Goal: Task Accomplishment & Management: Manage account settings

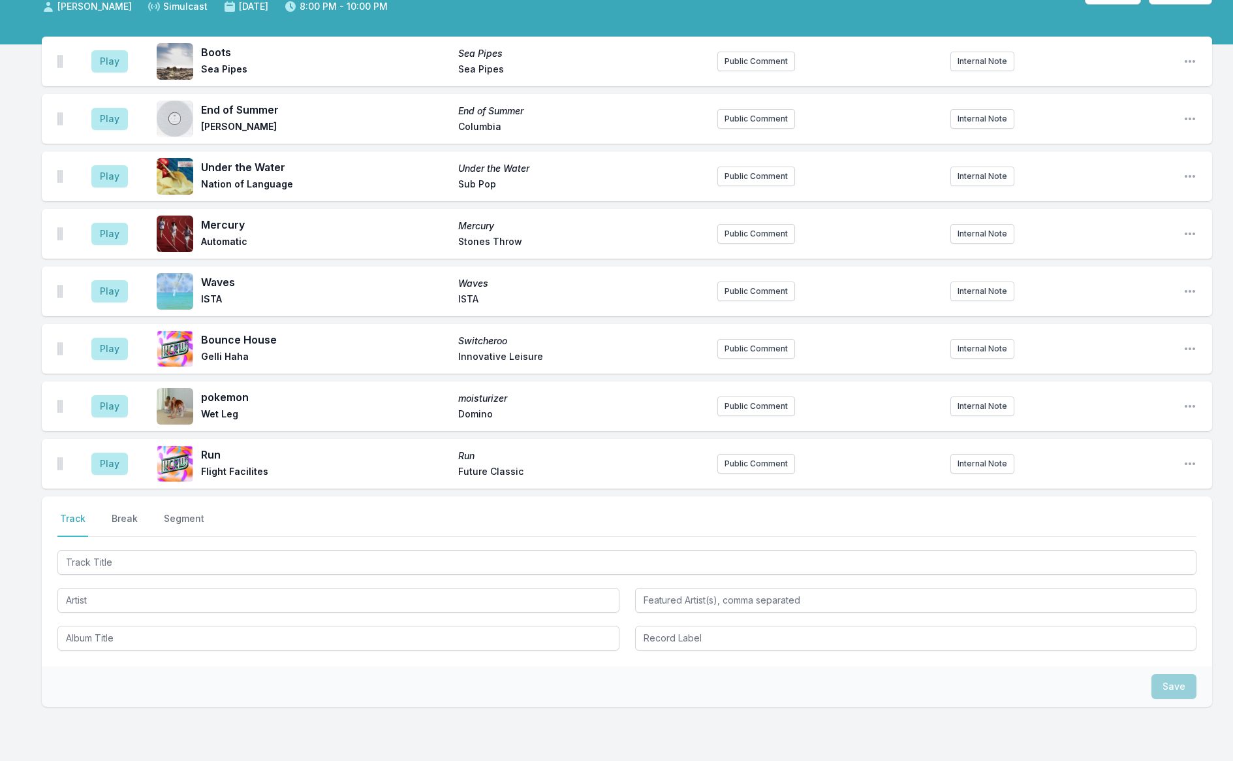
scroll to position [170, 0]
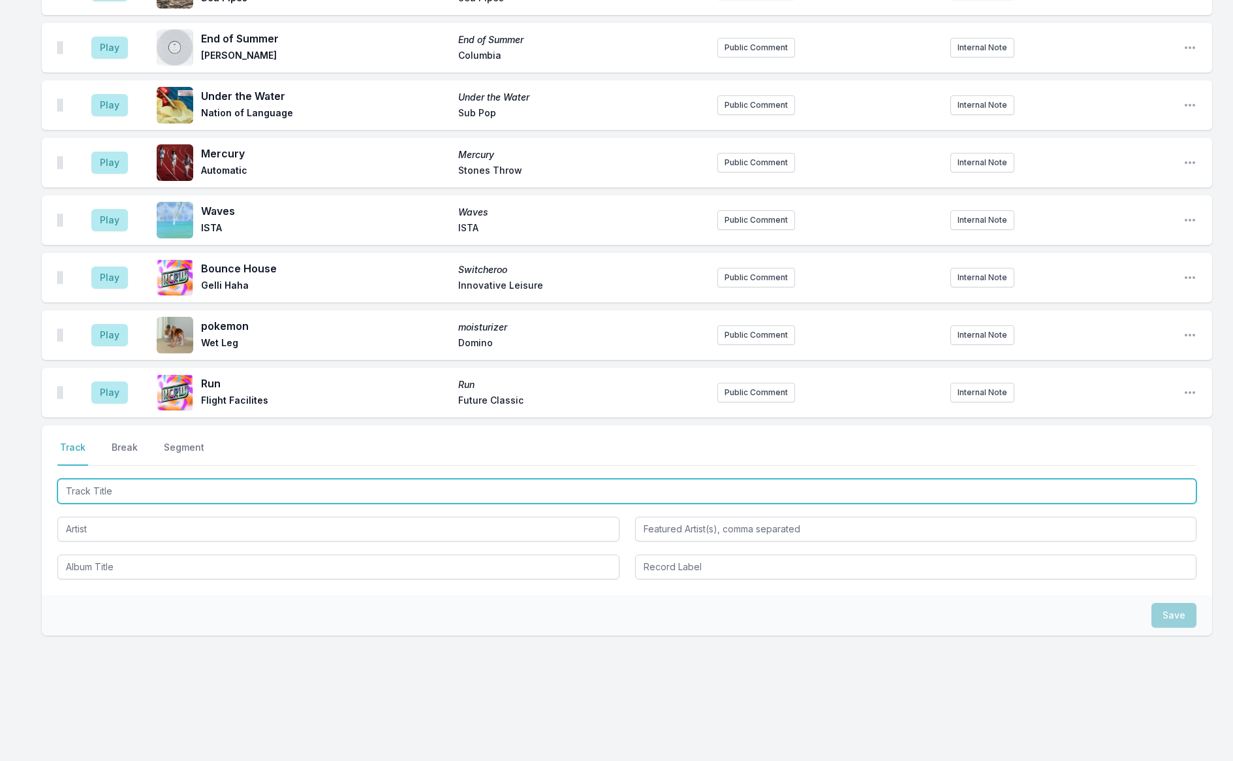
click at [221, 495] on input "Track Title" at bounding box center [626, 491] width 1139 height 25
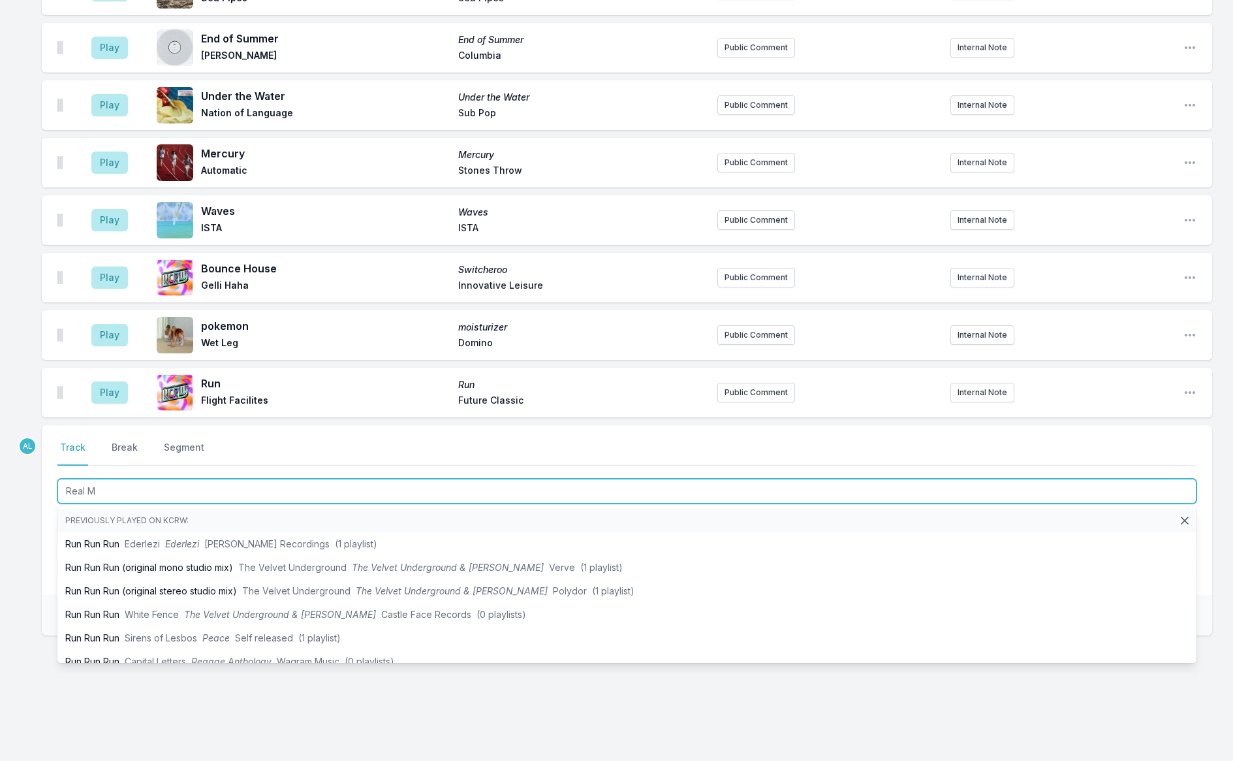
scroll to position [0, 0]
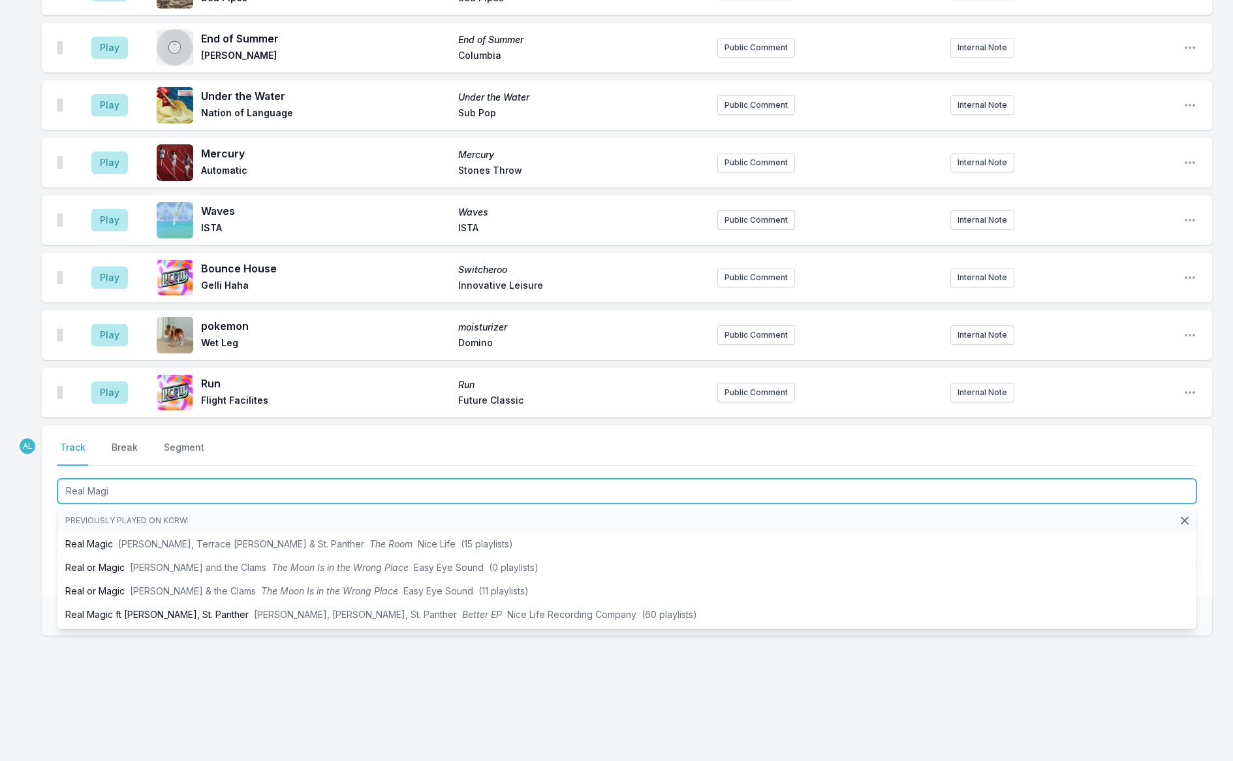
type input "Real Magic"
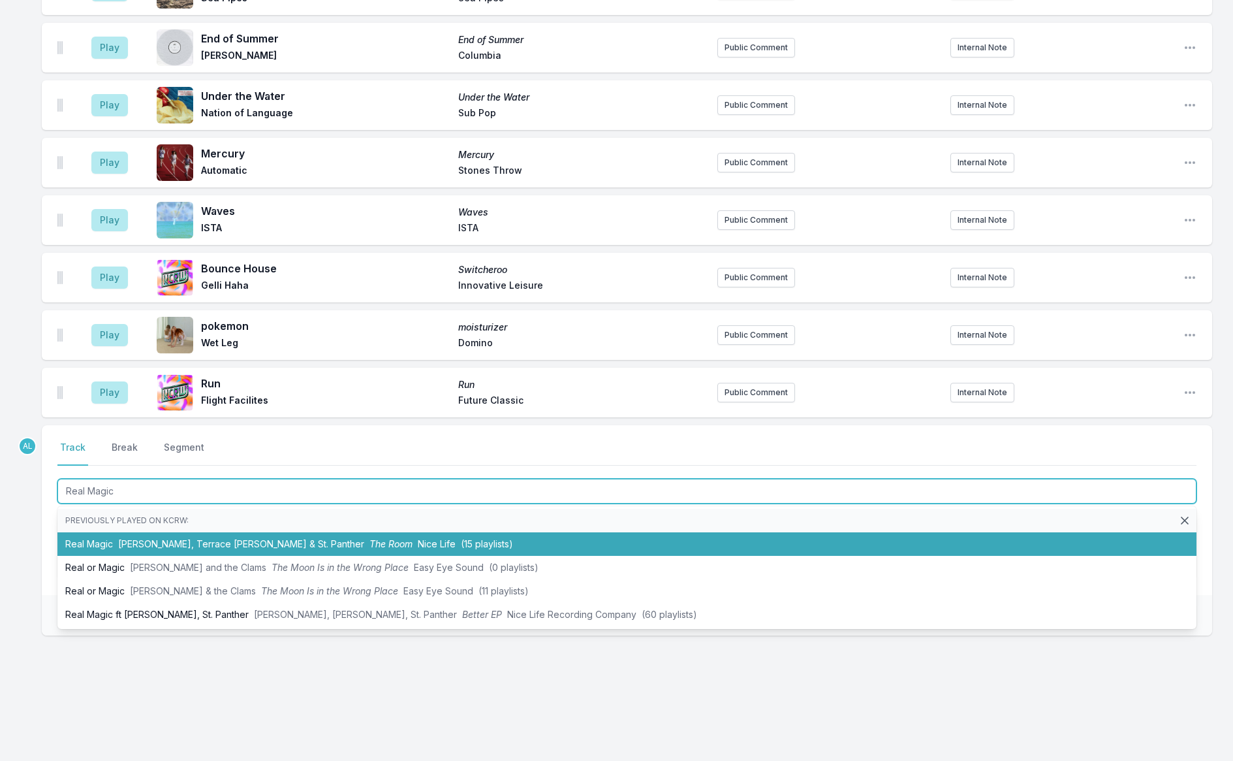
drag, startPoint x: 307, startPoint y: 544, endPoint x: 292, endPoint y: 531, distance: 19.5
click at [369, 544] on span "The Room" at bounding box center [390, 543] width 43 height 11
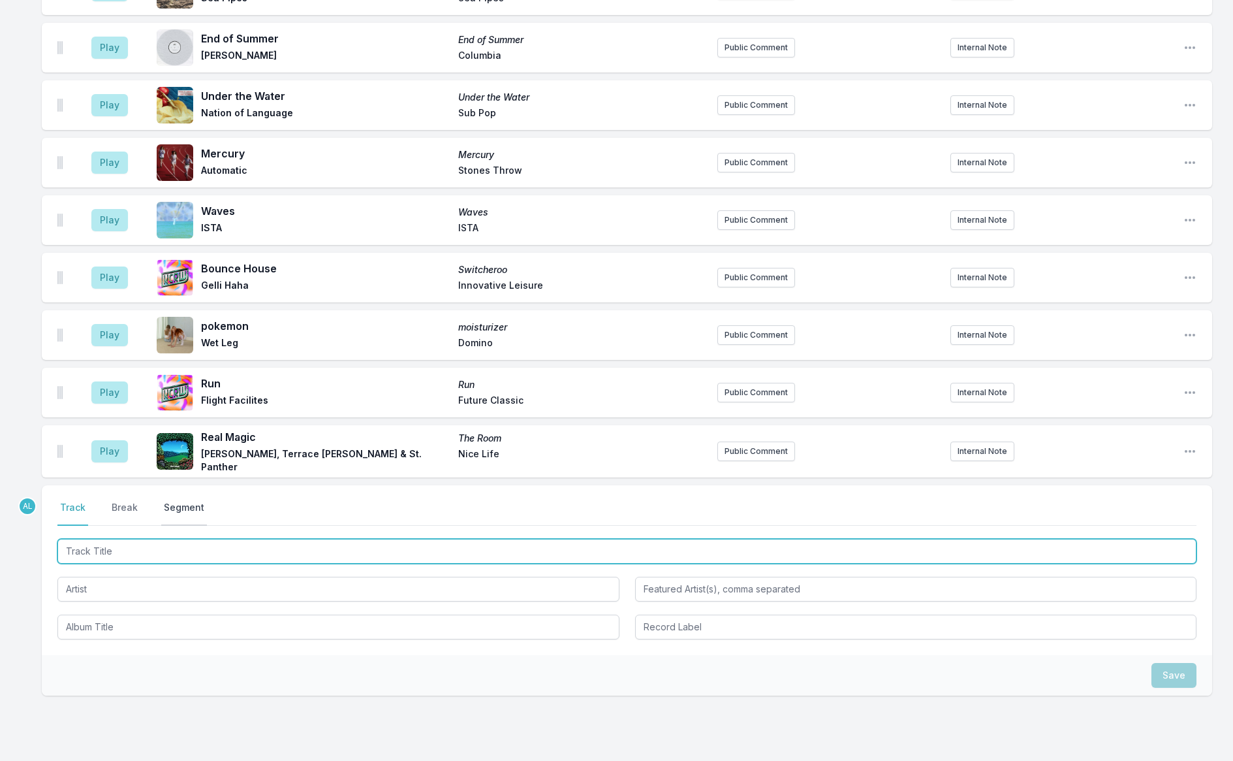
scroll to position [228, 0]
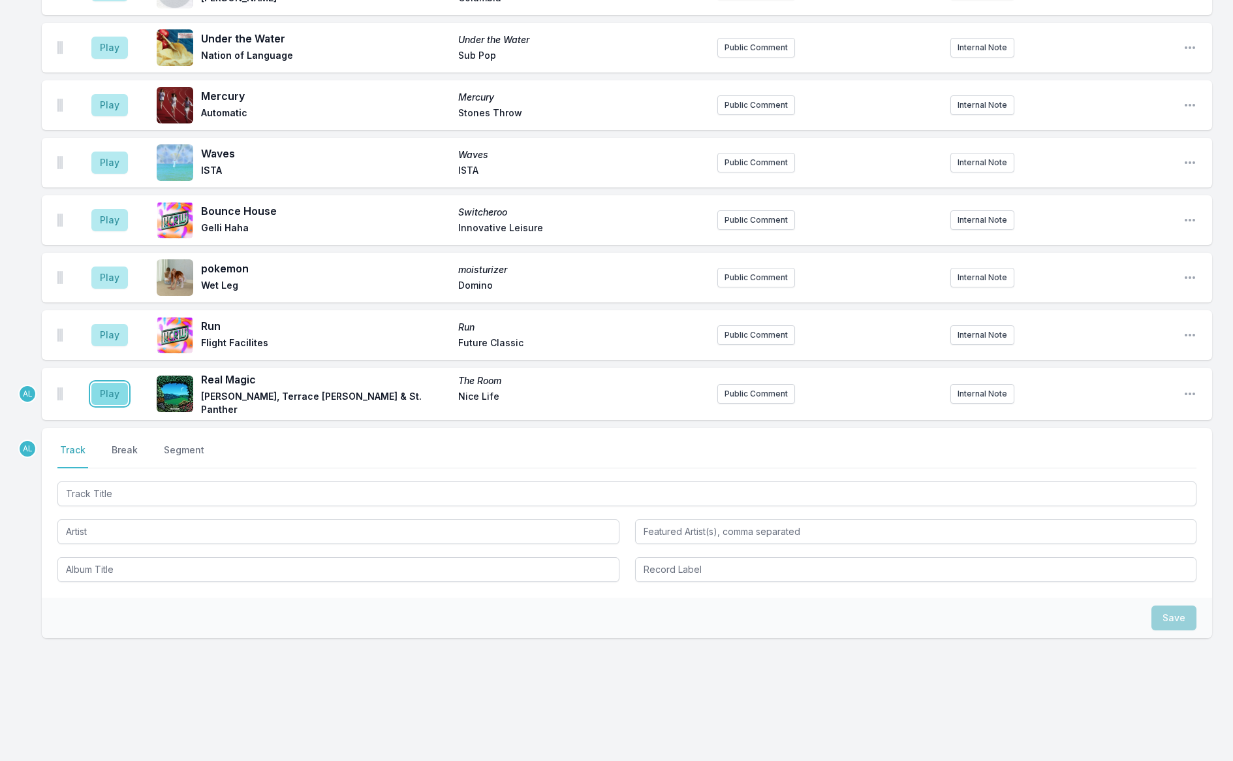
click at [113, 394] on button "Play" at bounding box center [109, 394] width 37 height 22
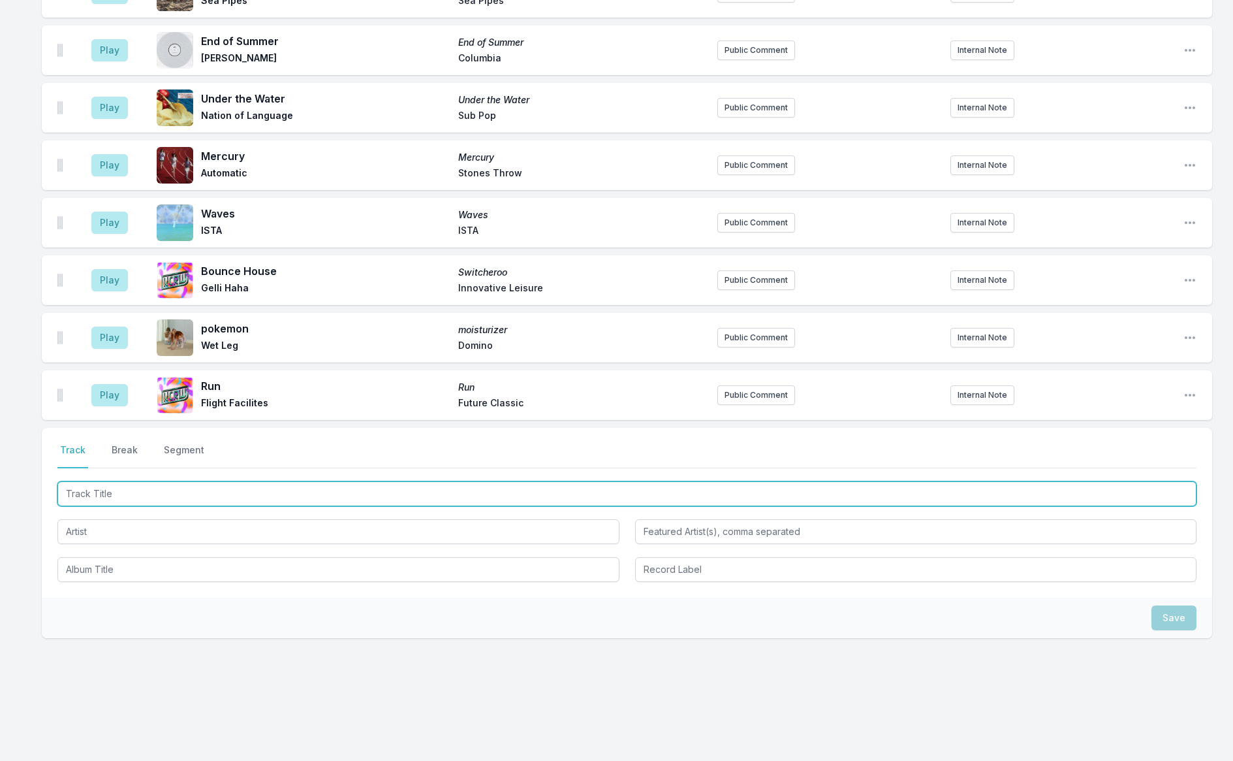
click at [227, 488] on input "Track Title" at bounding box center [626, 493] width 1139 height 25
type input "Enty Crazy"
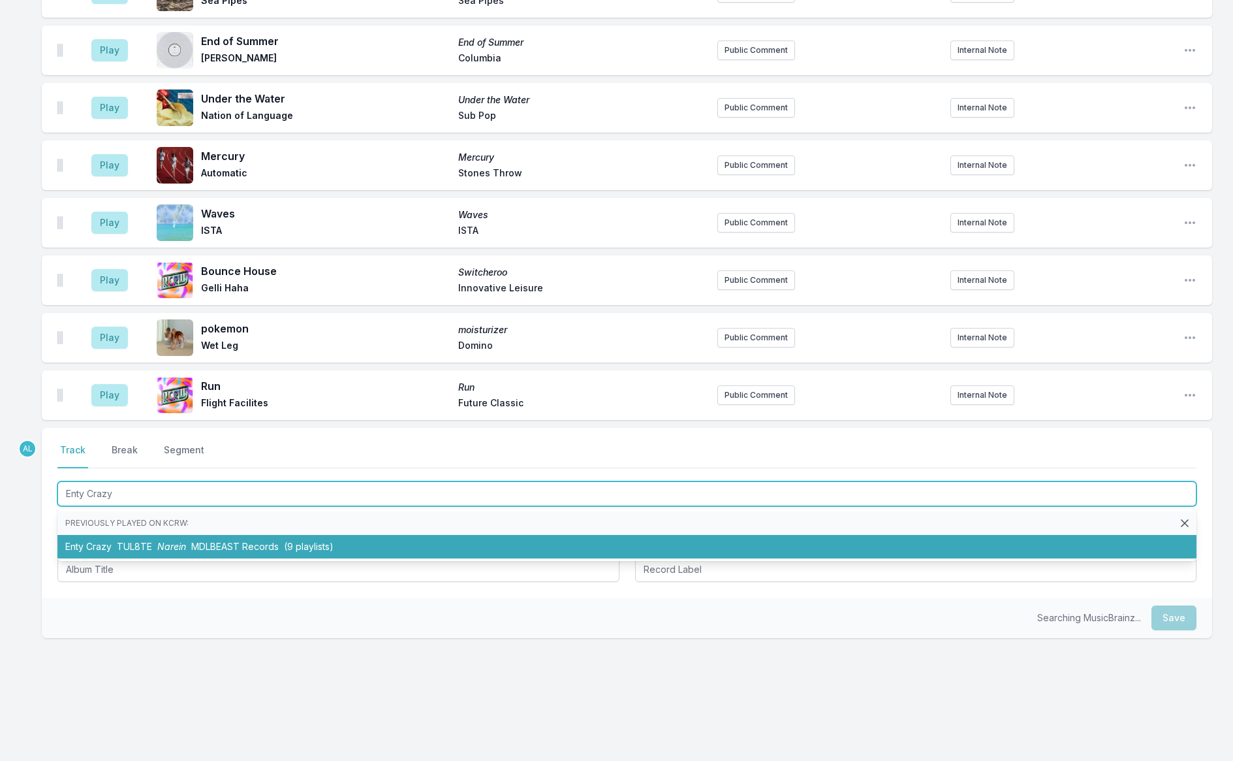
drag, startPoint x: 283, startPoint y: 539, endPoint x: 277, endPoint y: 530, distance: 10.9
click at [284, 539] on li "Enty Crazy TUL8TE Narein MDLBEAST Records (9 playlists)" at bounding box center [626, 547] width 1139 height 24
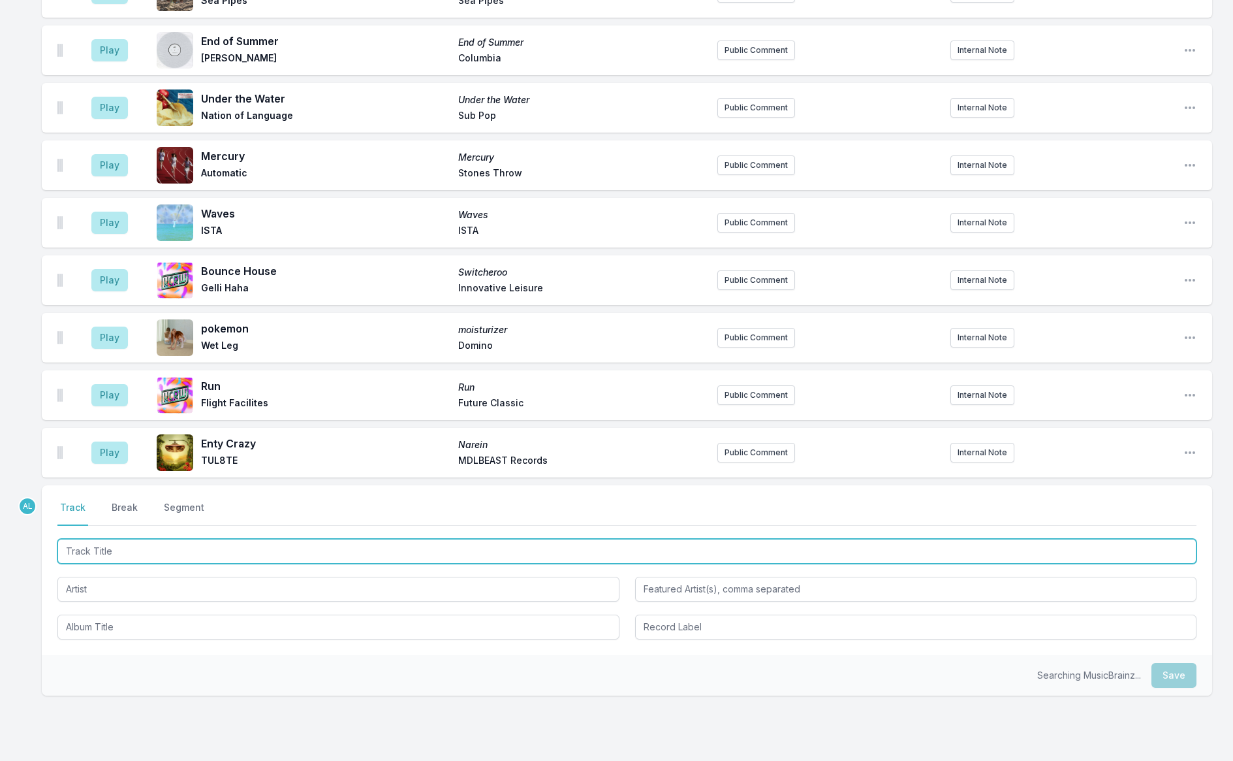
scroll to position [280, 0]
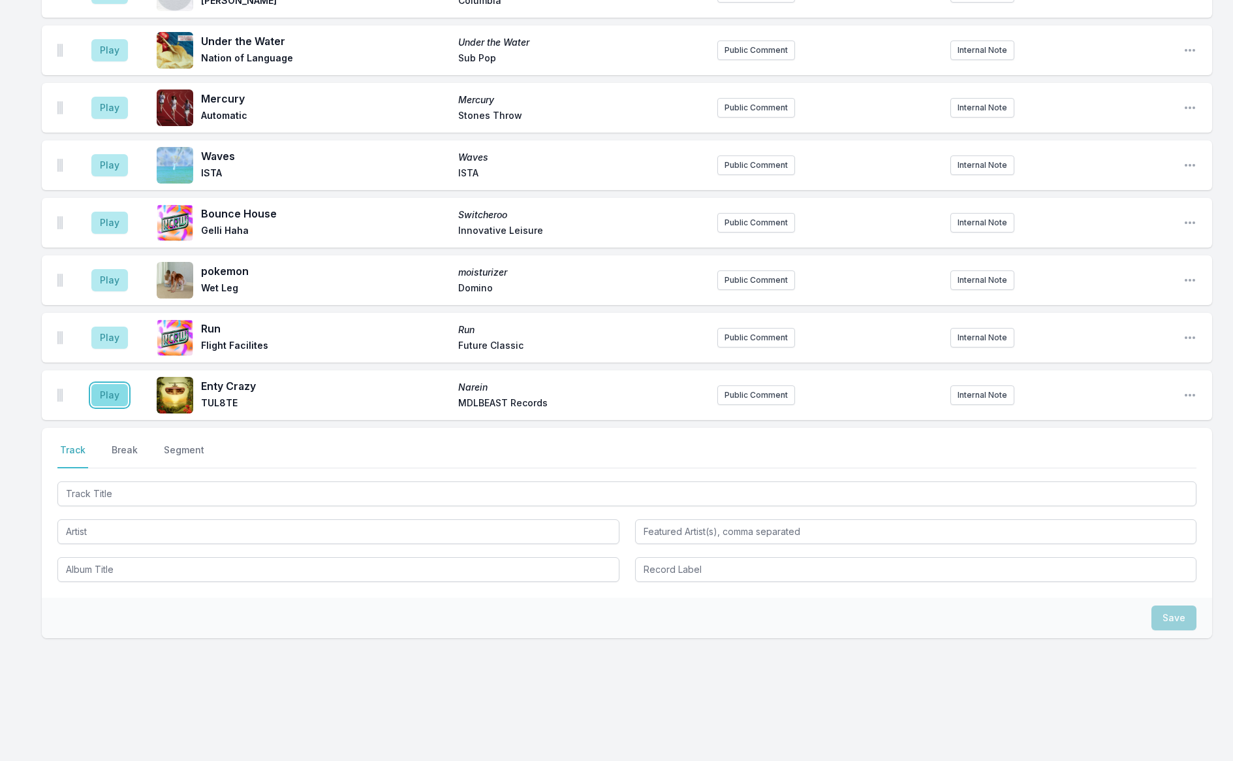
click at [105, 396] on button "Play" at bounding box center [109, 395] width 37 height 22
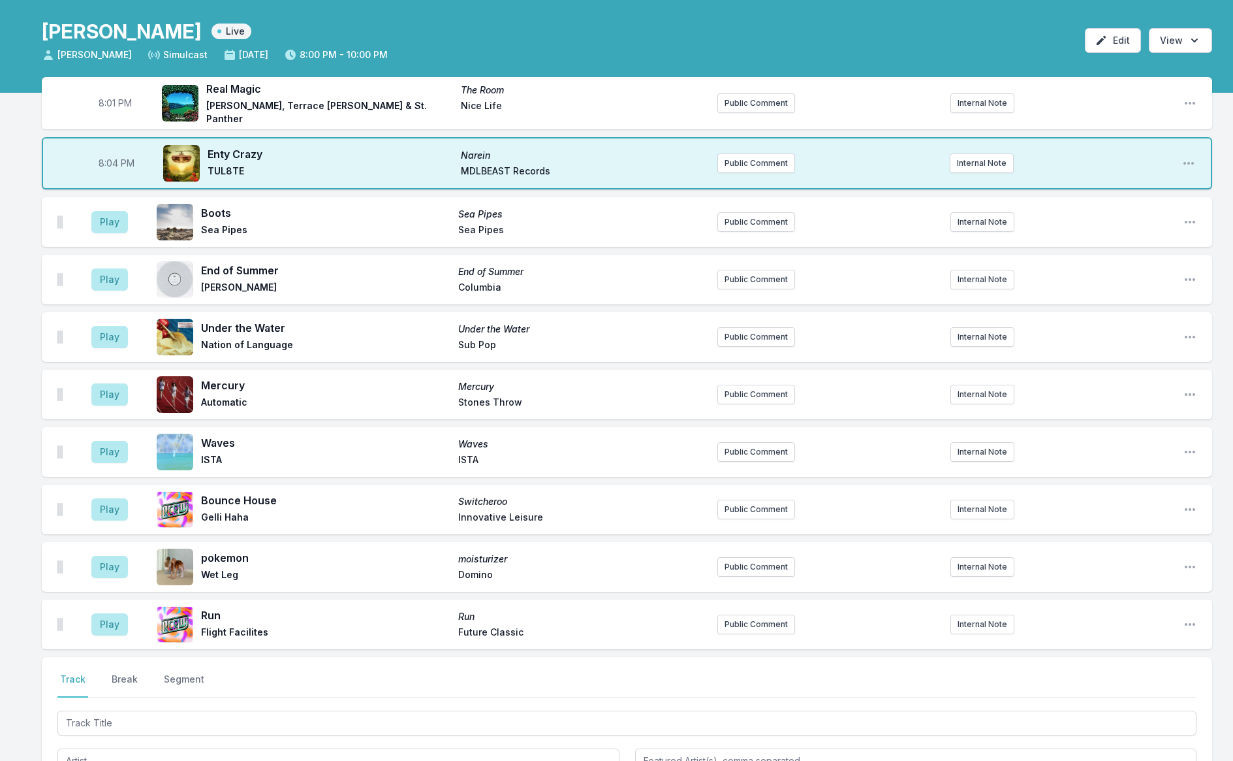
scroll to position [55, 0]
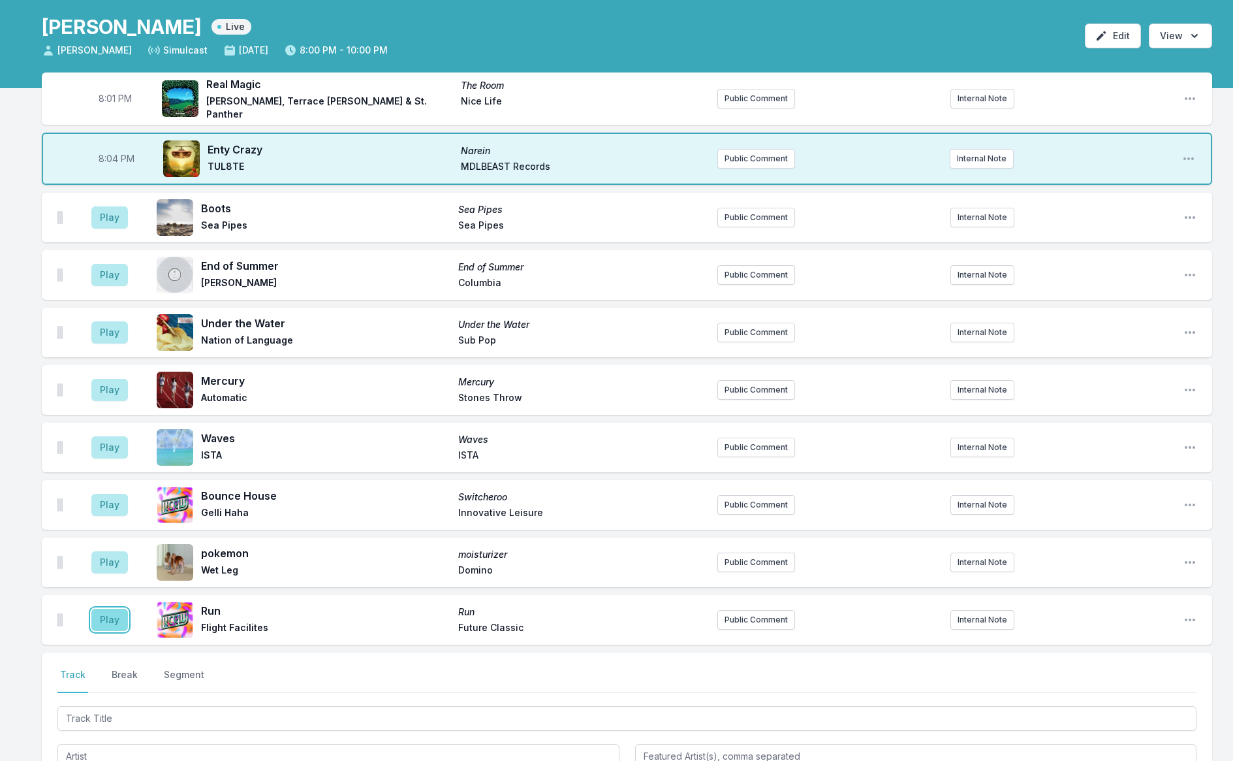
click at [119, 614] on button "Play" at bounding box center [109, 619] width 37 height 22
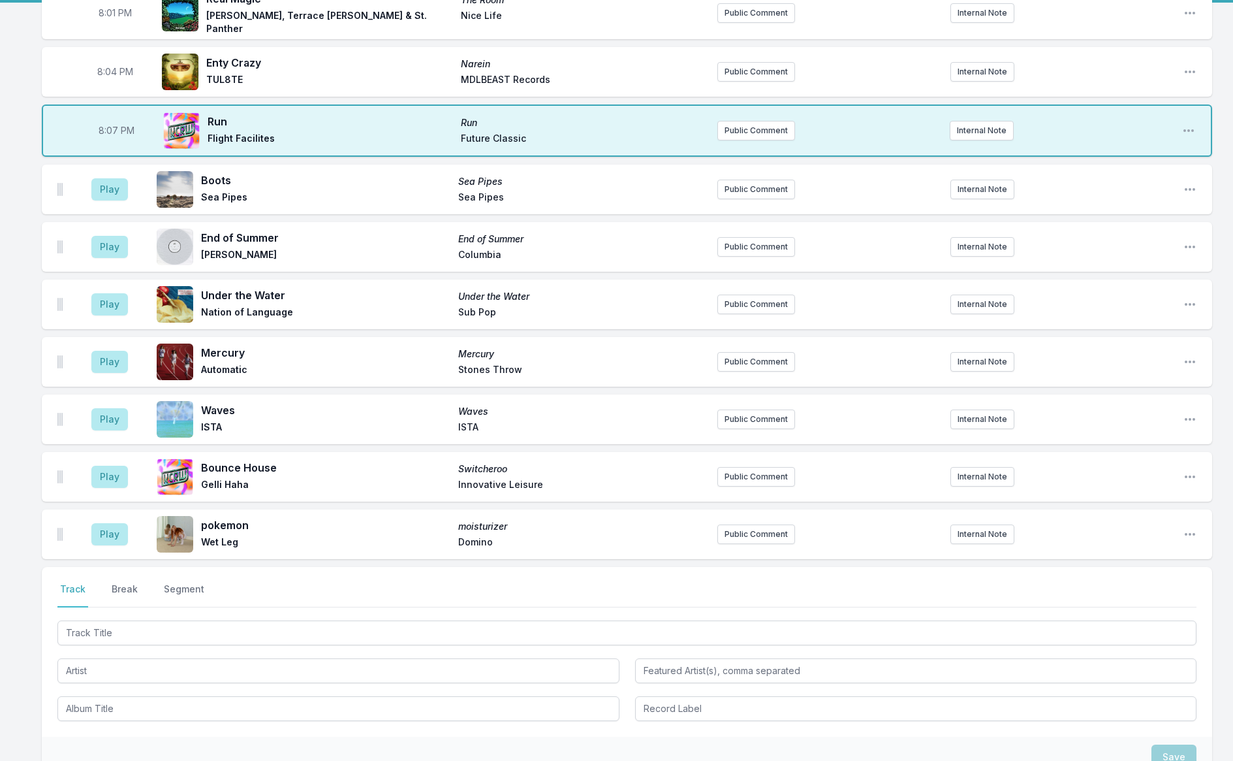
scroll to position [149, 0]
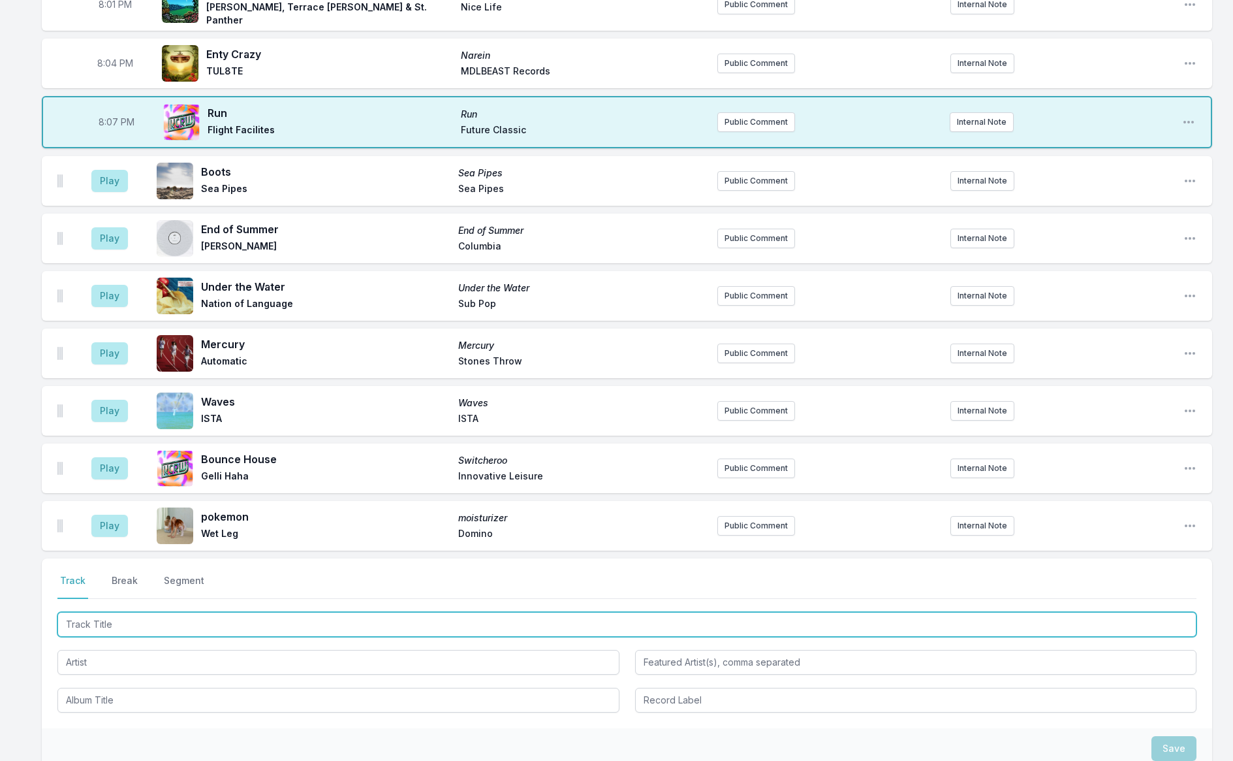
click at [133, 631] on input "Track Title" at bounding box center [626, 624] width 1139 height 25
type input "Contact"
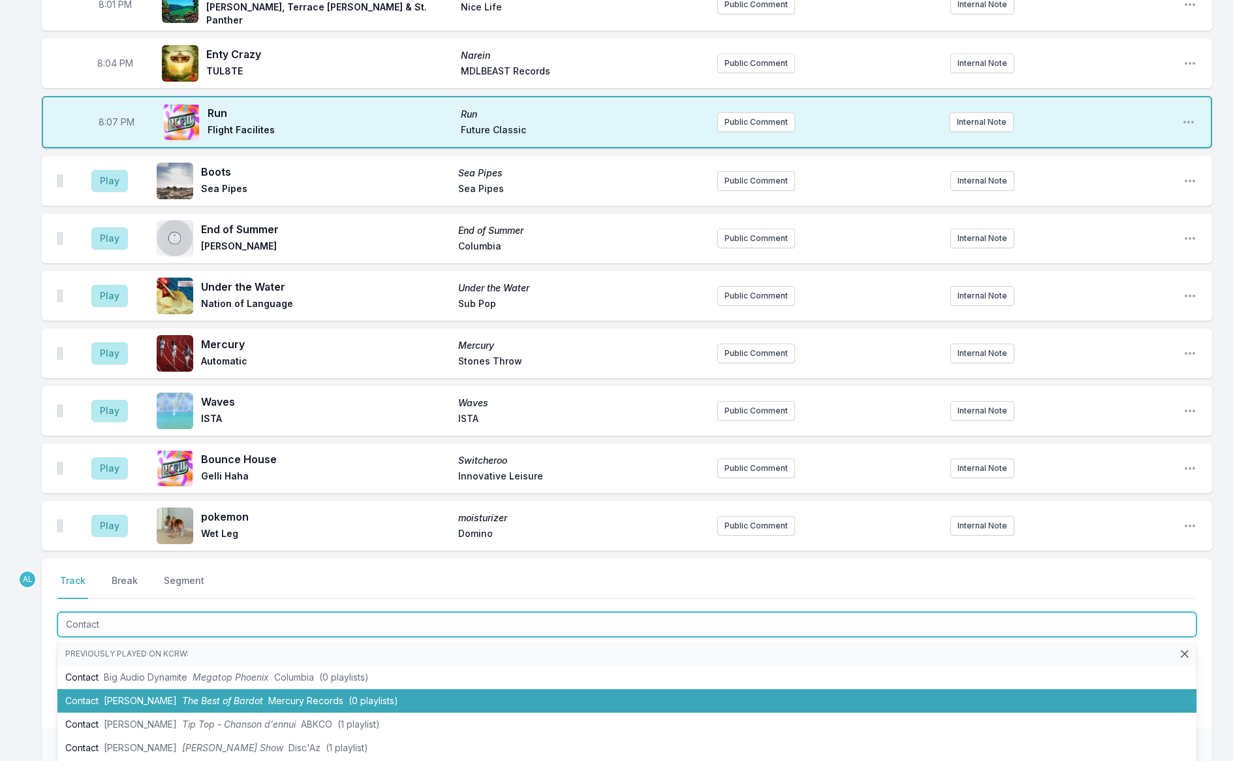
click at [165, 695] on span "[PERSON_NAME]" at bounding box center [140, 700] width 73 height 11
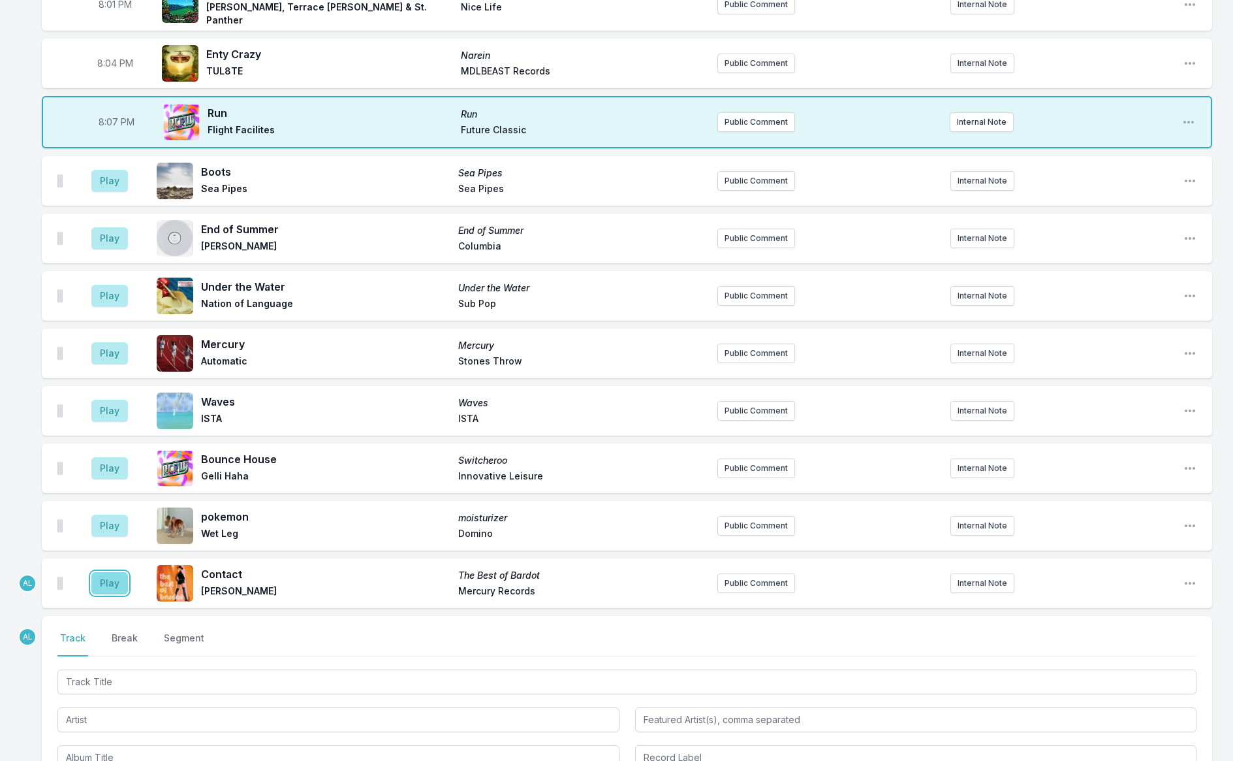
click at [105, 582] on button "Play" at bounding box center [109, 583] width 37 height 22
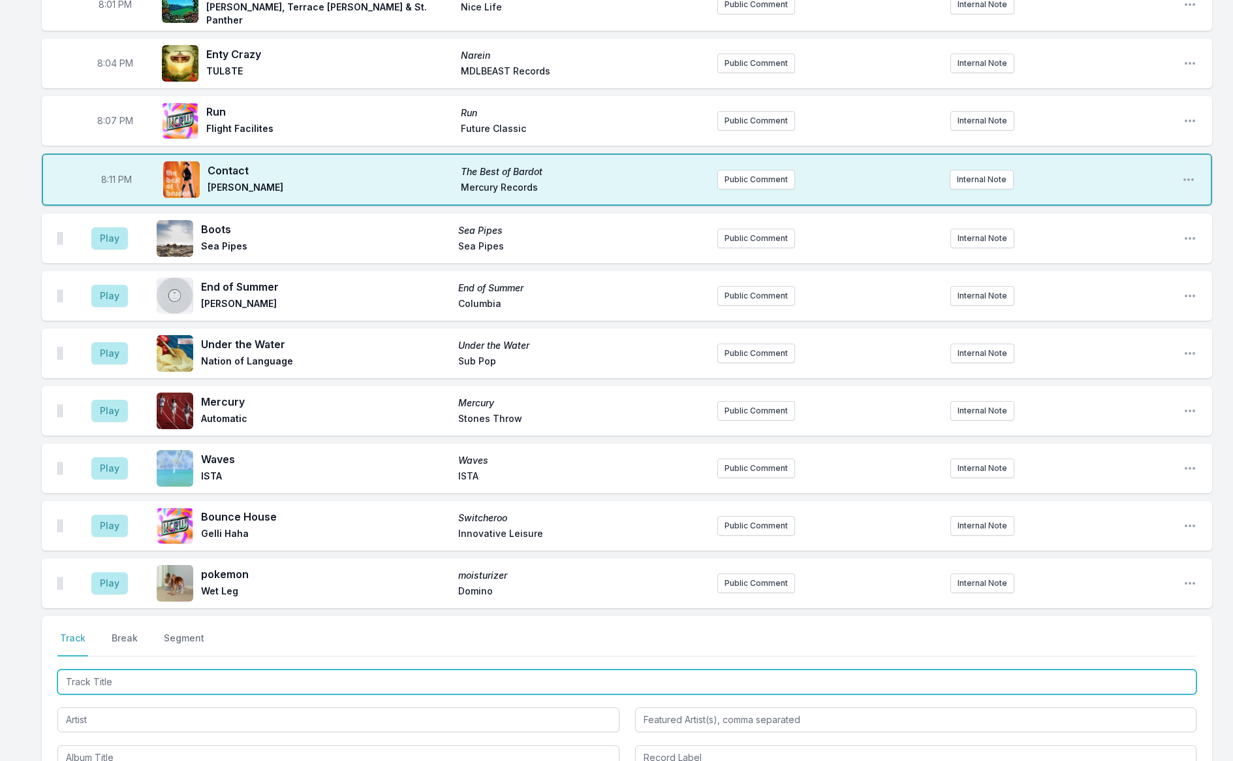
click at [142, 680] on input "Track Title" at bounding box center [626, 681] width 1139 height 25
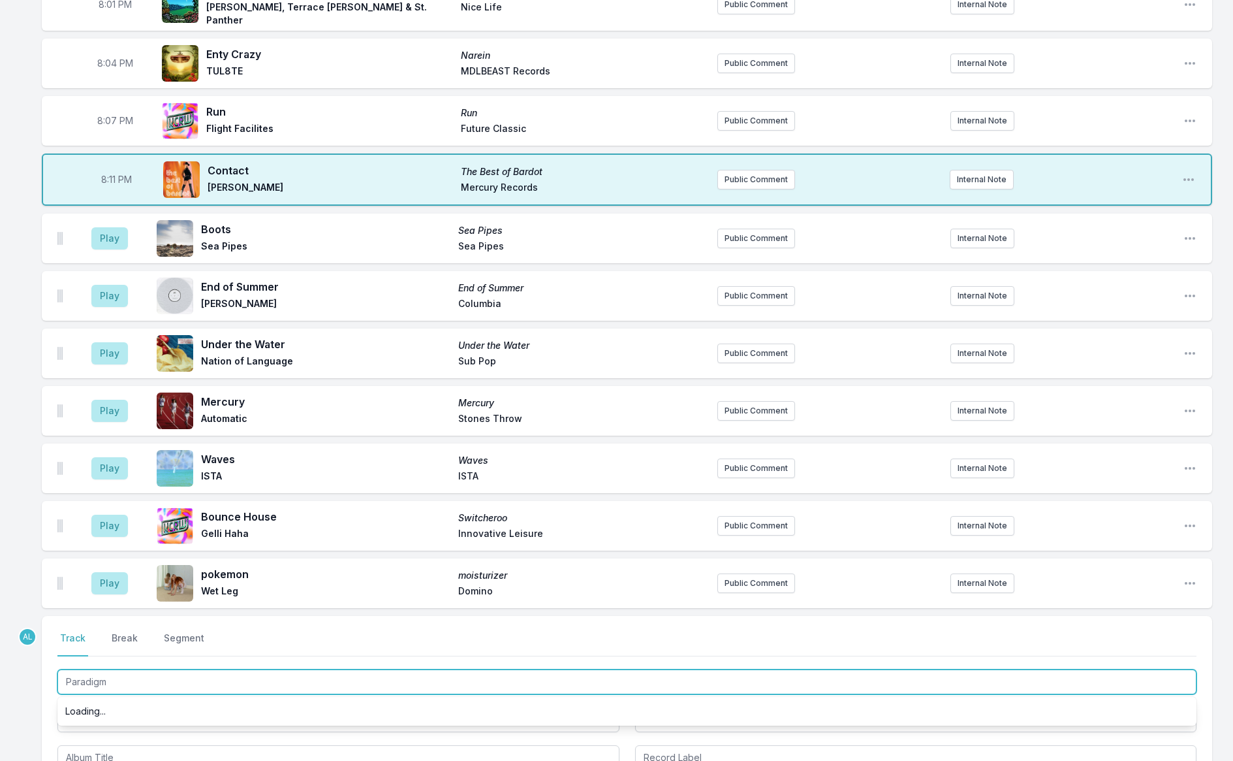
type input "Paradigme"
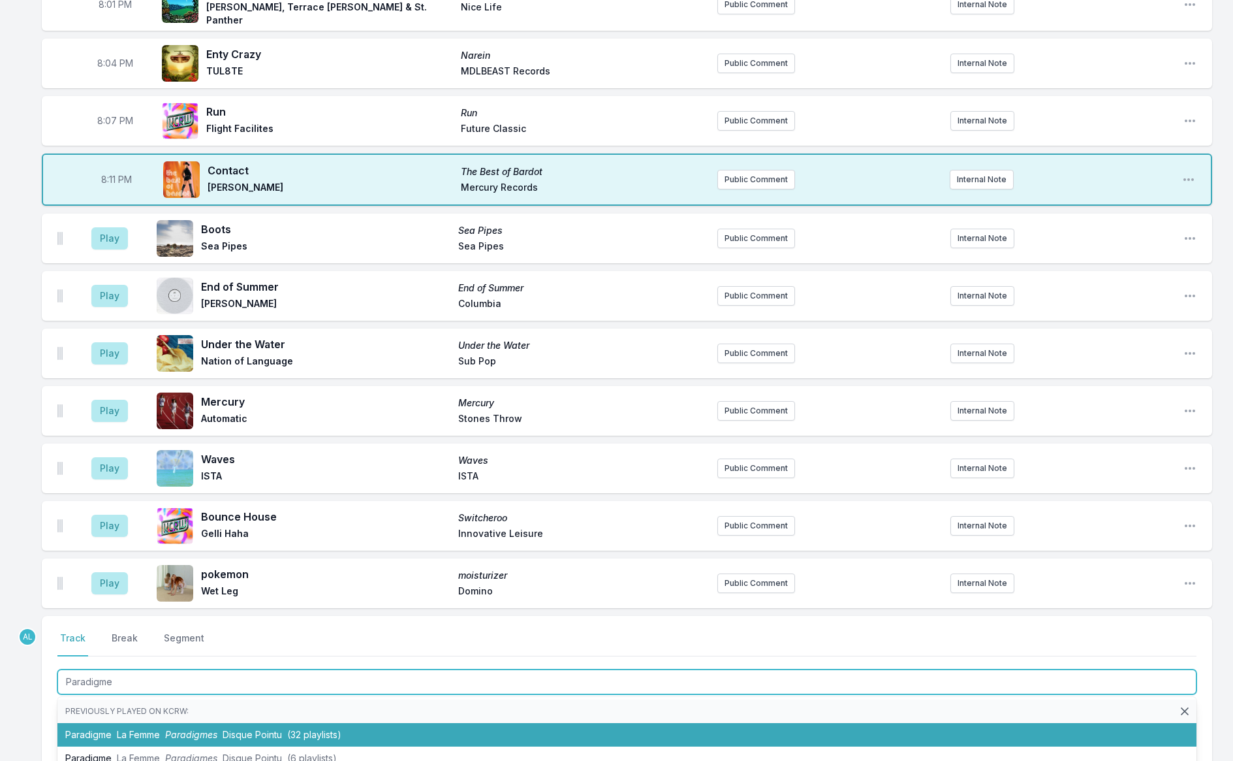
click at [147, 730] on span "La Femme" at bounding box center [138, 734] width 43 height 11
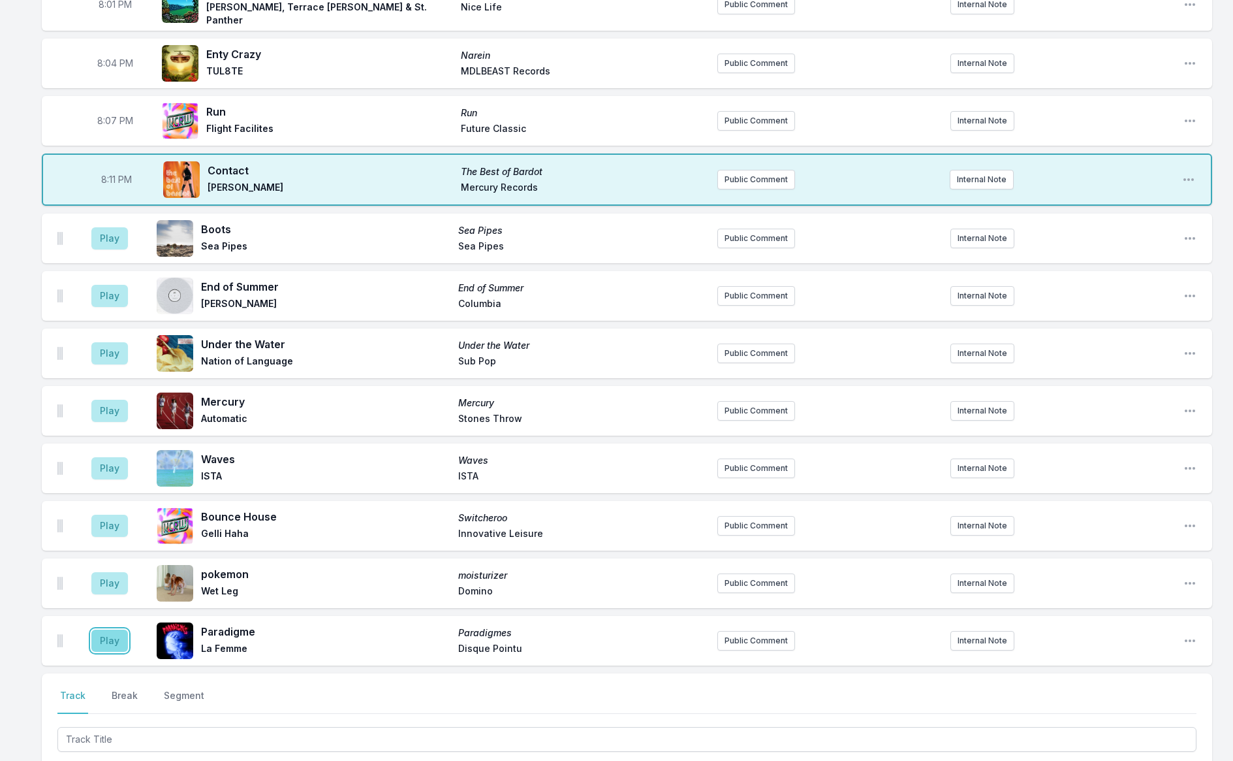
click at [113, 637] on button "Play" at bounding box center [109, 640] width 37 height 22
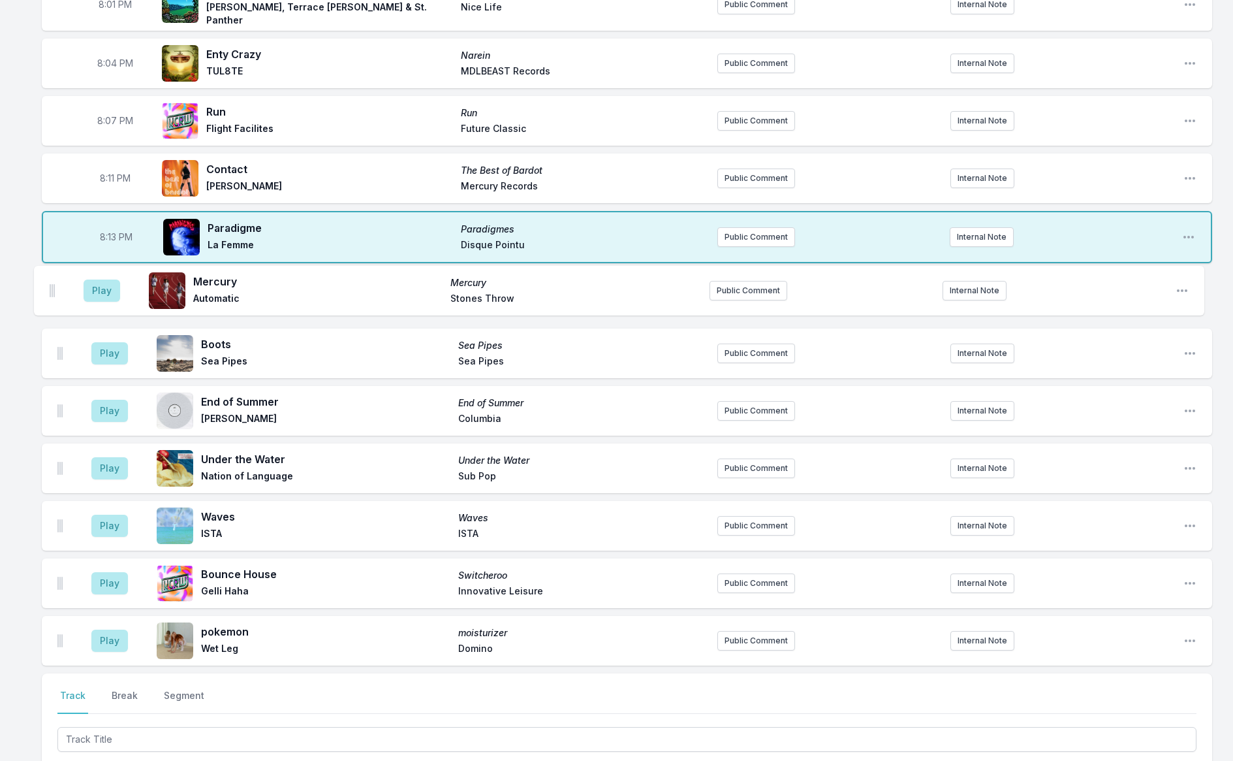
drag, startPoint x: 63, startPoint y: 467, endPoint x: 55, endPoint y: 290, distance: 177.7
click at [55, 290] on ul "Play Boots Sea Pipes Sea Pipes Sea Pipes Public Comment Internal Note Open play…" at bounding box center [627, 468] width 1170 height 394
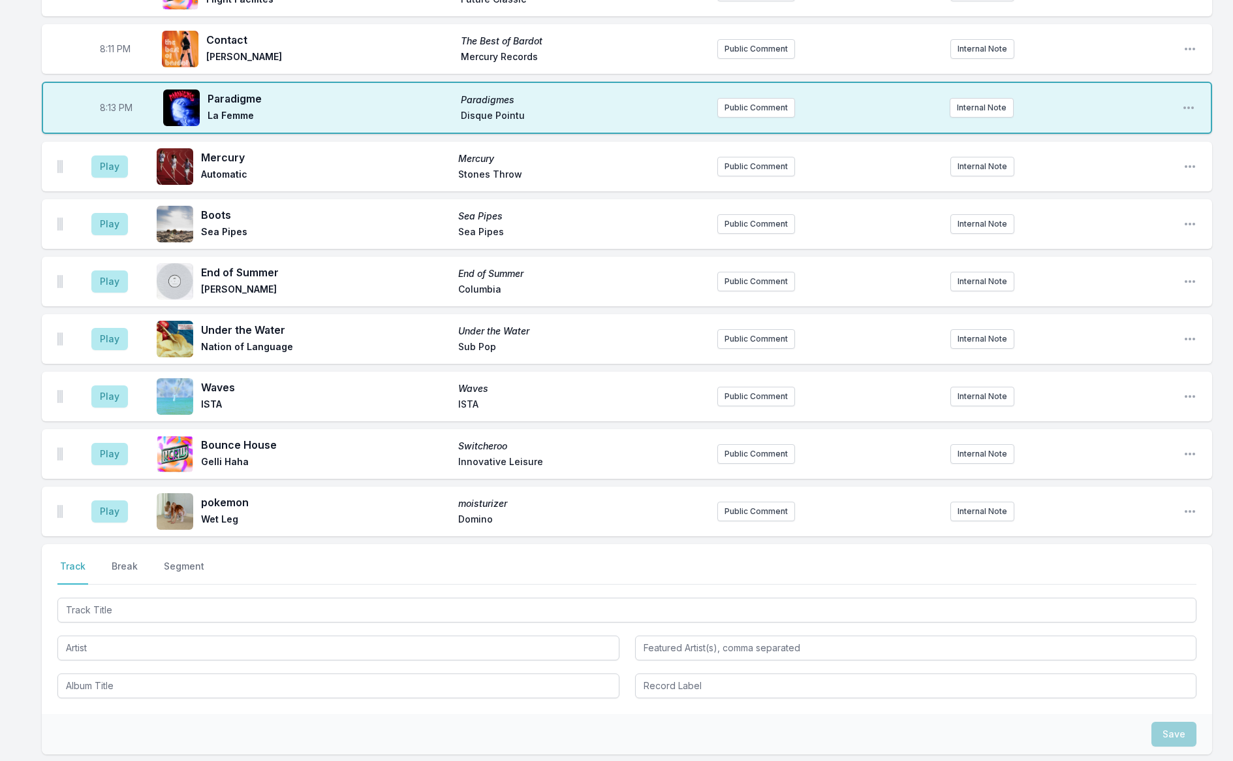
scroll to position [280, 0]
click at [103, 170] on button "Play" at bounding box center [109, 165] width 37 height 22
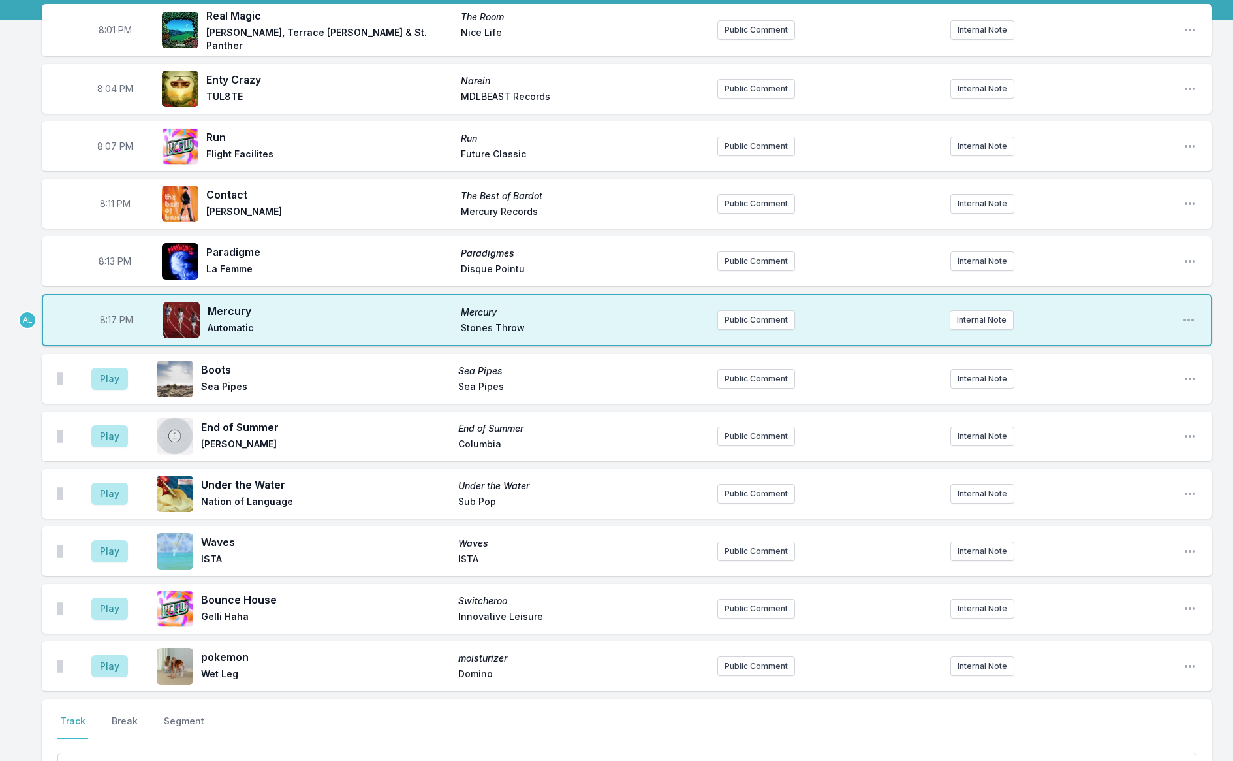
scroll to position [0, 0]
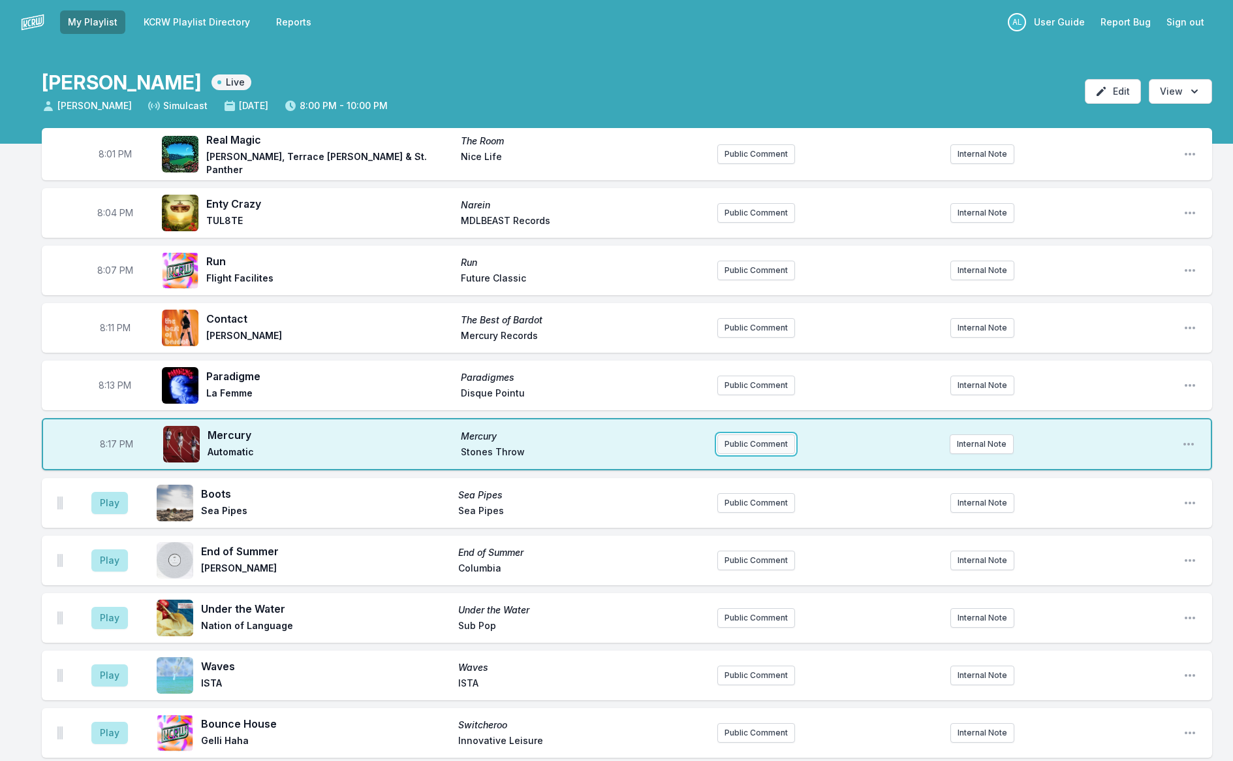
click at [746, 445] on button "Public Comment" at bounding box center [756, 444] width 78 height 20
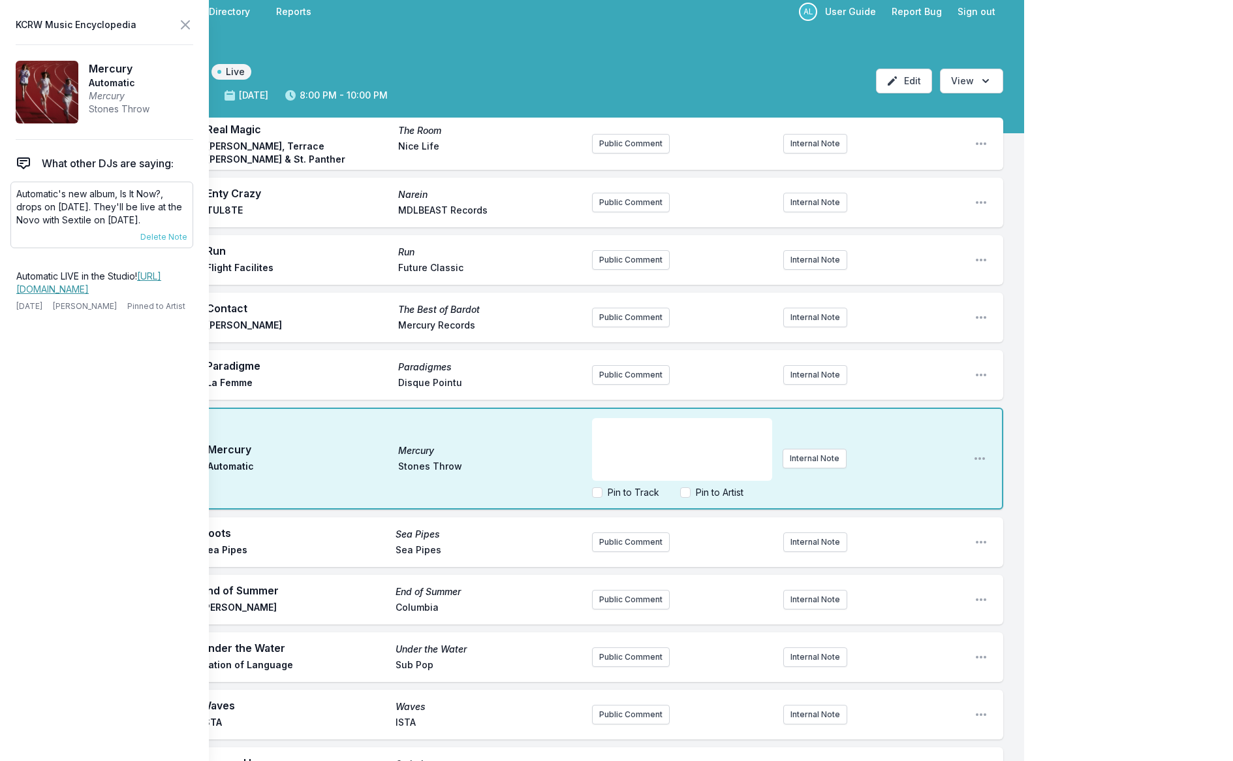
scroll to position [10, 0]
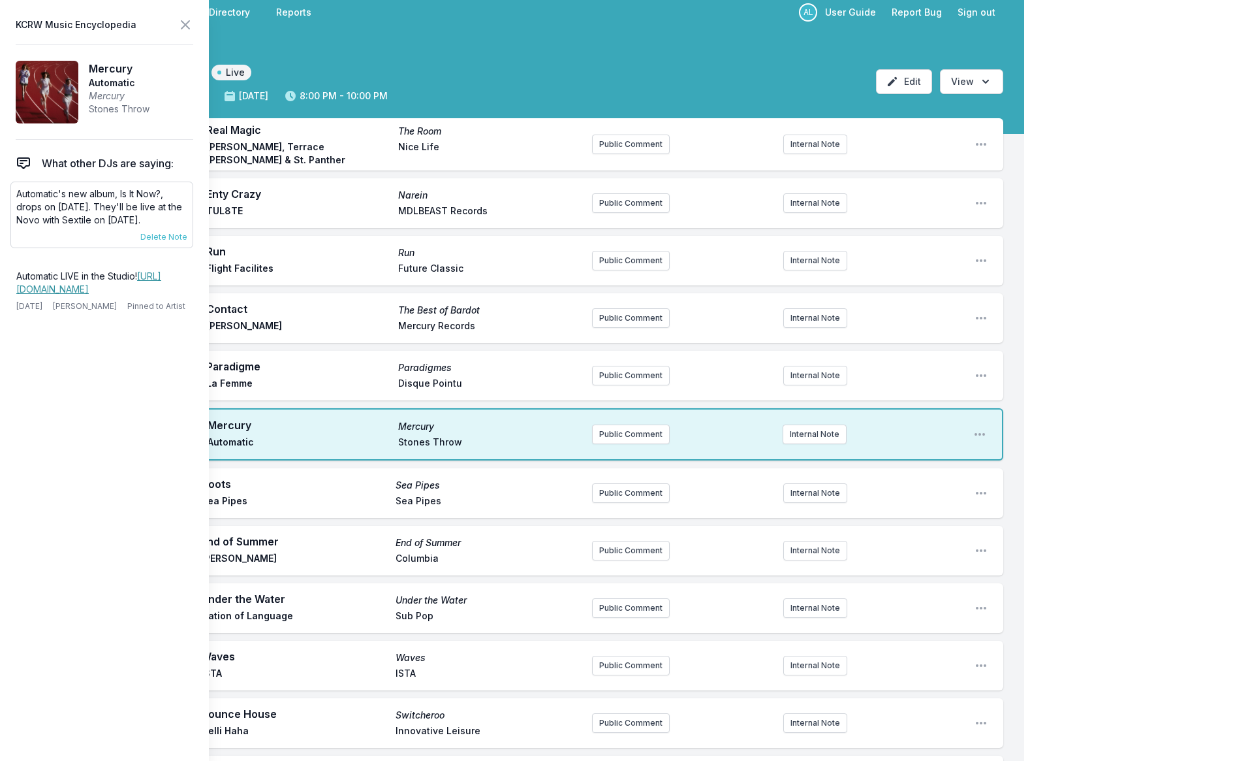
drag, startPoint x: 39, startPoint y: 230, endPoint x: 16, endPoint y: 196, distance: 40.9
click at [16, 197] on p "Automatic's new album, Is It Now?, drops on [DATE]. They'll be live at the Novo…" at bounding box center [101, 206] width 171 height 39
copy p "Automatic's new album, Is It Now?, drops on [DATE]. They'll be live at the Novo…"
click at [609, 431] on button "Public Comment" at bounding box center [631, 434] width 78 height 20
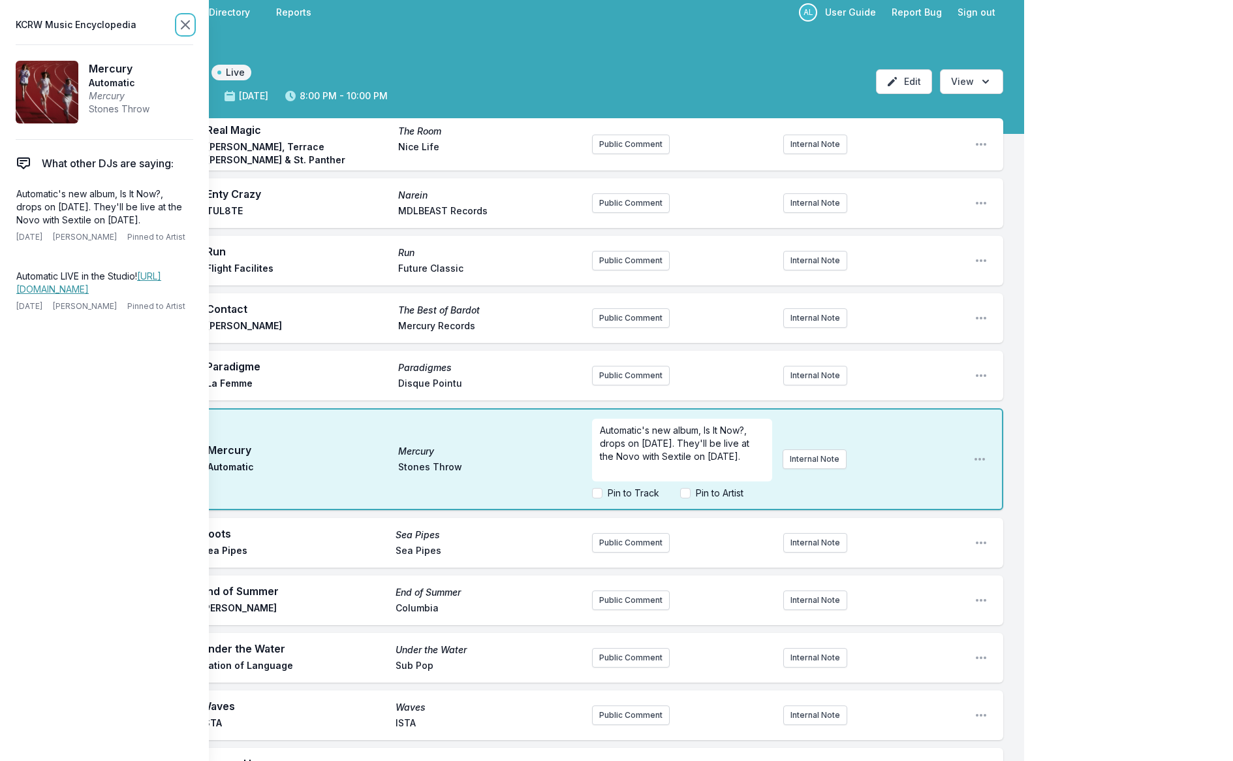
click at [187, 25] on icon at bounding box center [186, 25] width 16 height 16
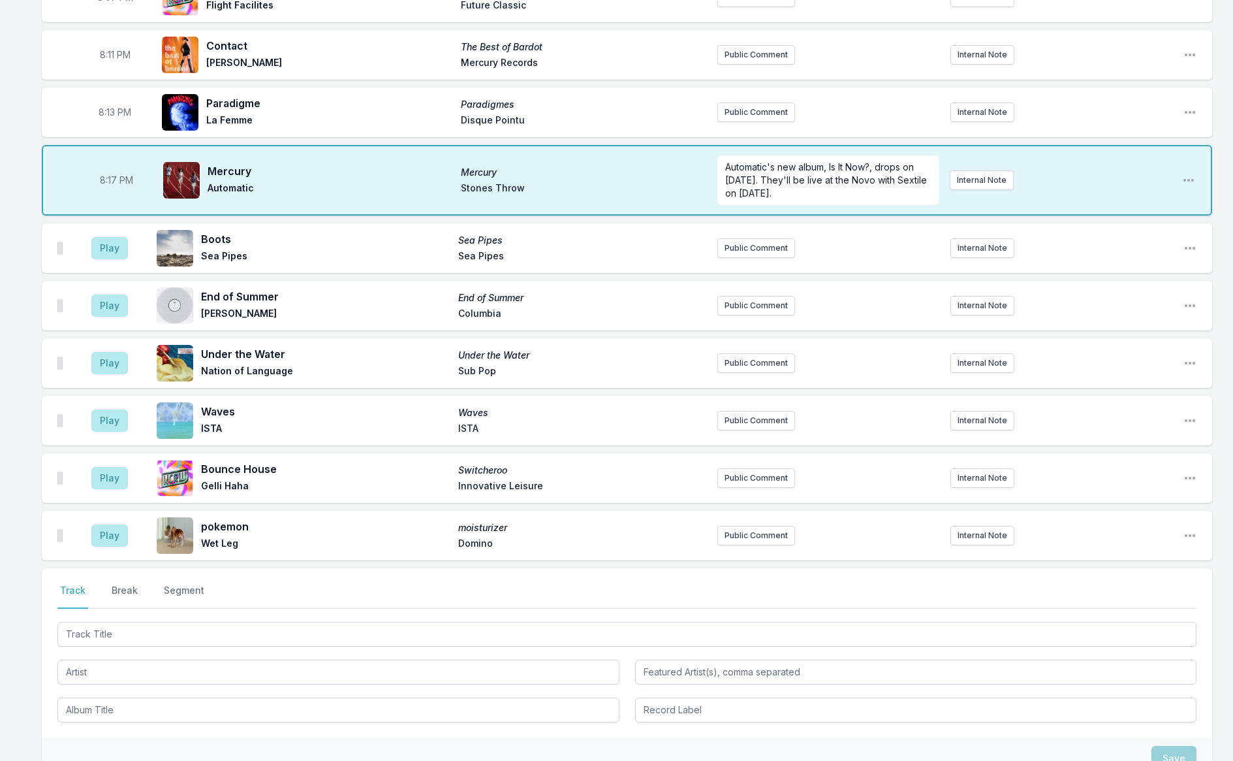
scroll to position [296, 0]
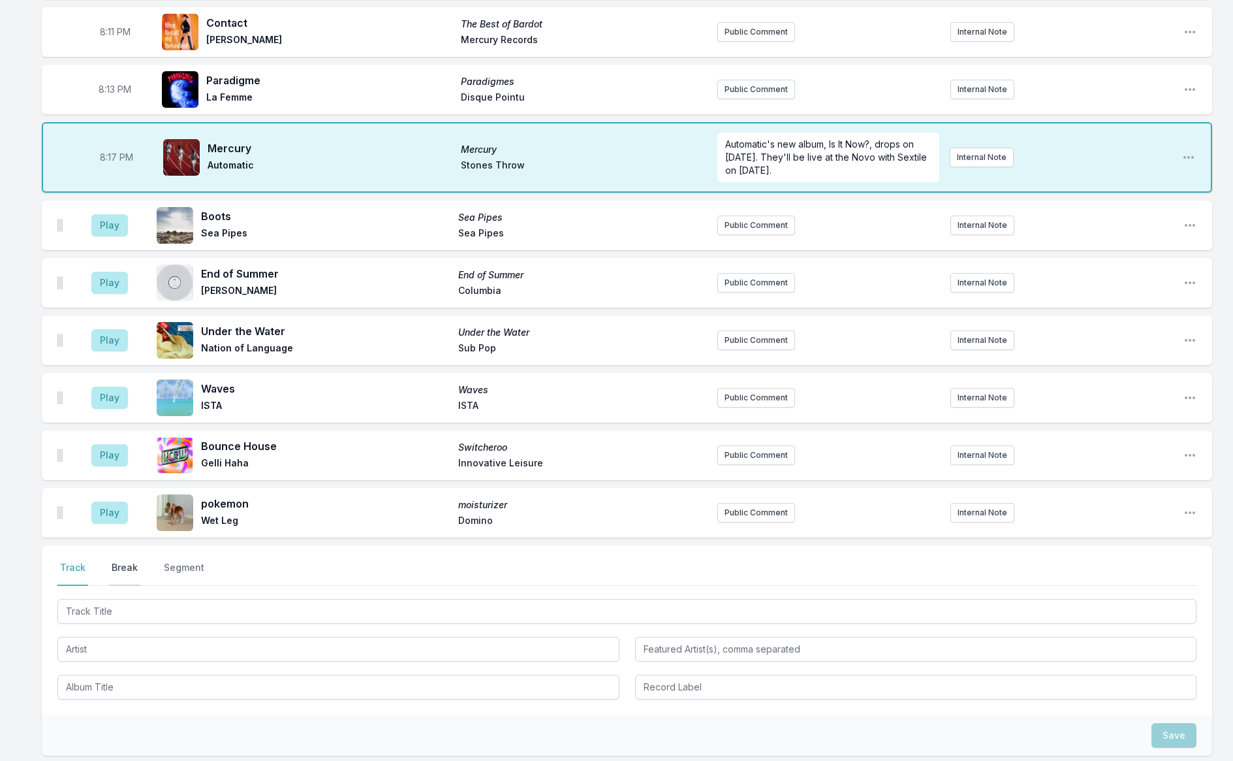
click at [119, 561] on button "Break" at bounding box center [124, 573] width 31 height 25
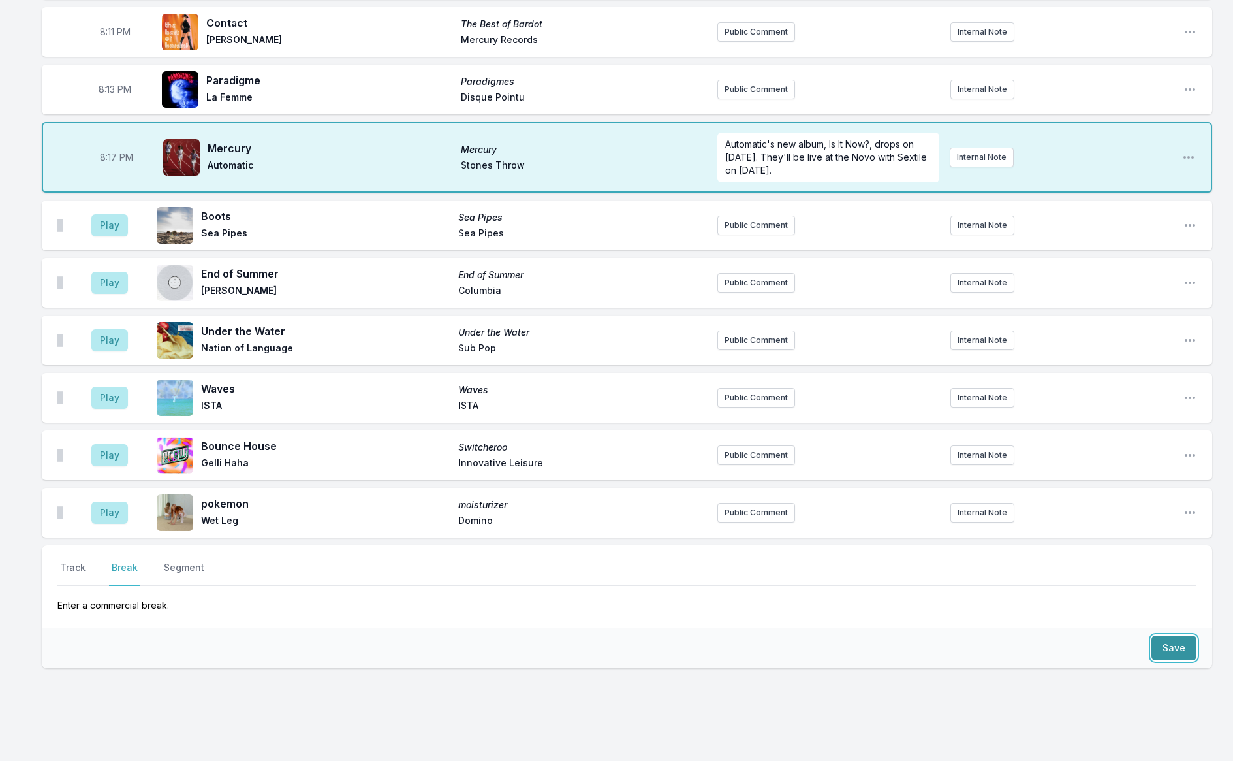
click at [1172, 648] on button "Save" at bounding box center [1174, 647] width 45 height 25
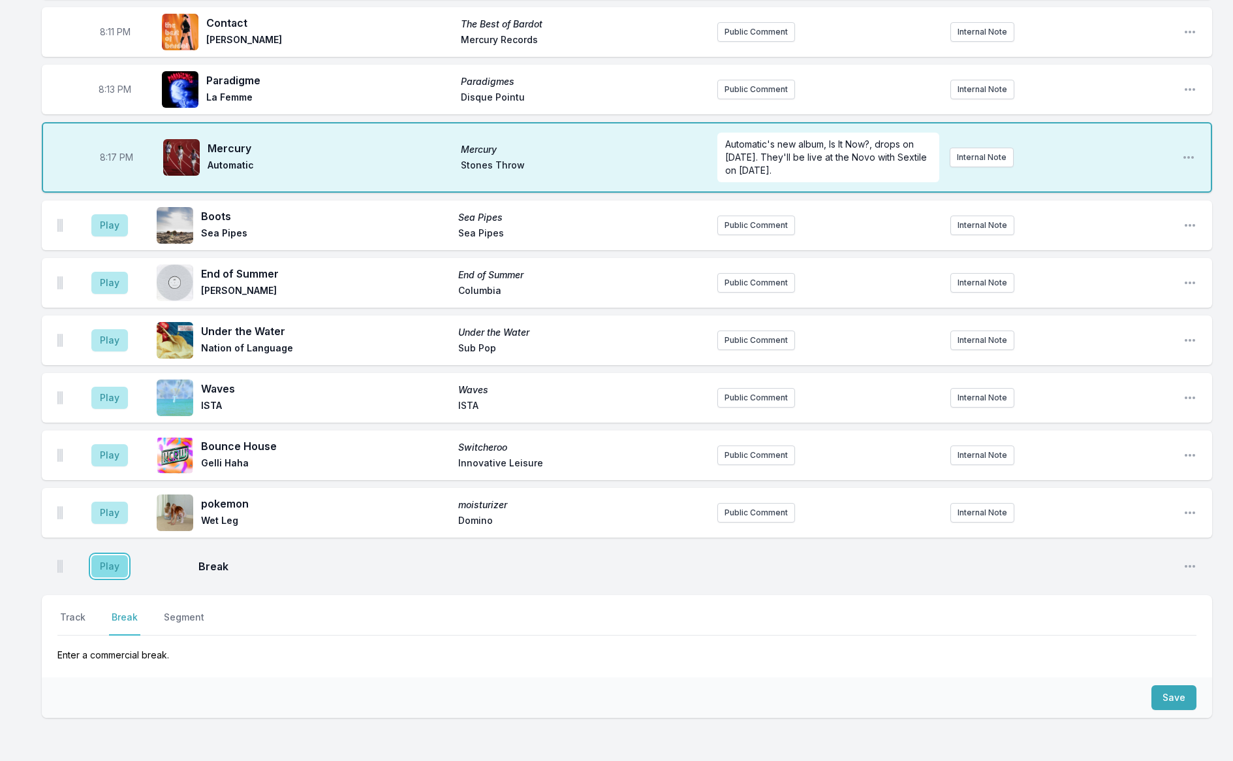
click at [116, 561] on button "Play" at bounding box center [109, 566] width 37 height 22
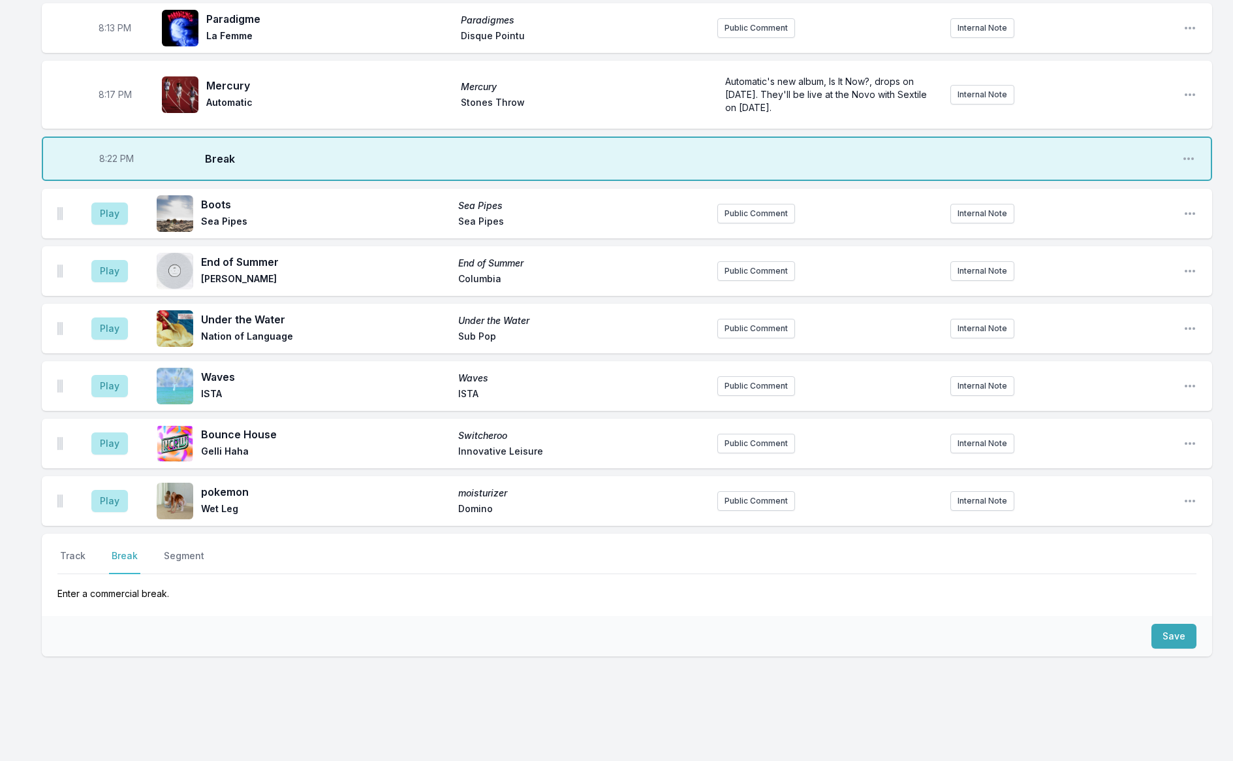
scroll to position [375, 0]
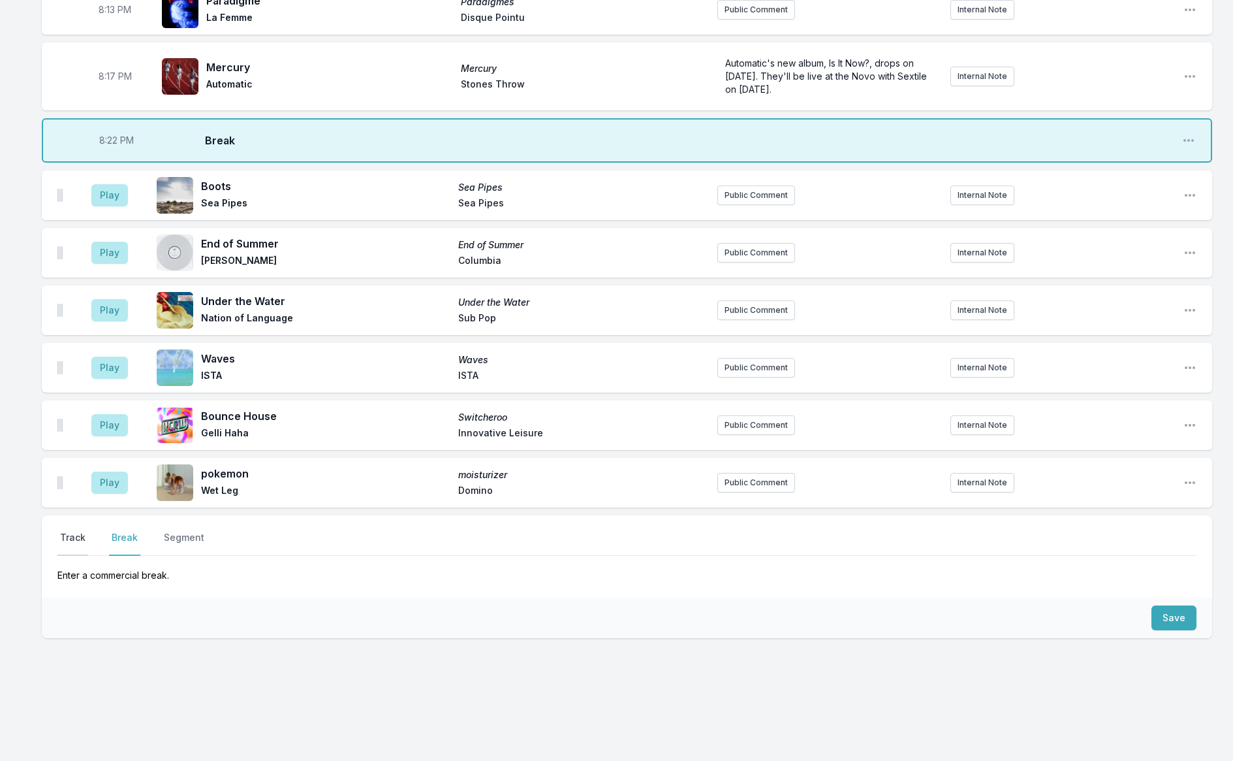
click at [67, 531] on button "Track" at bounding box center [72, 543] width 31 height 25
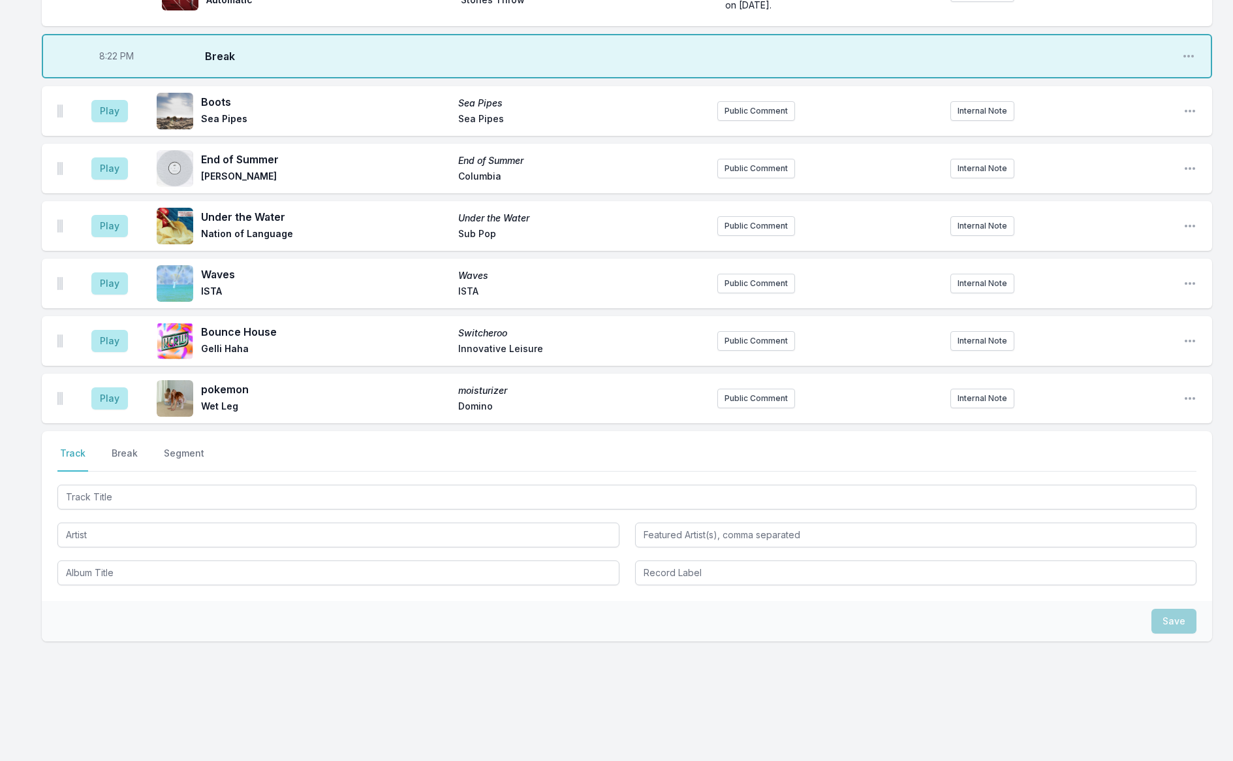
scroll to position [463, 0]
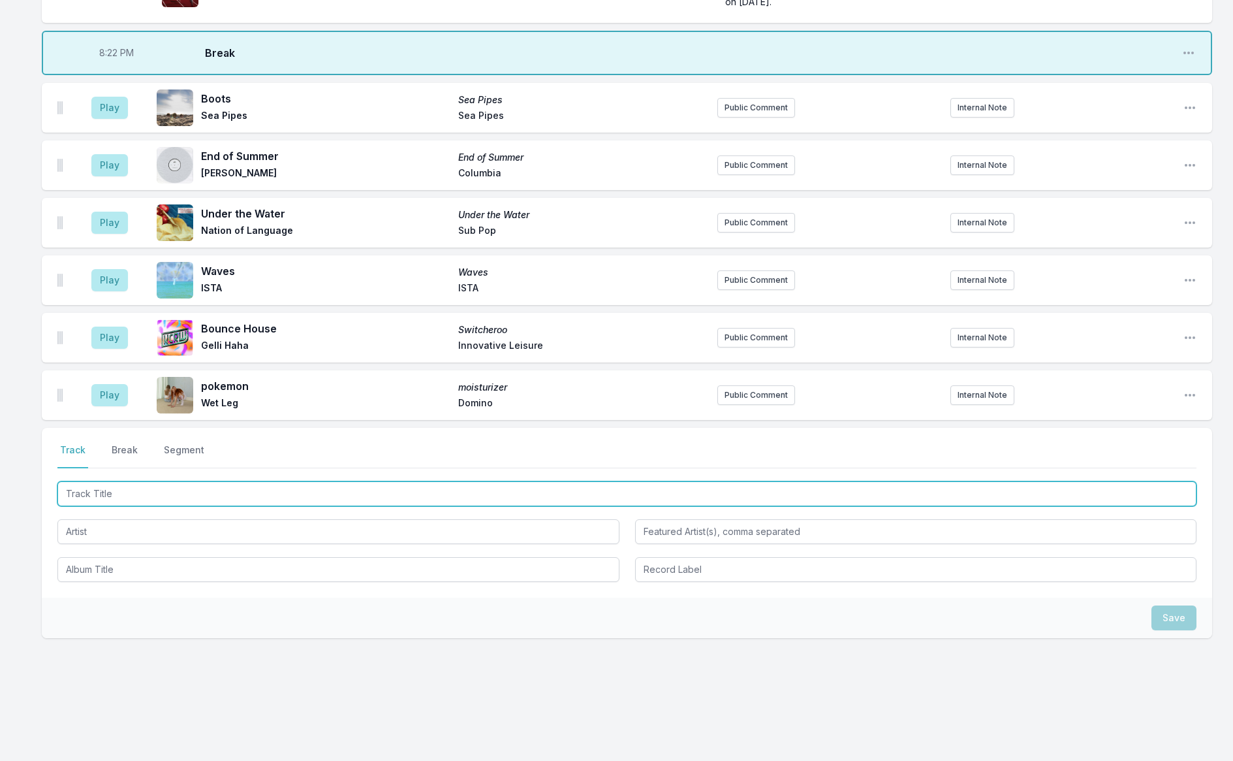
click at [138, 489] on input "Track Title" at bounding box center [626, 493] width 1139 height 25
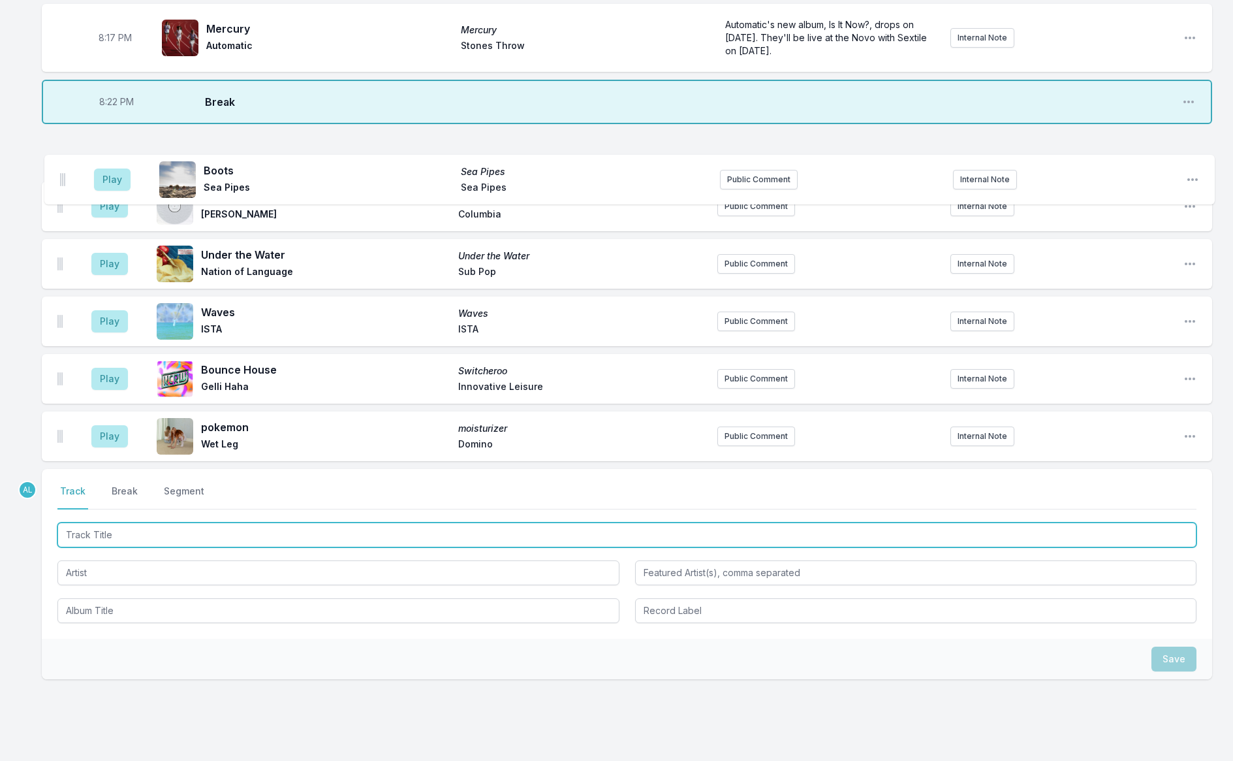
scroll to position [413, 0]
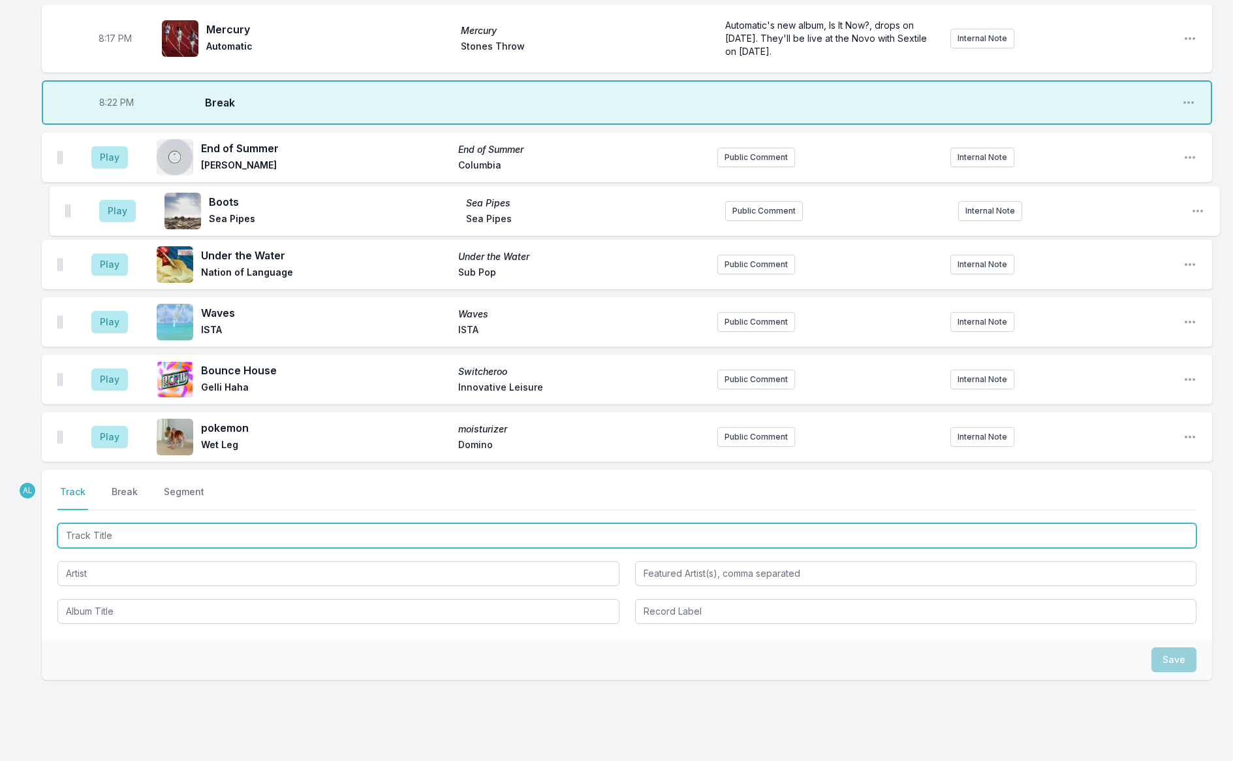
drag, startPoint x: 59, startPoint y: 104, endPoint x: 67, endPoint y: 214, distance: 110.6
click at [68, 213] on ul "Play Boots Sea Pipes Sea Pipes Sea Pipes Public Comment Internal Note Open play…" at bounding box center [627, 297] width 1170 height 329
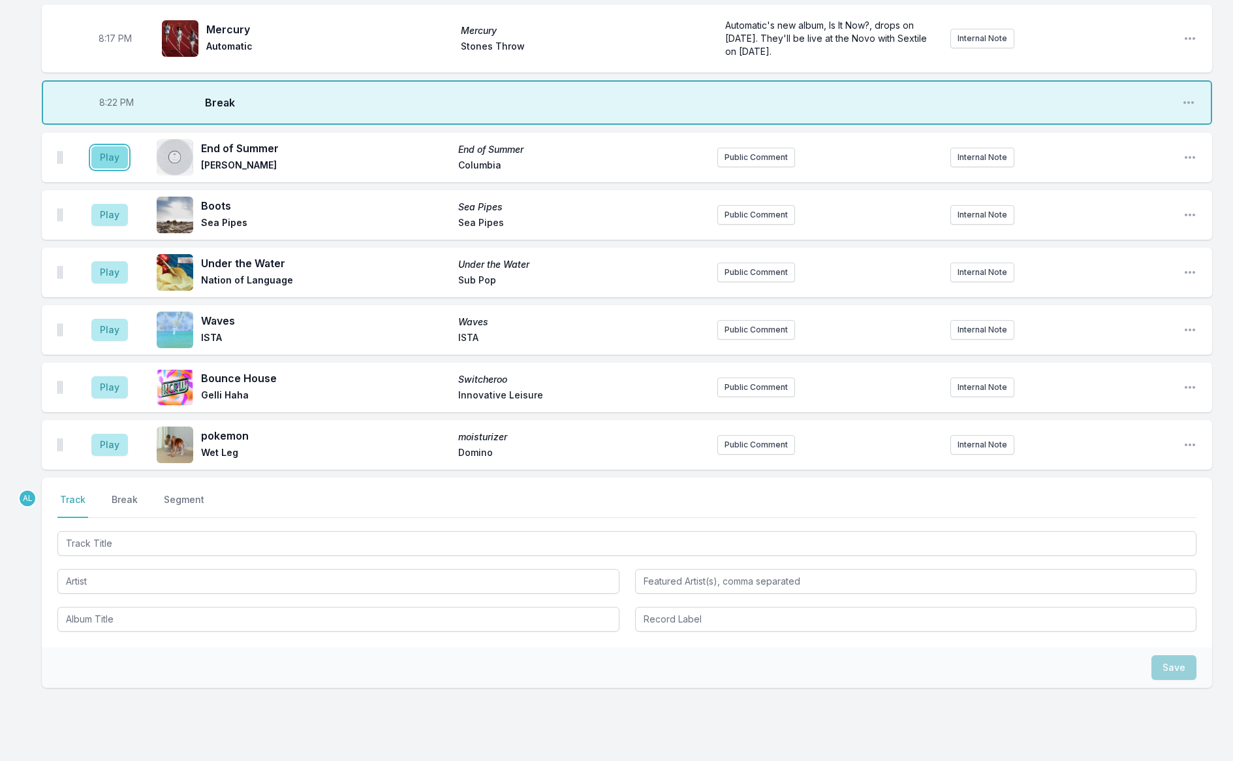
click at [116, 152] on button "Play" at bounding box center [109, 157] width 37 height 22
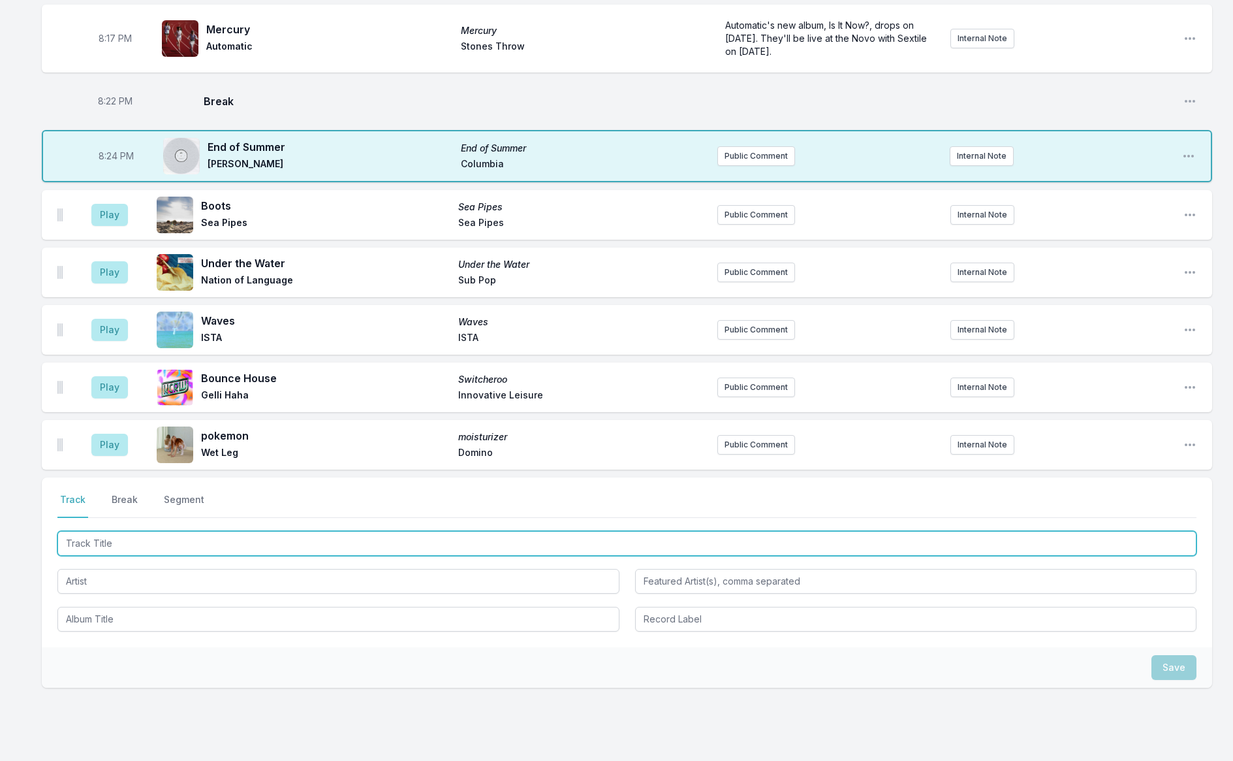
click at [157, 539] on input "Track Title" at bounding box center [626, 543] width 1139 height 25
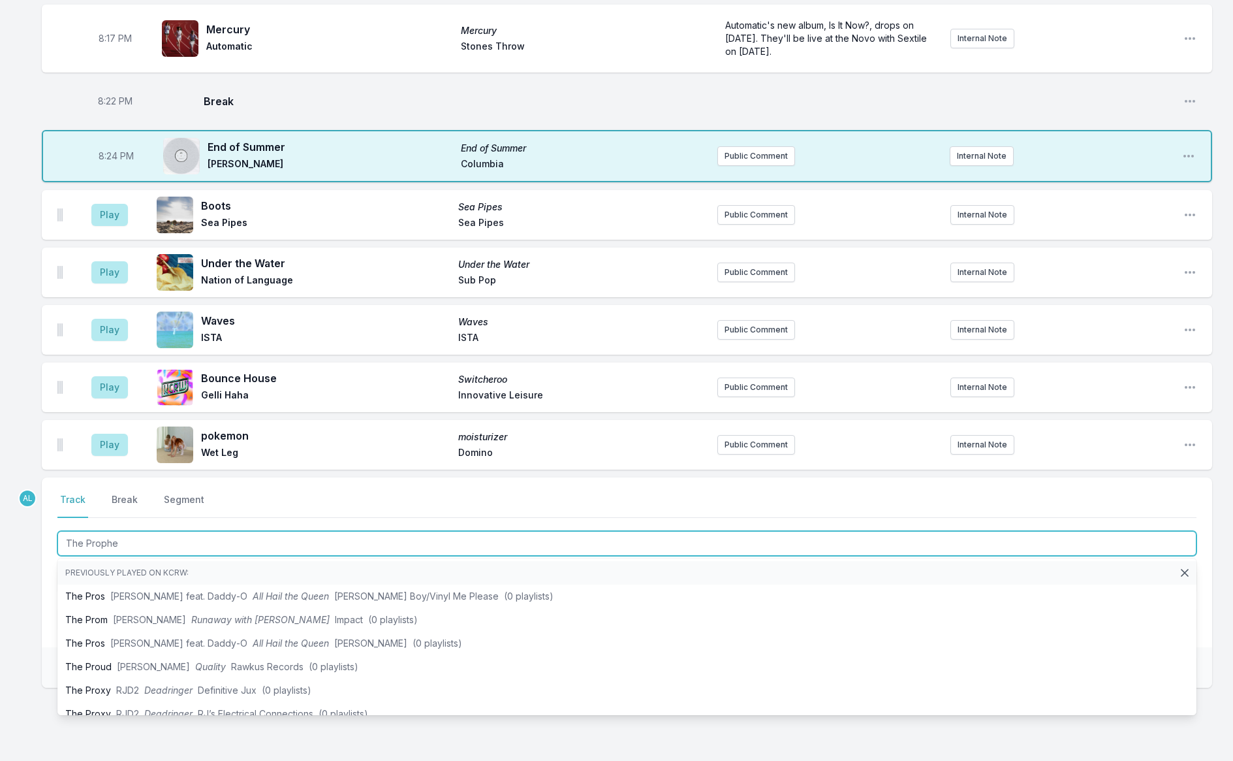
type input "The [DEMOGRAPHIC_DATA]"
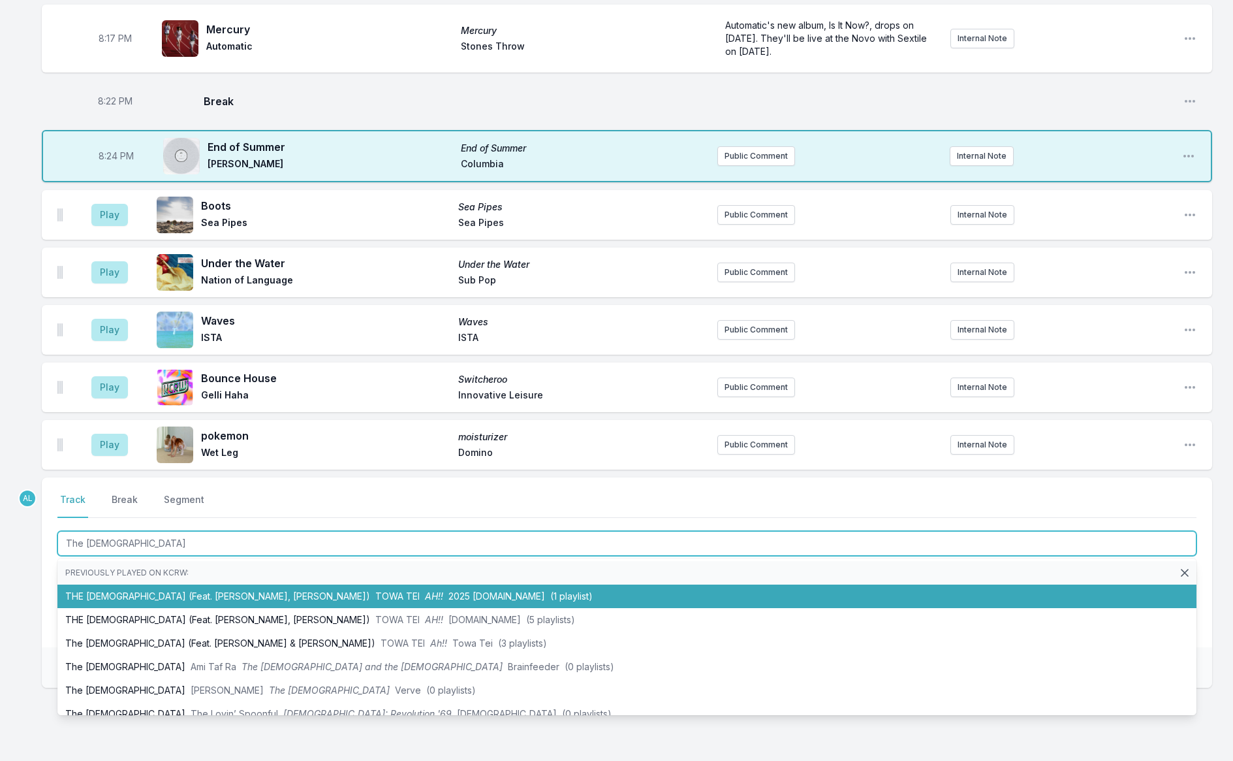
click at [192, 591] on li "THE [DEMOGRAPHIC_DATA] (Feat. [PERSON_NAME], [PERSON_NAME]) TOWA TEI AH!! 2025 …" at bounding box center [626, 596] width 1139 height 24
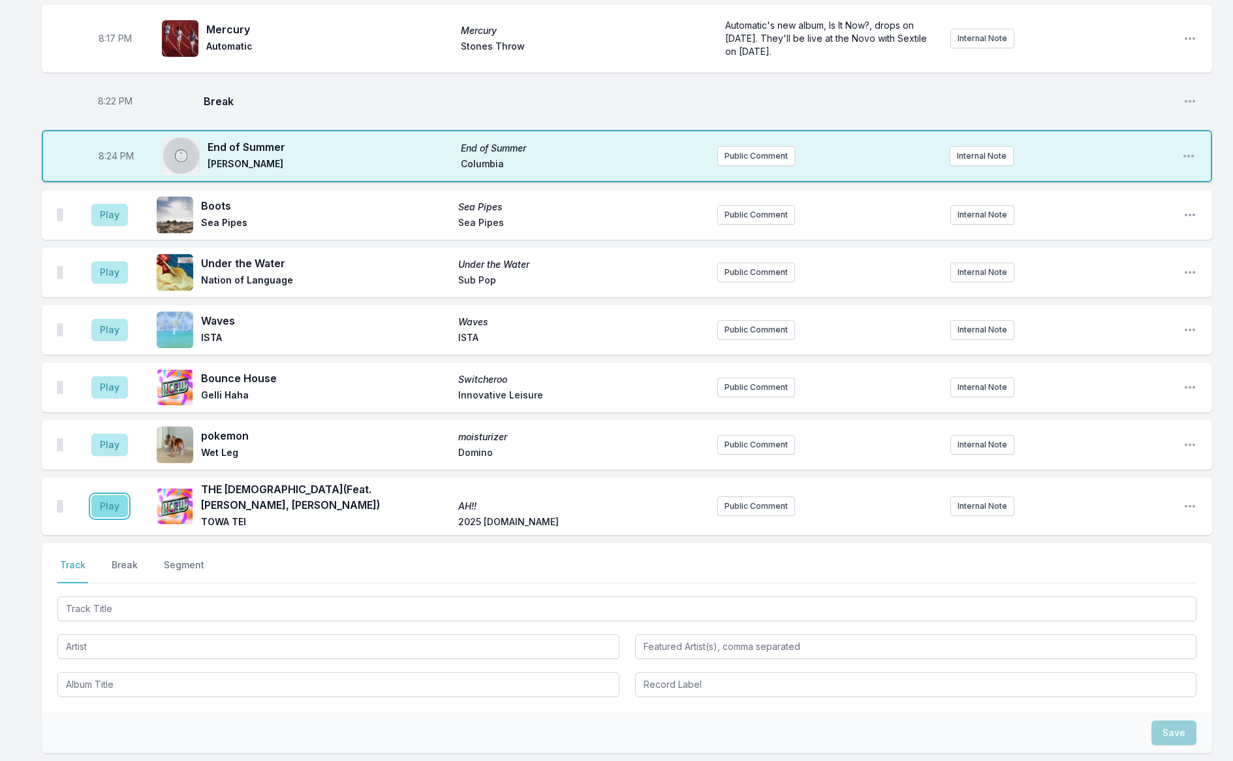
click at [105, 499] on button "Play" at bounding box center [109, 506] width 37 height 22
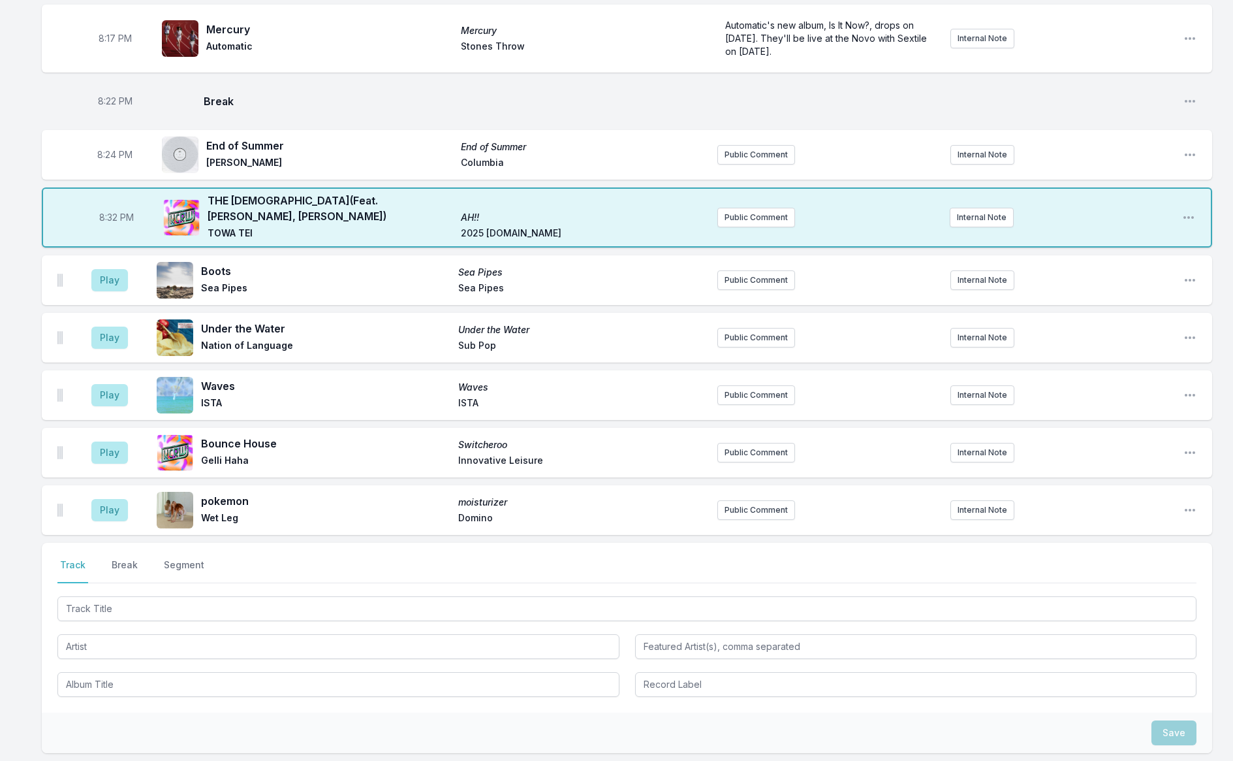
scroll to position [412, 0]
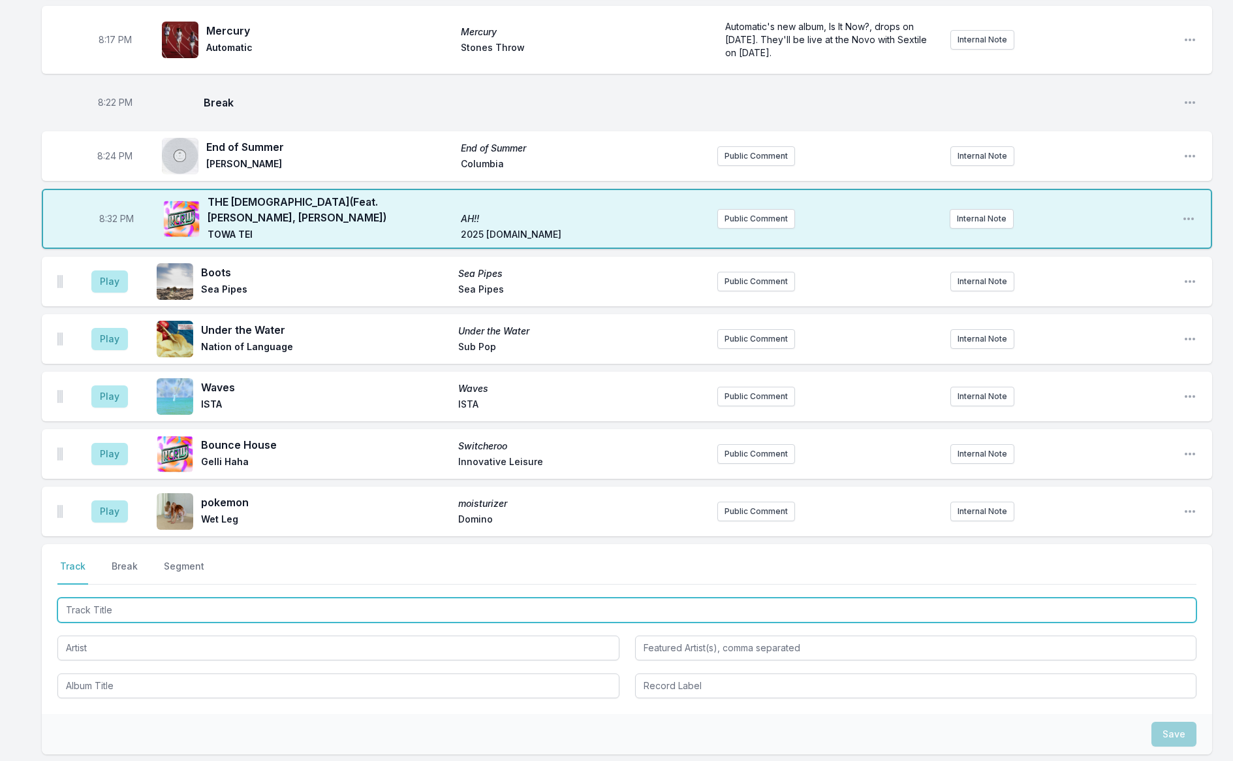
click at [120, 604] on input "Track Title" at bounding box center [626, 609] width 1139 height 25
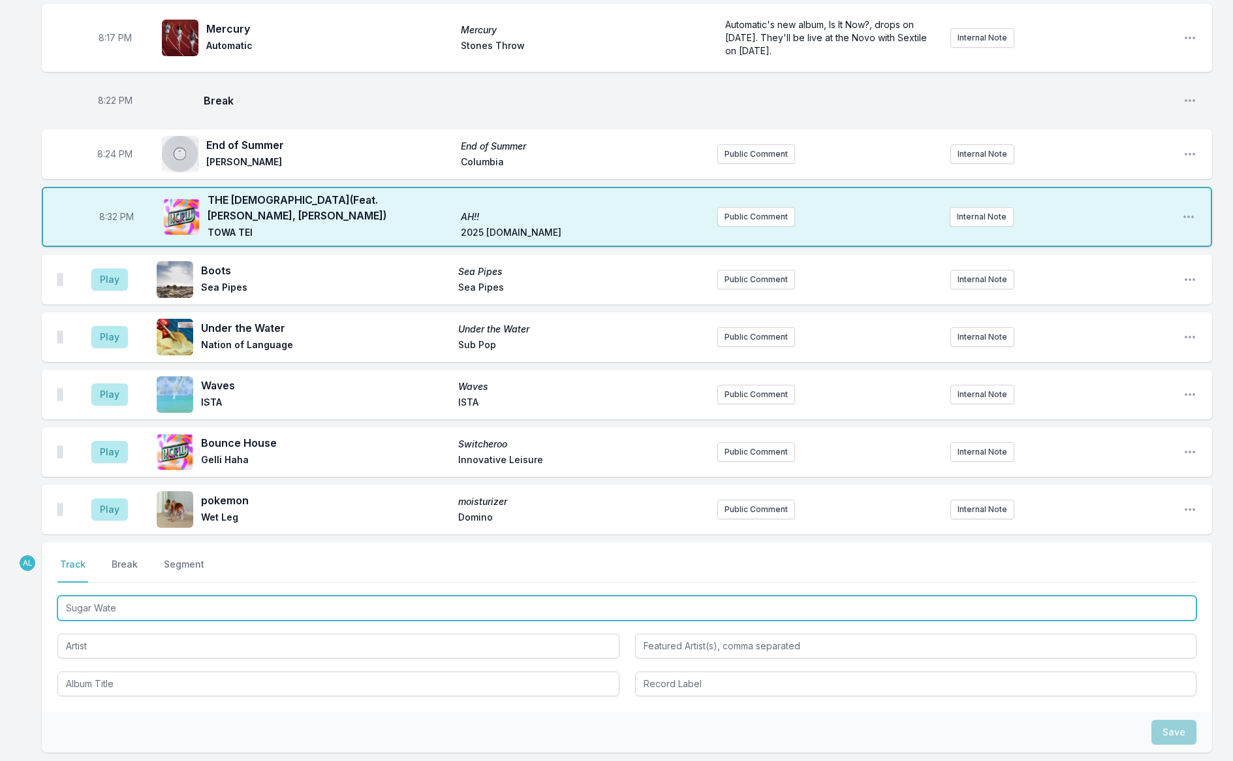
type input "Sugar Water"
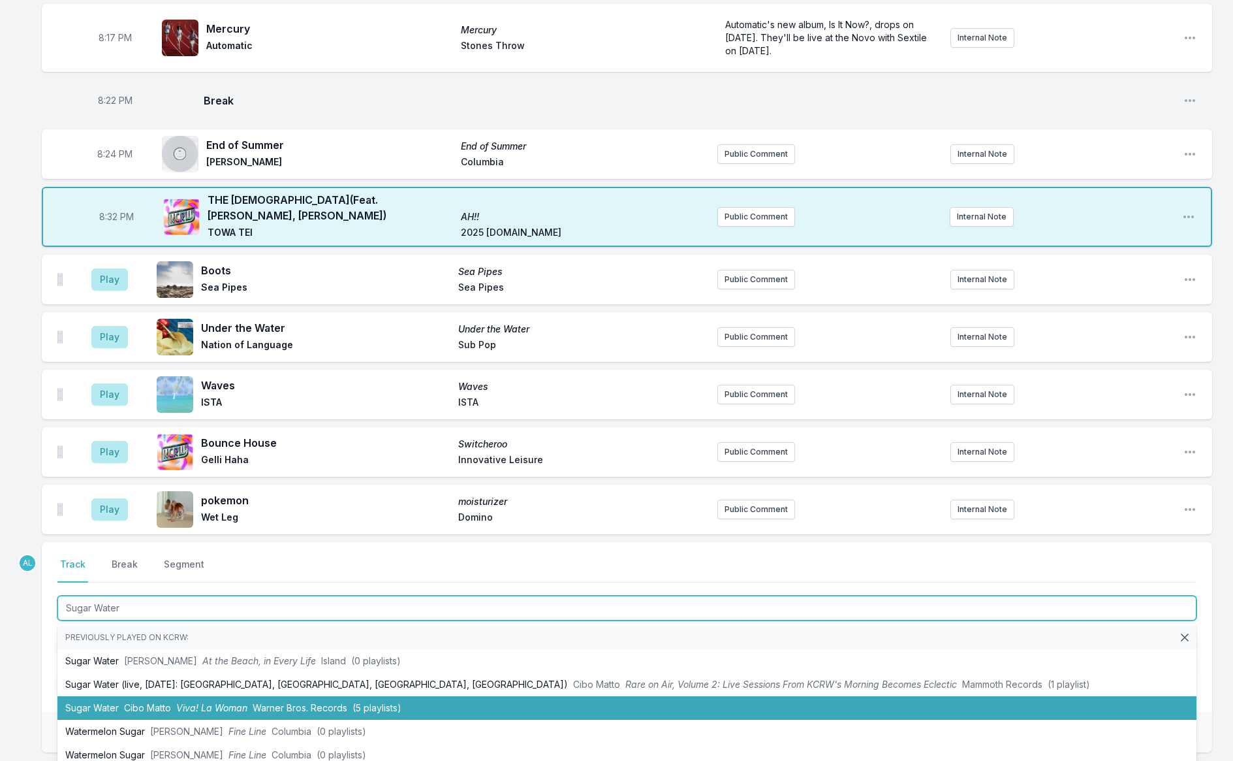
click at [201, 704] on span "Viva! La Woman" at bounding box center [211, 707] width 71 height 11
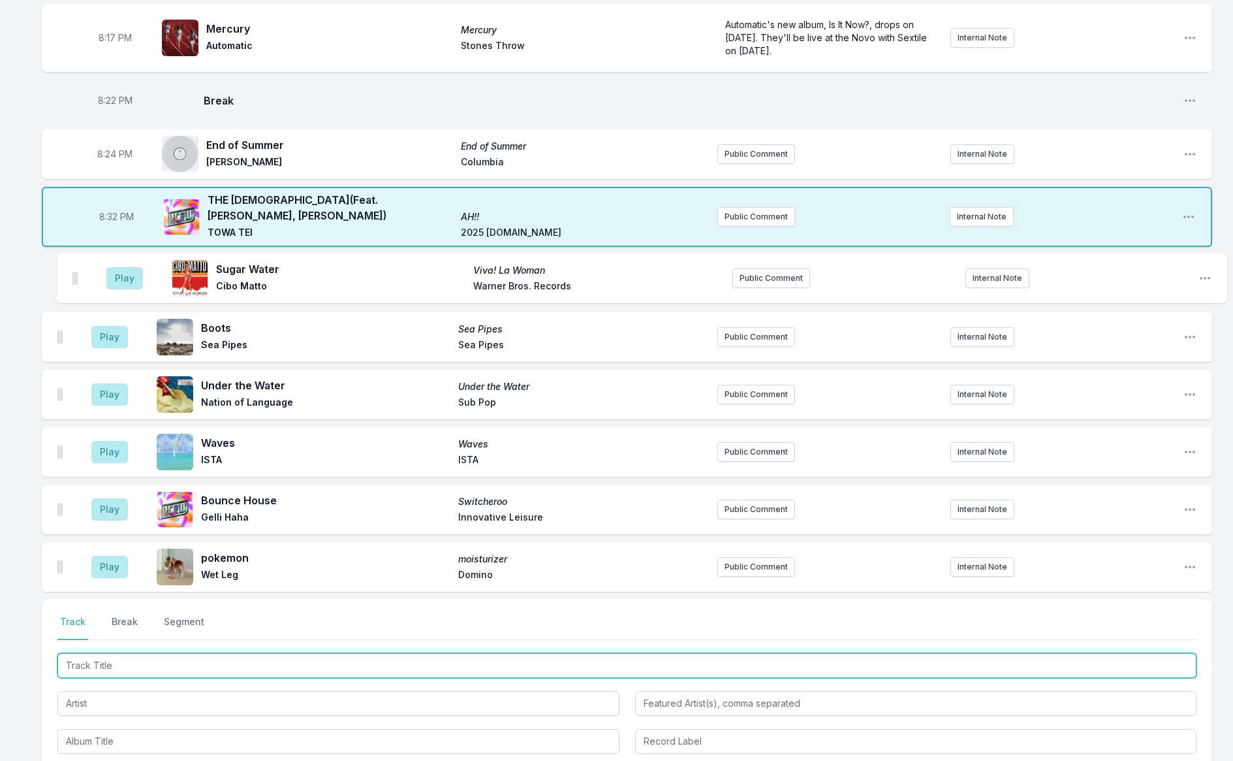
drag, startPoint x: 60, startPoint y: 567, endPoint x: 76, endPoint y: 275, distance: 291.6
click at [76, 275] on ul "Play Boots Sea Pipes Sea Pipes Sea Pipes Public Comment Internal Note Open play…" at bounding box center [627, 423] width 1170 height 337
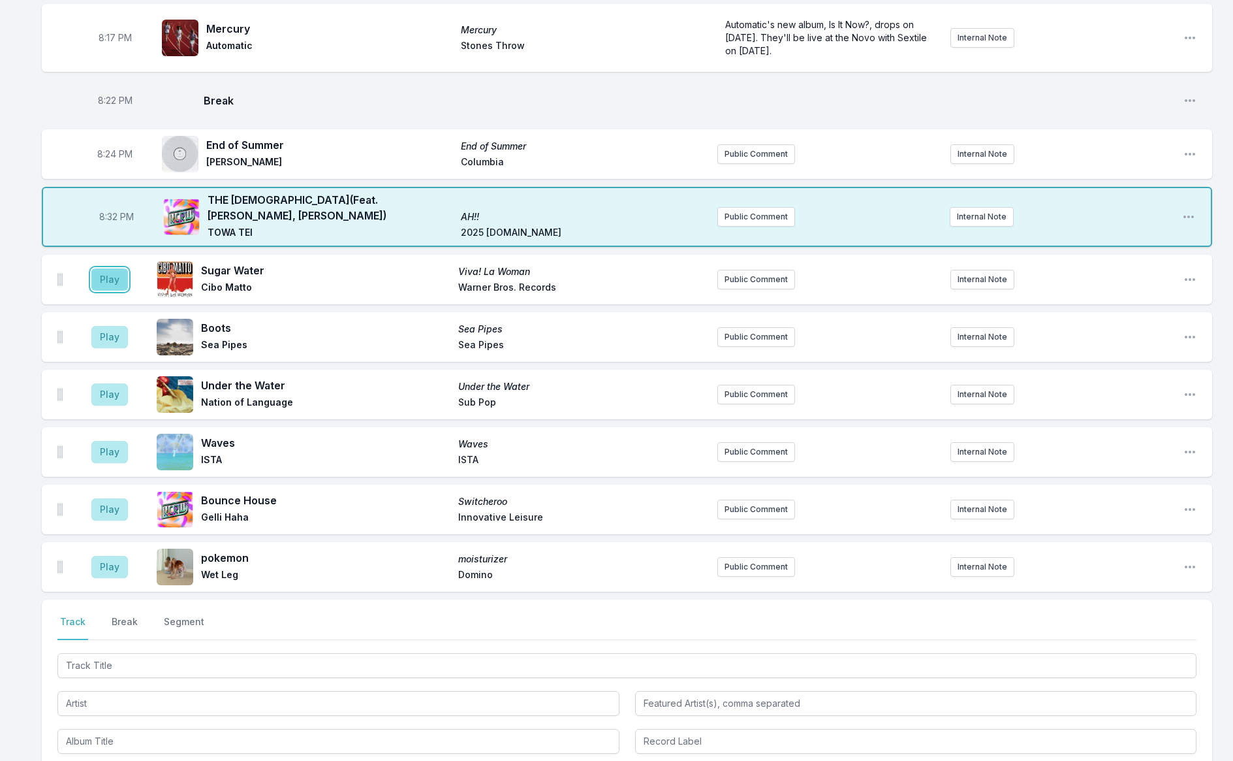
click at [123, 272] on button "Play" at bounding box center [109, 279] width 37 height 22
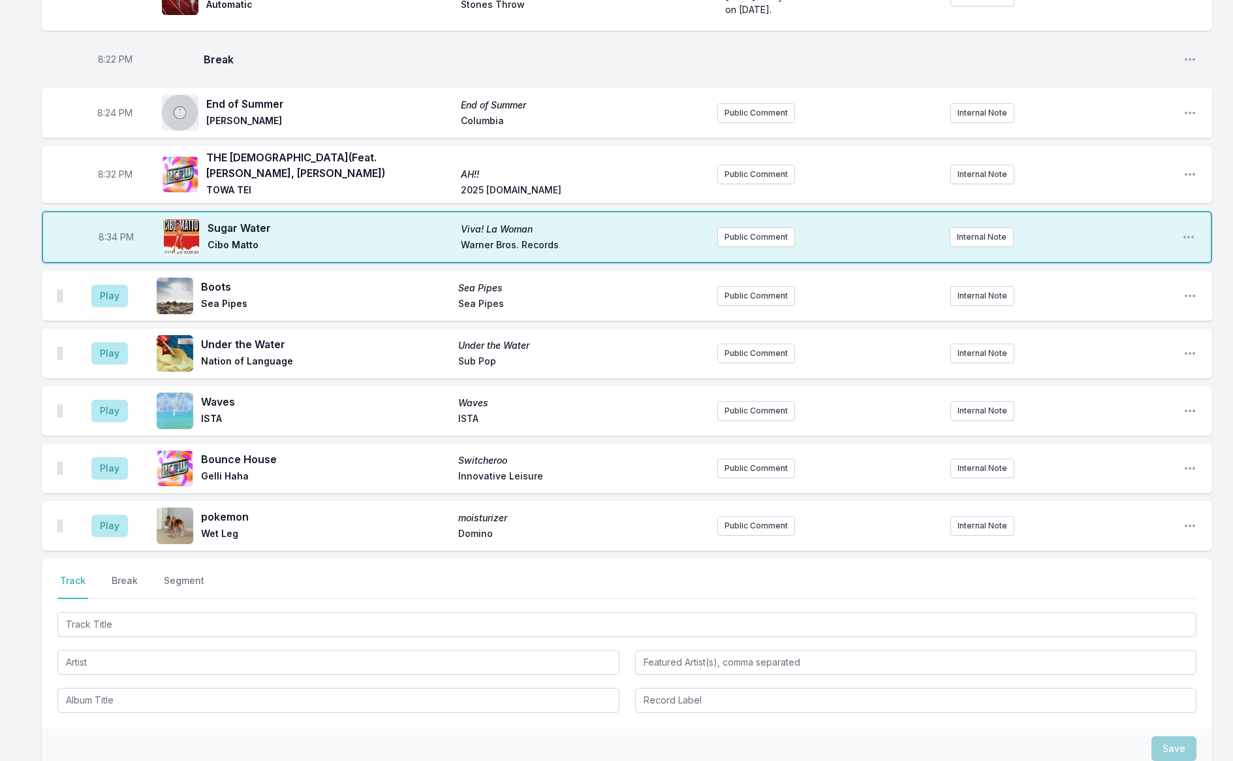
scroll to position [456, 0]
click at [725, 237] on button "Public Comment" at bounding box center [756, 237] width 78 height 20
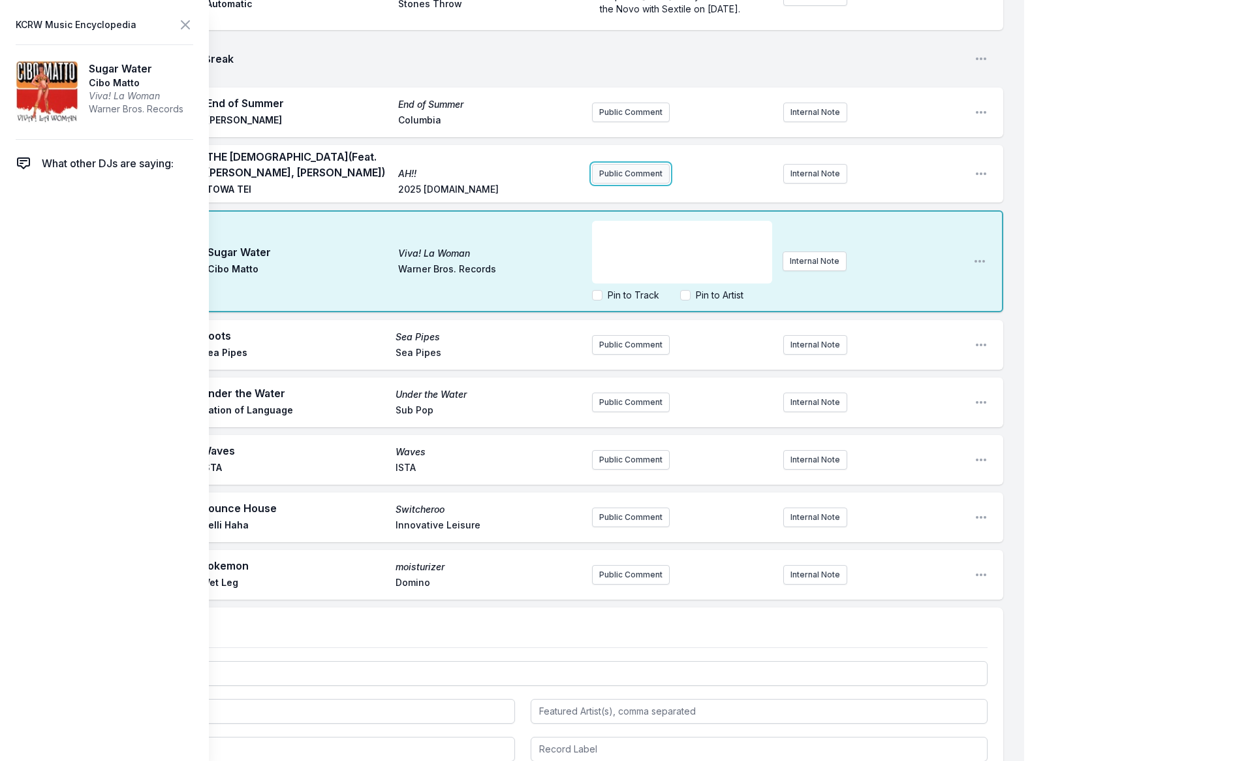
click at [617, 183] on button "Public Comment" at bounding box center [631, 174] width 78 height 20
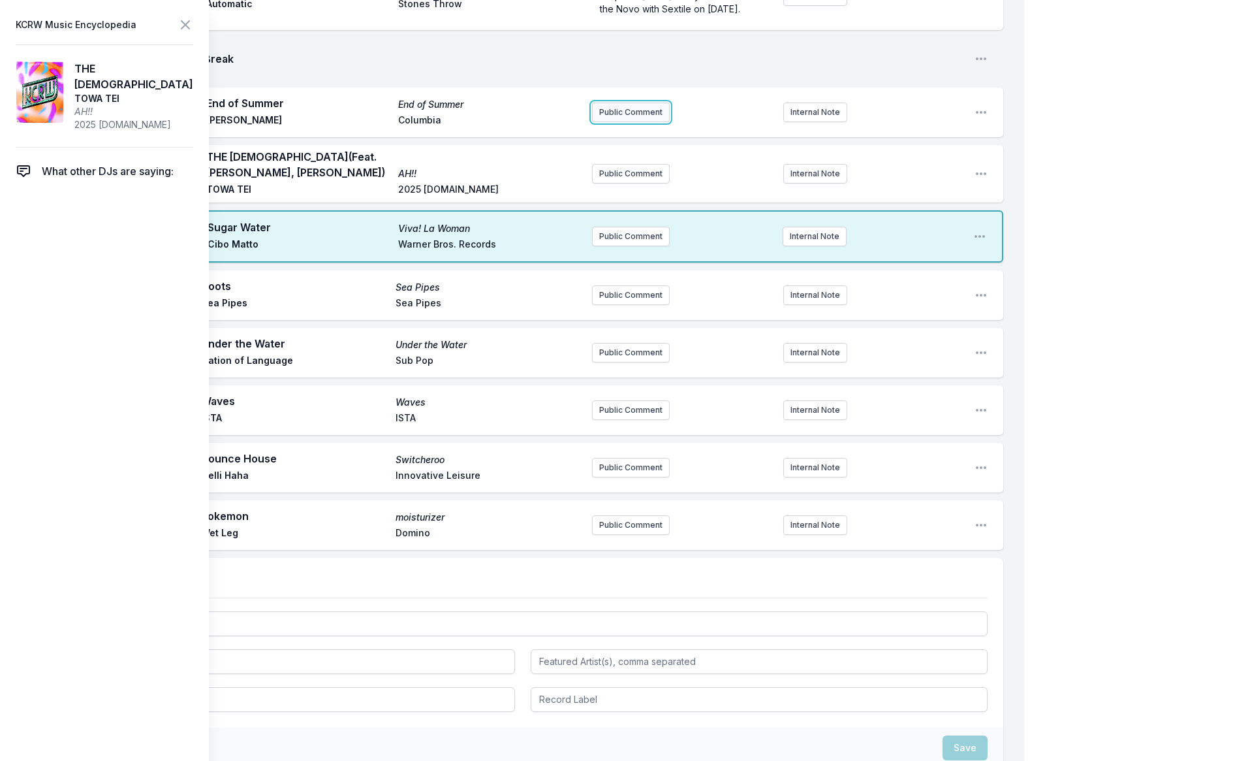
click at [621, 122] on button "Public Comment" at bounding box center [631, 112] width 78 height 20
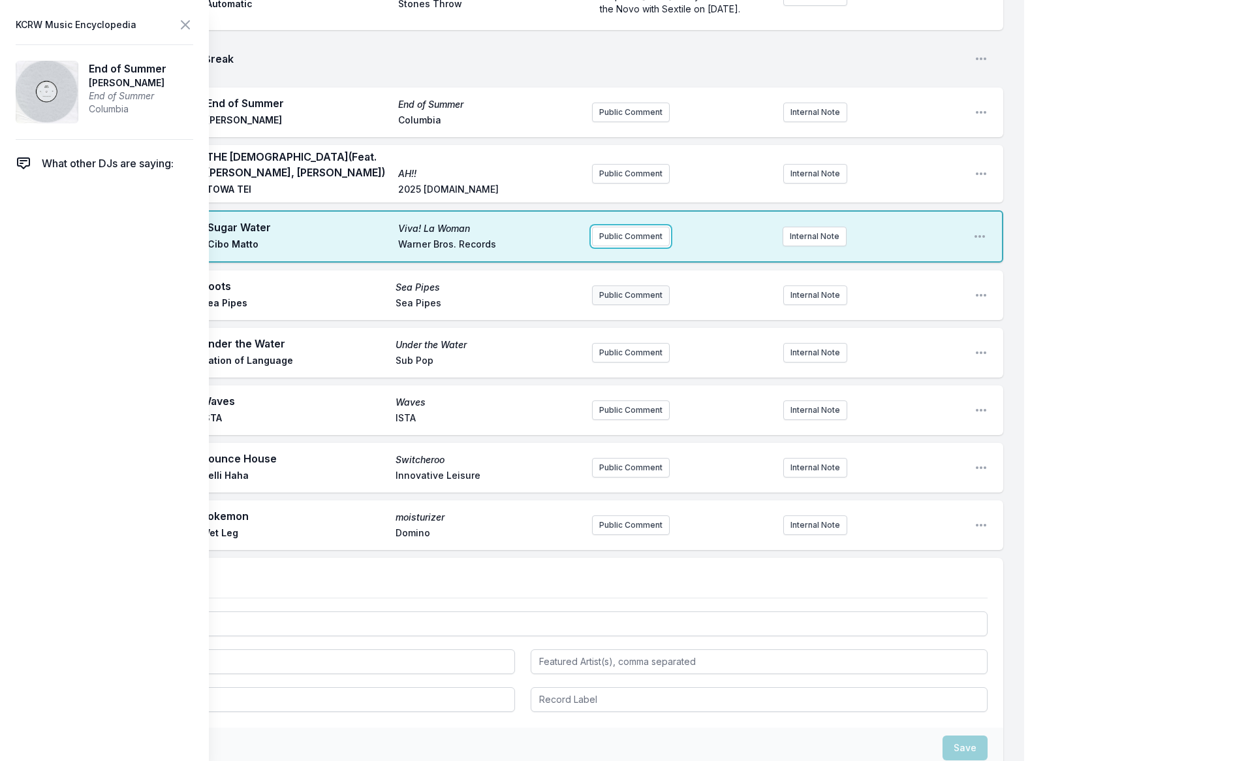
click at [613, 300] on div "8:01 PM Real Magic The Room [PERSON_NAME], Terrace [PERSON_NAME] & St. Panther …" at bounding box center [512, 282] width 1024 height 1221
click at [606, 242] on button "Public Comment" at bounding box center [631, 237] width 78 height 20
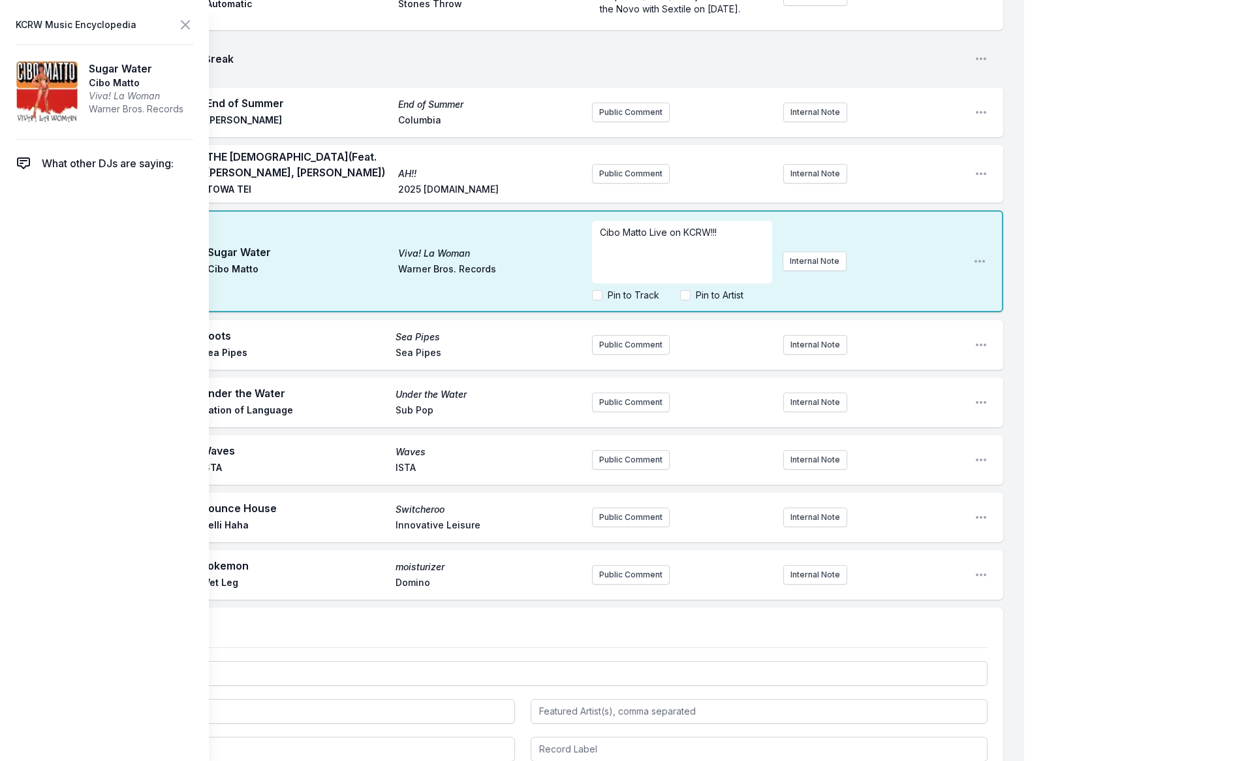
click at [651, 238] on span "Cibo Matto Live on KCRW!!!" at bounding box center [658, 232] width 117 height 11
click at [649, 238] on span "Cibo Matto Live on KCRW!!!" at bounding box center [658, 232] width 117 height 11
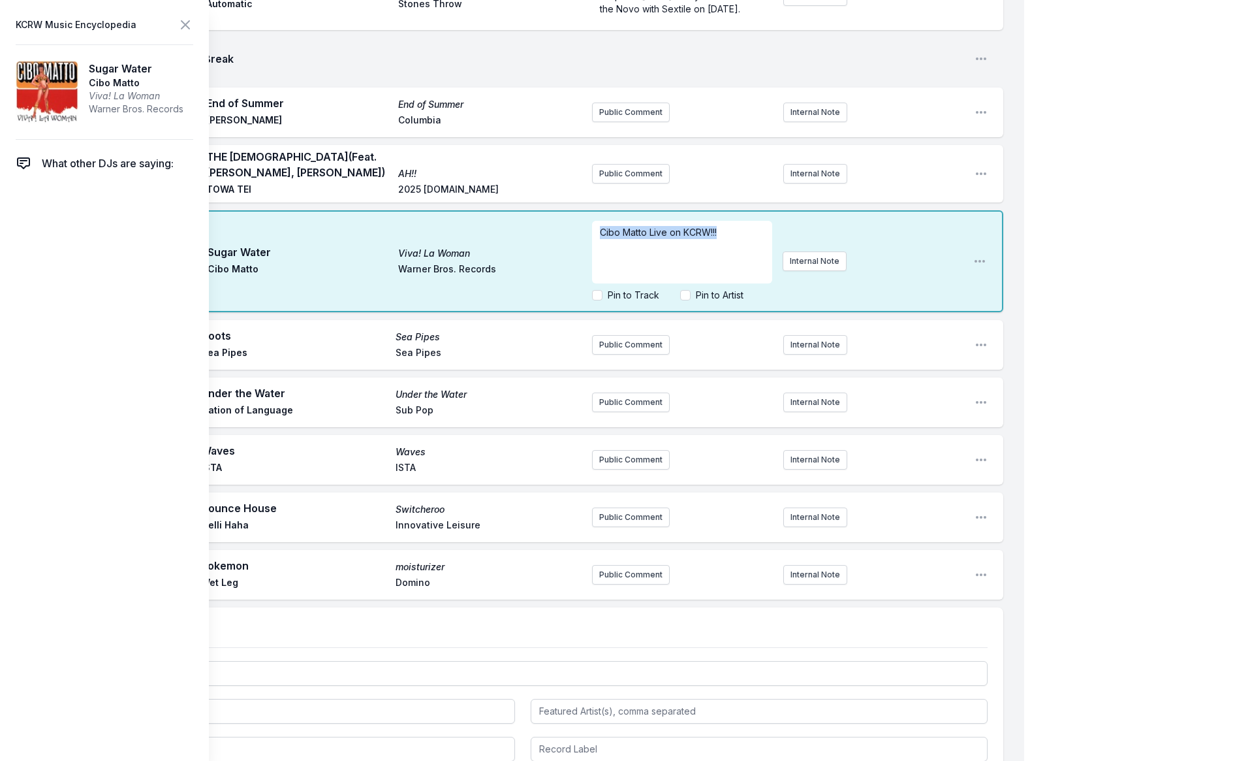
click at [649, 238] on span "Cibo Matto Live on KCRW!!!" at bounding box center [658, 232] width 117 height 11
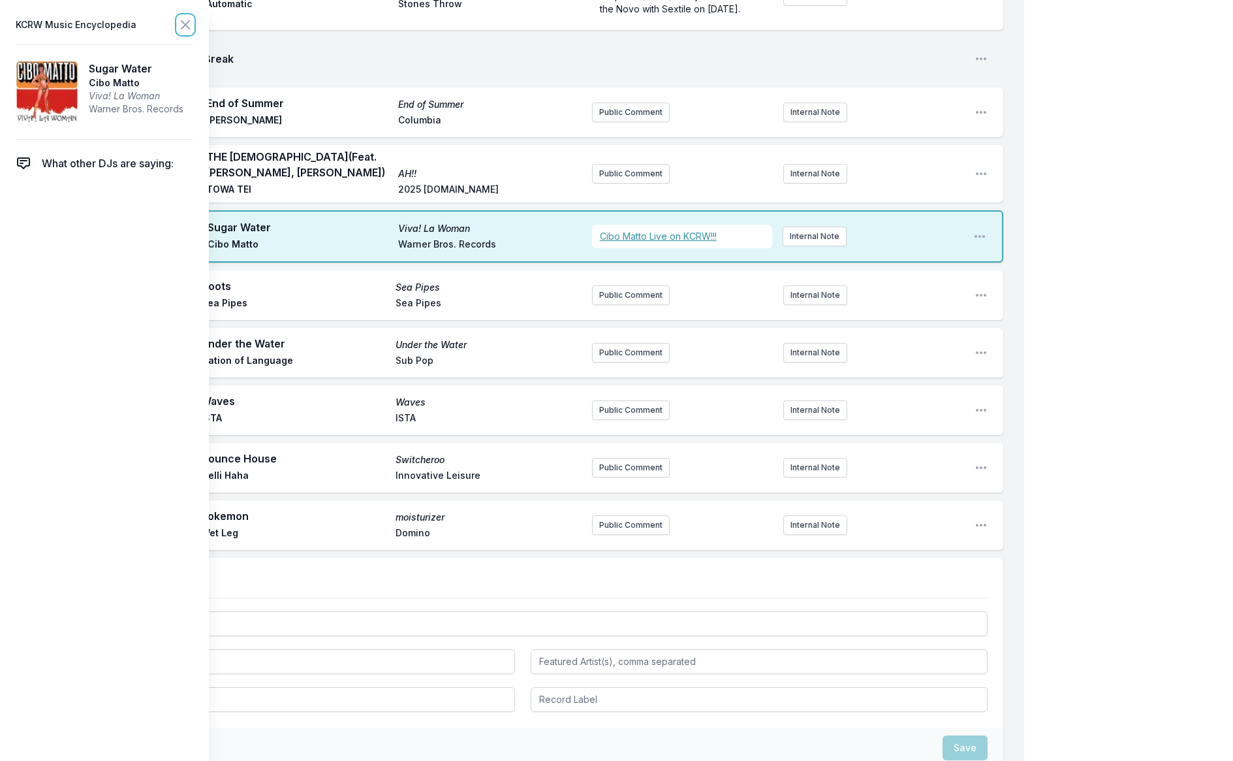
click at [191, 27] on icon at bounding box center [186, 25] width 16 height 16
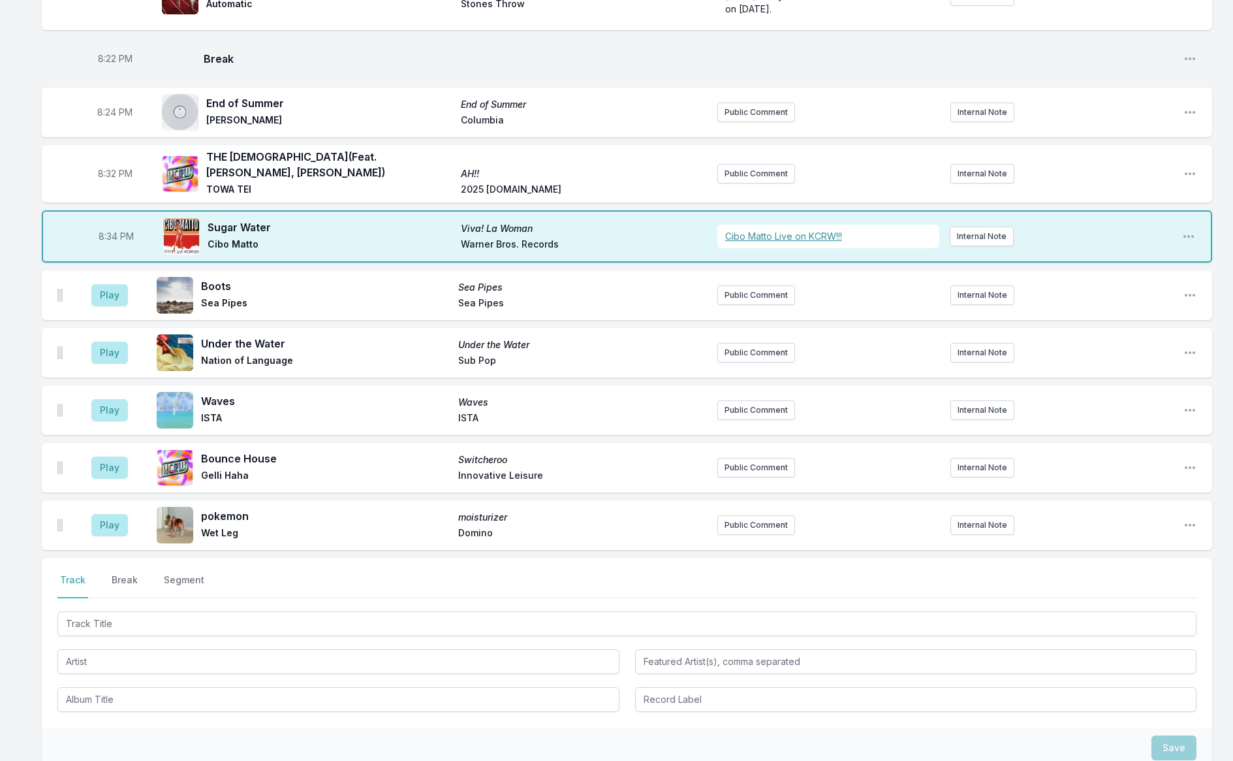
click at [108, 564] on div "Select a tab Track Break Segment Track Break Segment" at bounding box center [627, 642] width 1170 height 170
click at [121, 574] on button "Break" at bounding box center [124, 585] width 31 height 25
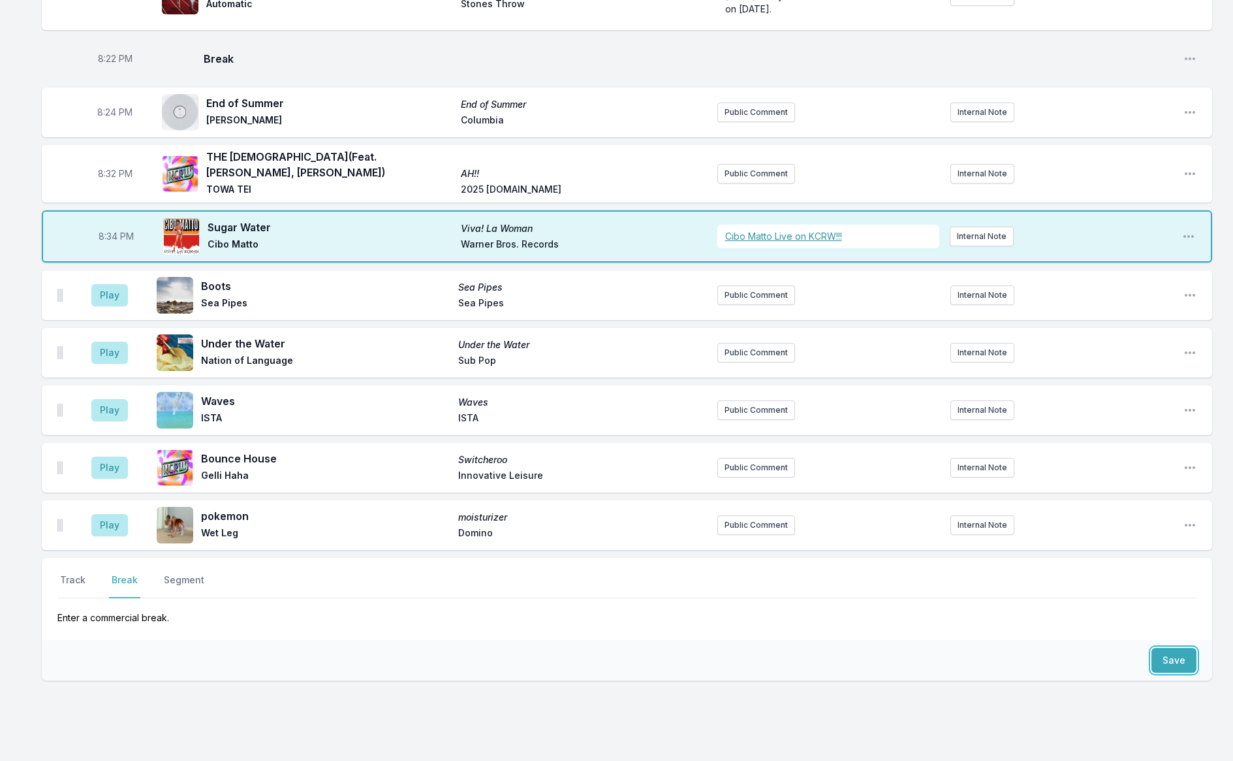
click at [1178, 655] on button "Save" at bounding box center [1174, 660] width 45 height 25
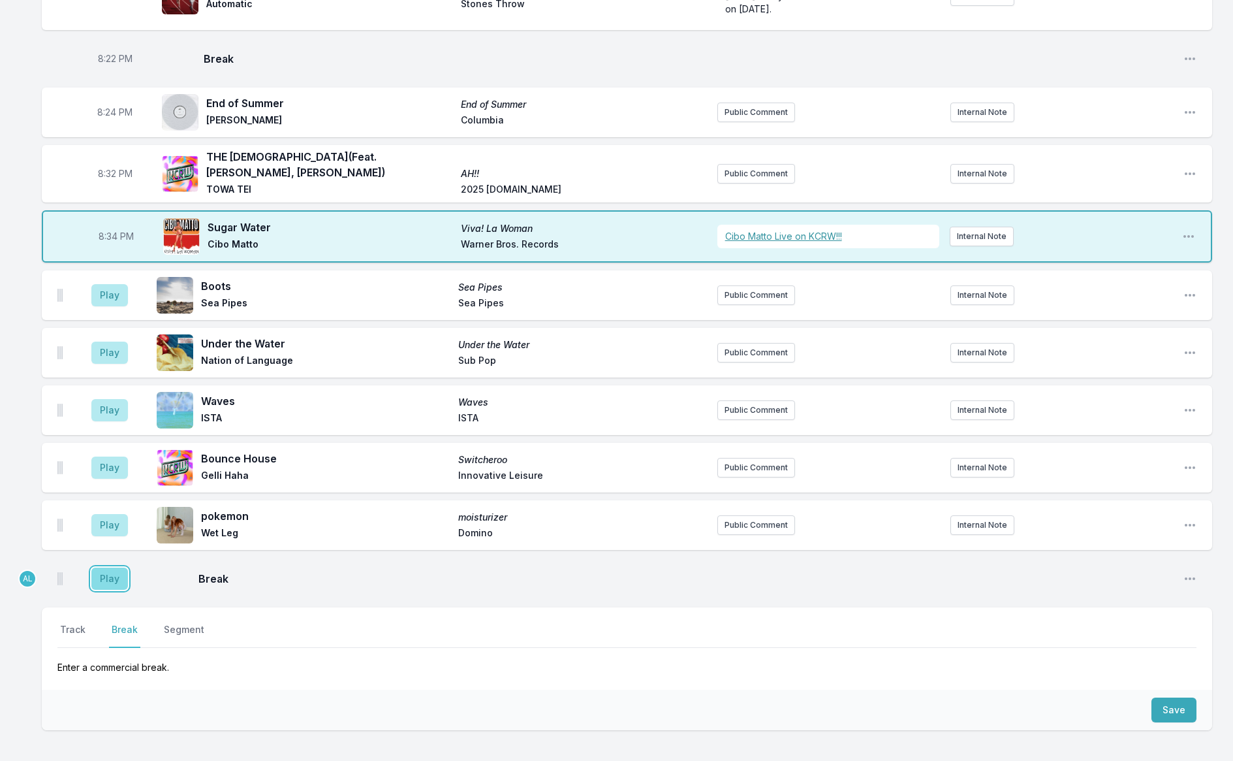
click at [116, 577] on button "Play" at bounding box center [109, 578] width 37 height 22
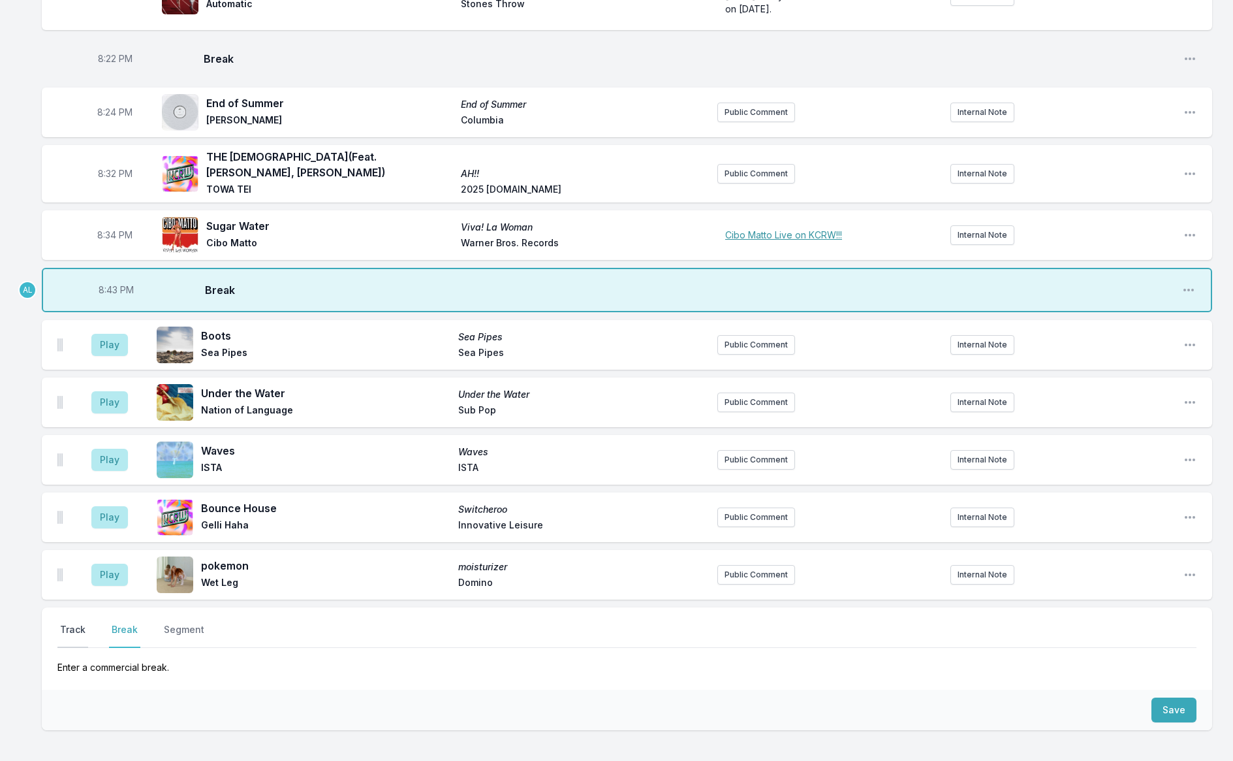
click at [83, 629] on button "Track" at bounding box center [72, 635] width 31 height 25
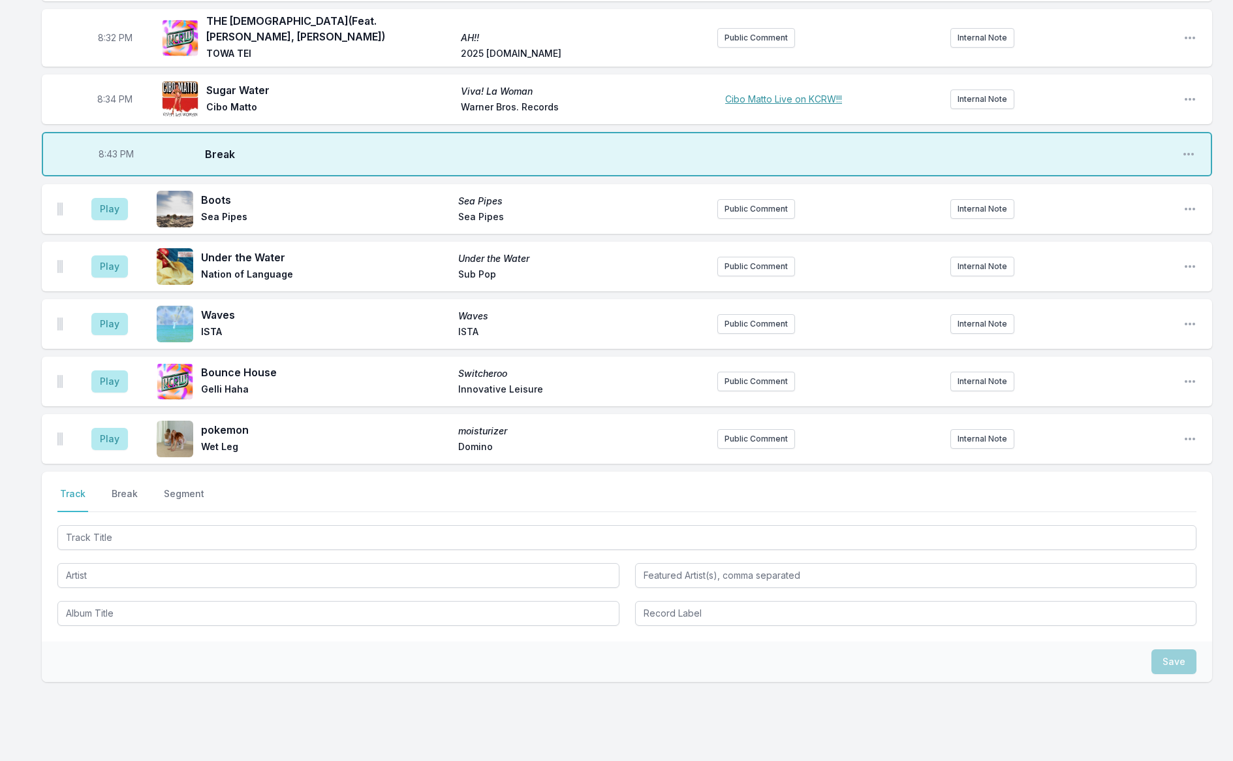
scroll to position [635, 0]
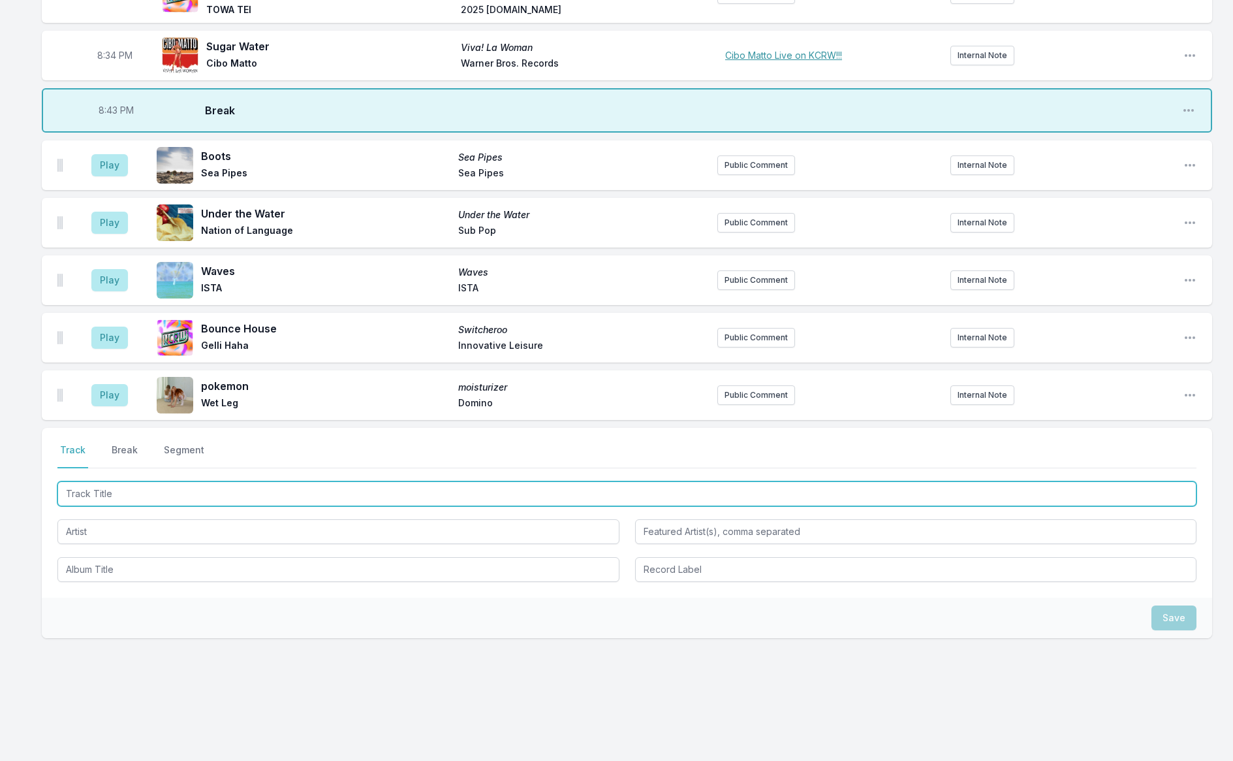
click at [136, 499] on input "Track Title" at bounding box center [626, 493] width 1139 height 25
type input "Stay"
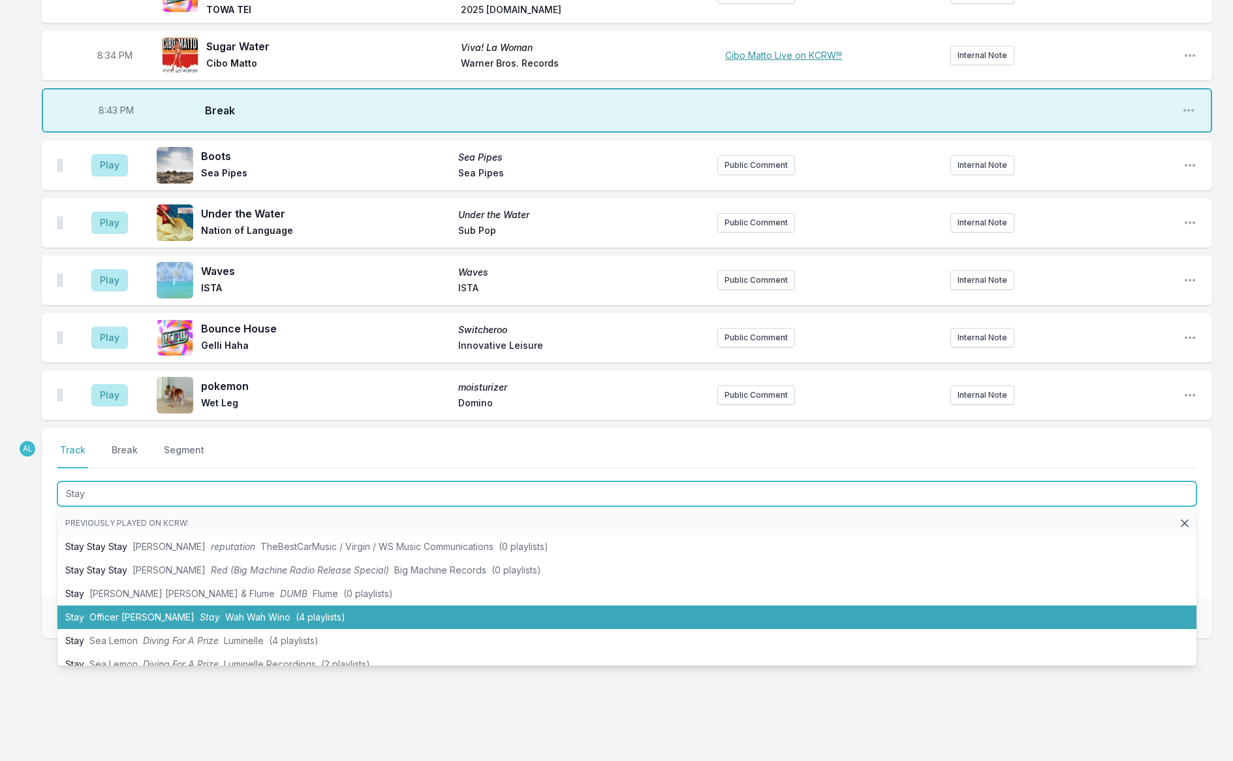
click at [146, 617] on li "Stay Officer [PERSON_NAME] (4 playlists)" at bounding box center [626, 617] width 1139 height 24
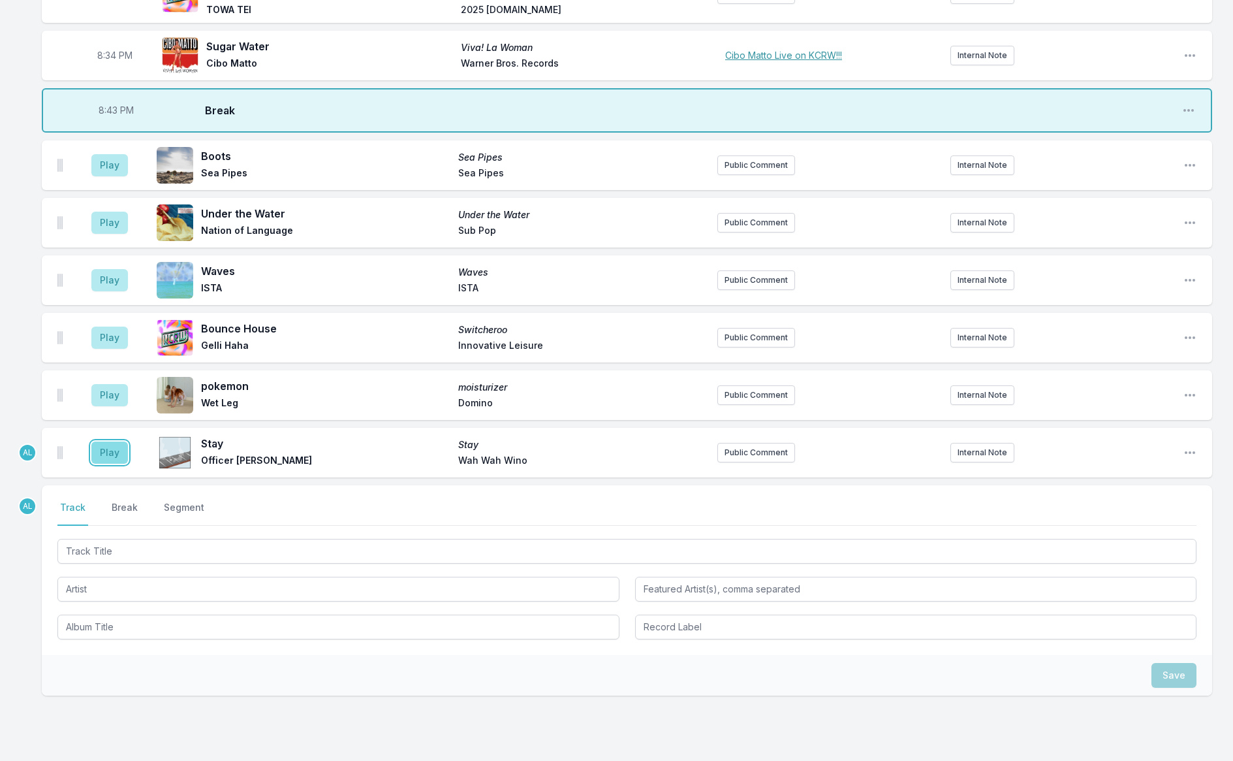
click at [106, 447] on button "Play" at bounding box center [109, 452] width 37 height 22
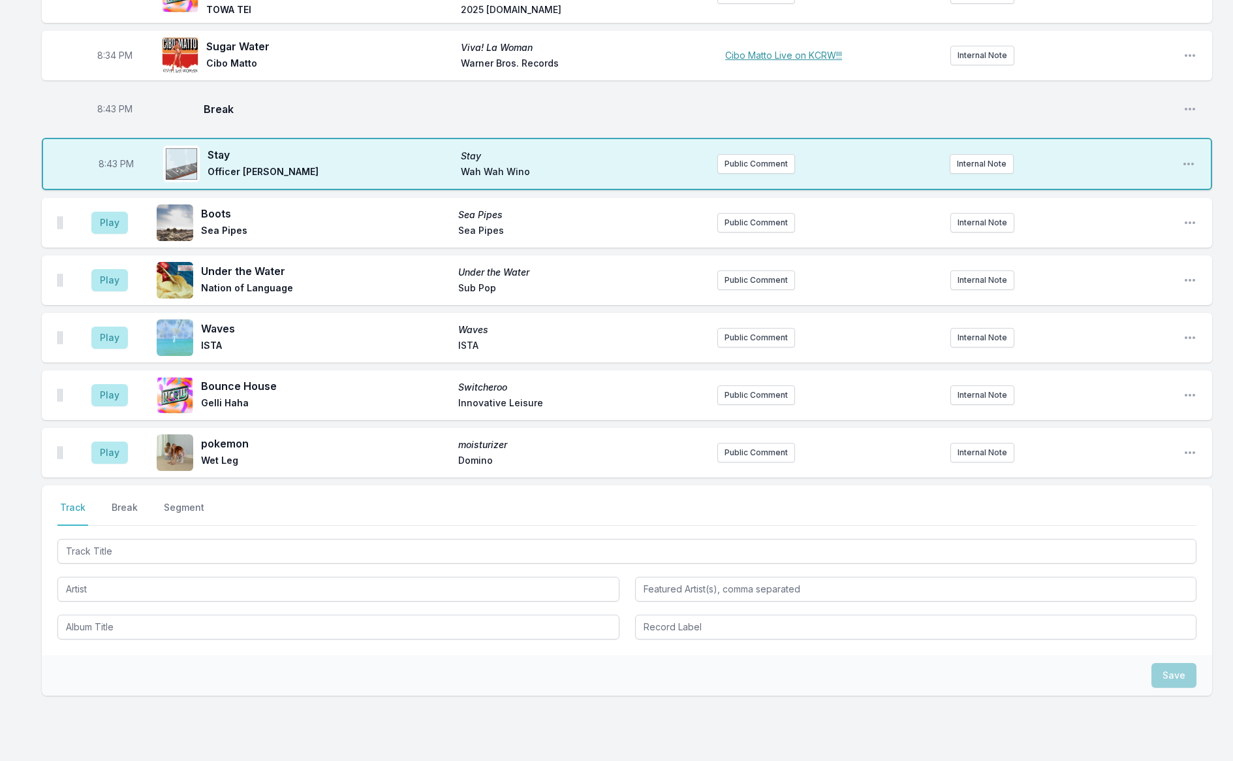
scroll to position [636, 0]
click at [113, 106] on span "8:43 PM" at bounding box center [114, 108] width 35 height 13
type input "20:41"
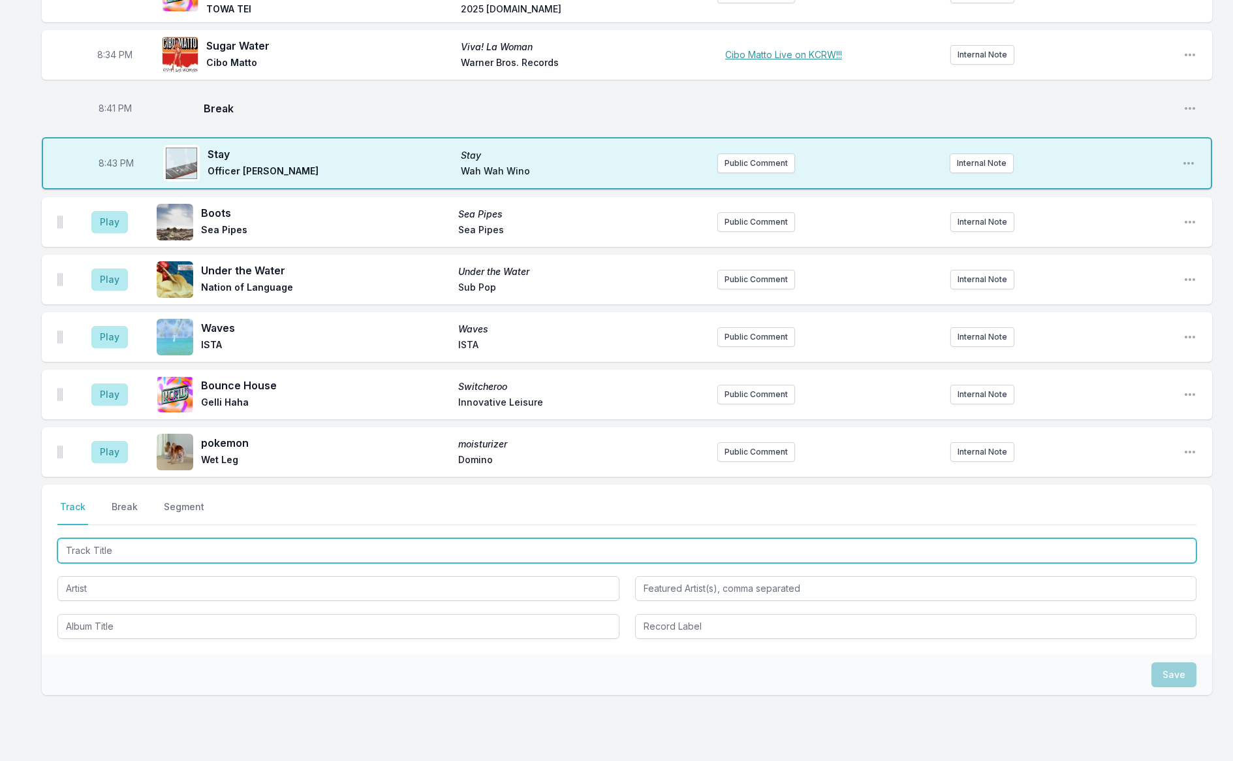
click at [123, 549] on input "Track Title" at bounding box center [626, 550] width 1139 height 25
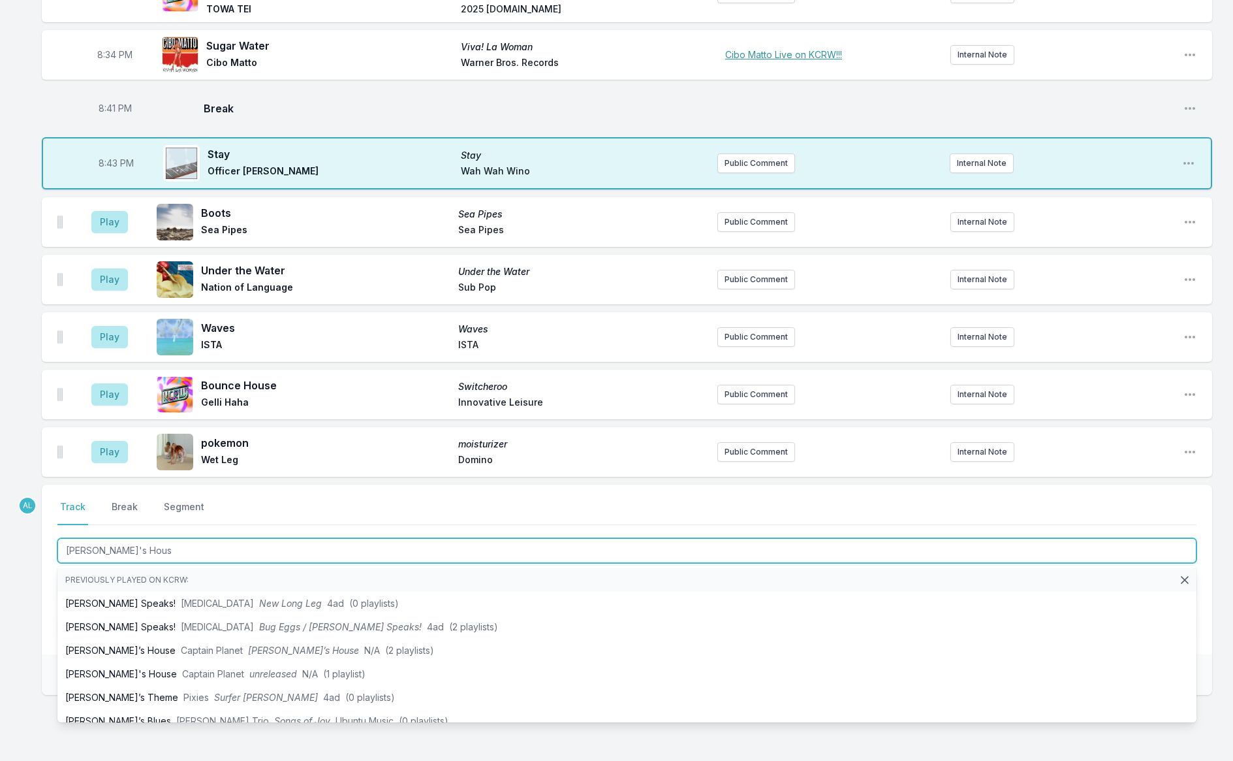
type input "[PERSON_NAME]'s House"
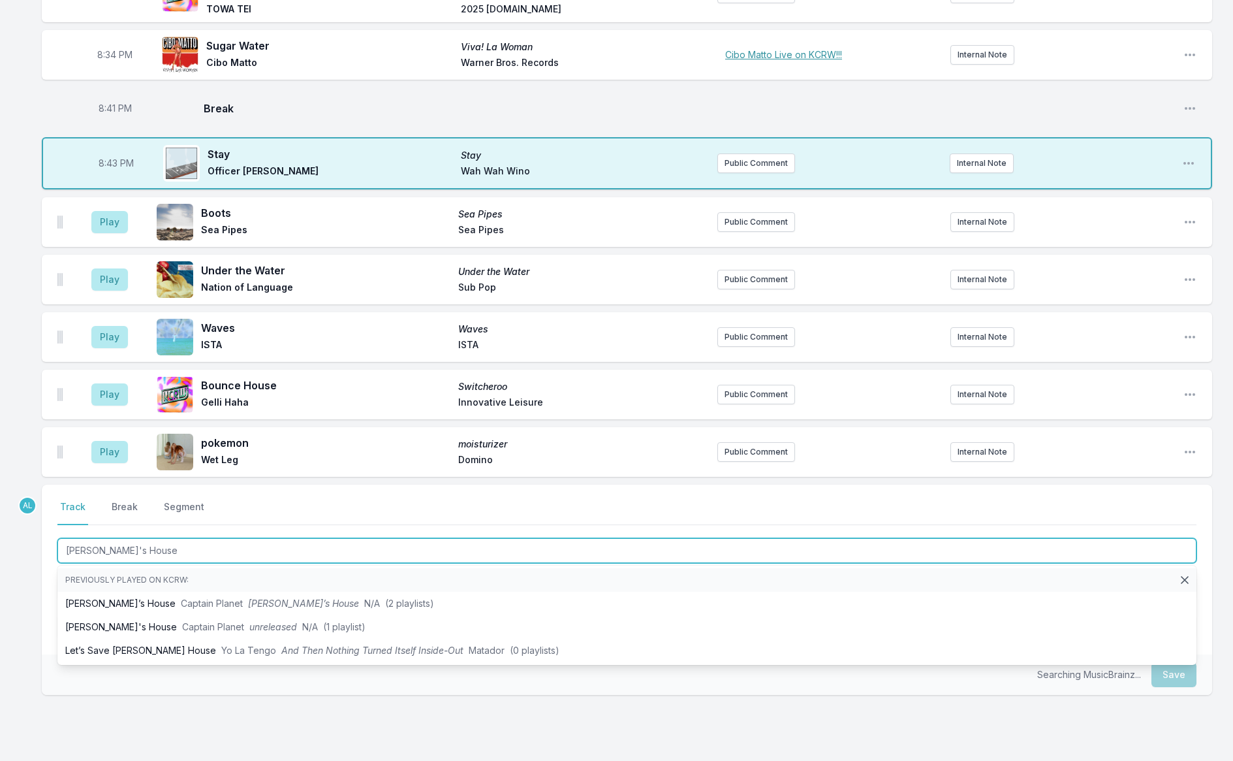
scroll to position [627, 0]
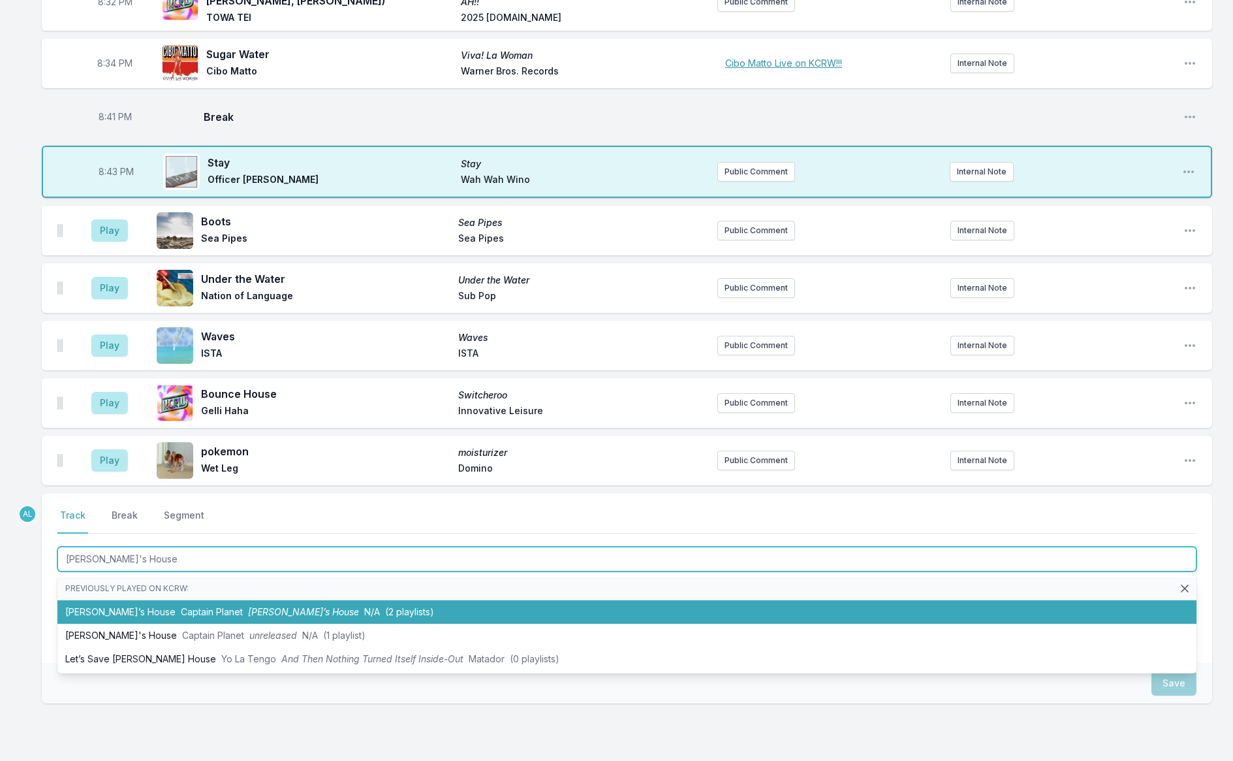
click at [181, 613] on span "Captain Planet" at bounding box center [212, 611] width 62 height 11
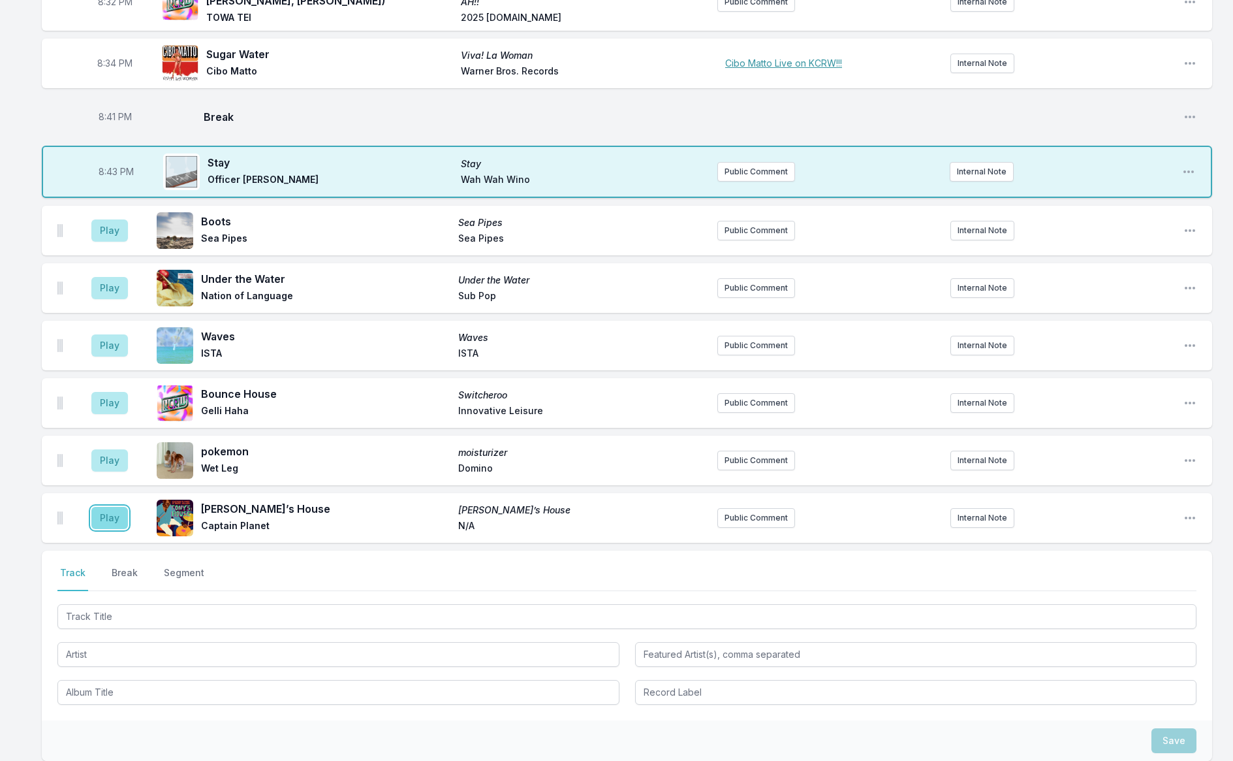
click at [104, 516] on button "Play" at bounding box center [109, 518] width 37 height 22
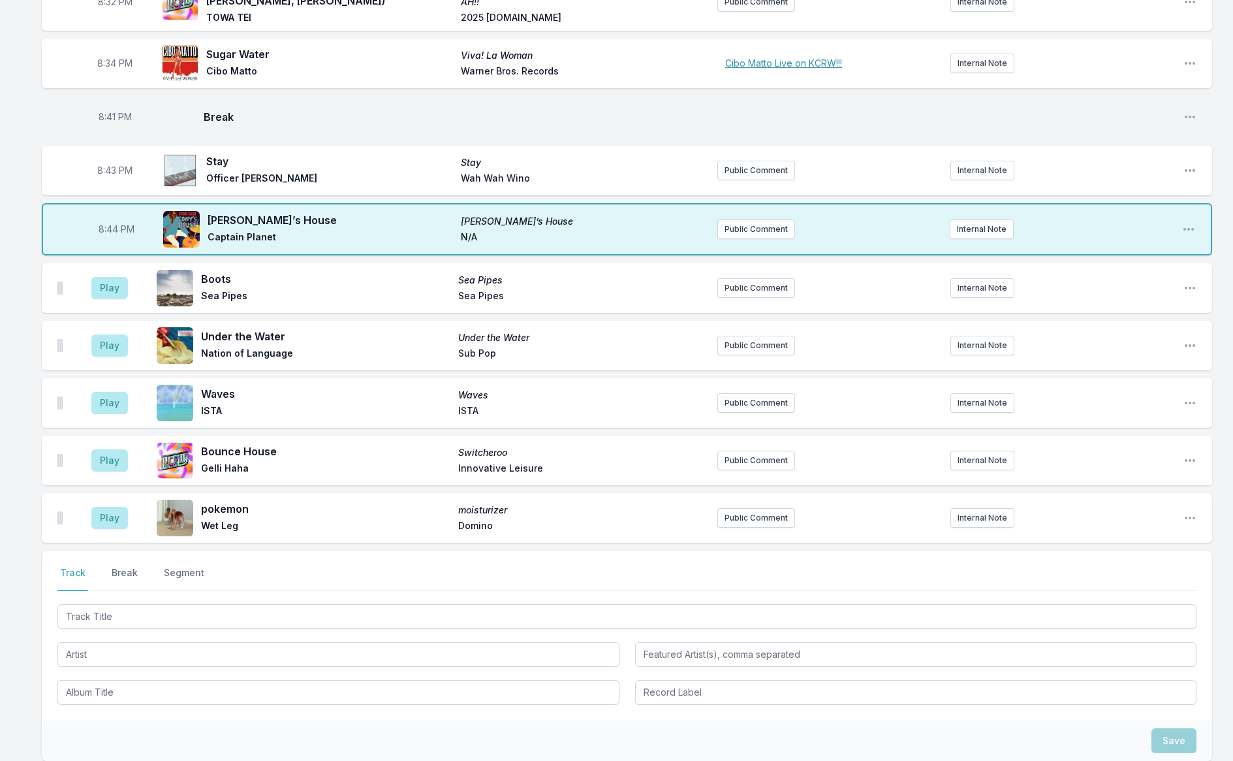
click at [101, 226] on span "8:44 PM" at bounding box center [117, 229] width 36 height 13
type input "20:38"
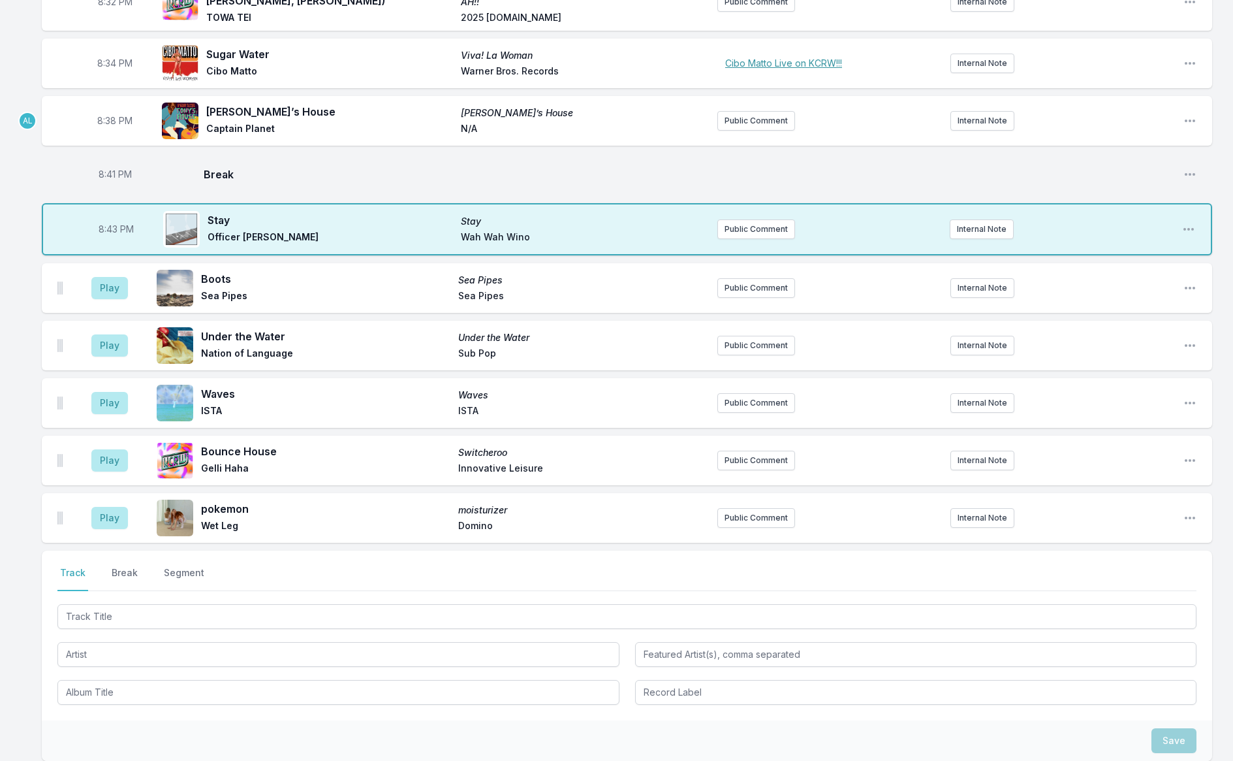
scroll to position [628, 0]
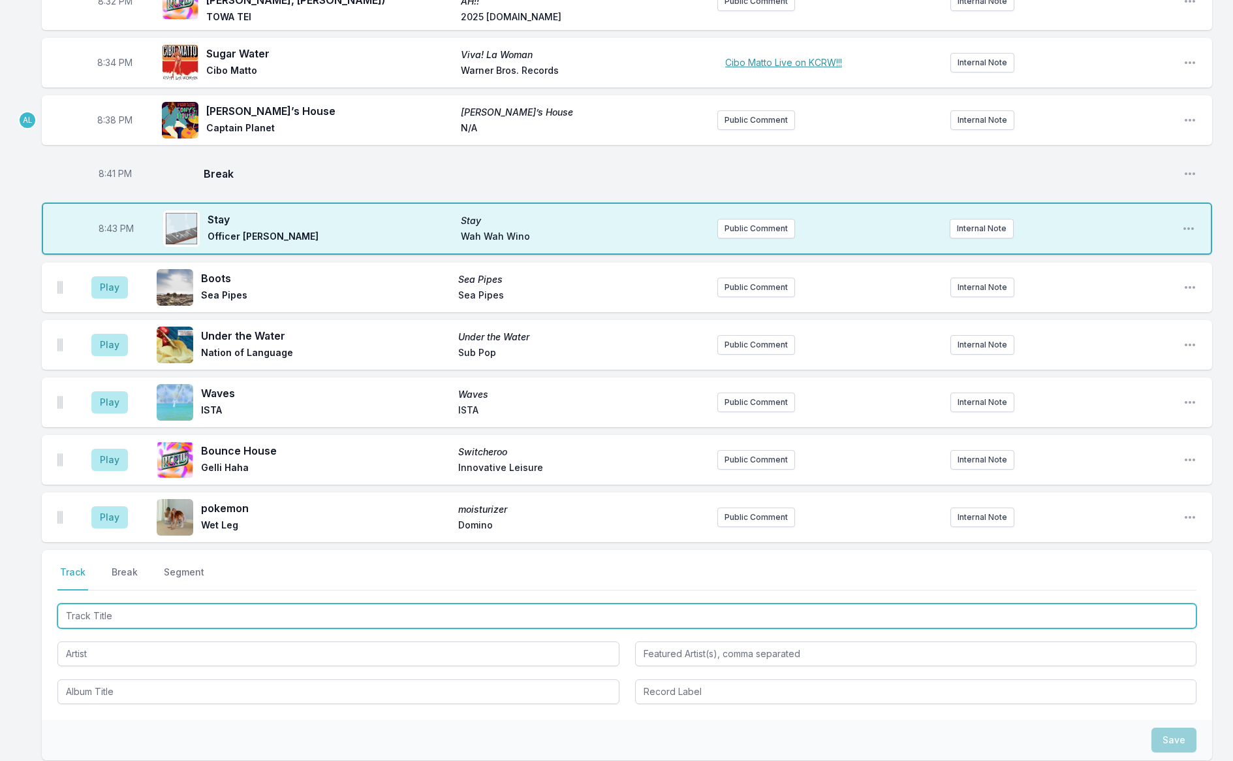
click at [127, 610] on input "Track Title" at bounding box center [626, 615] width 1139 height 25
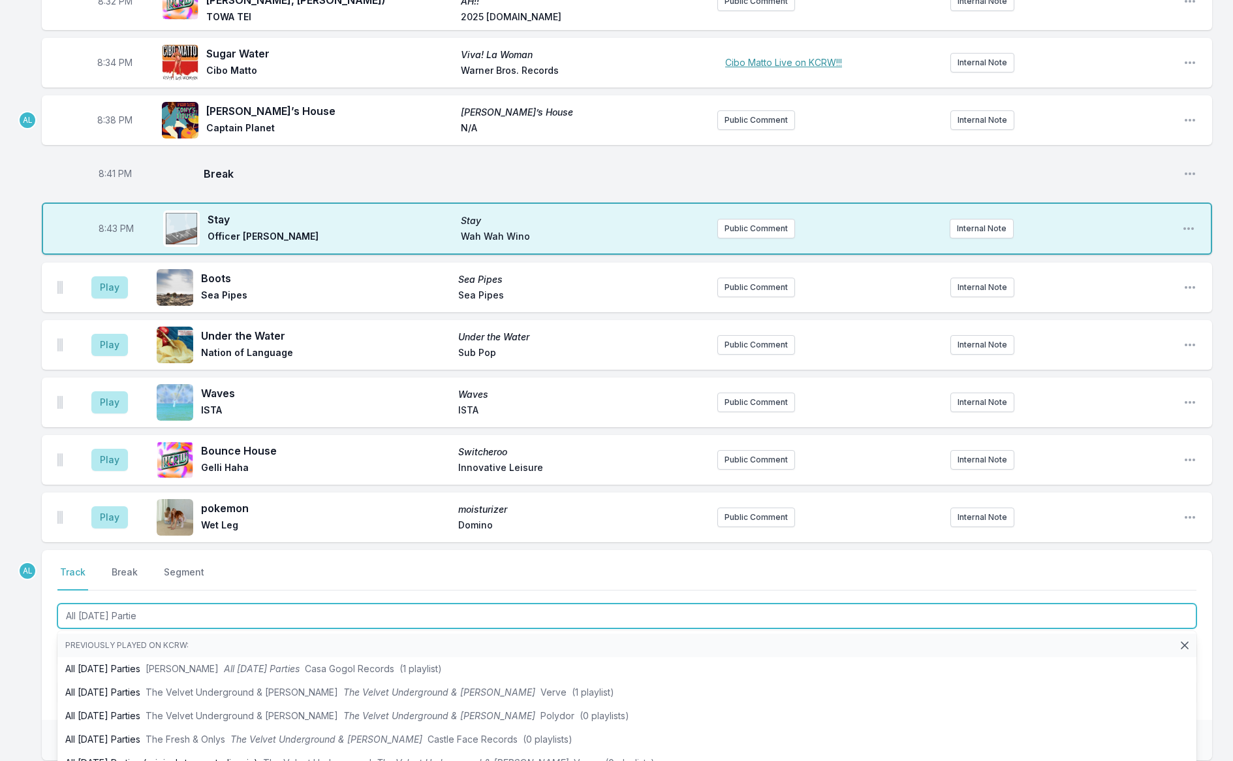
type input "All [DATE] Parties"
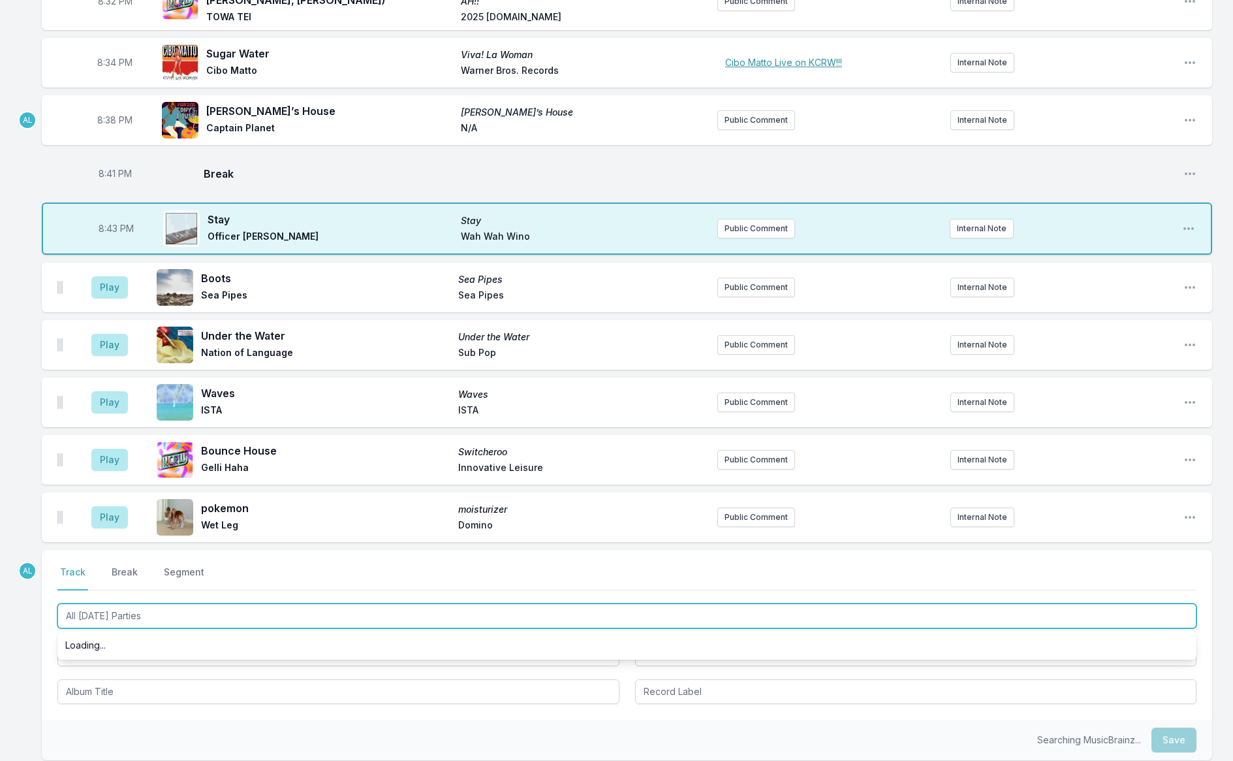
scroll to position [580, 0]
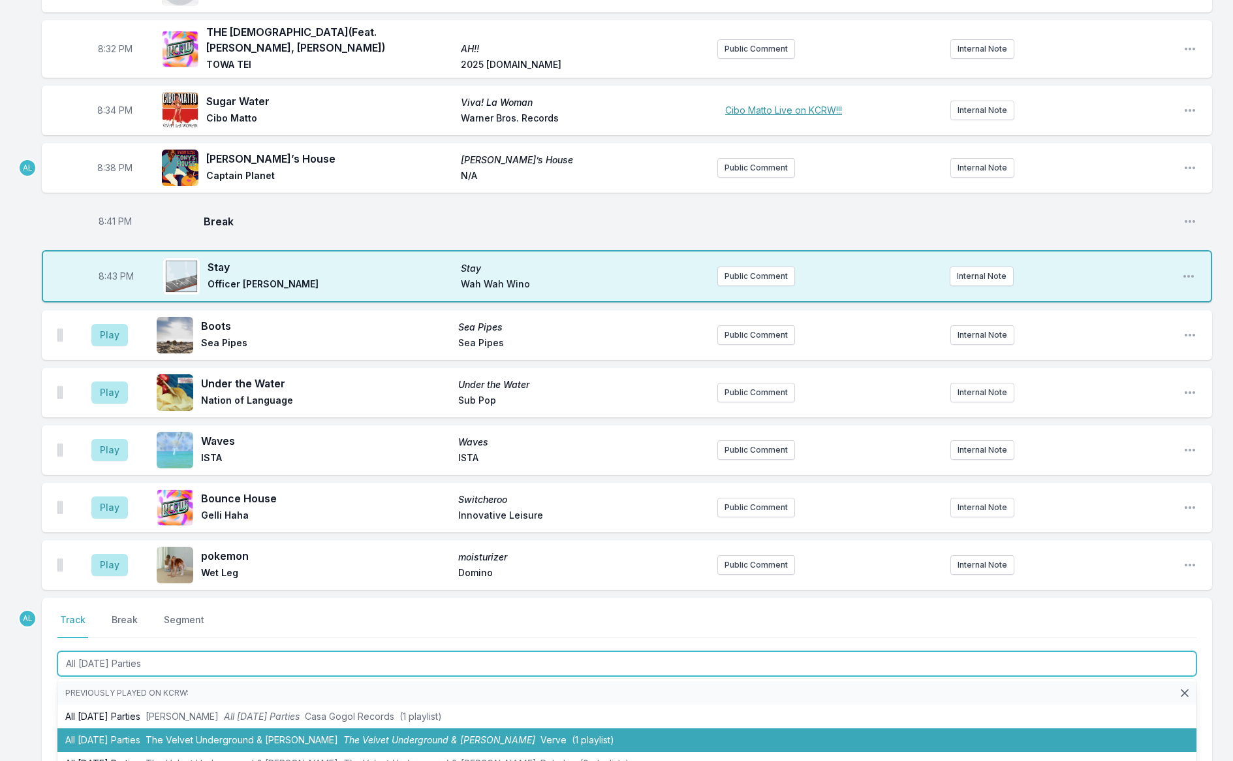
click at [221, 740] on span "The Velvet Underground & [PERSON_NAME]" at bounding box center [242, 739] width 193 height 11
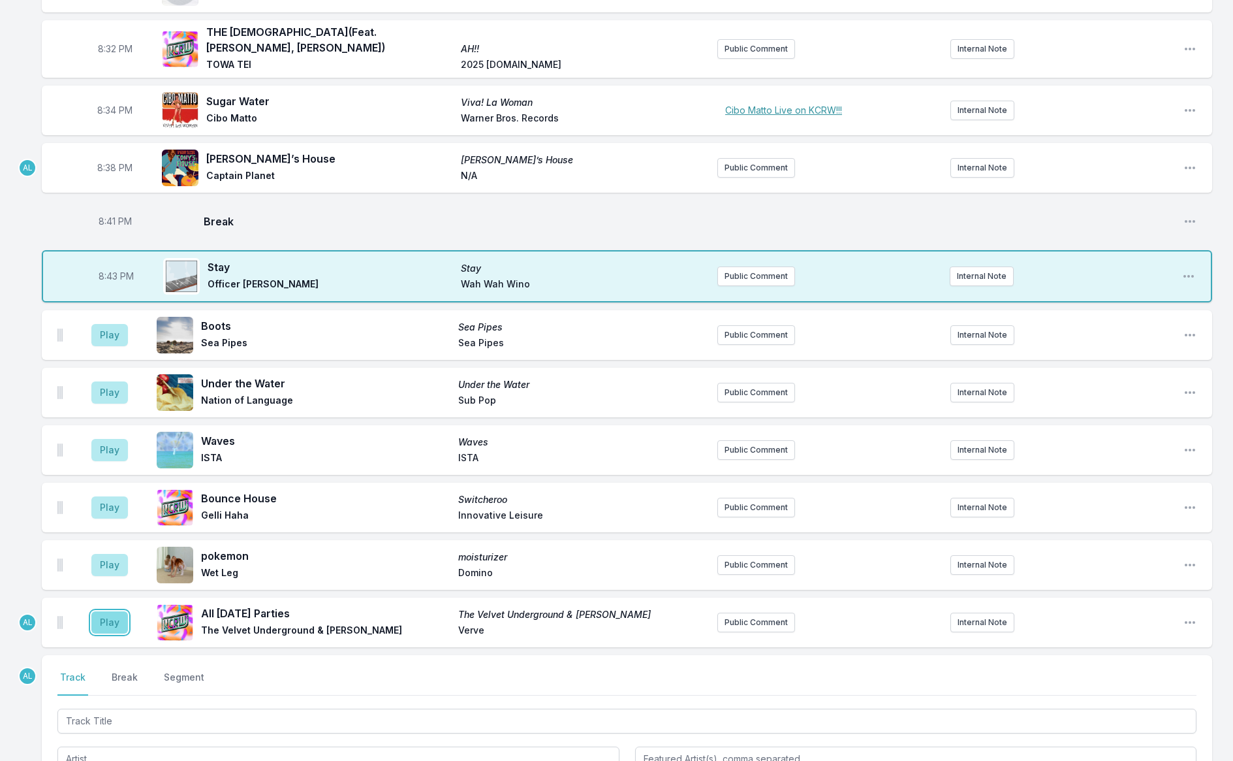
click at [112, 620] on button "Play" at bounding box center [109, 622] width 37 height 22
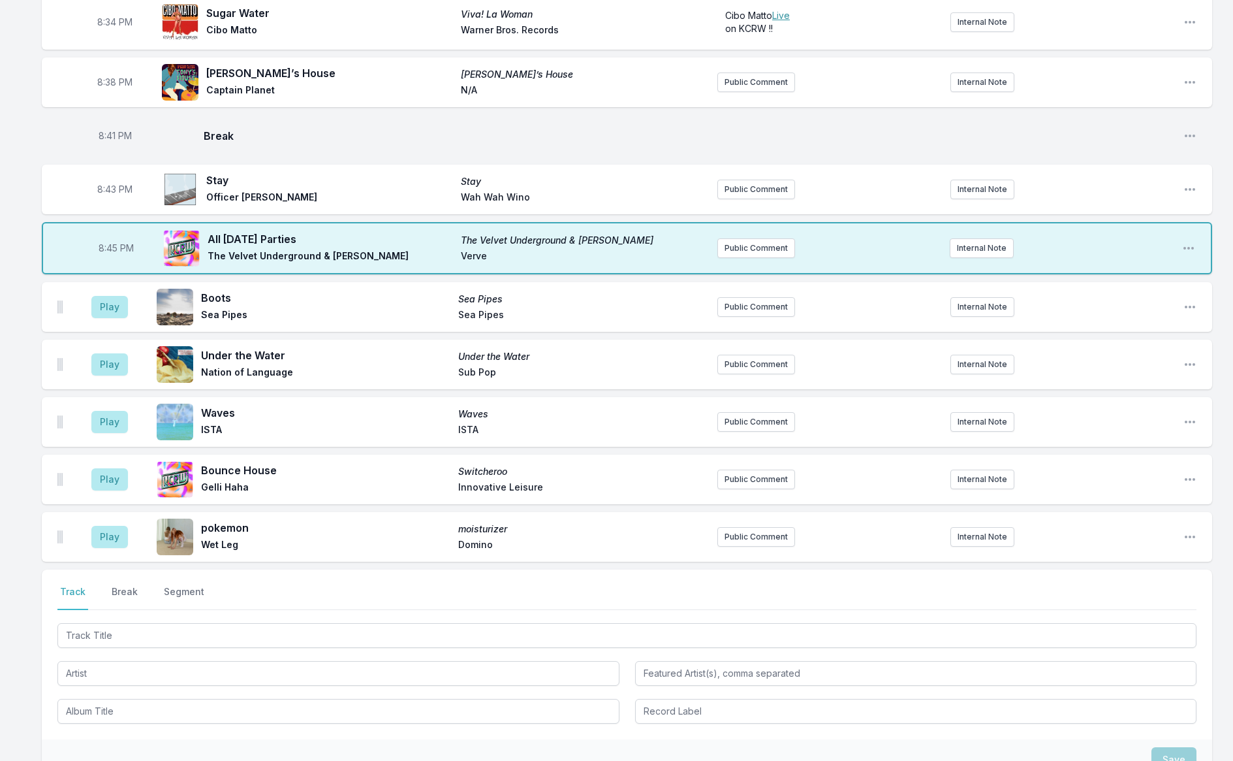
scroll to position [673, 0]
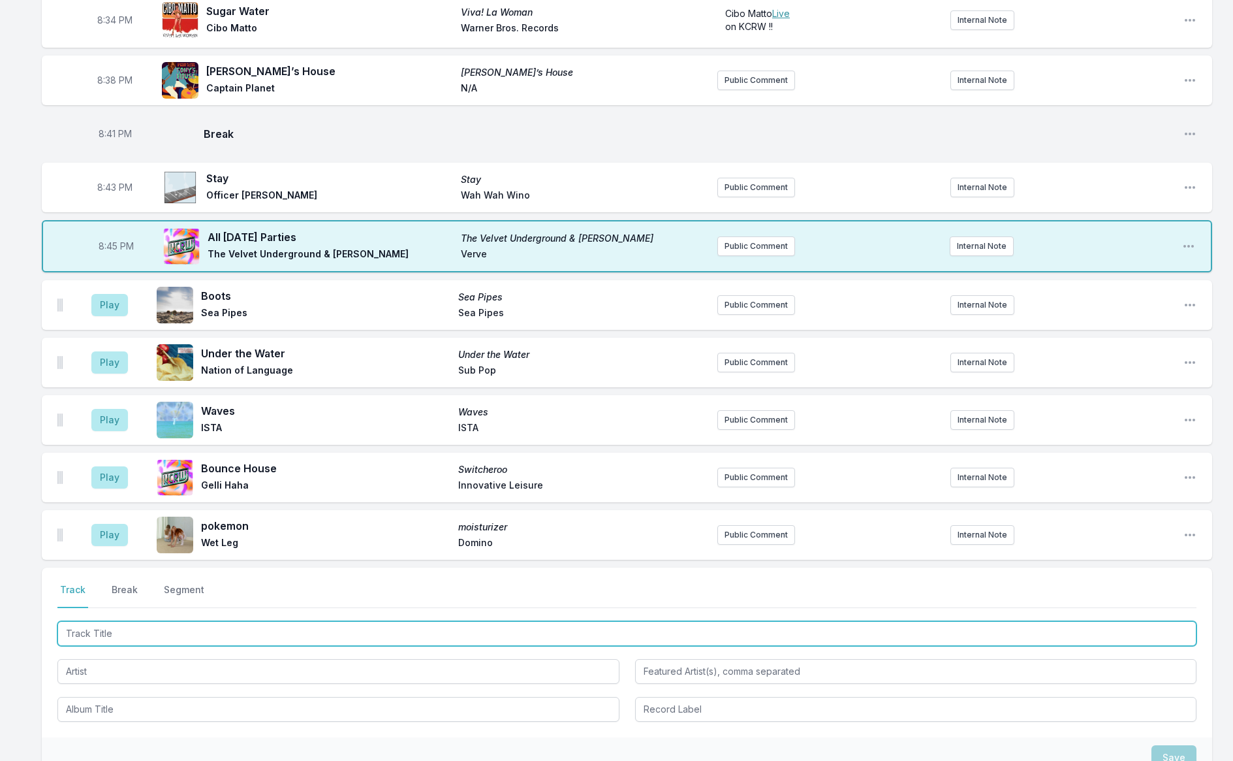
click at [215, 629] on input "Track Title" at bounding box center [626, 633] width 1139 height 25
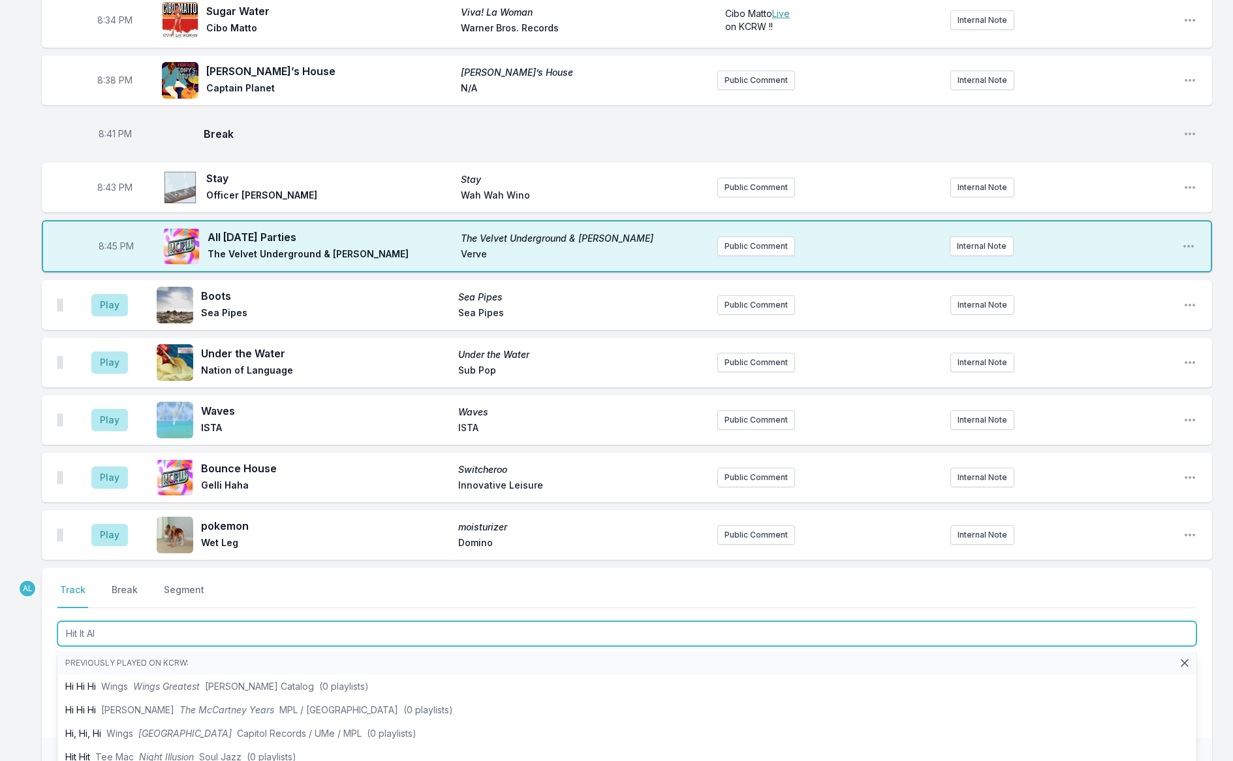
type input "Hit It All"
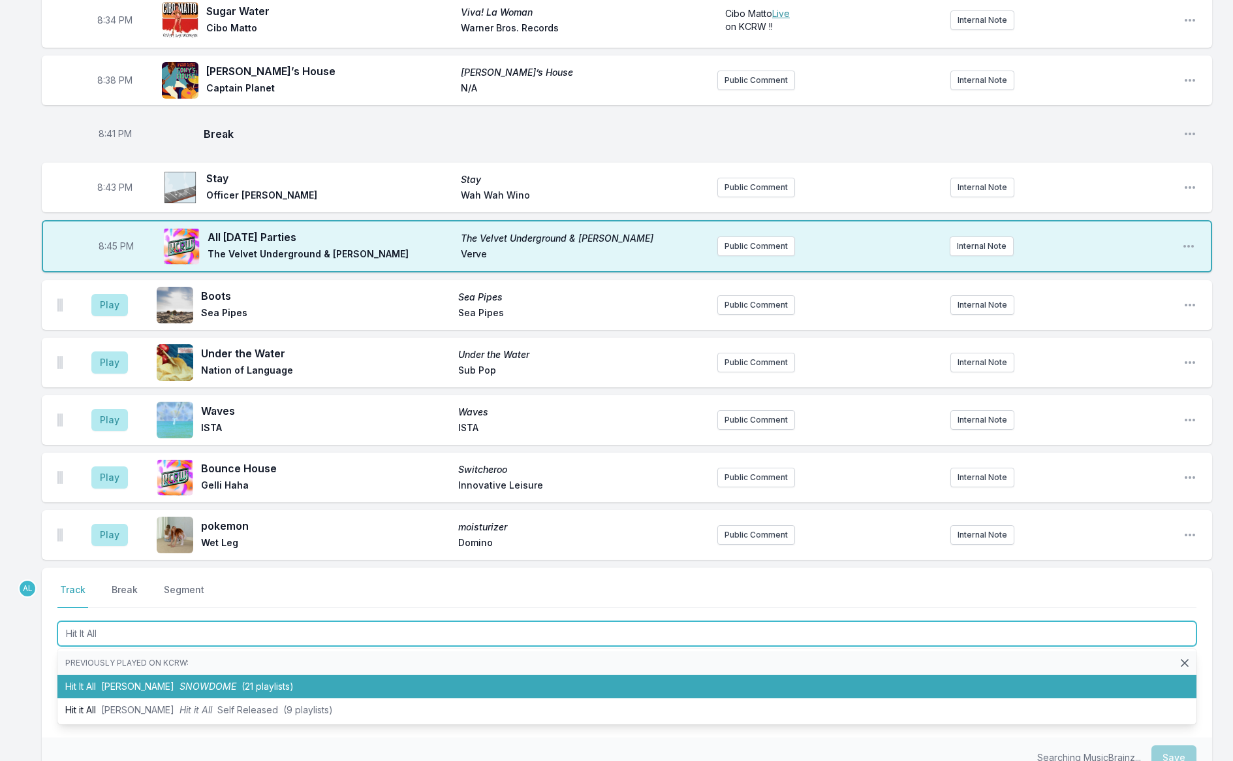
click at [204, 680] on span "SNOWDOME" at bounding box center [208, 685] width 57 height 11
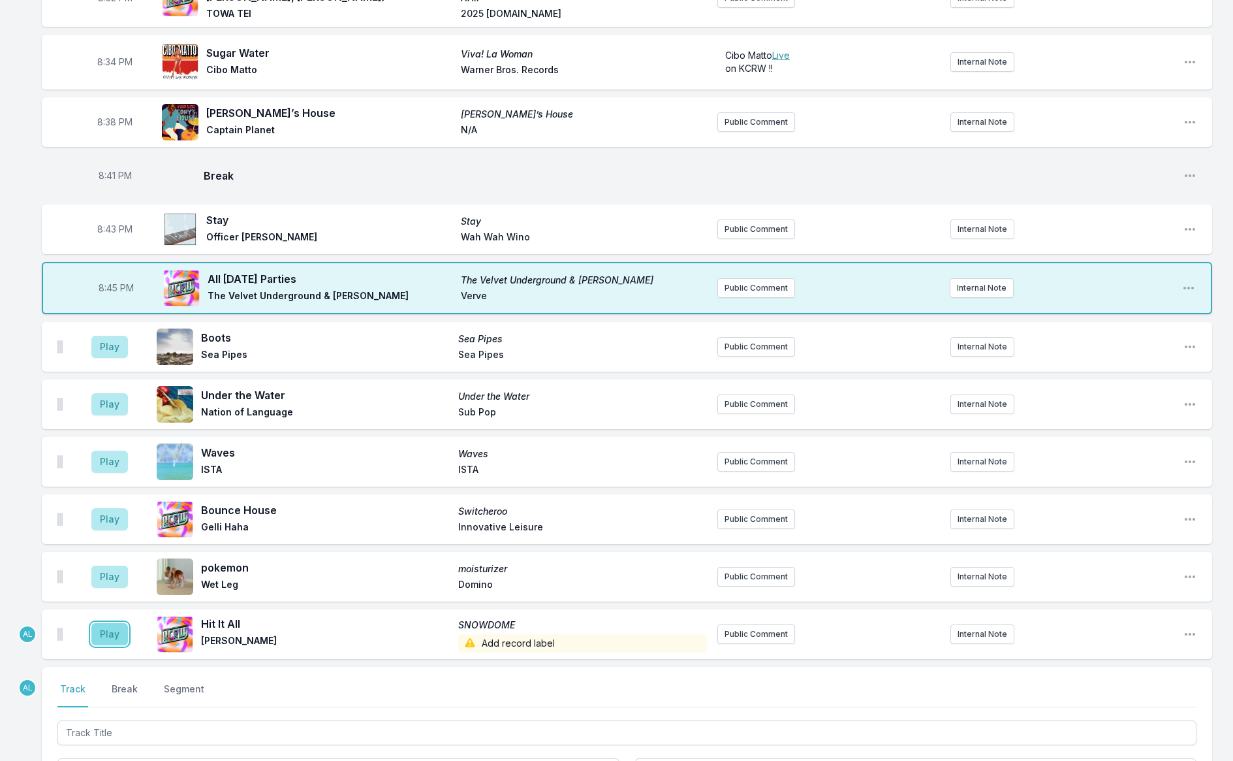
click at [115, 629] on button "Play" at bounding box center [109, 634] width 37 height 22
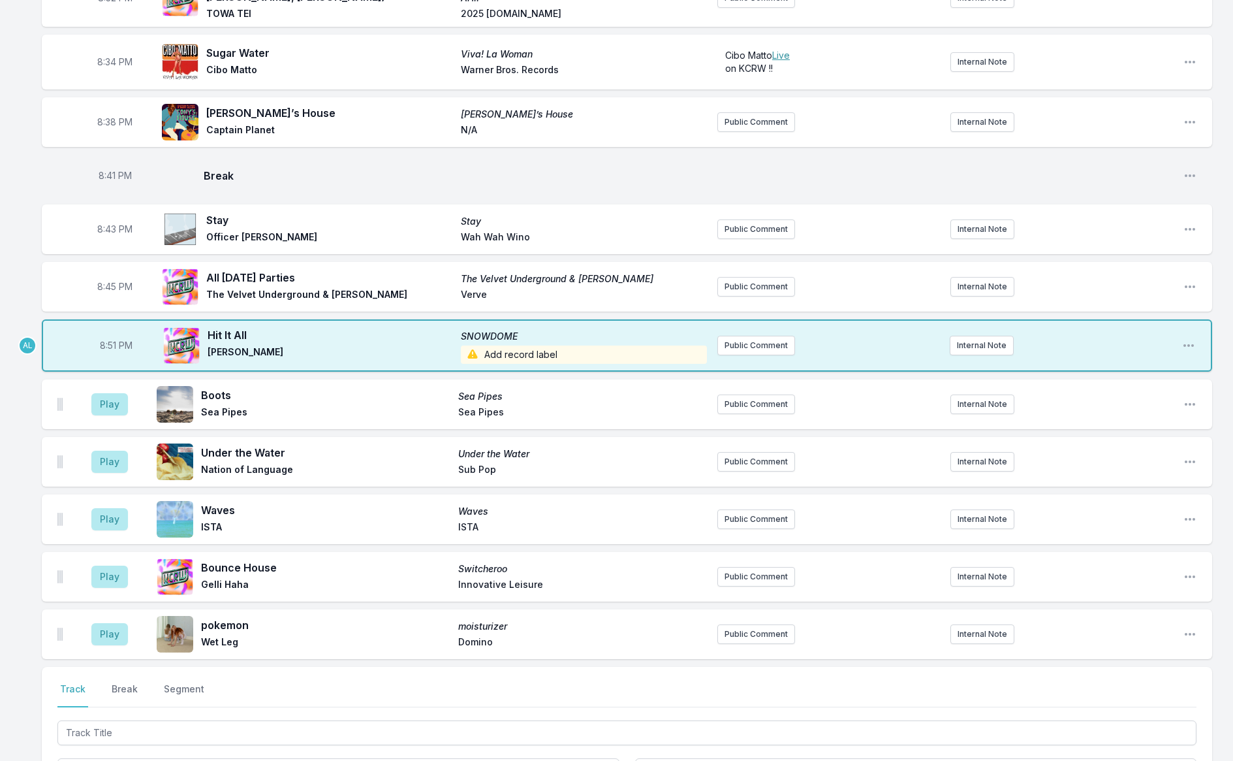
click at [102, 347] on span "8:51 PM" at bounding box center [116, 345] width 33 height 13
type input "20:50"
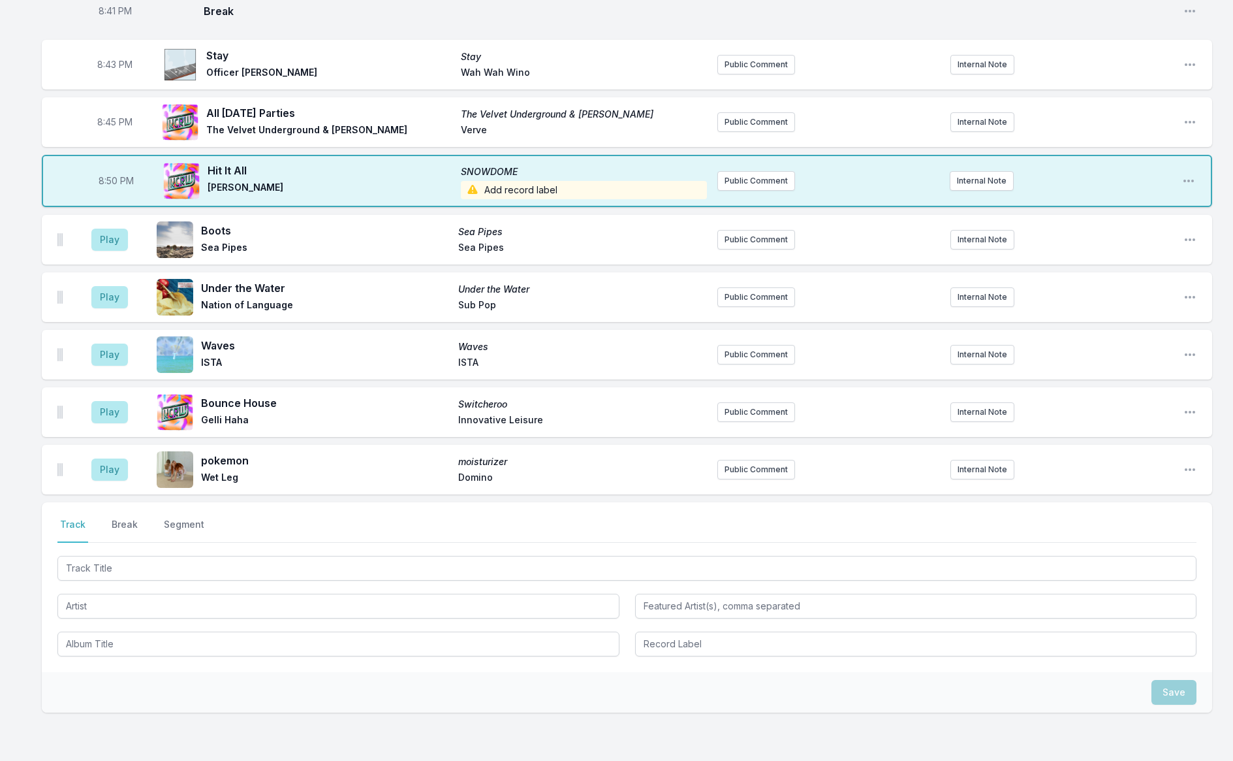
scroll to position [912, 0]
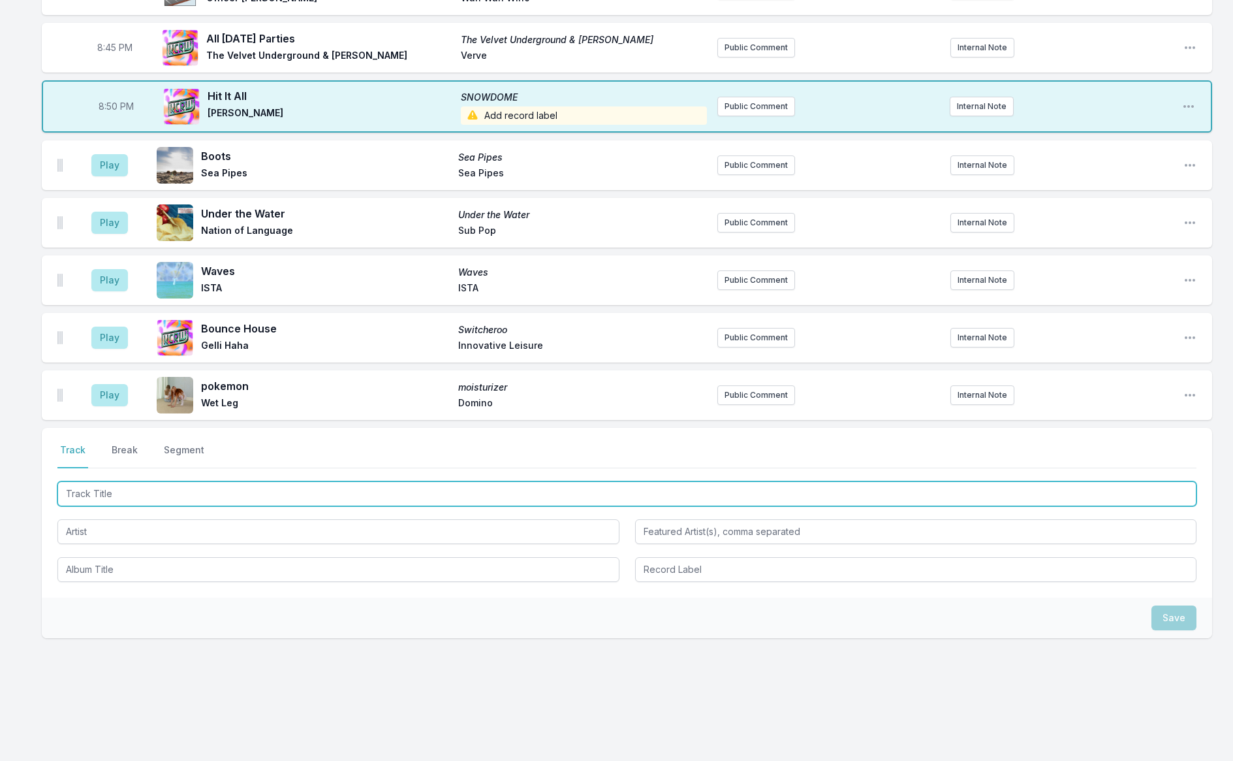
click at [150, 494] on input "Track Title" at bounding box center [626, 493] width 1139 height 25
type input "[PERSON_NAME]"
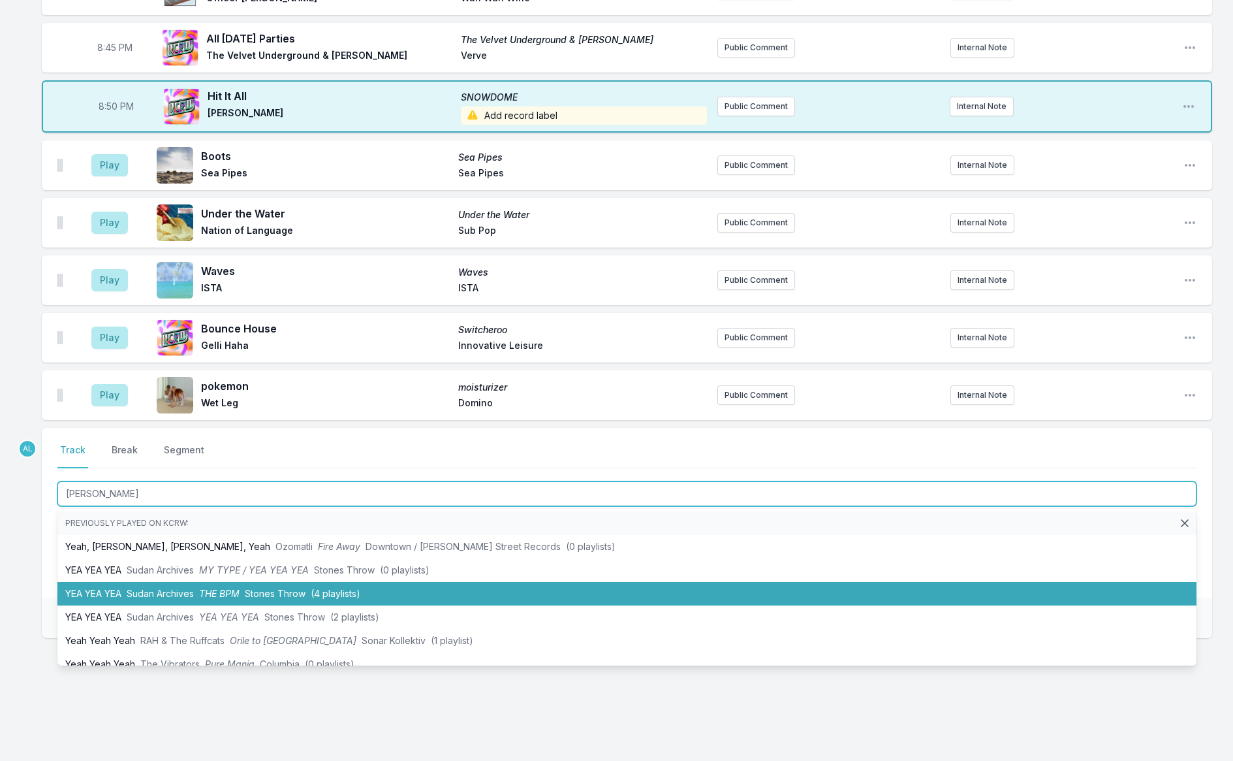
click at [171, 590] on span "Sudan Archives" at bounding box center [160, 593] width 67 height 11
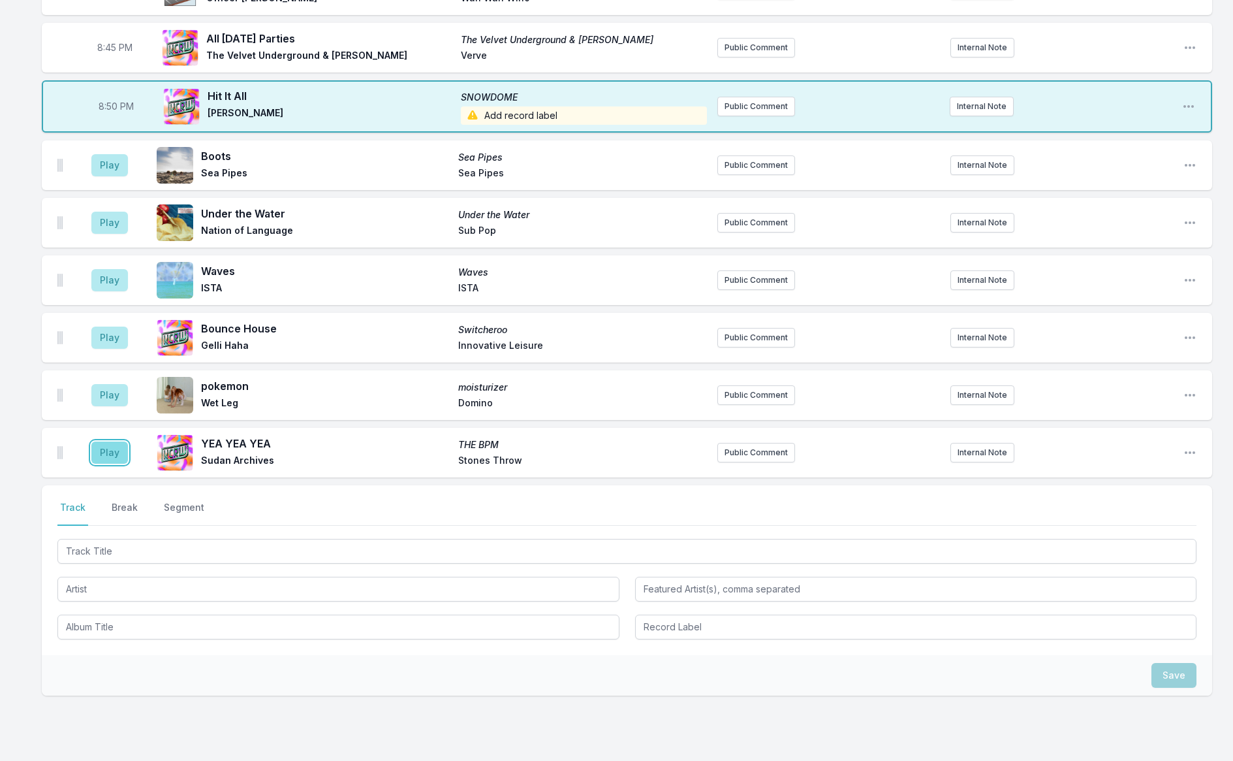
click at [112, 445] on button "Play" at bounding box center [109, 452] width 37 height 22
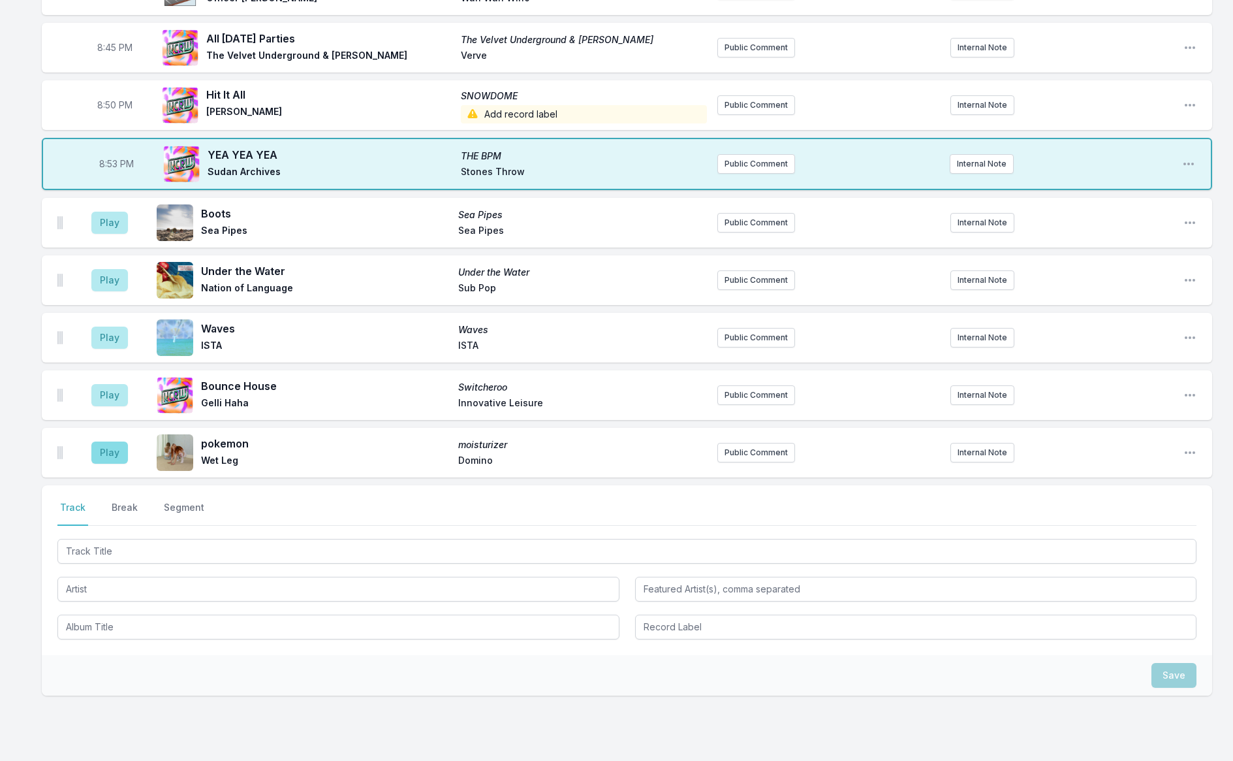
scroll to position [913, 0]
click at [111, 452] on button "Play" at bounding box center [109, 452] width 37 height 22
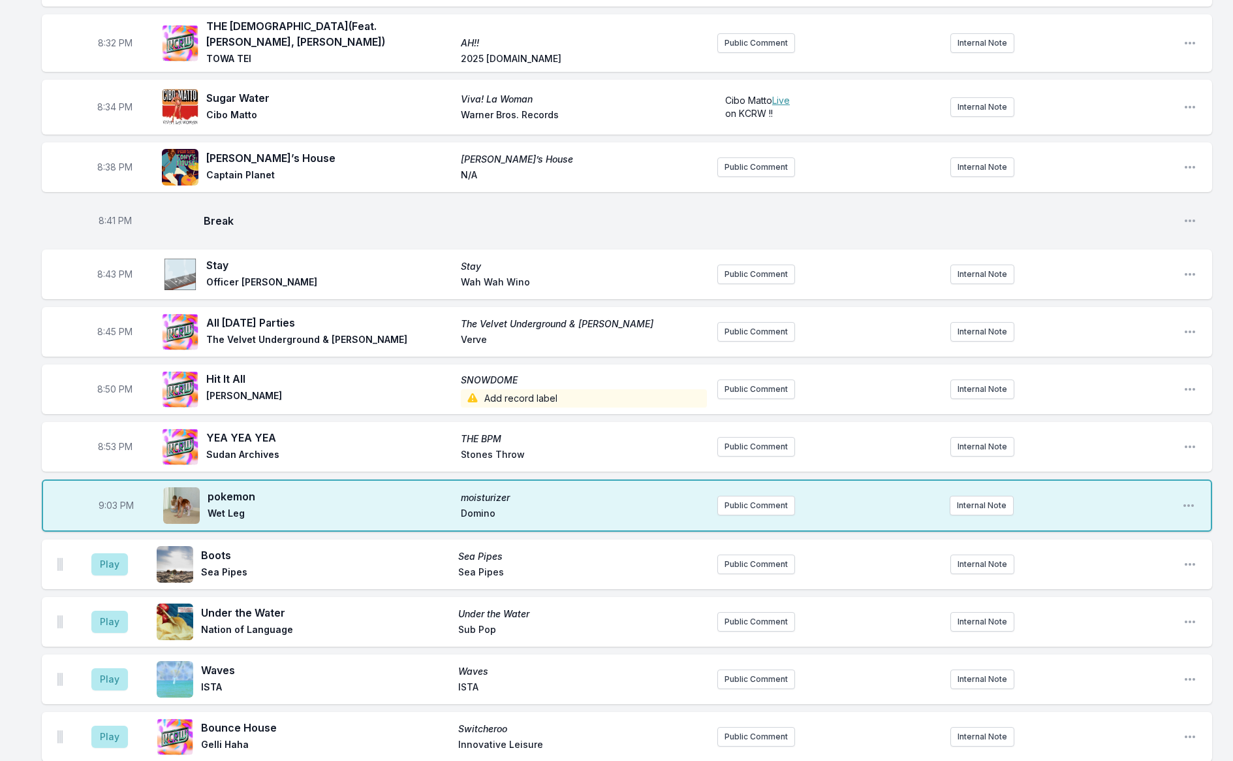
scroll to position [614, 0]
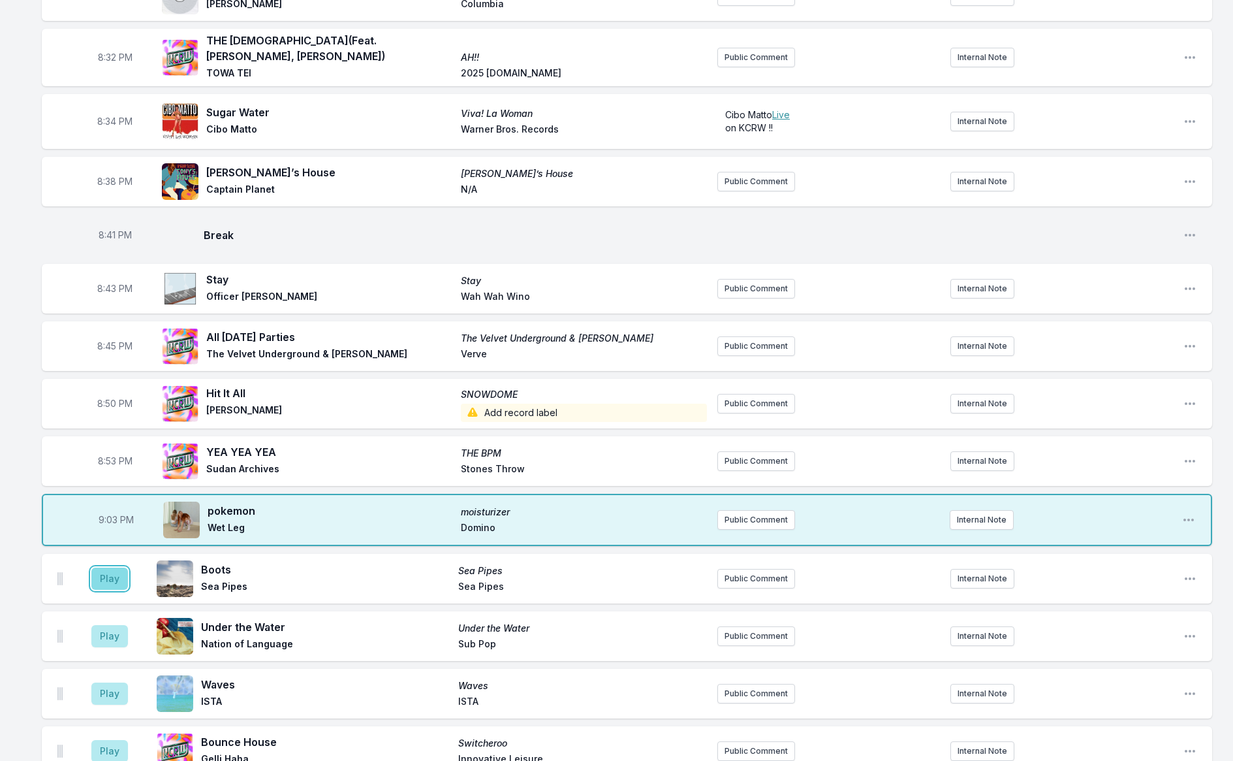
click at [99, 584] on button "Play" at bounding box center [109, 578] width 37 height 22
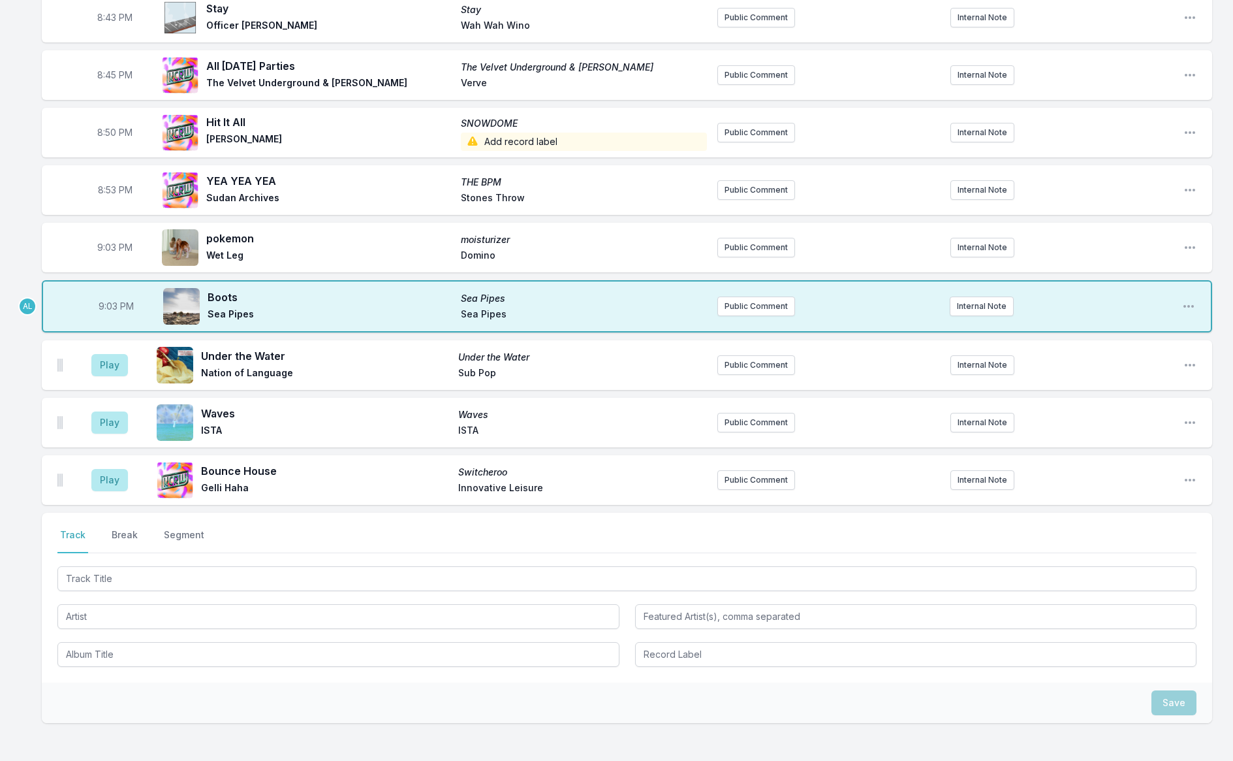
scroll to position [909, 0]
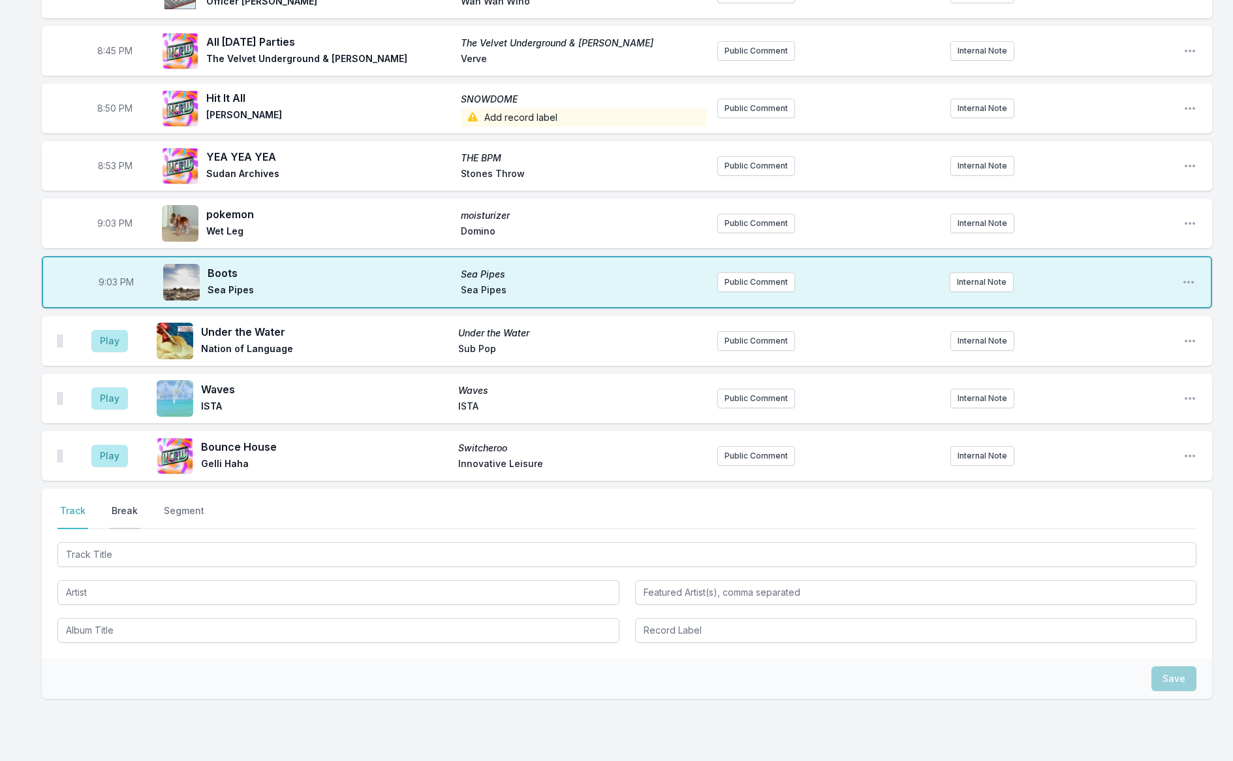
click at [123, 509] on button "Break" at bounding box center [124, 516] width 31 height 25
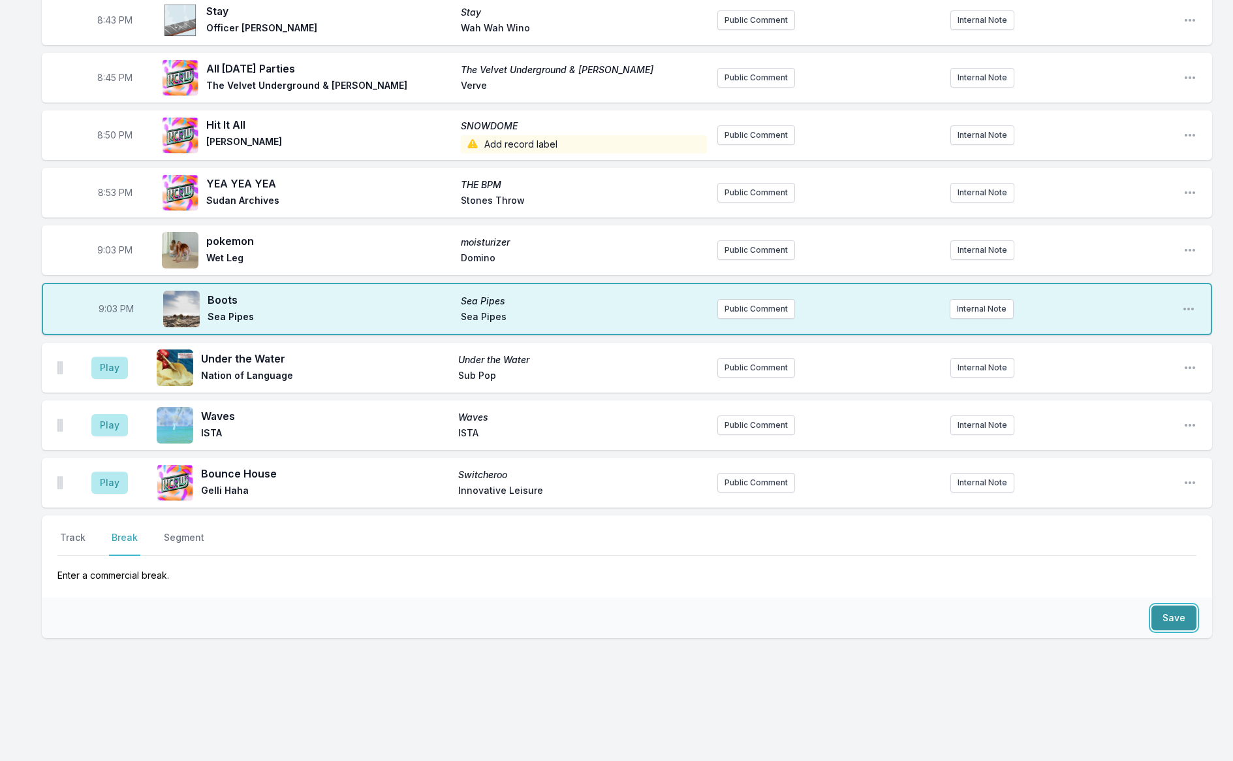
click at [1176, 612] on button "Save" at bounding box center [1174, 617] width 45 height 25
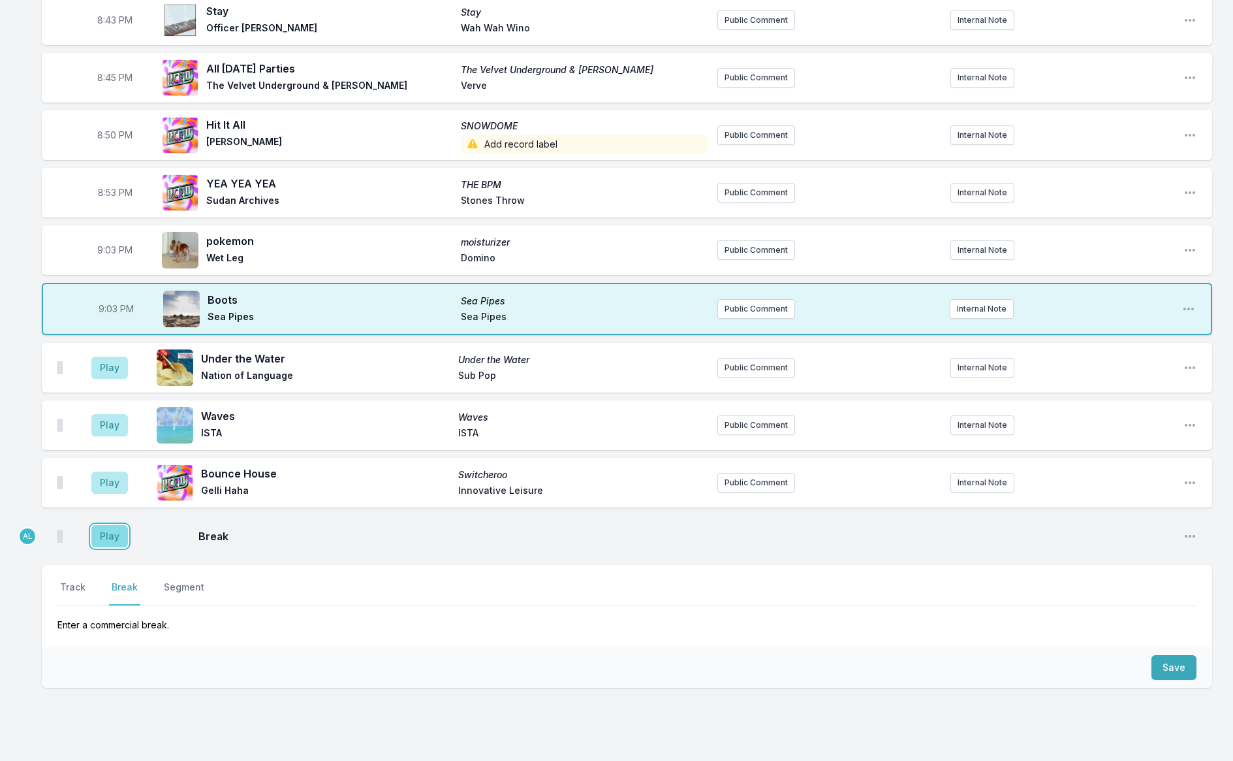
click at [109, 534] on button "Play" at bounding box center [109, 536] width 37 height 22
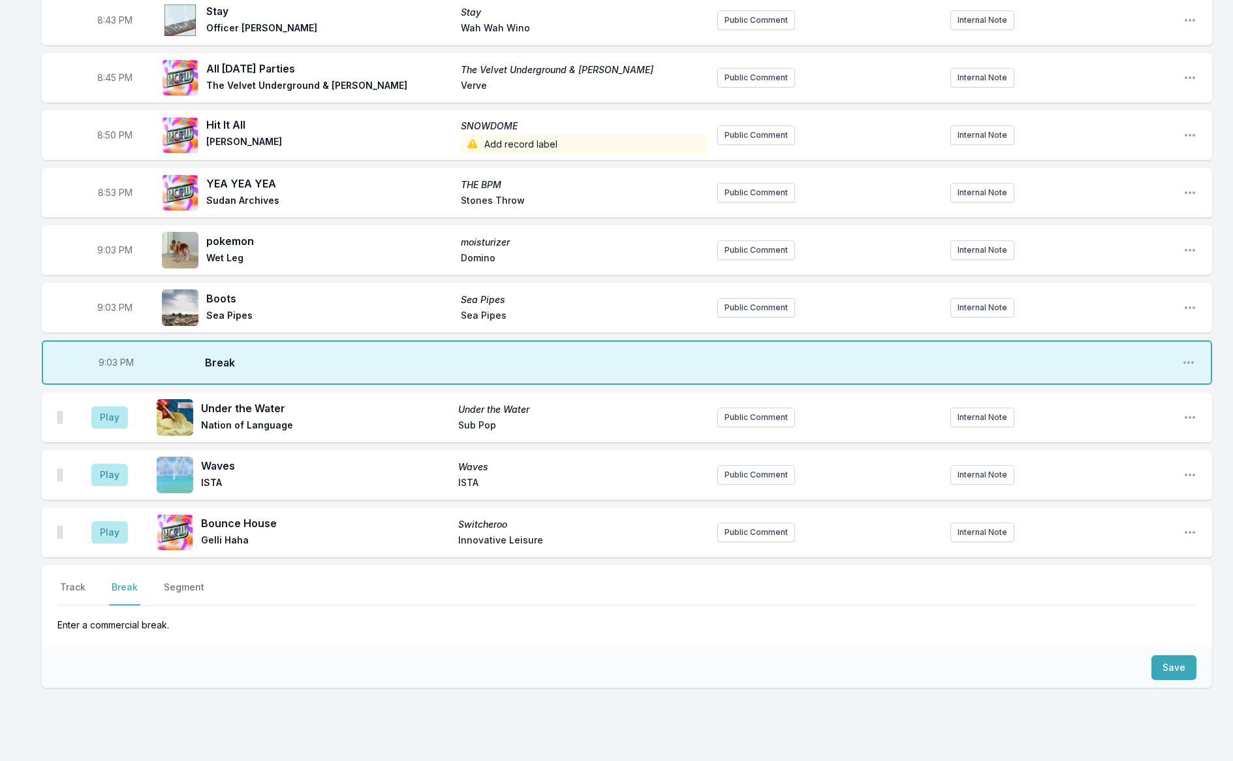
click at [102, 364] on span "9:03 PM" at bounding box center [116, 362] width 35 height 13
type input "21:00"
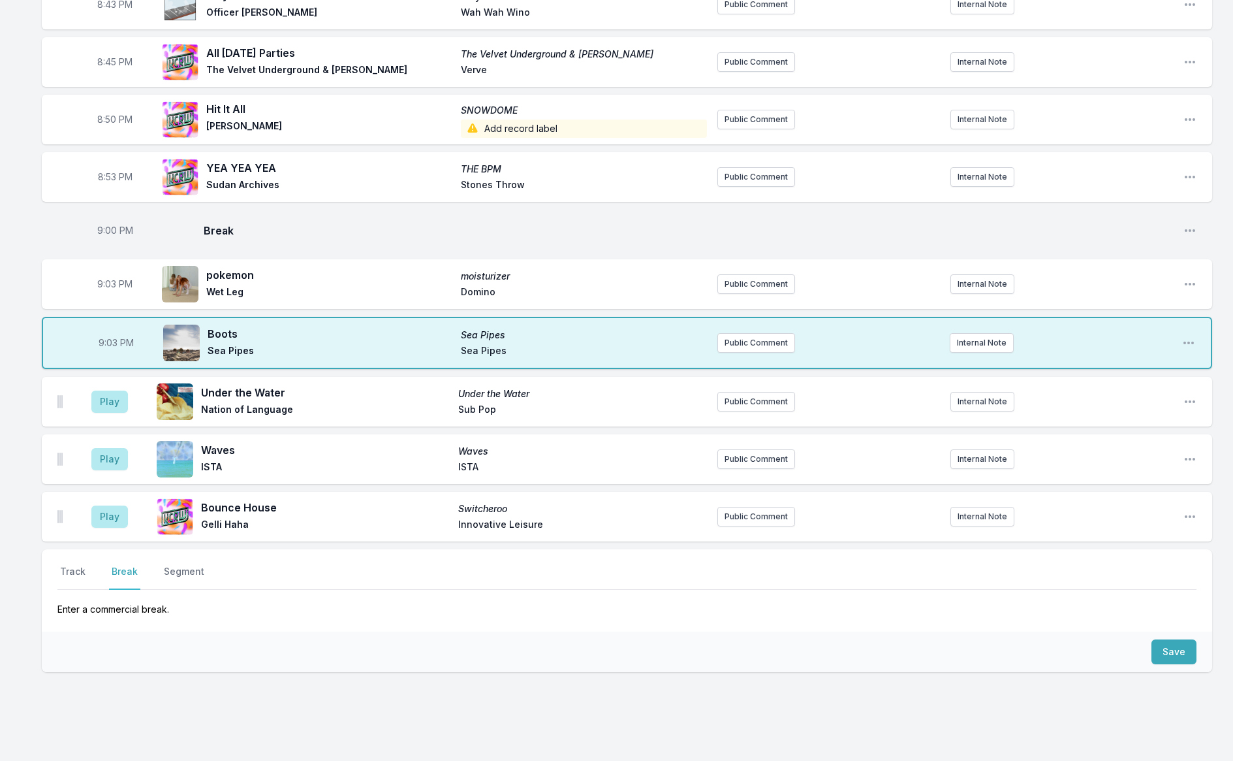
scroll to position [902, 0]
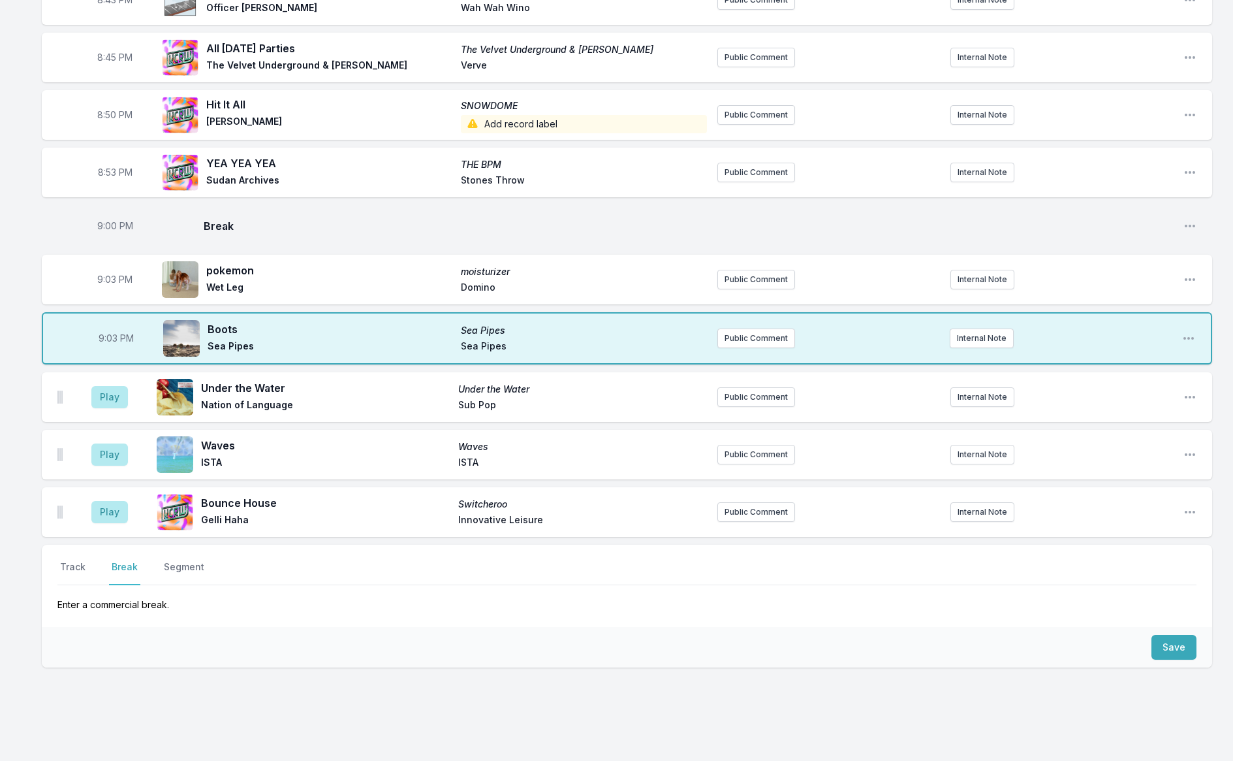
click at [104, 274] on span "9:03 PM" at bounding box center [114, 279] width 35 height 13
type input "20:59"
type input "20:57"
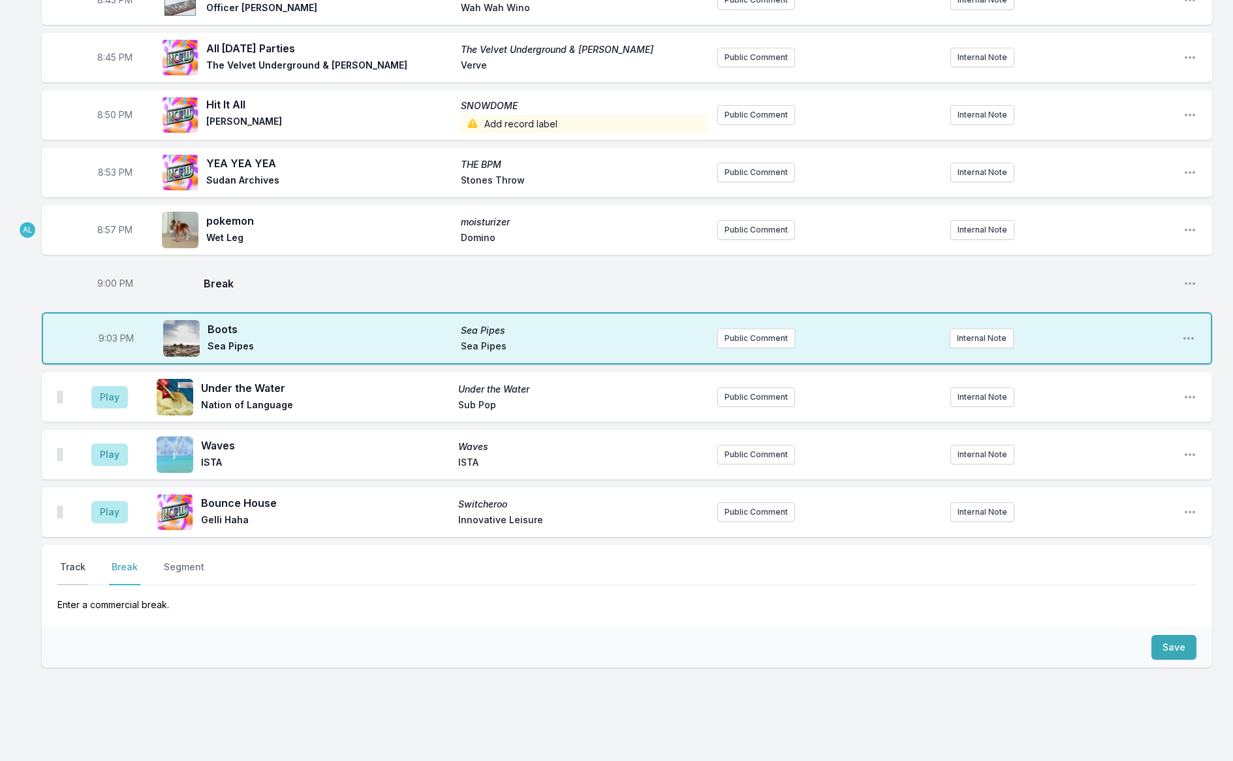
click at [75, 566] on button "Track" at bounding box center [72, 572] width 31 height 25
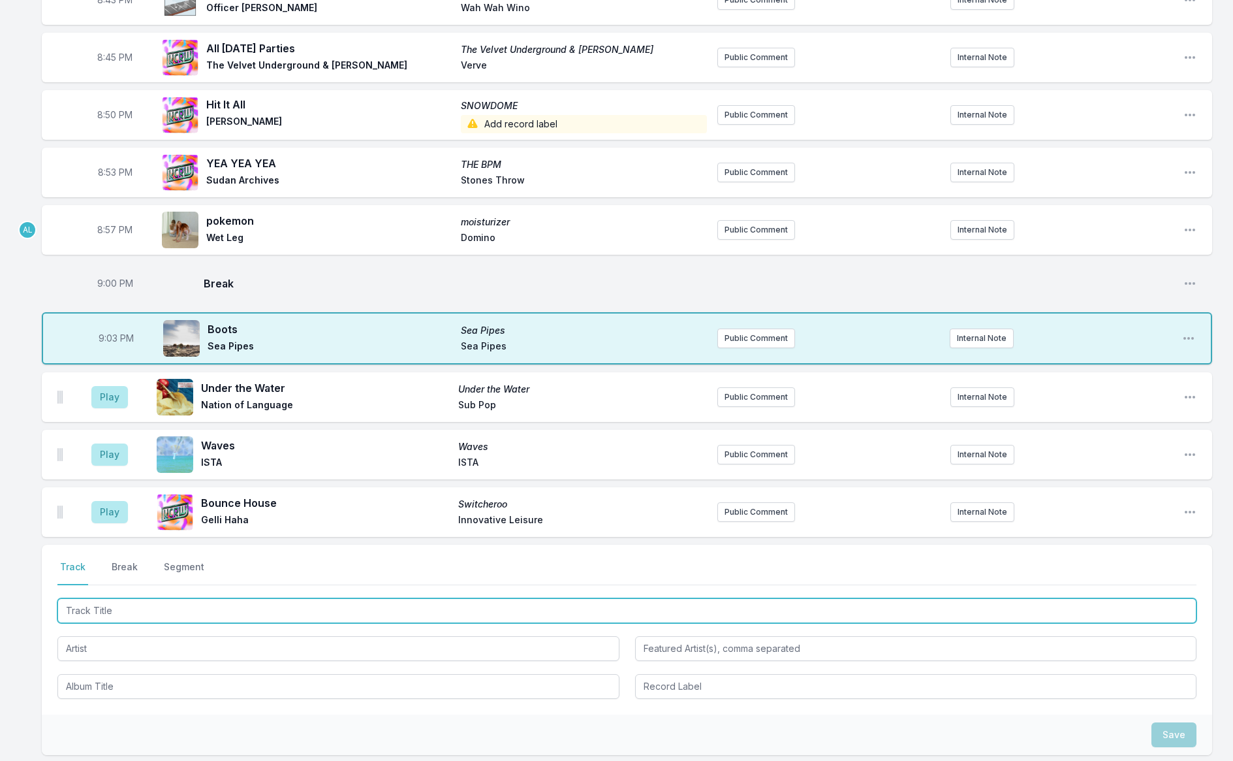
click at [111, 603] on input "Track Title" at bounding box center [626, 610] width 1139 height 25
type input "Taxes"
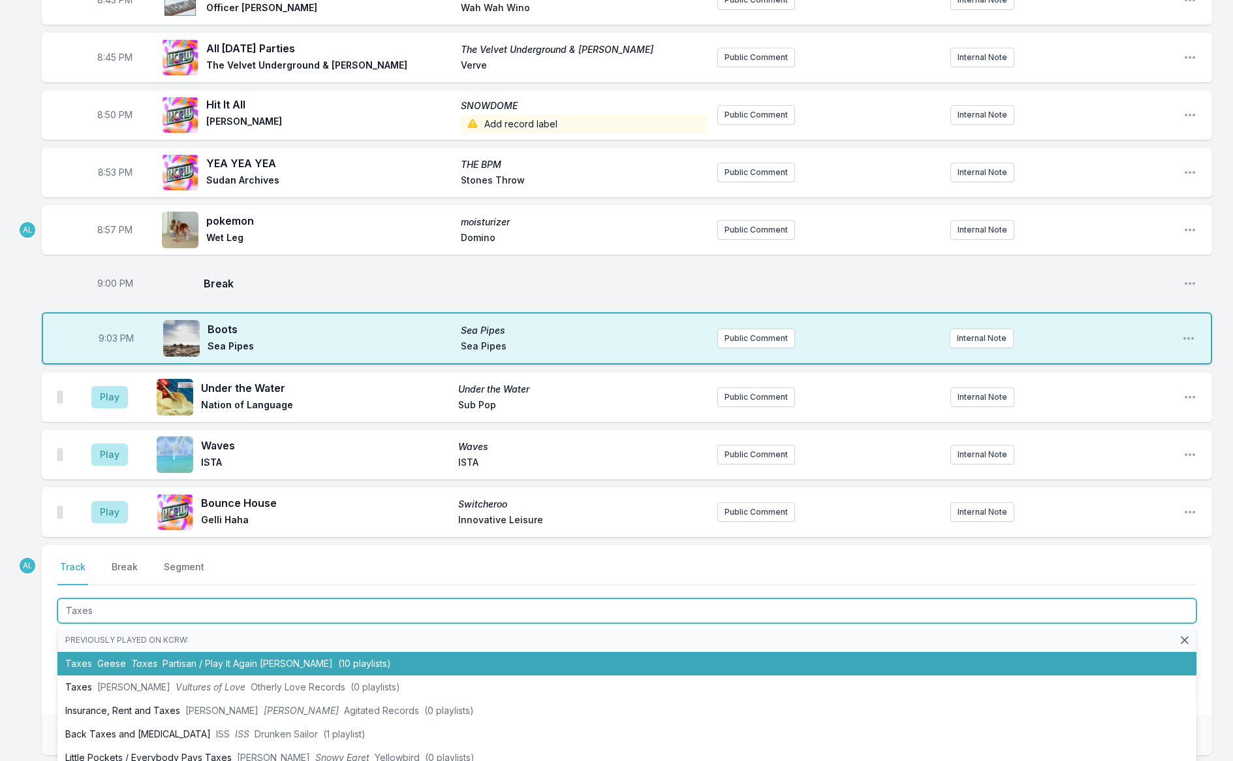
click at [135, 659] on span "Taxes" at bounding box center [144, 662] width 26 height 11
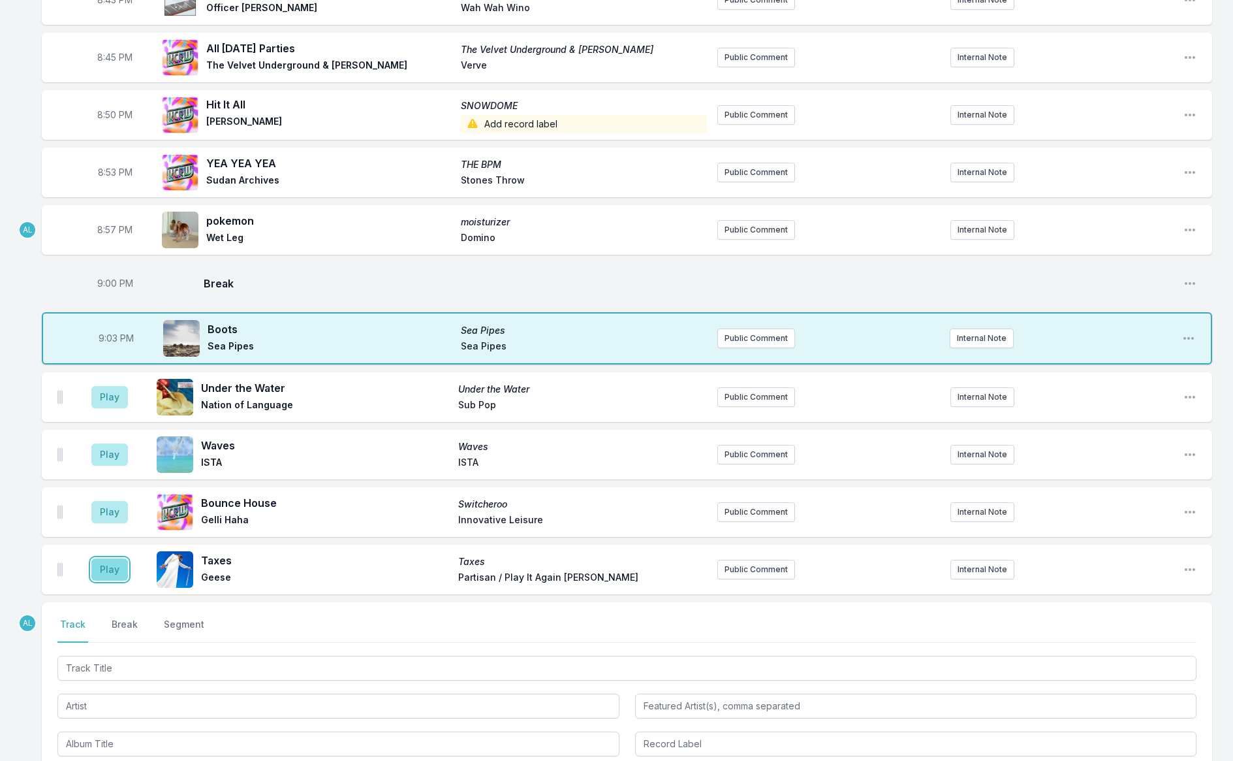
click at [105, 567] on button "Play" at bounding box center [109, 569] width 37 height 22
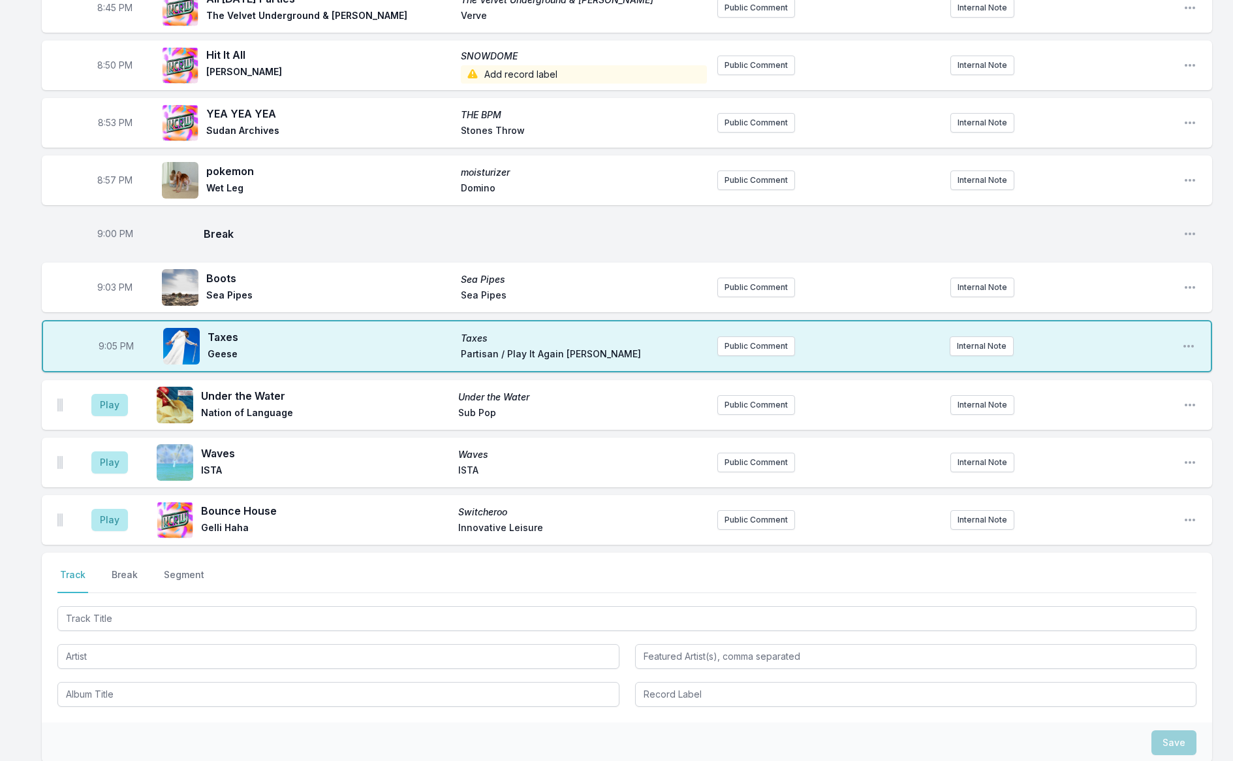
scroll to position [949, 0]
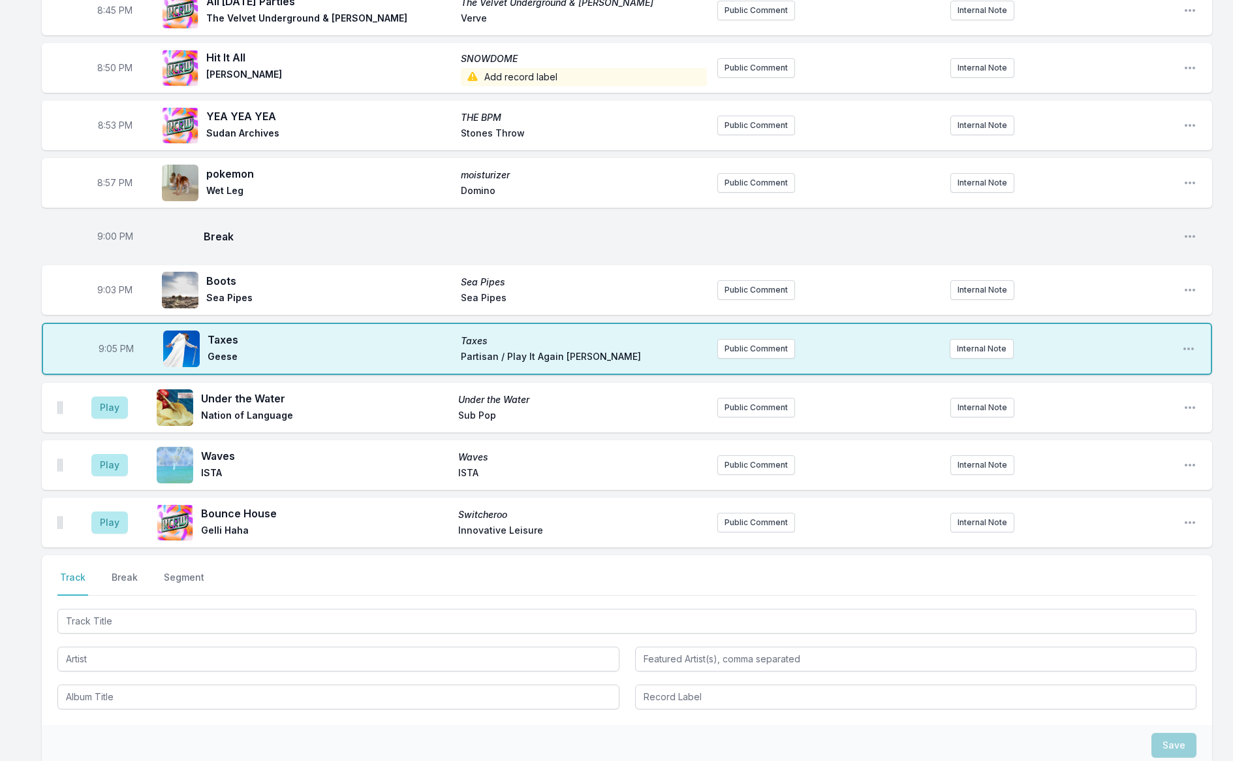
click at [104, 287] on span "9:03 PM" at bounding box center [114, 289] width 35 height 13
type input "21:01"
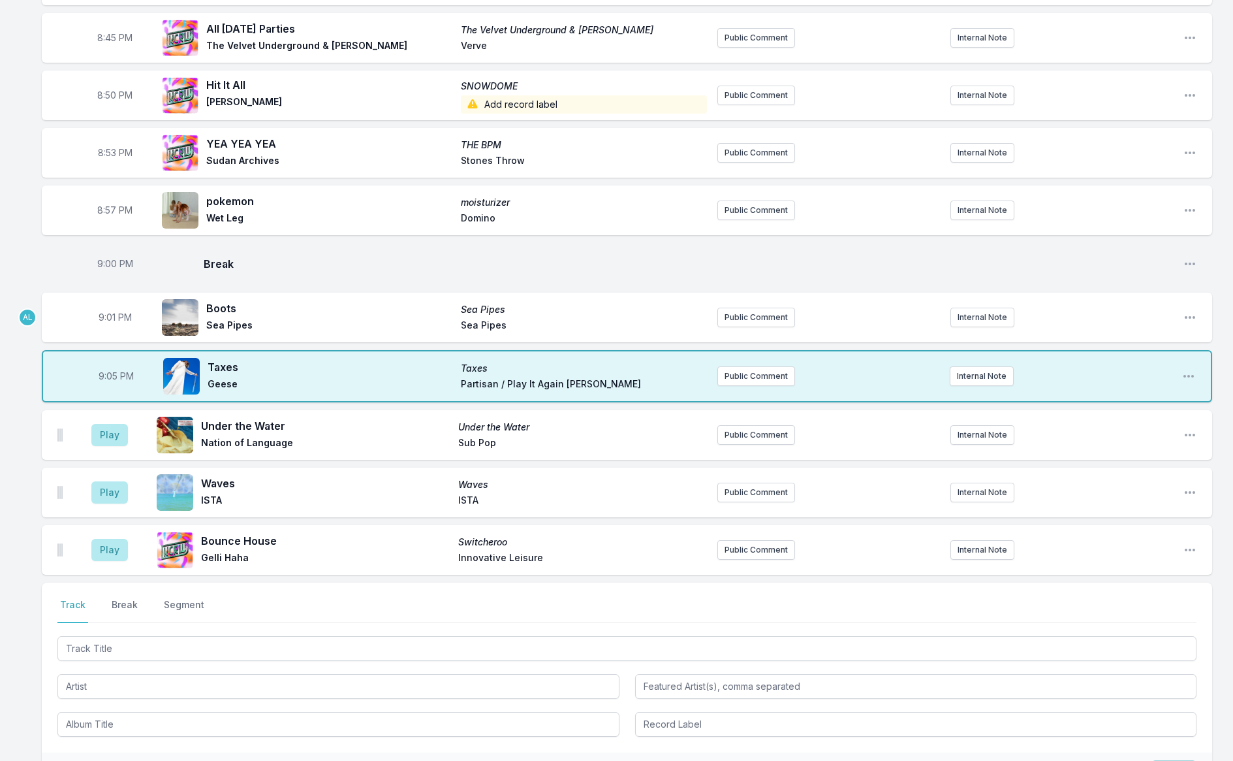
scroll to position [1076, 0]
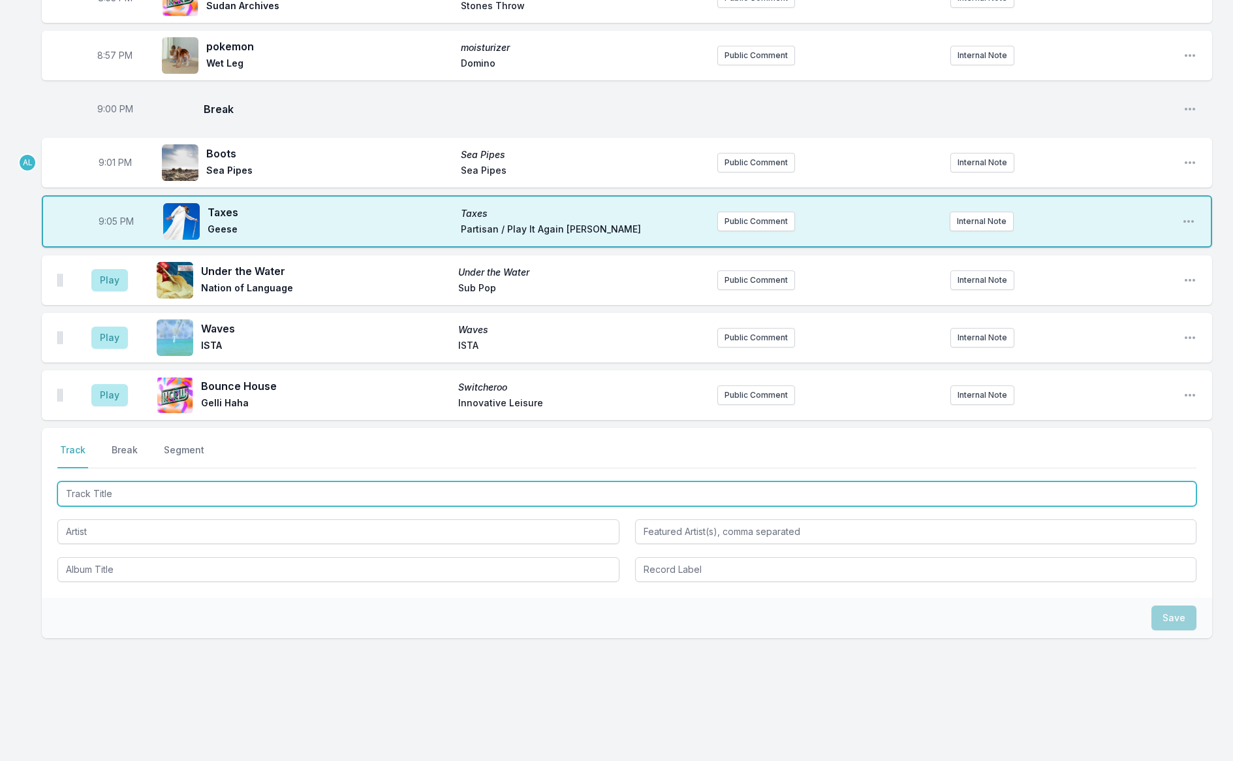
click at [148, 492] on input "Track Title" at bounding box center [626, 493] width 1139 height 25
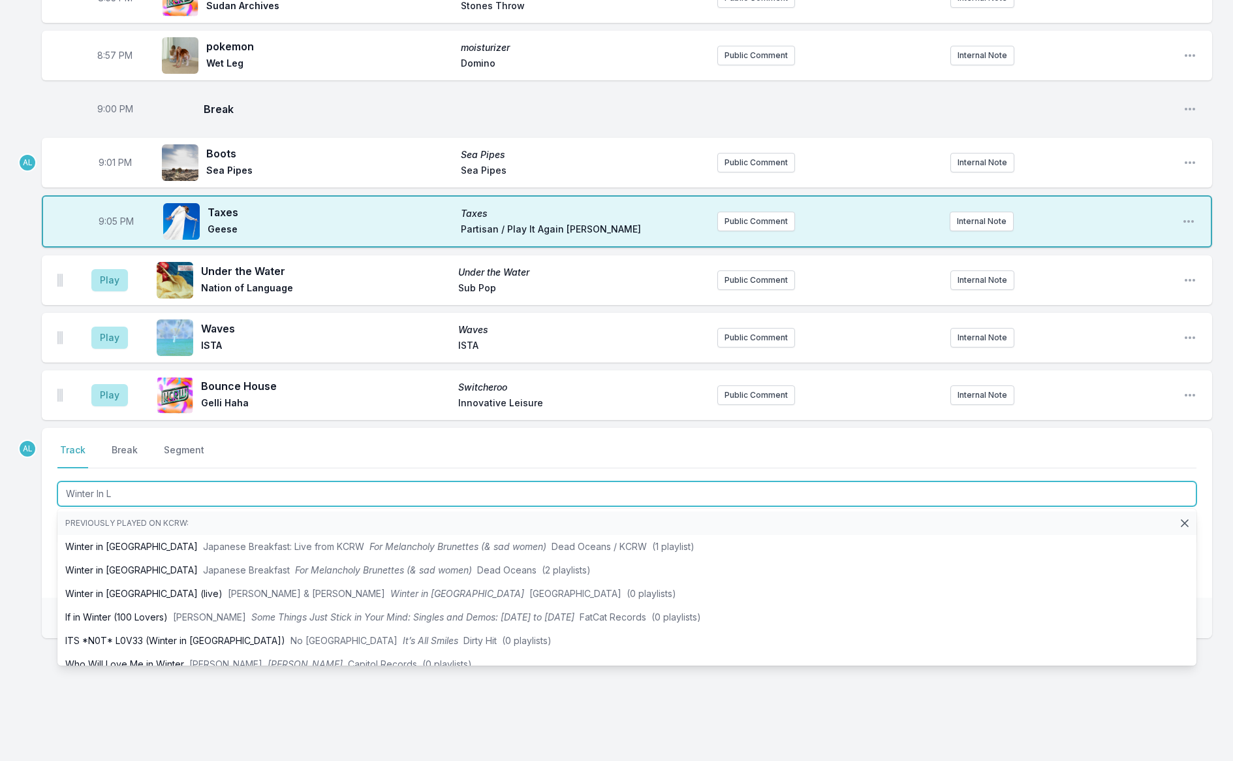
type input "Winter In LA"
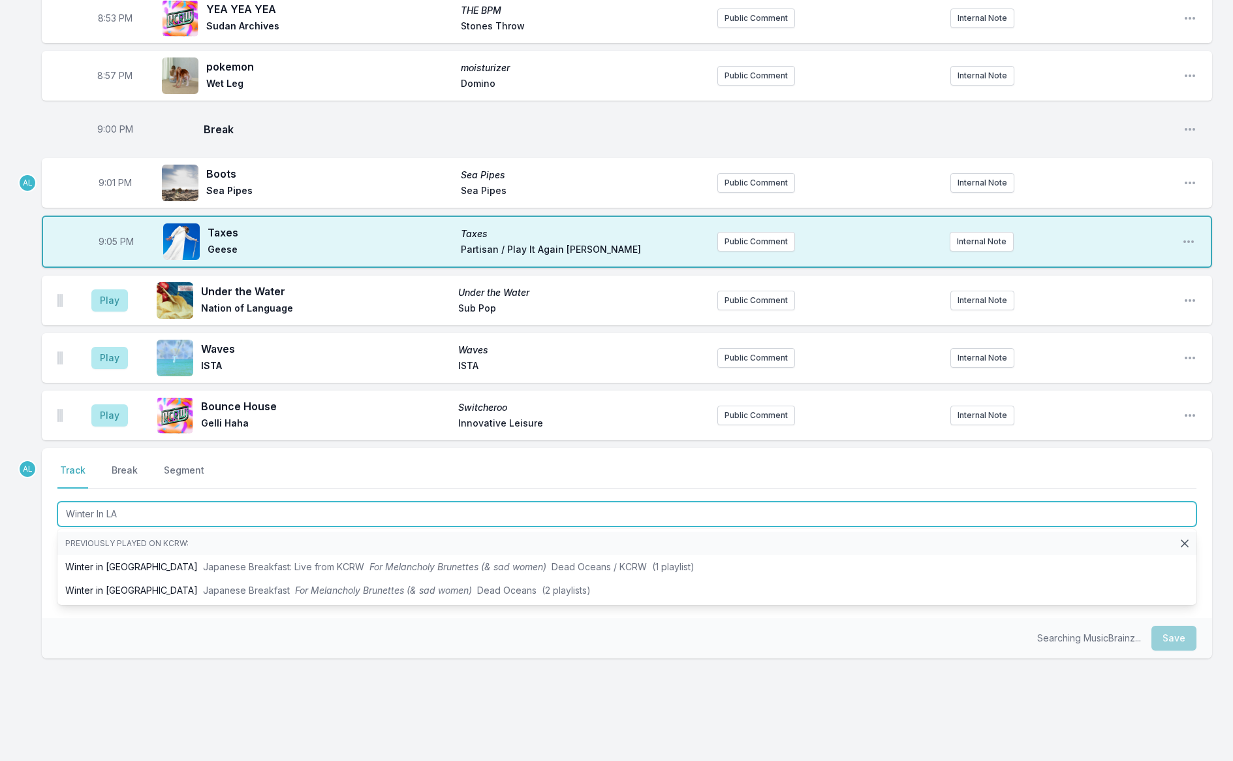
scroll to position [1049, 0]
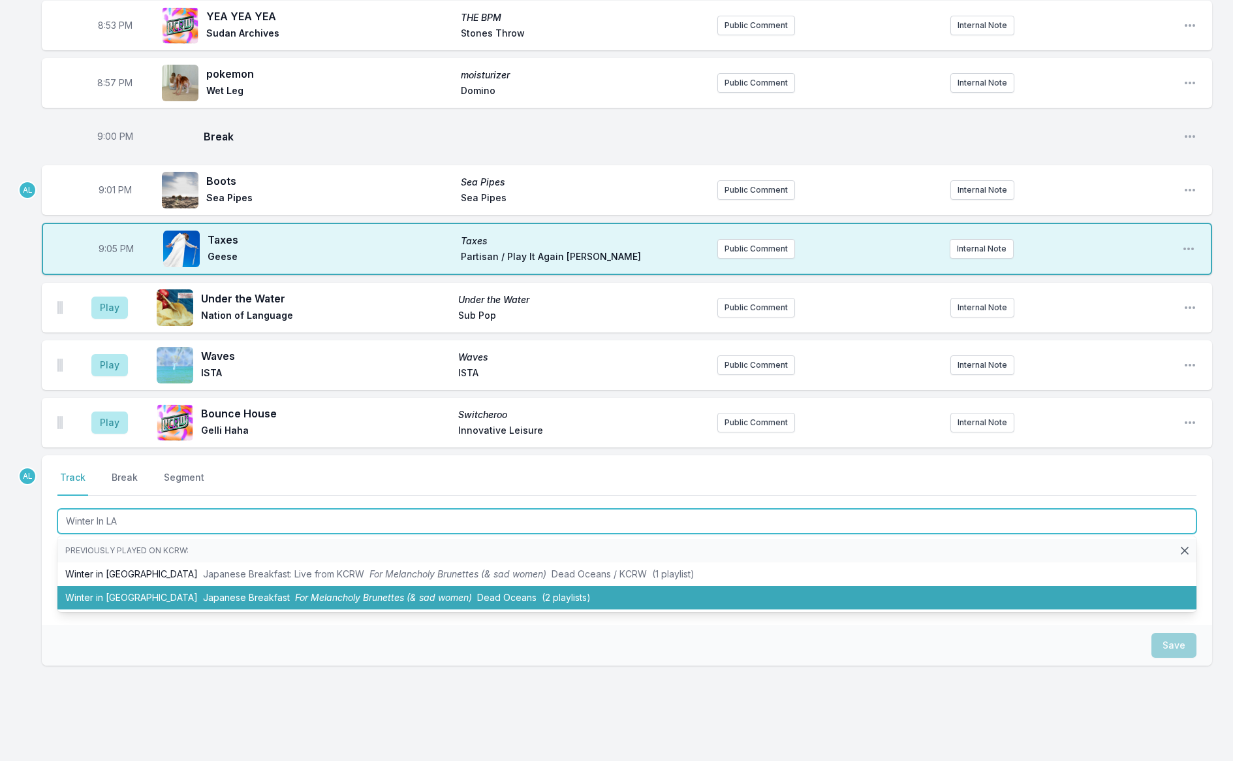
click at [203, 599] on span "Japanese Breakfast" at bounding box center [246, 596] width 87 height 11
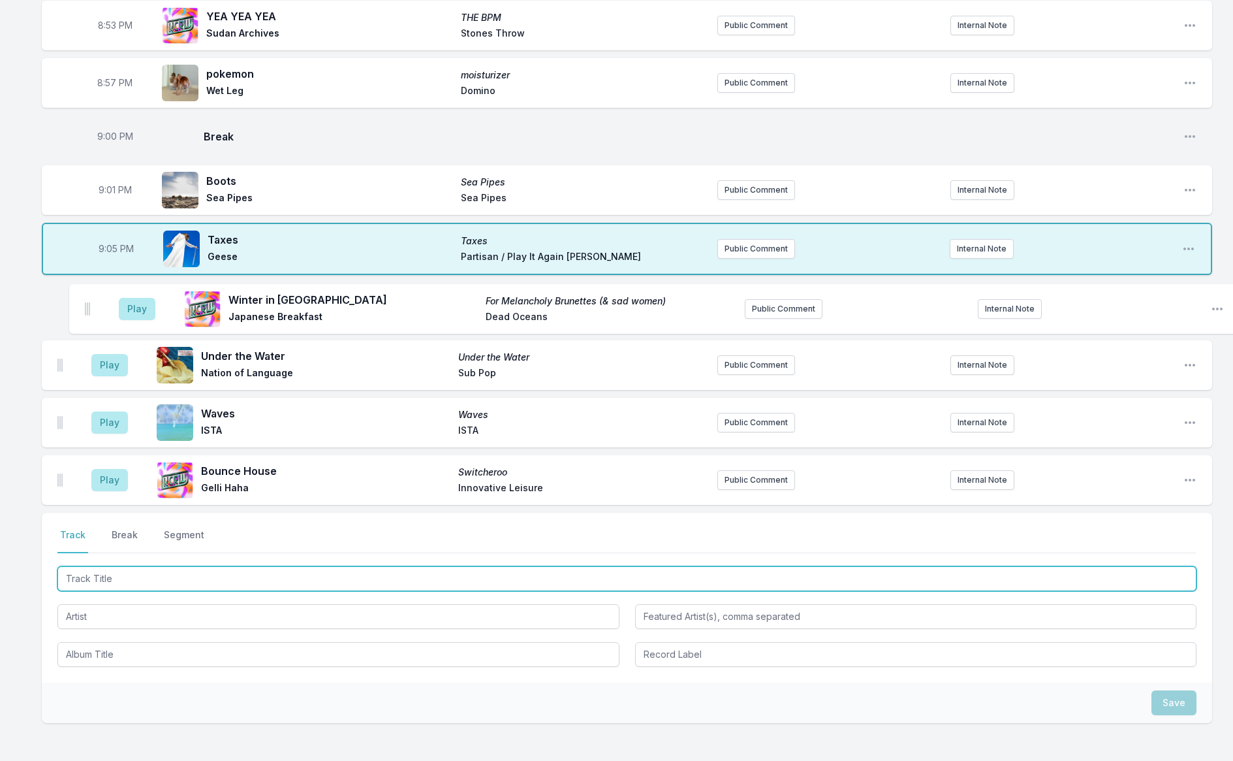
drag, startPoint x: 58, startPoint y: 477, endPoint x: 86, endPoint y: 306, distance: 173.3
click at [86, 305] on ul "Play Under the Water Under the Water Nation of Language Sub Pop Public Comment …" at bounding box center [627, 394] width 1170 height 222
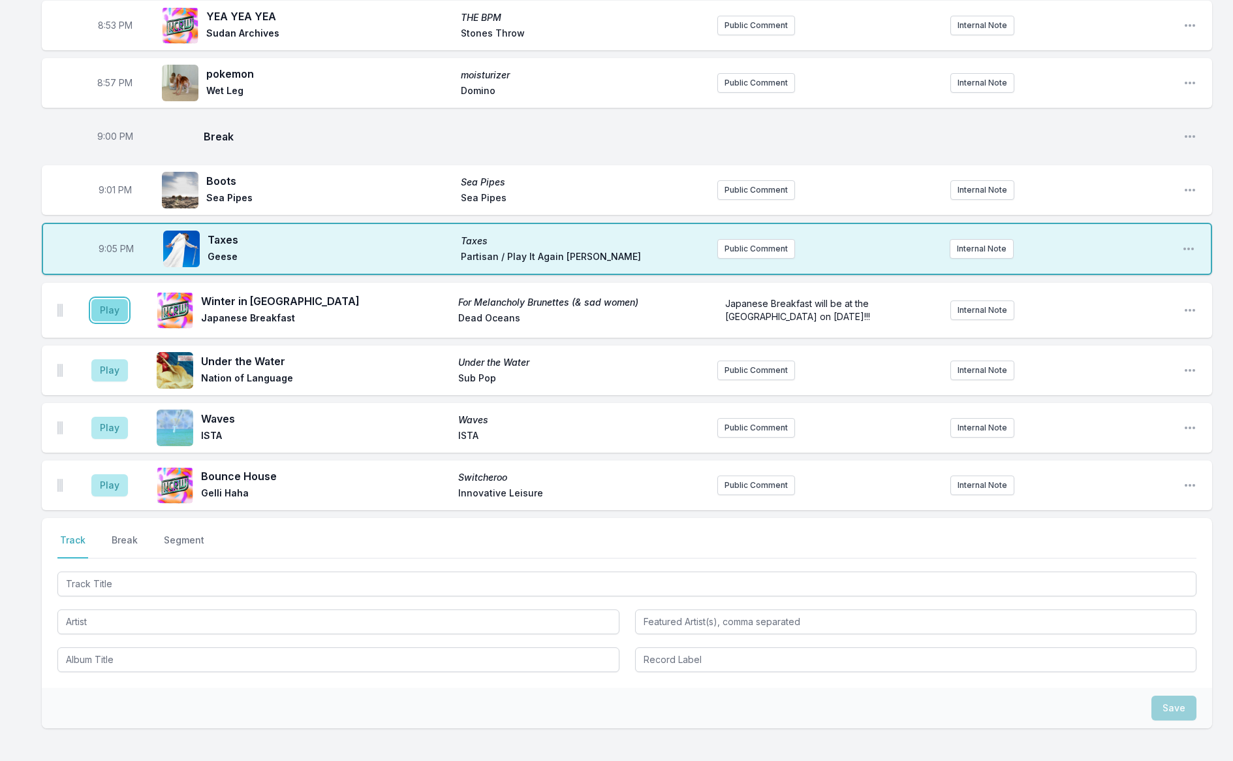
click at [120, 299] on button "Play" at bounding box center [109, 310] width 37 height 22
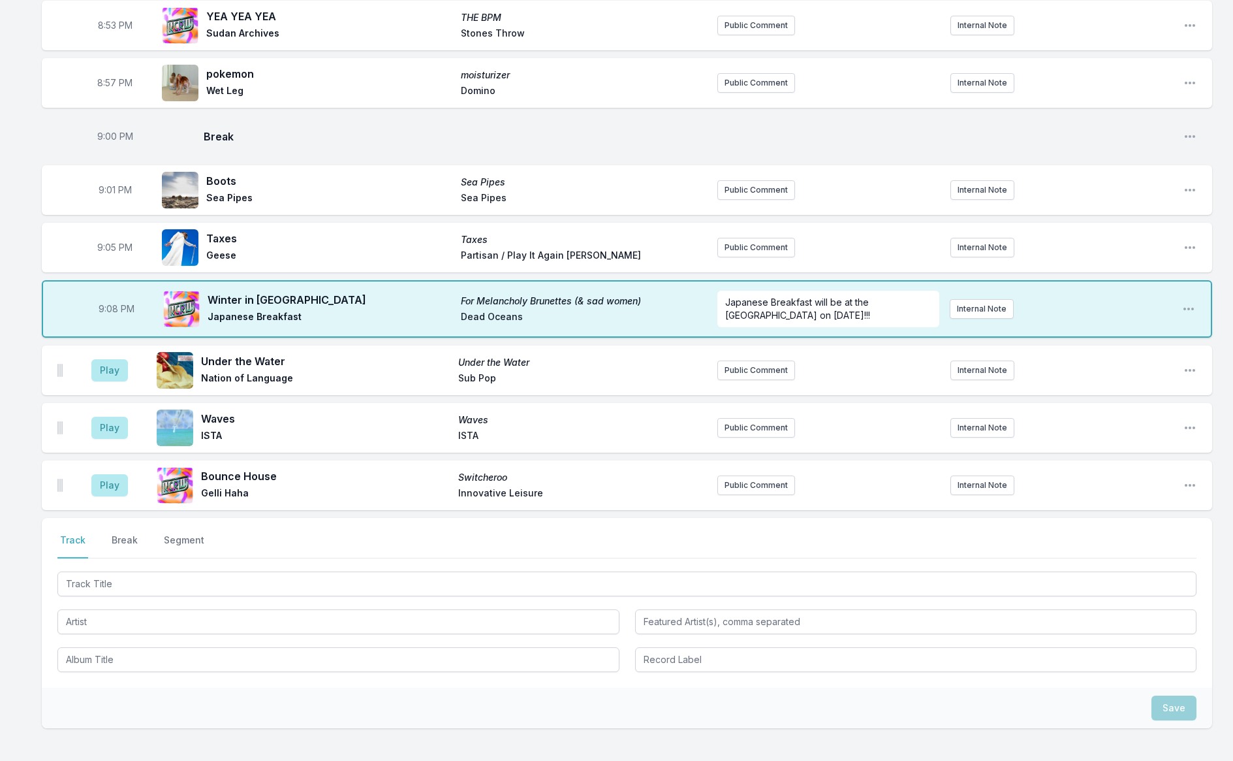
scroll to position [1050, 0]
click at [153, 629] on div at bounding box center [626, 618] width 1139 height 103
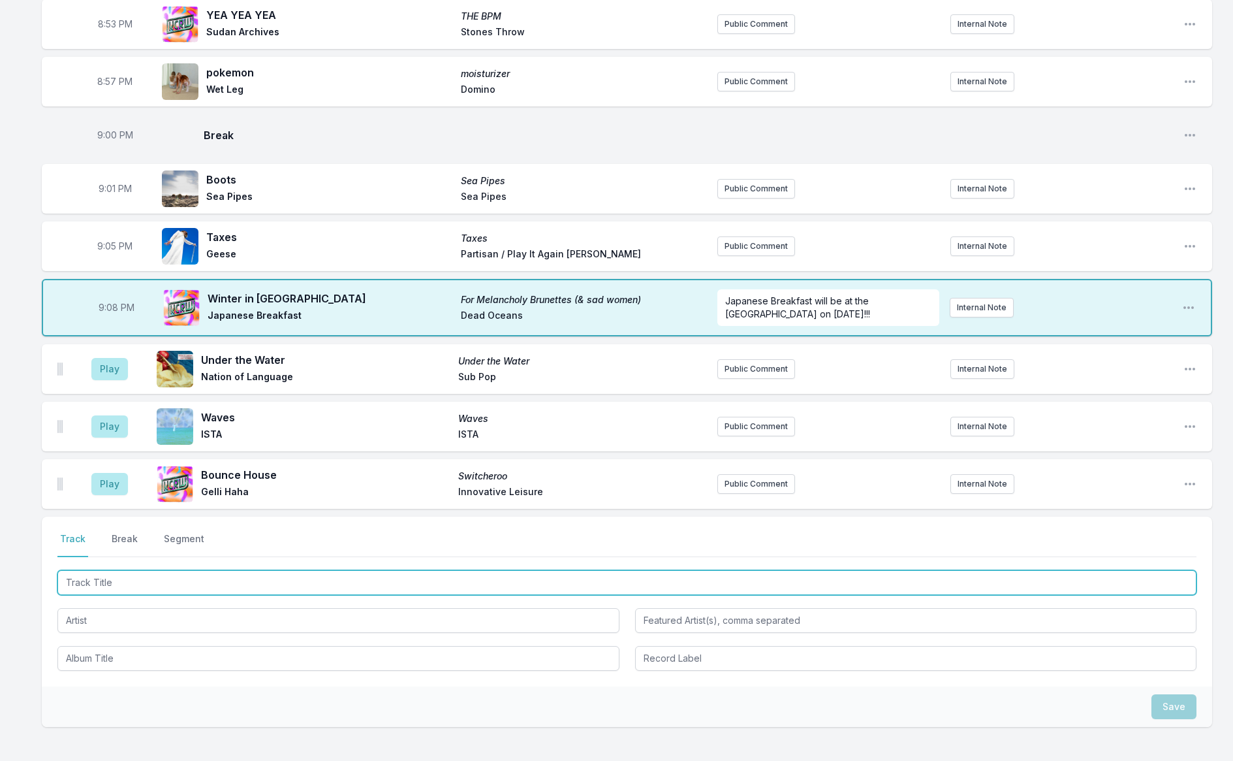
click at [149, 576] on input "Track Title" at bounding box center [626, 582] width 1139 height 25
type input "w"
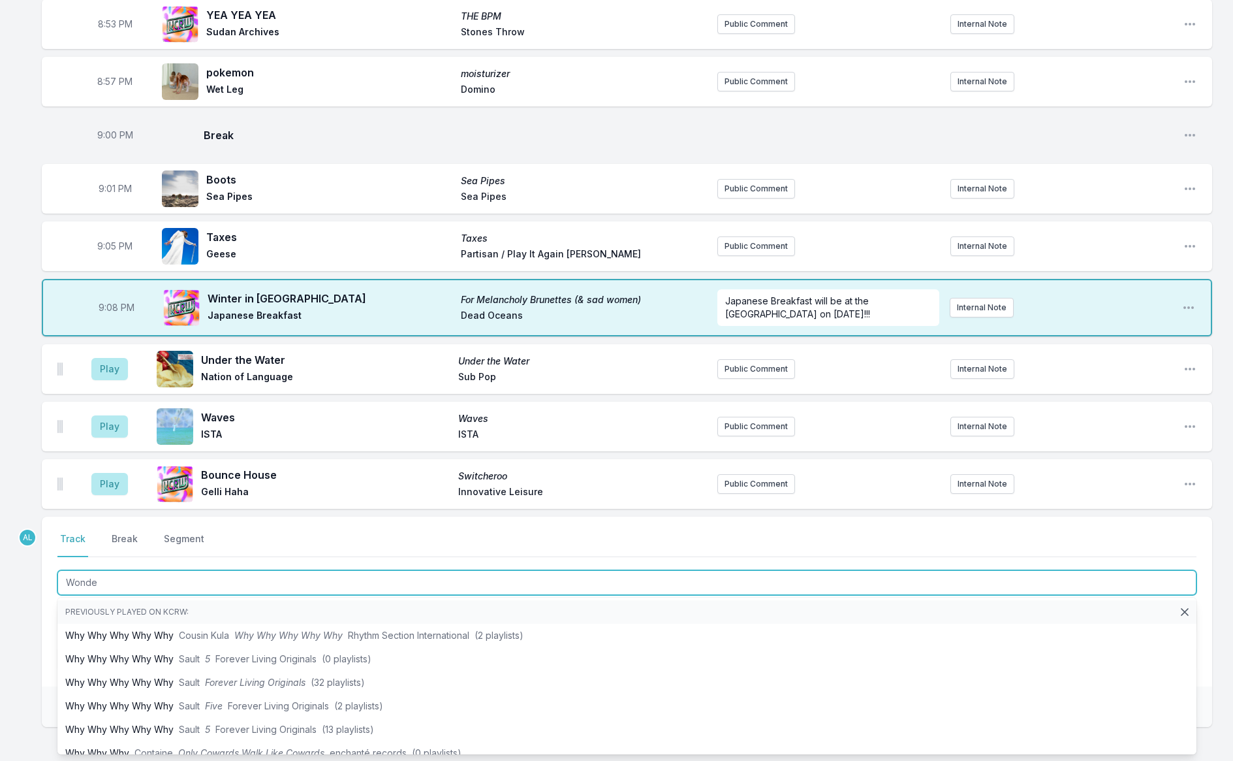
type input "Wonder"
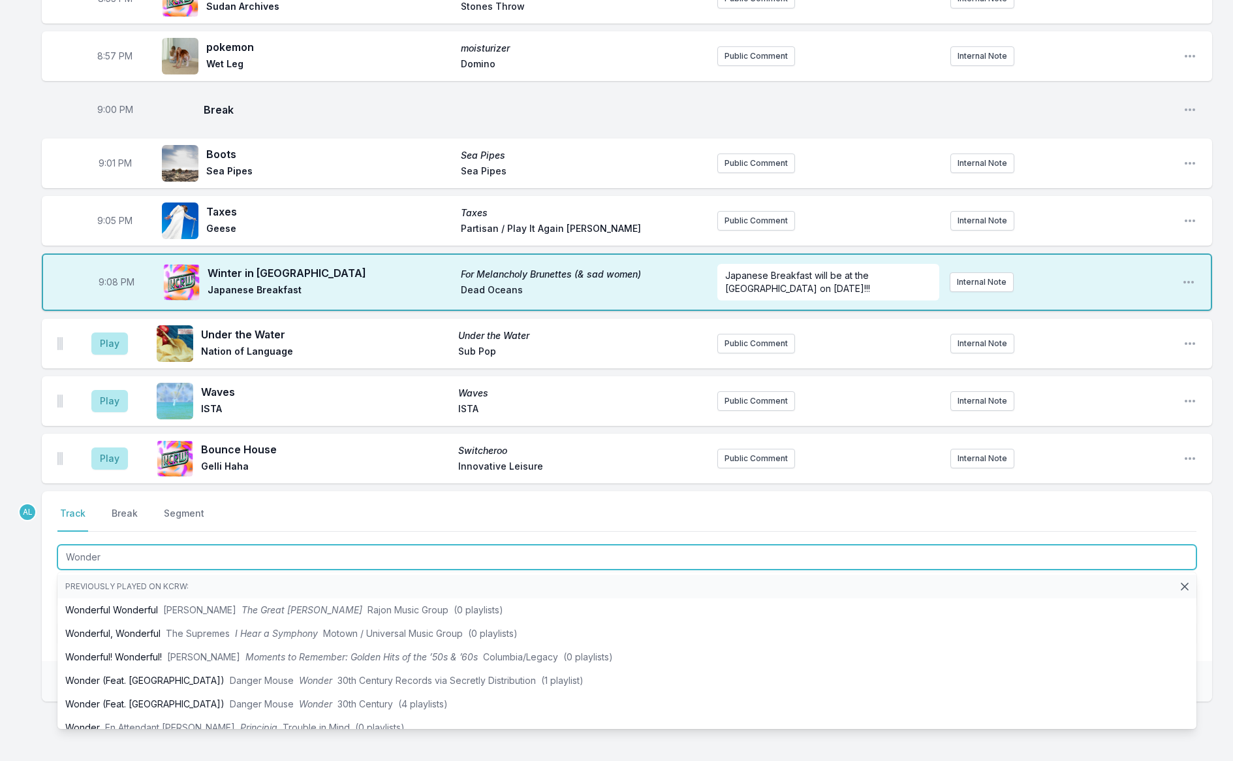
scroll to position [1082, 0]
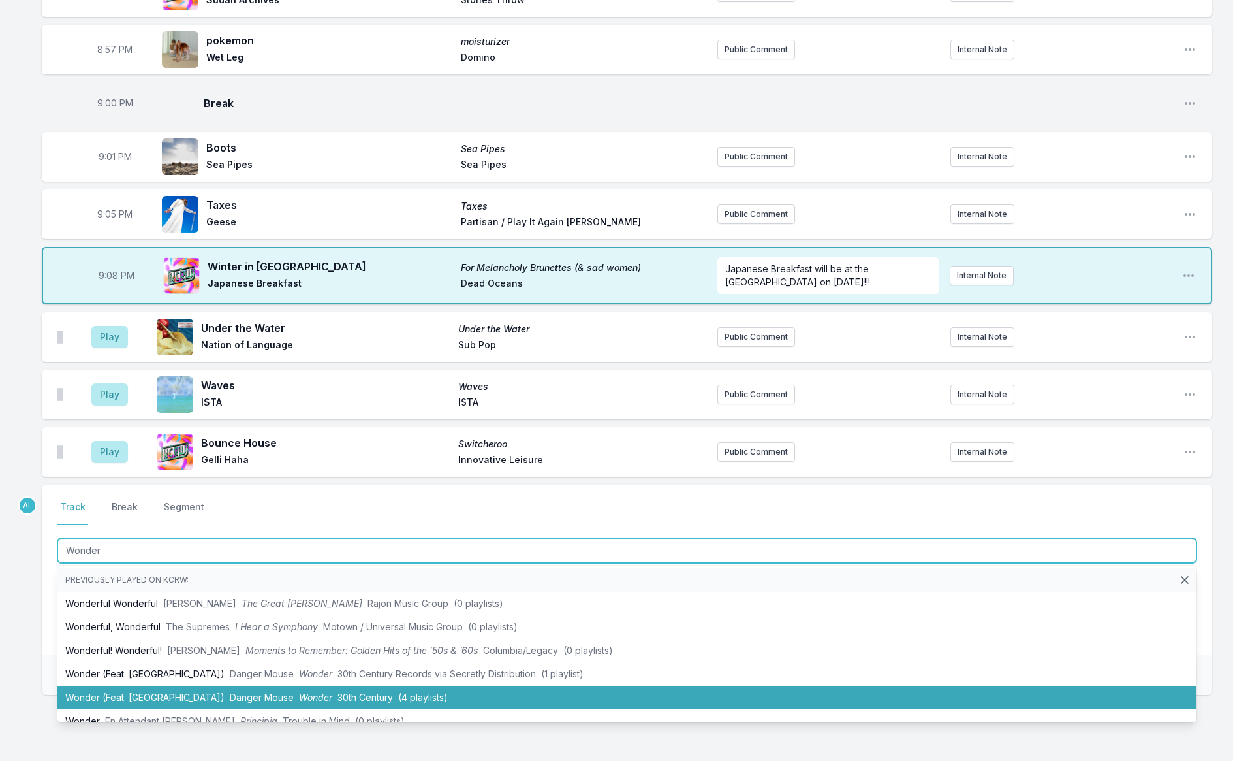
click at [165, 695] on li "Wonder (Feat. MorMor) Danger Mouse Wonder 30th Century (4 playlists)" at bounding box center [626, 697] width 1139 height 24
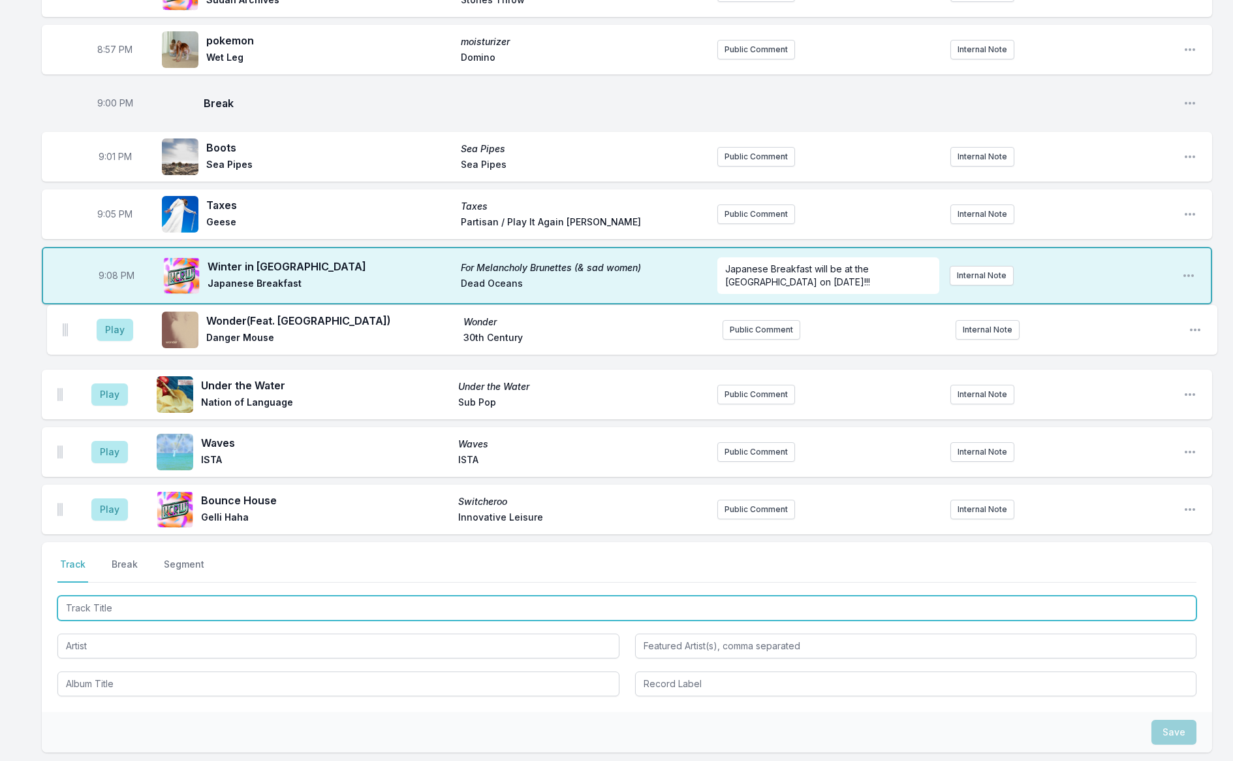
drag, startPoint x: 60, startPoint y: 507, endPoint x: 66, endPoint y: 324, distance: 182.2
click at [66, 324] on ul "Play Under the Water Under the Water Nation of Language Sub Pop Public Comment …" at bounding box center [627, 423] width 1170 height 222
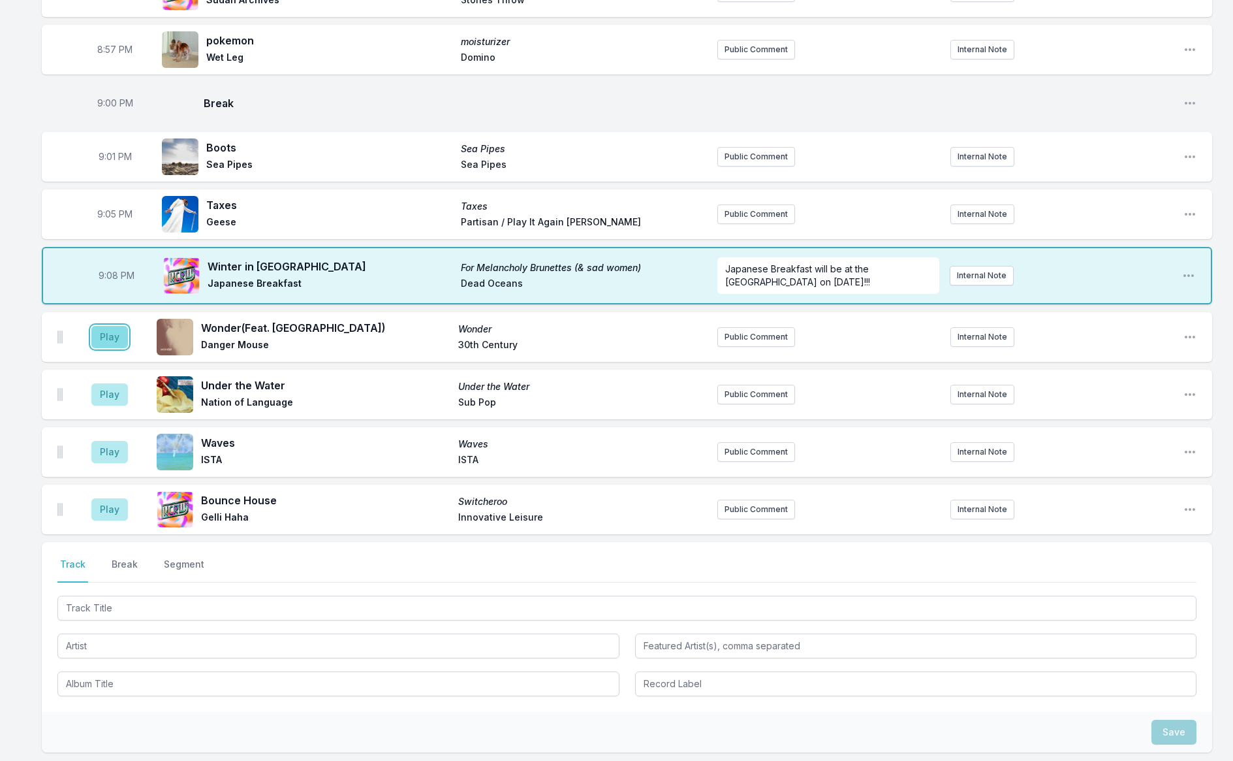
click at [114, 341] on button "Play" at bounding box center [109, 337] width 37 height 22
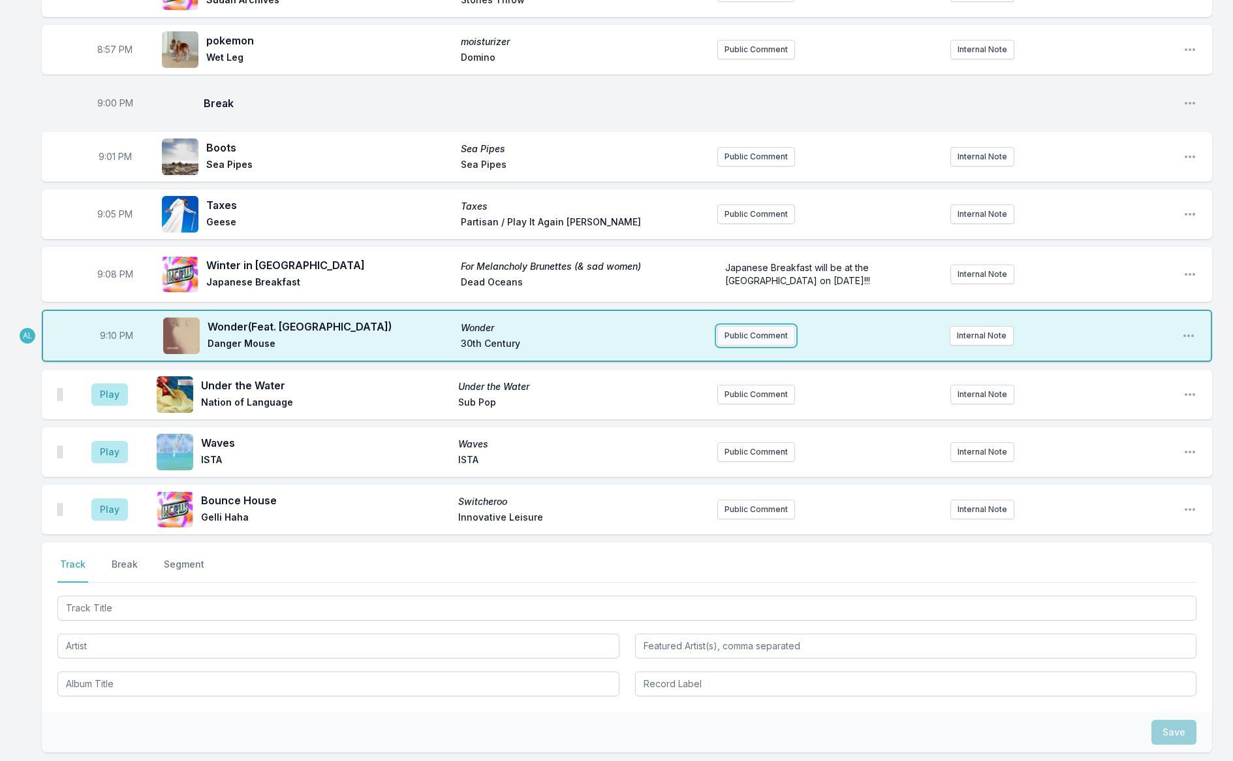
click at [741, 328] on button "Public Comment" at bounding box center [756, 336] width 78 height 20
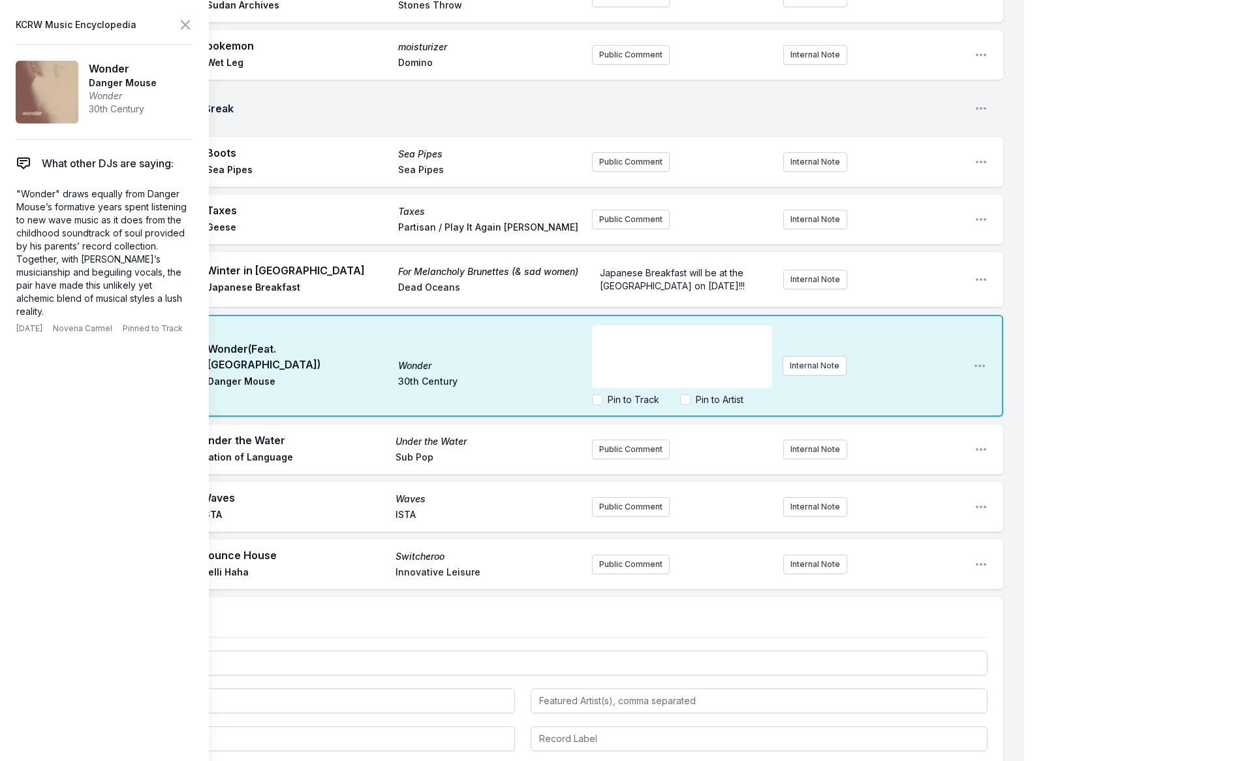
scroll to position [1088, 0]
click at [181, 21] on icon at bounding box center [185, 25] width 8 height 8
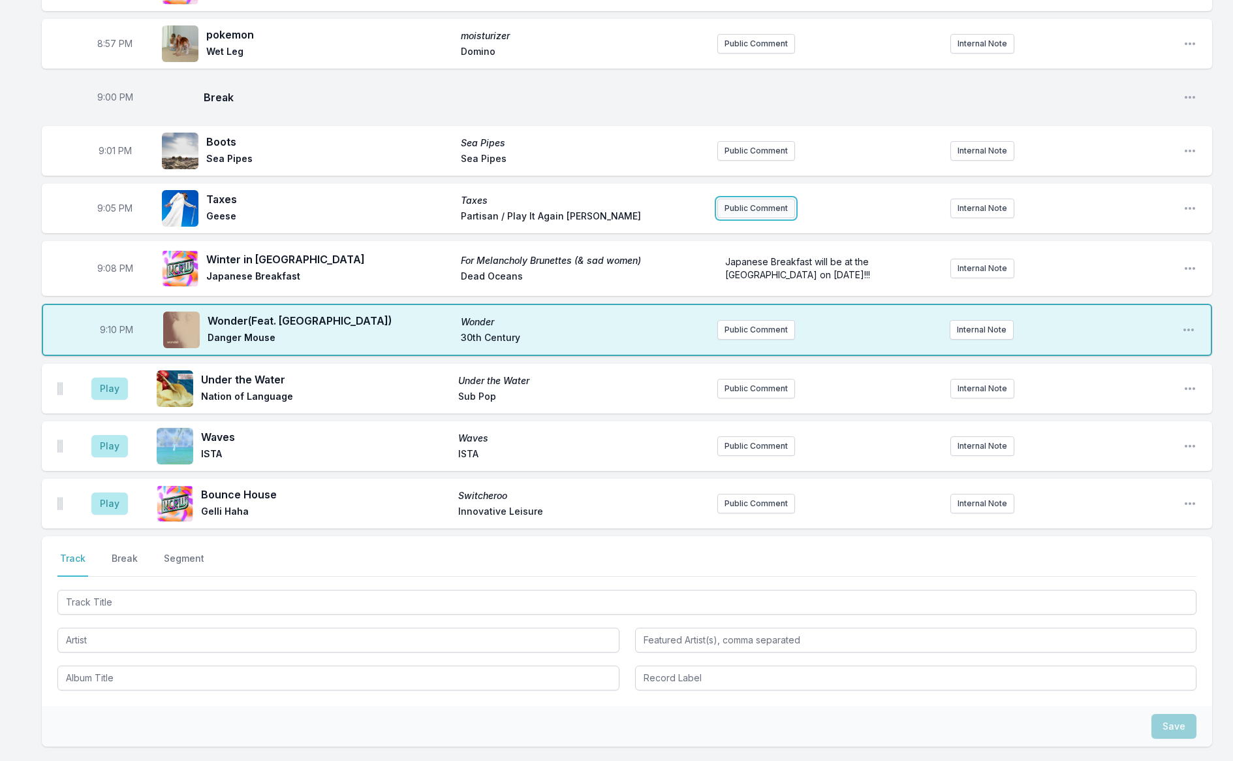
click at [736, 206] on button "Public Comment" at bounding box center [756, 208] width 78 height 20
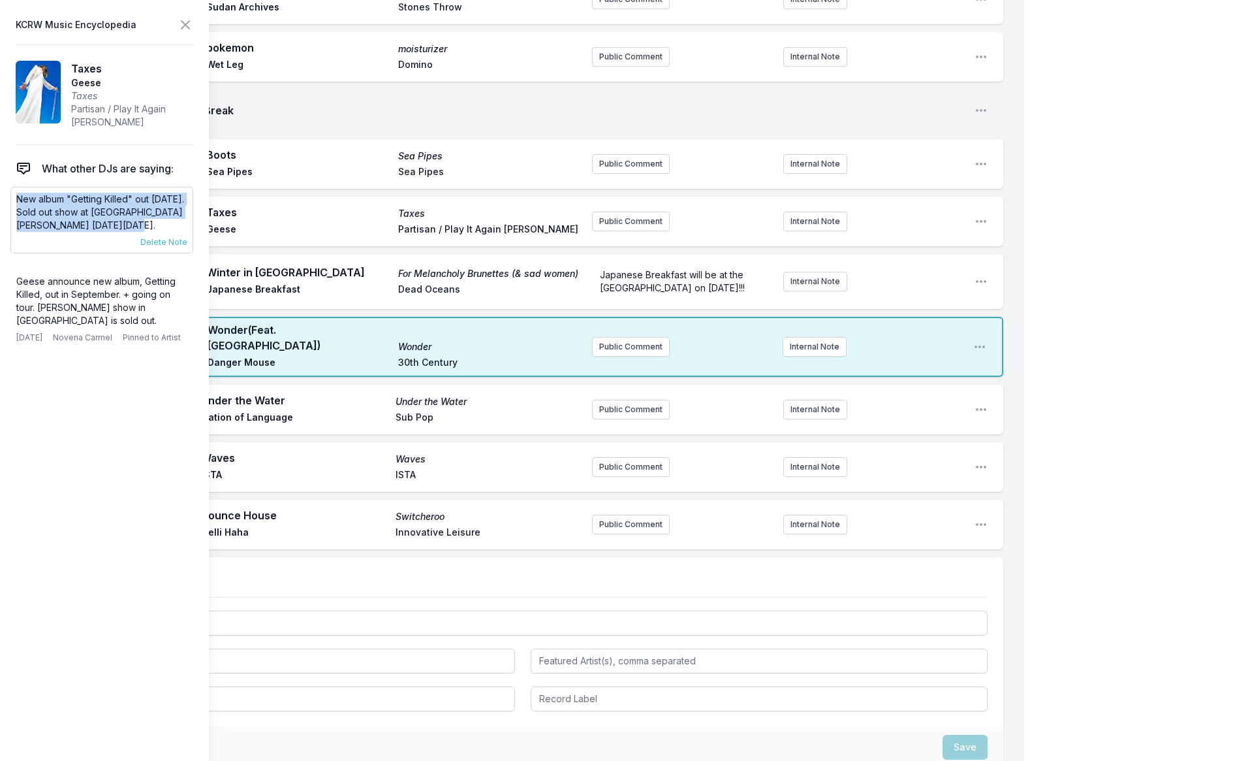
drag, startPoint x: 158, startPoint y: 227, endPoint x: 12, endPoint y: 200, distance: 148.7
click at [12, 200] on div "New album "Getting Killed" out [DATE]. Sold out show at [GEOGRAPHIC_DATA][PERSO…" at bounding box center [101, 220] width 183 height 67
copy p "New album "Getting Killed" out [DATE]. Sold out show at [GEOGRAPHIC_DATA][PERSO…"
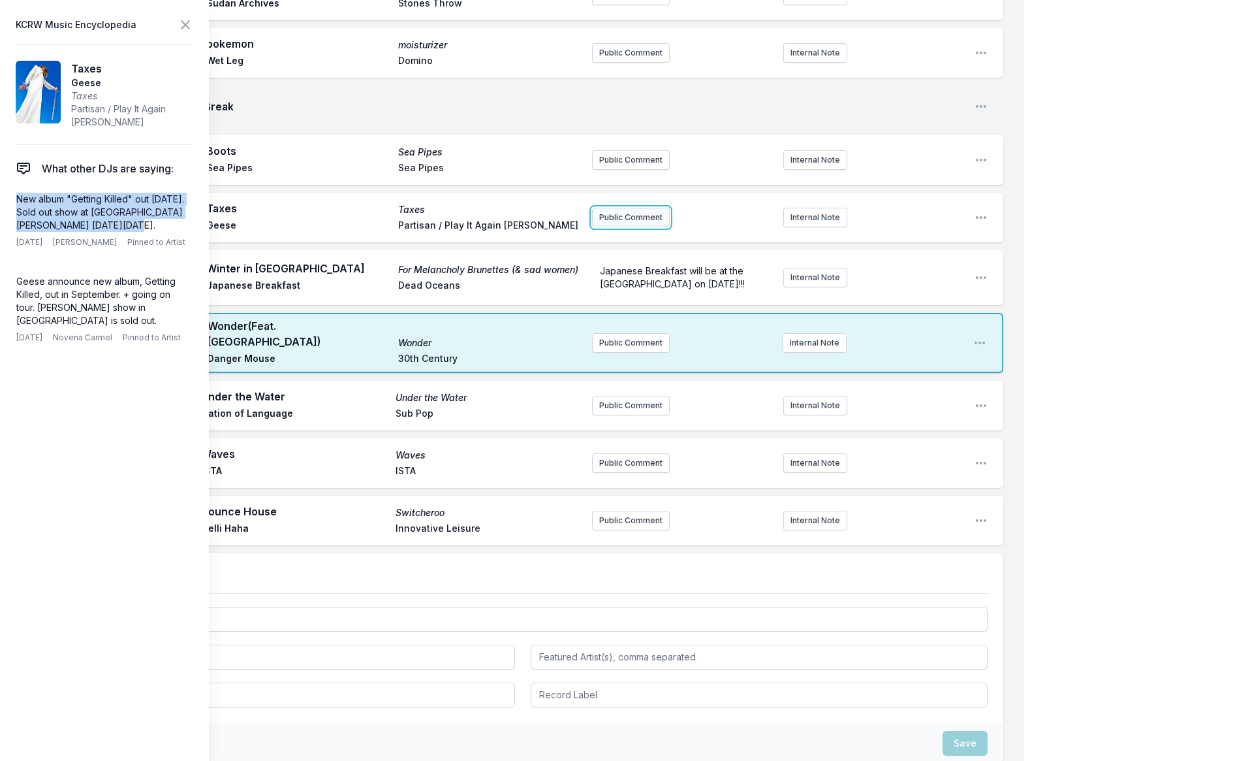
click at [620, 218] on button "Public Comment" at bounding box center [631, 218] width 78 height 20
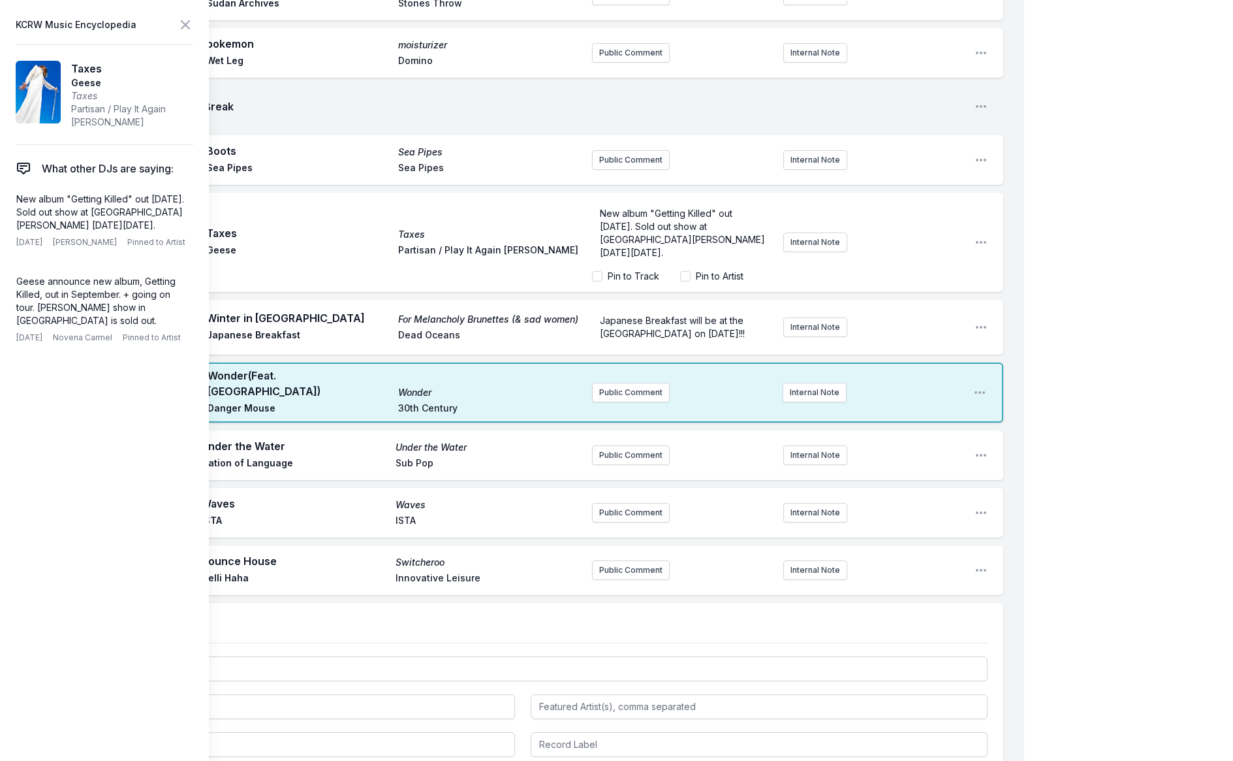
scroll to position [1102, 0]
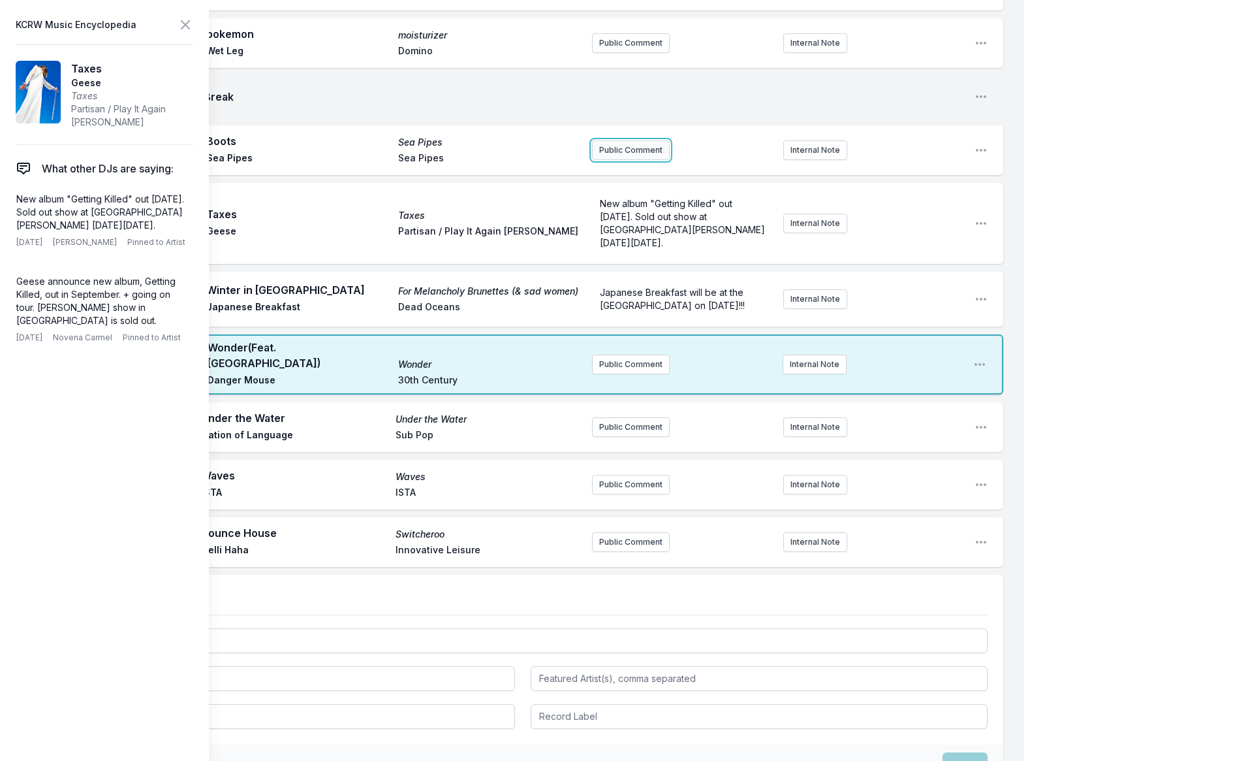
click at [627, 145] on button "Public Comment" at bounding box center [631, 150] width 78 height 20
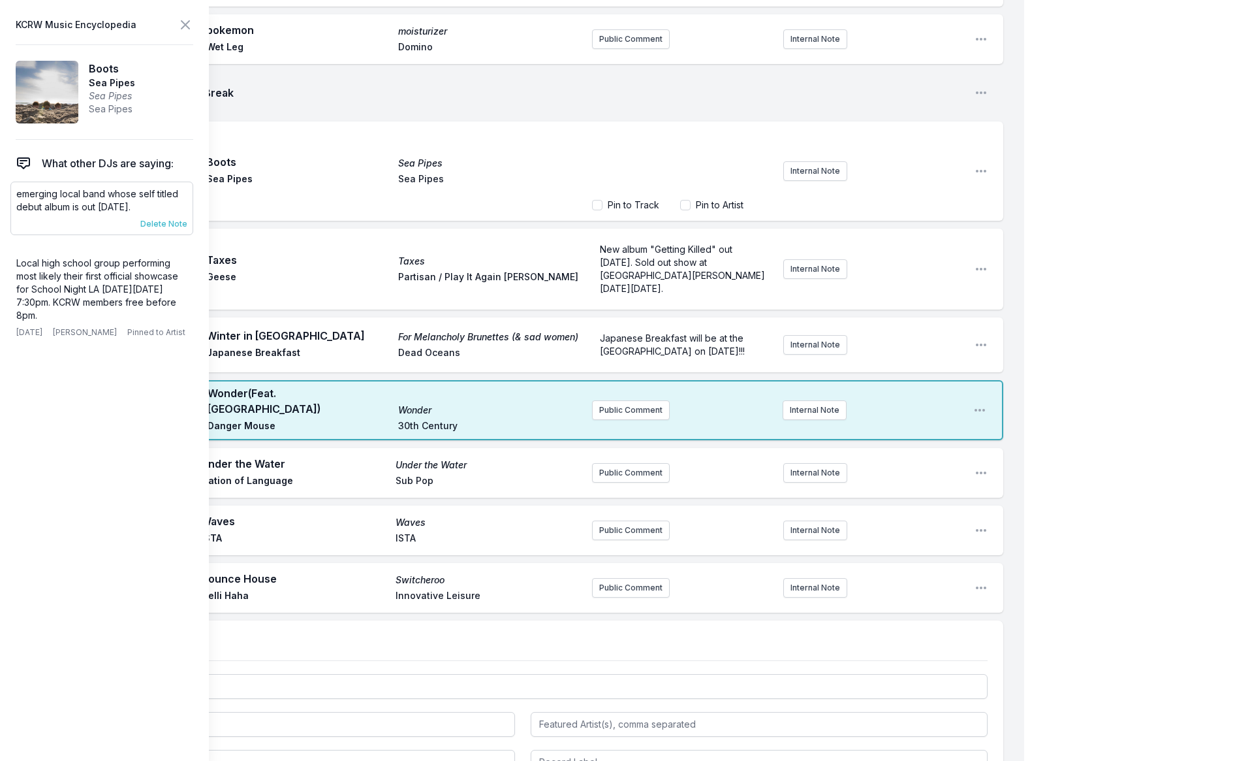
scroll to position [1103, 0]
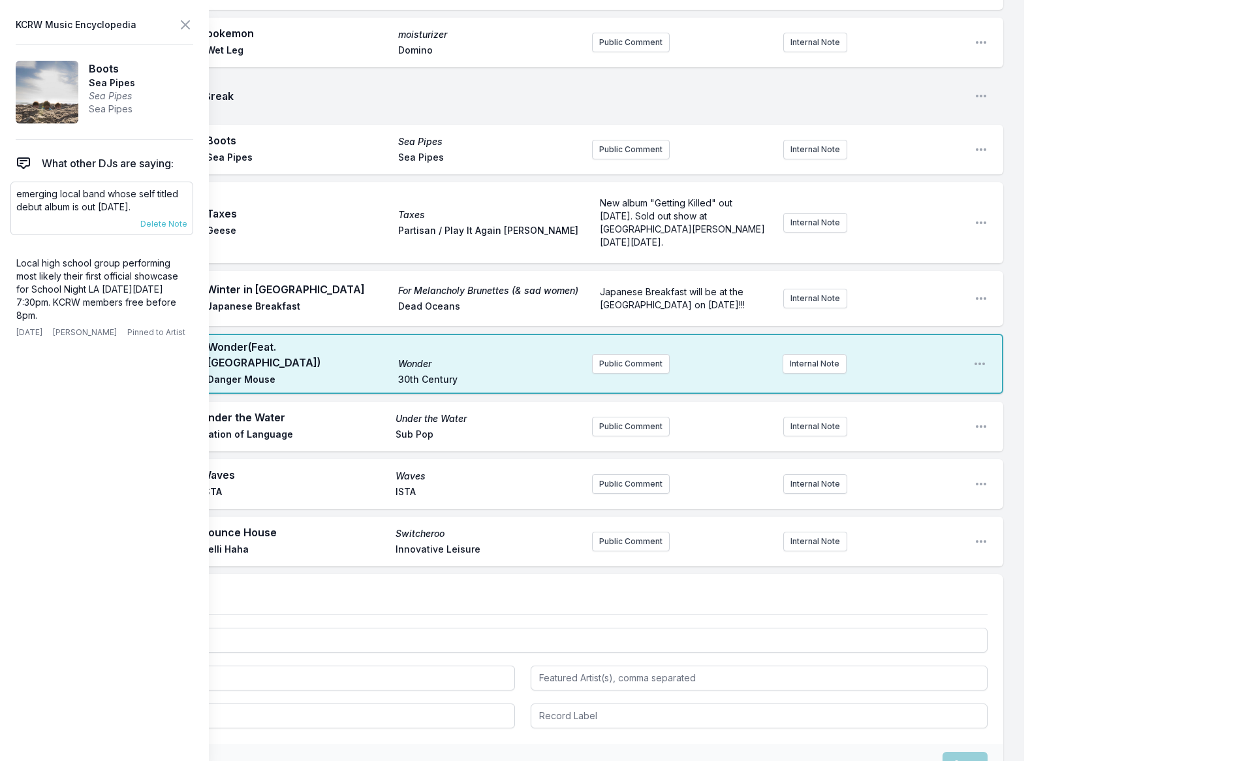
drag, startPoint x: 147, startPoint y: 205, endPoint x: 17, endPoint y: 196, distance: 130.2
click at [18, 196] on p "emerging local band whose self titled debut album is out [DATE]." at bounding box center [101, 200] width 171 height 26
copy p "emerging local band whose self titled debut album is out [DATE]"
click at [604, 140] on button "Public Comment" at bounding box center [631, 150] width 78 height 20
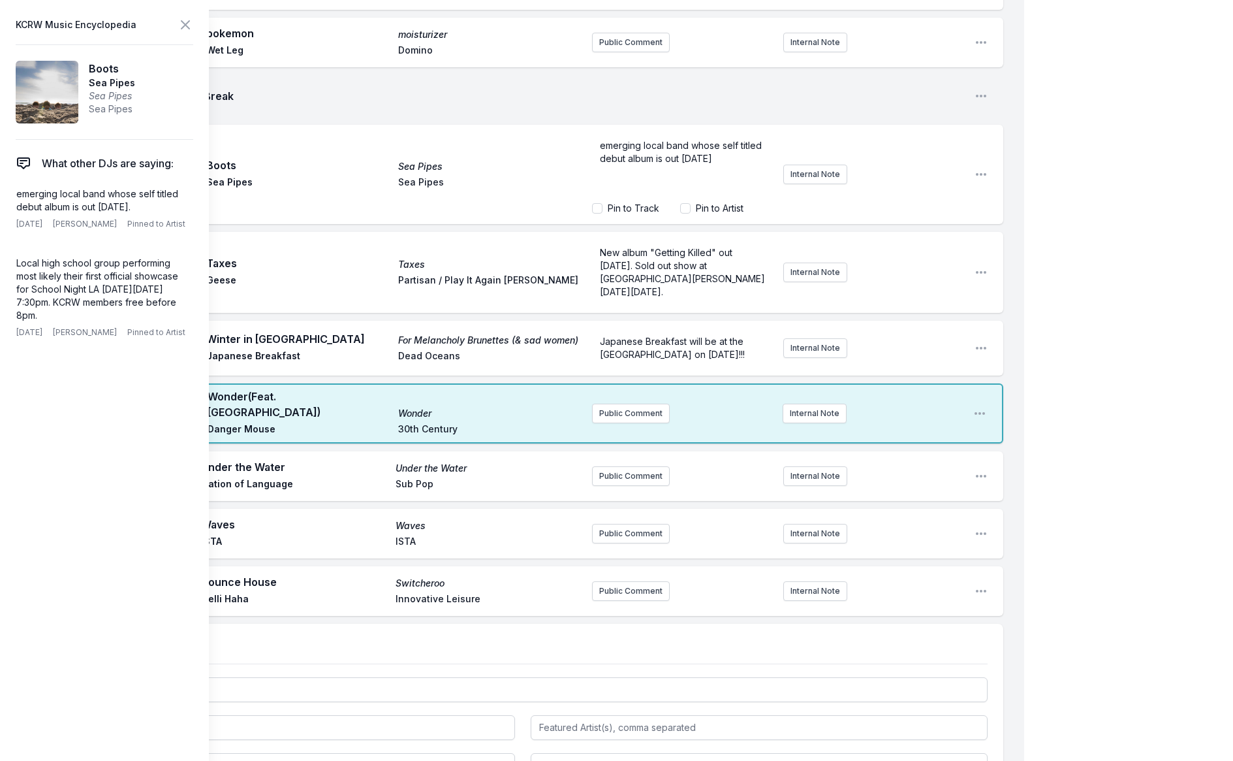
click at [660, 154] on span "emerging local band whose self titled debut album is out [DATE]" at bounding box center [682, 152] width 165 height 24
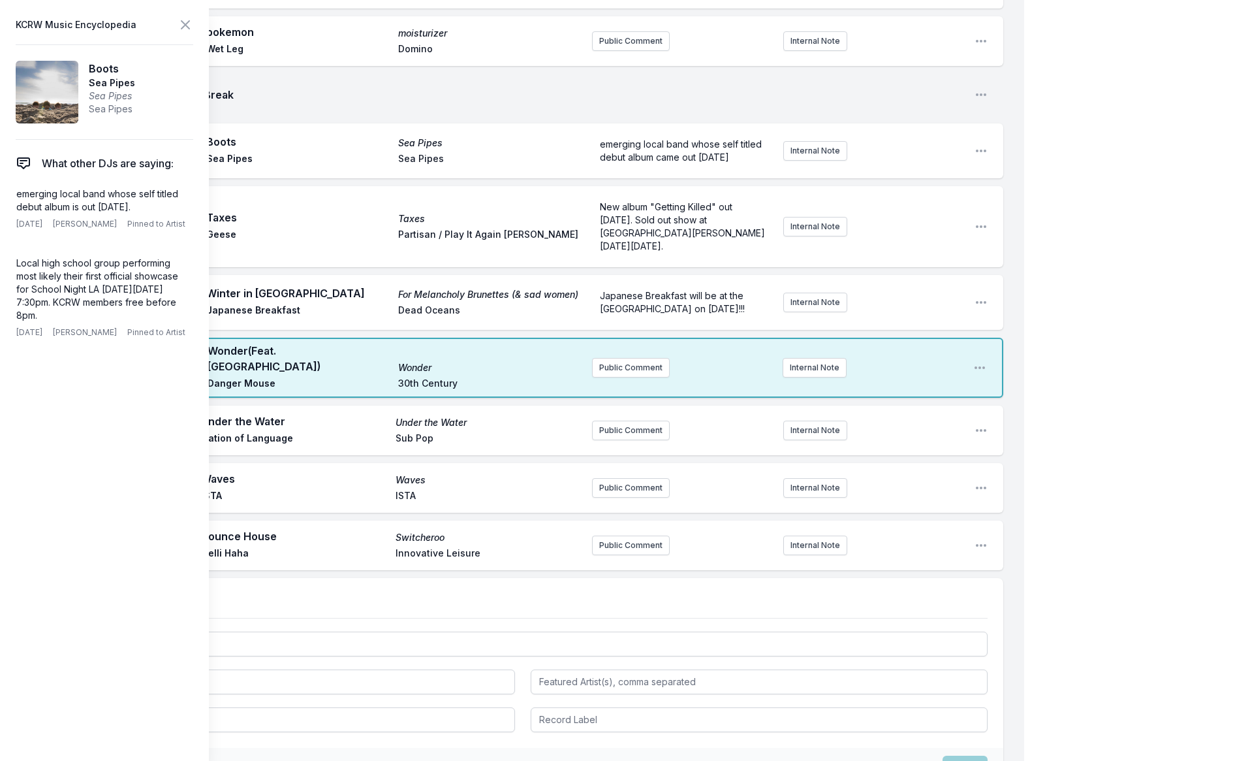
click at [799, 137] on div "emerging local band whose self titled debut album came out [DATE] Internal Note" at bounding box center [778, 150] width 372 height 47
click at [181, 18] on icon at bounding box center [186, 25] width 16 height 16
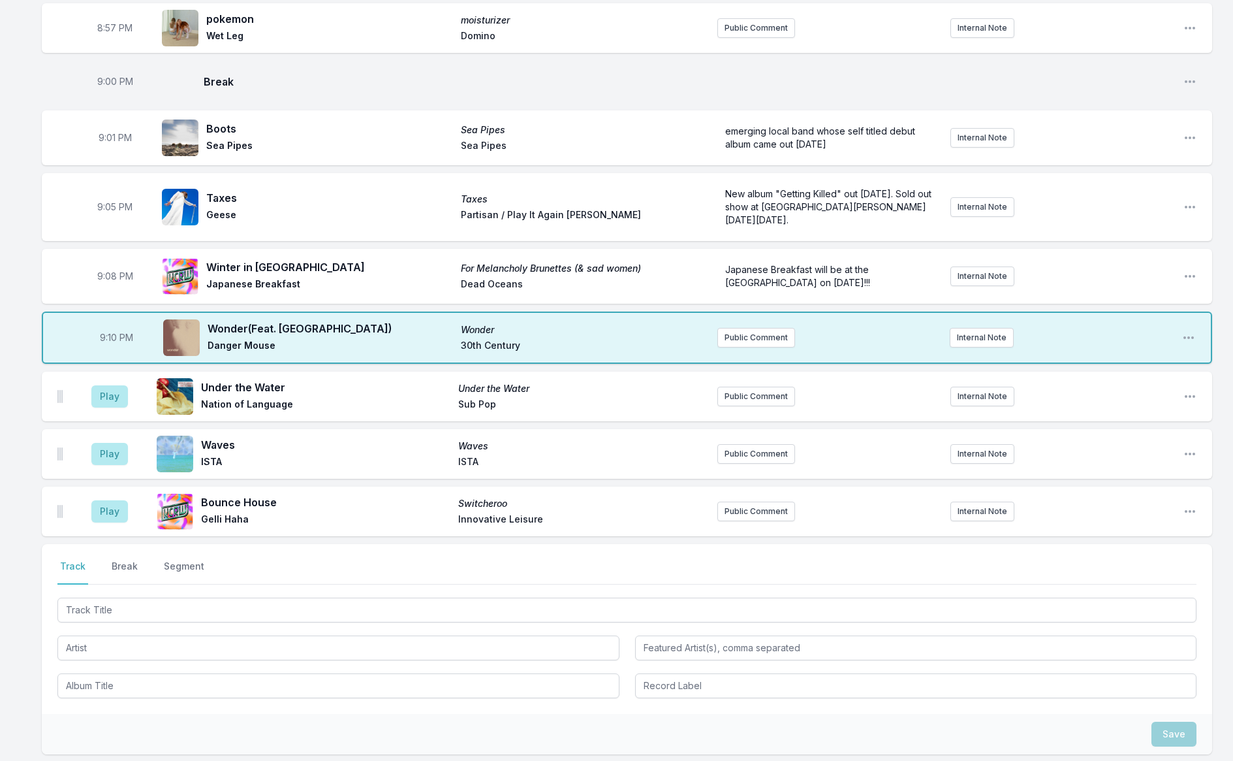
scroll to position [1105, 0]
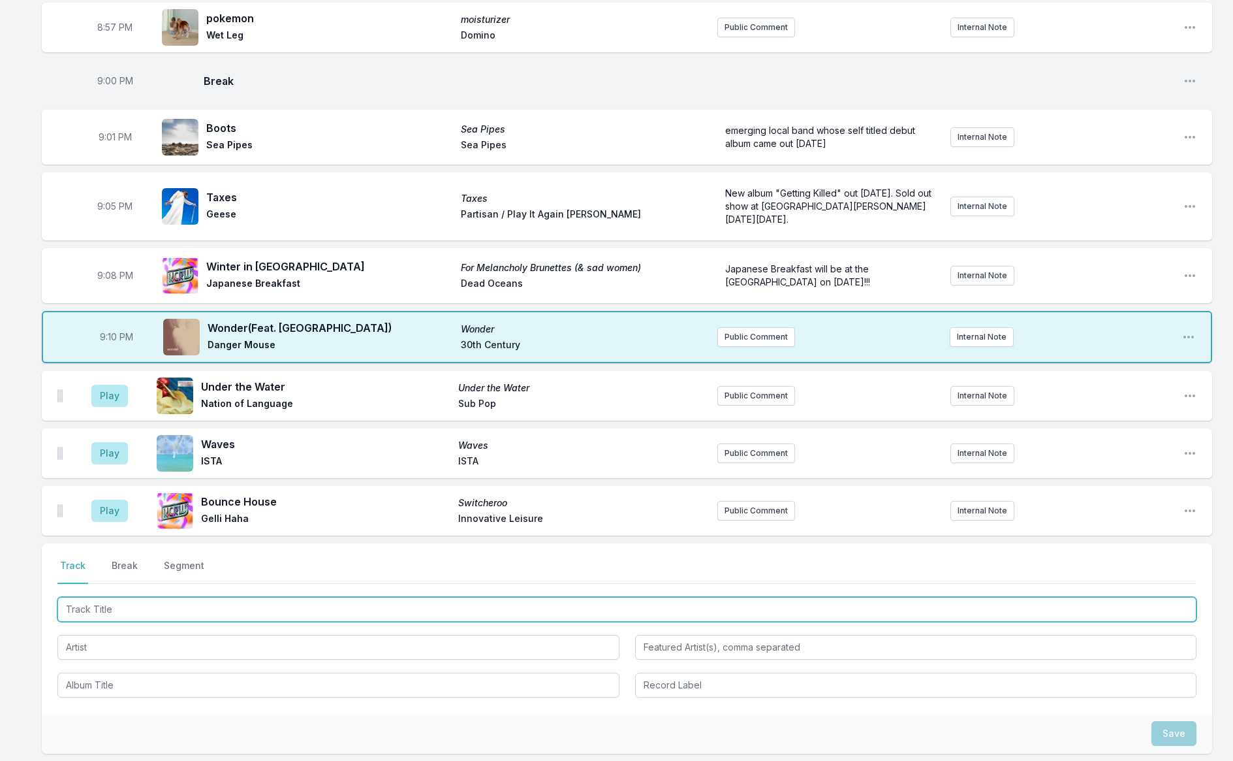
click at [254, 607] on input "Track Title" at bounding box center [626, 609] width 1139 height 25
type input "i used to live"
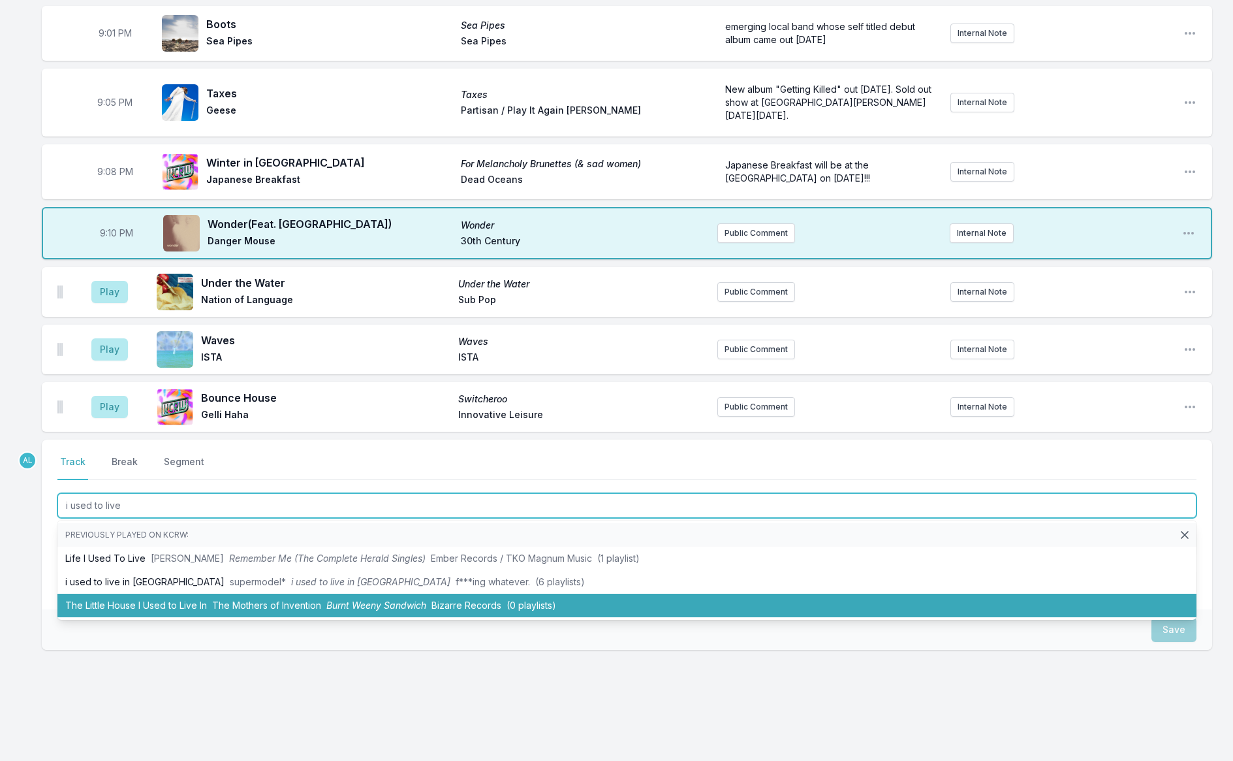
scroll to position [1212, 0]
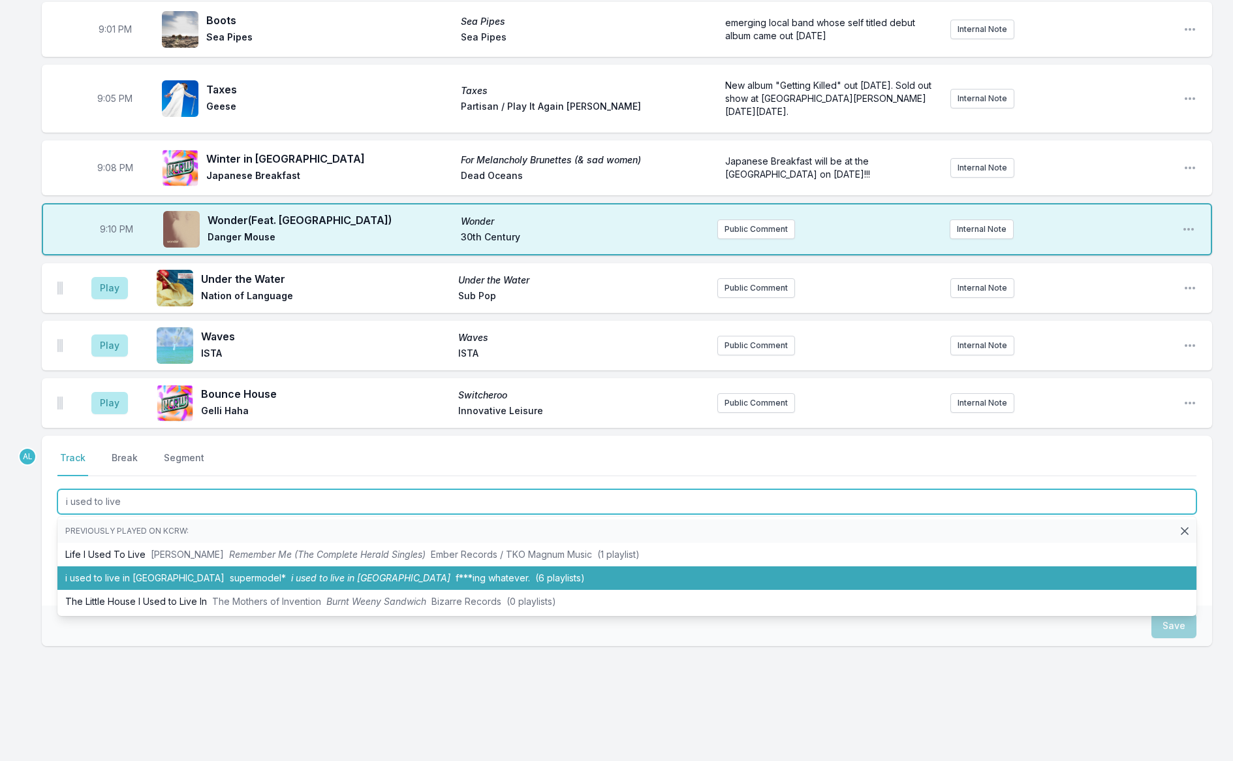
click at [291, 578] on span "i used to live in [GEOGRAPHIC_DATA]" at bounding box center [370, 577] width 159 height 11
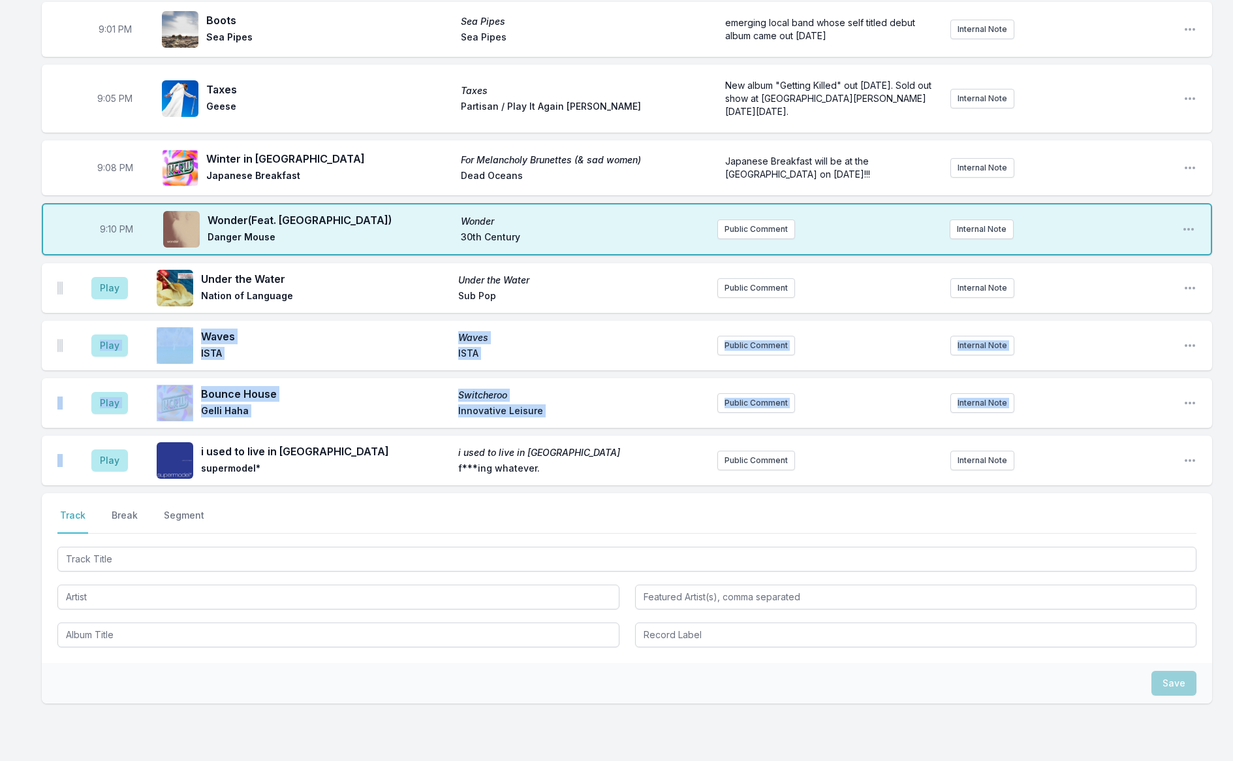
drag, startPoint x: 56, startPoint y: 460, endPoint x: 76, endPoint y: 330, distance: 131.5
click at [76, 330] on ul "Play Under the Water Under the Water Nation of Language Sub Pop Public Comment …" at bounding box center [627, 374] width 1170 height 222
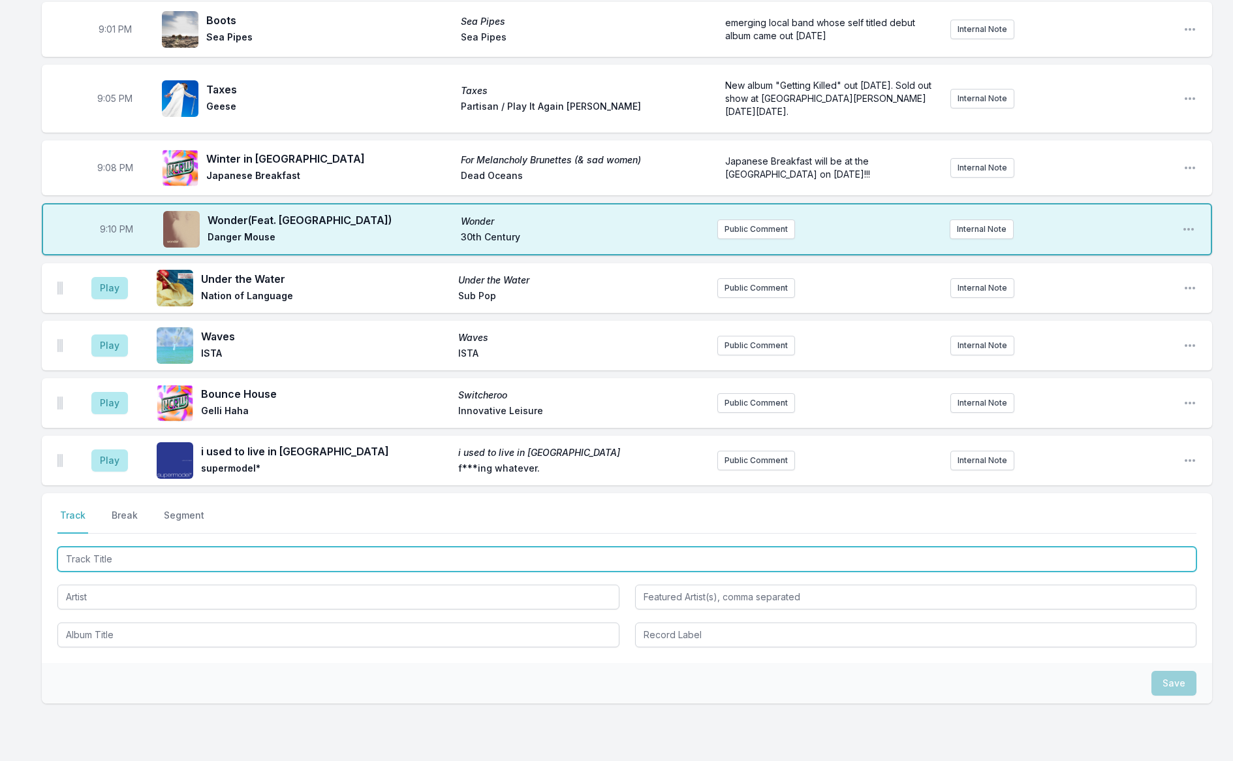
drag, startPoint x: 101, startPoint y: 551, endPoint x: 97, endPoint y: 544, distance: 8.0
click at [101, 550] on input "Track Title" at bounding box center [626, 558] width 1139 height 25
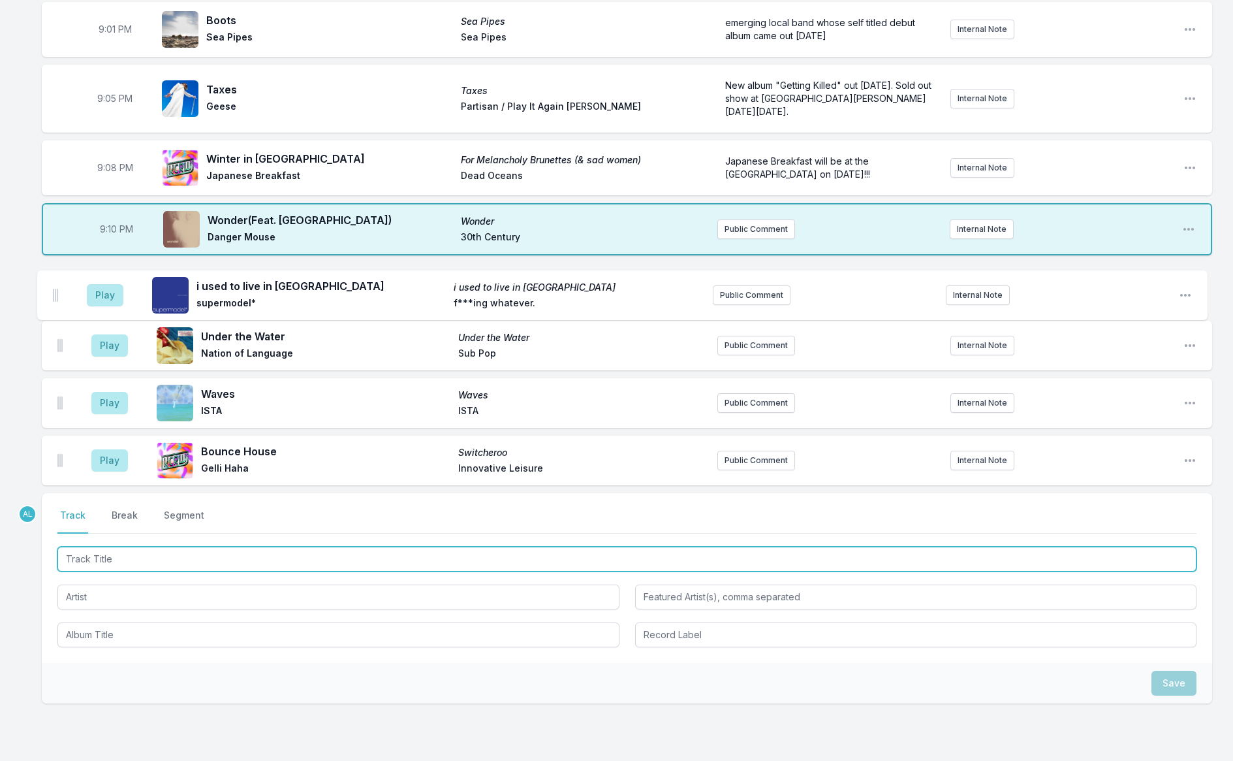
drag, startPoint x: 58, startPoint y: 458, endPoint x: 55, endPoint y: 289, distance: 169.1
click at [55, 289] on ul "Play Under the Water Under the Water Nation of Language Sub Pop Public Comment …" at bounding box center [627, 374] width 1170 height 222
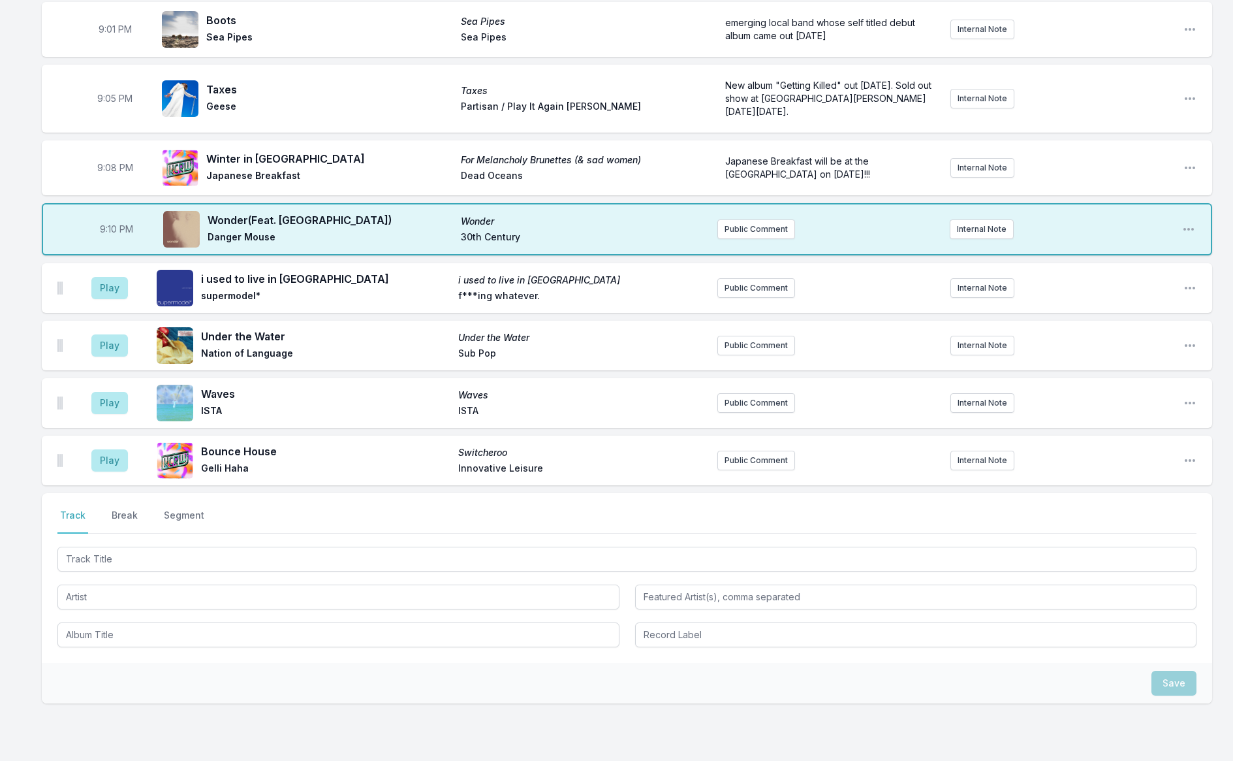
click at [123, 513] on button "Break" at bounding box center [124, 521] width 31 height 25
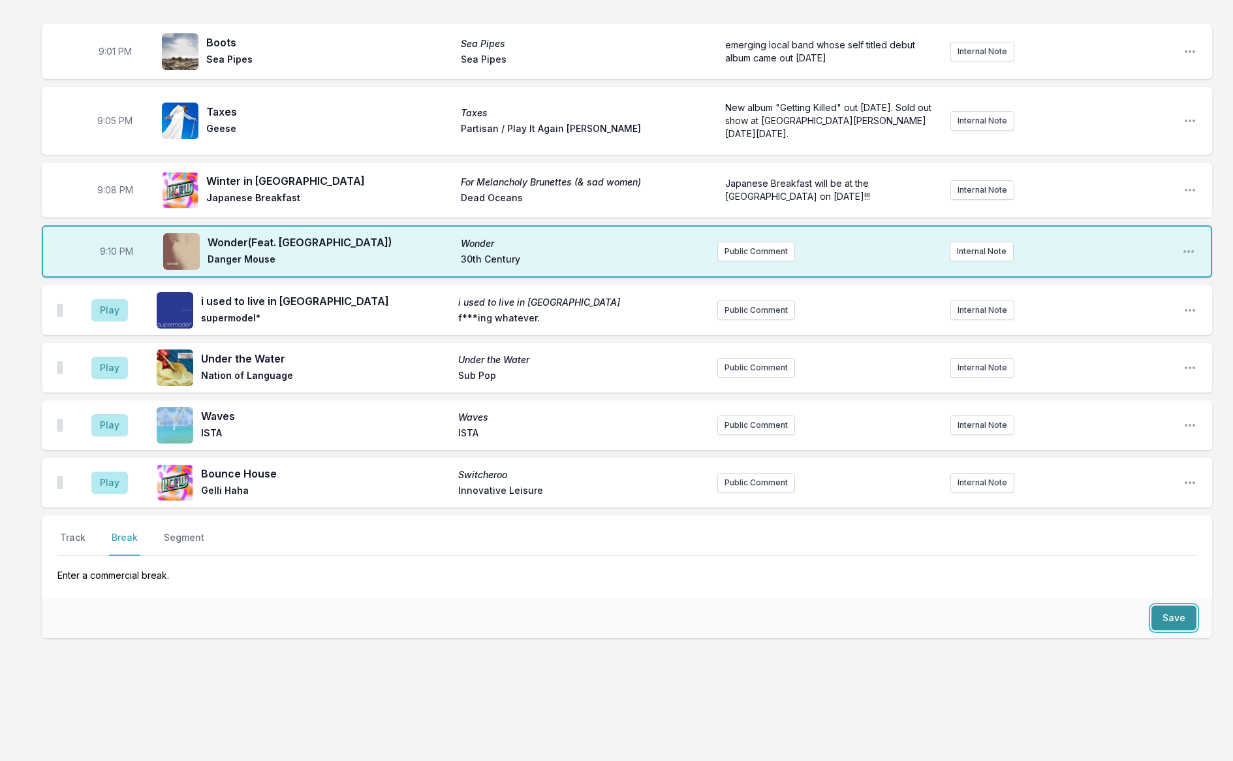
click at [1174, 616] on button "Save" at bounding box center [1174, 617] width 45 height 25
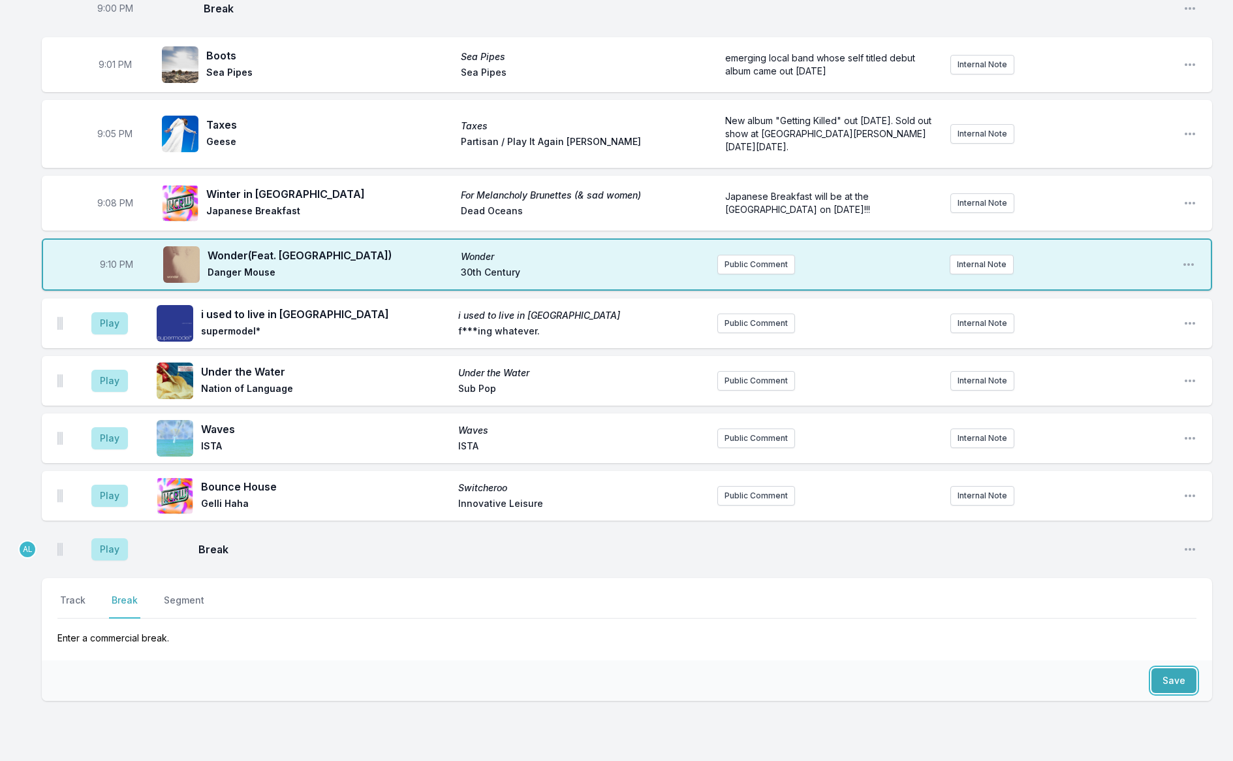
scroll to position [1175, 0]
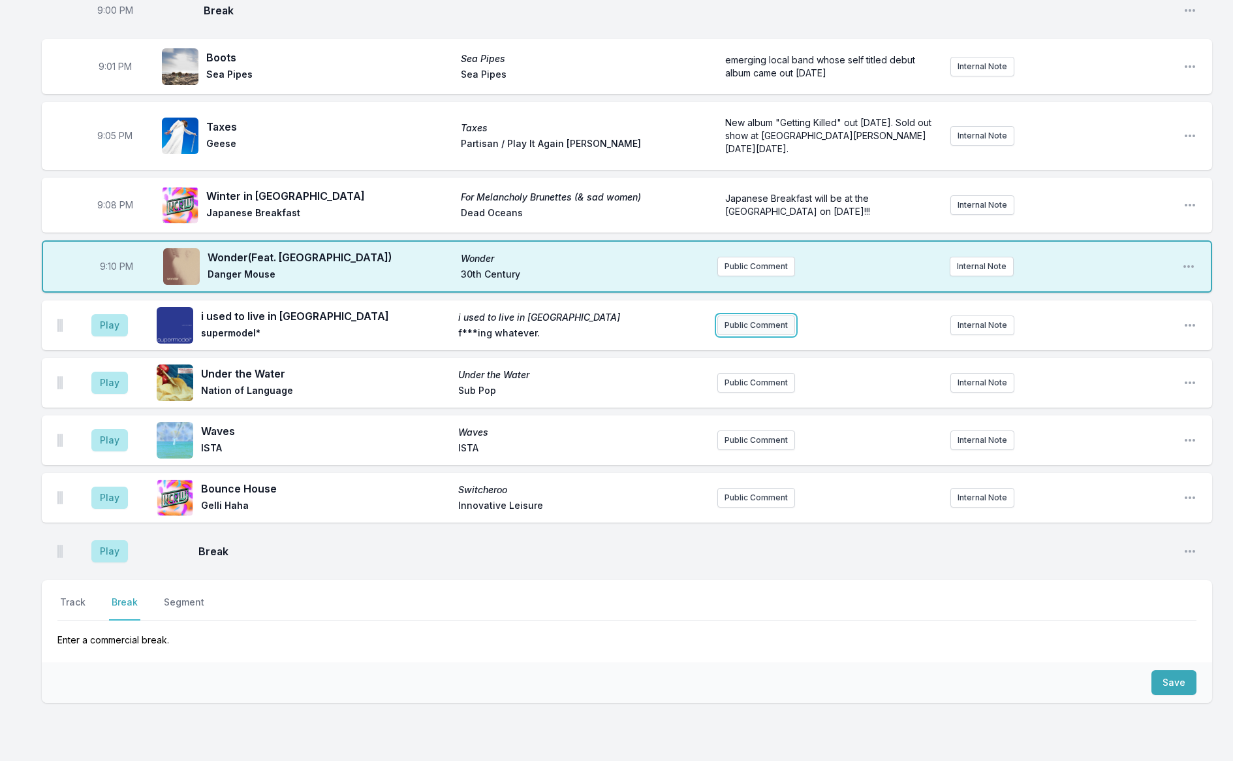
click at [761, 321] on button "Public Comment" at bounding box center [756, 325] width 78 height 20
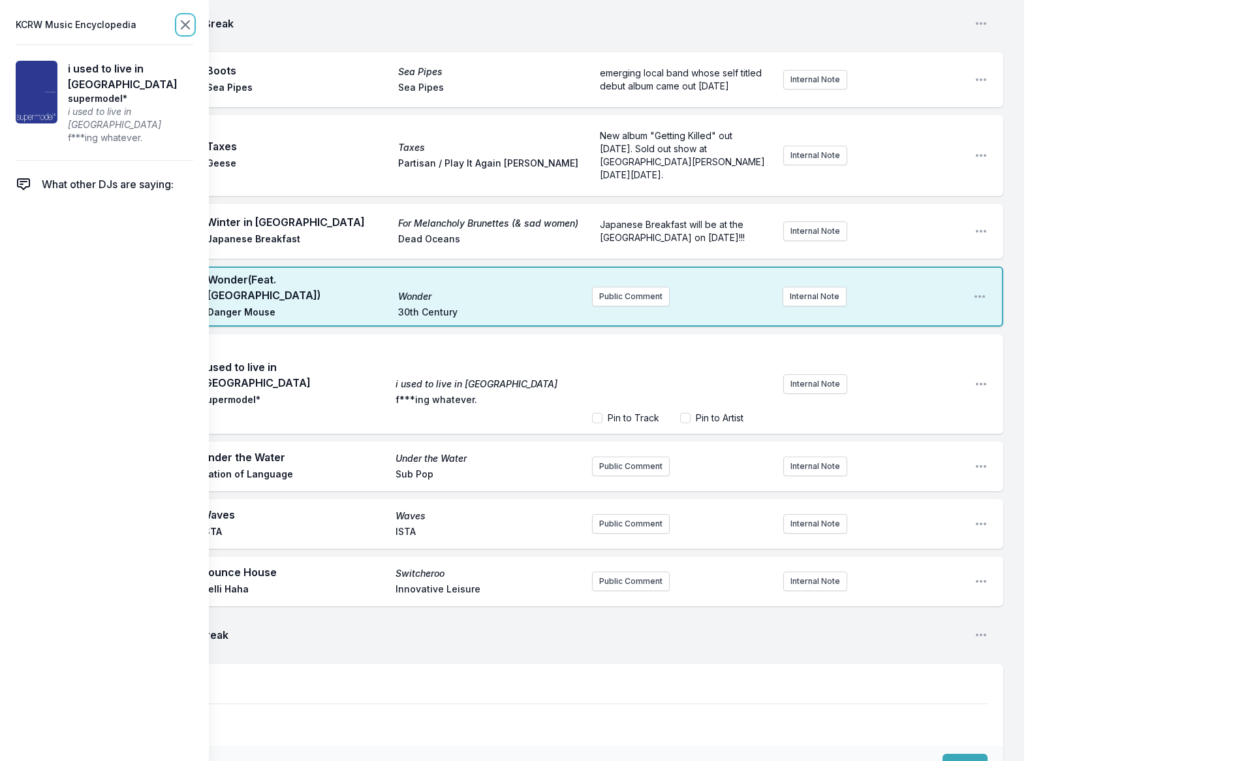
click at [185, 27] on icon at bounding box center [186, 25] width 16 height 16
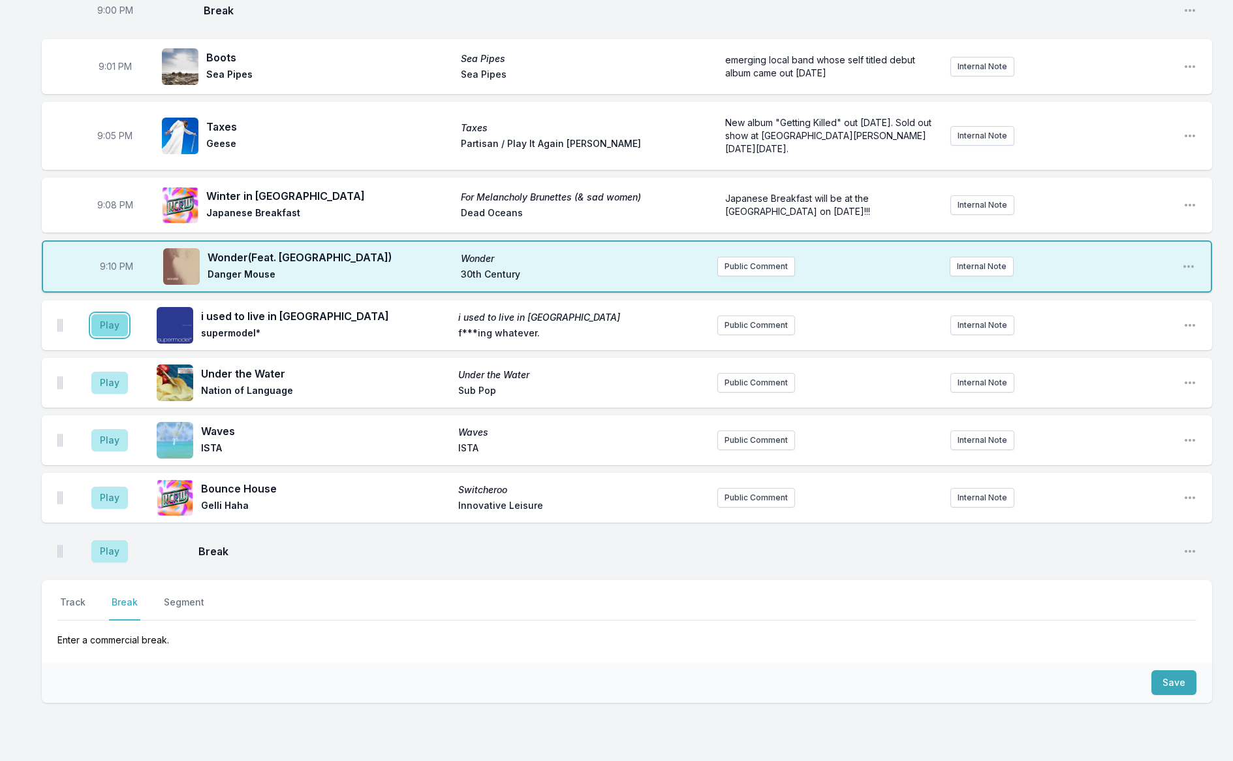
click at [113, 323] on button "Play" at bounding box center [109, 325] width 37 height 22
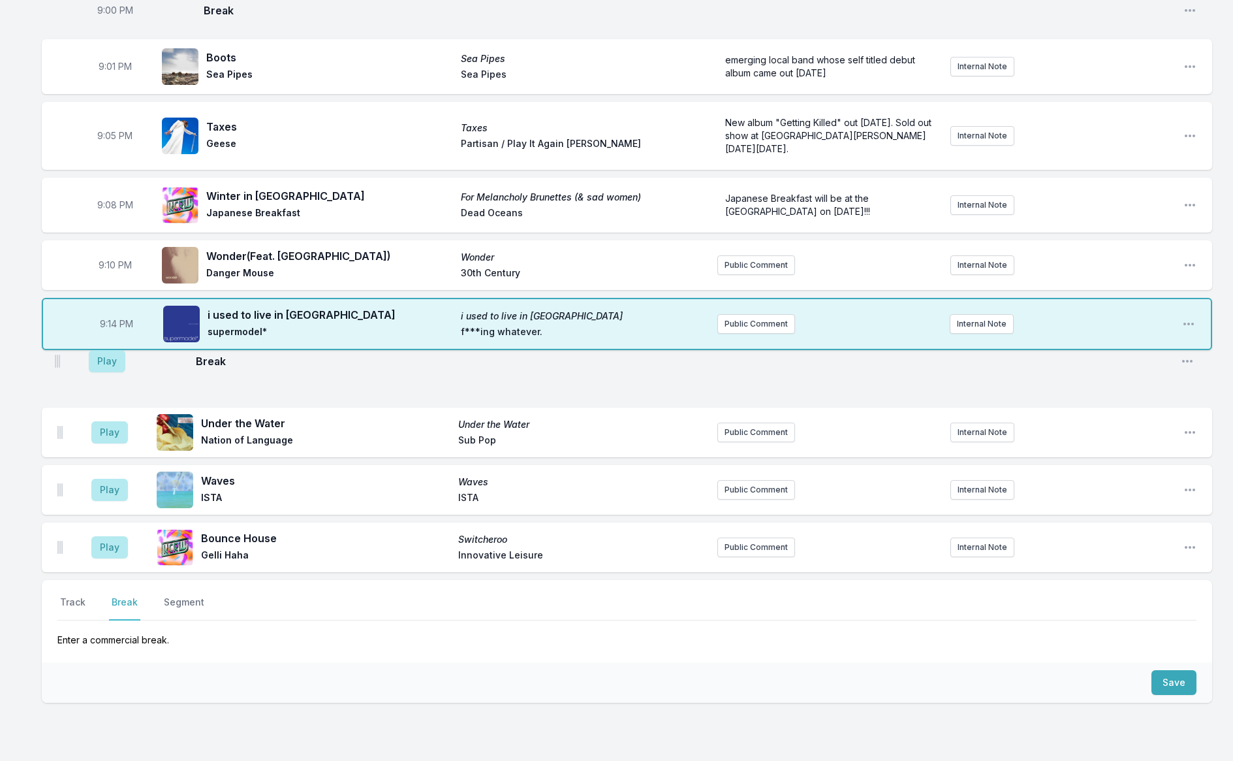
drag, startPoint x: 61, startPoint y: 550, endPoint x: 59, endPoint y: 362, distance: 188.7
click at [59, 360] on ul "Play Under the Water Under the Water Nation of Language Sub Pop Public Comment …" at bounding box center [627, 465] width 1170 height 214
click at [75, 595] on button "Track" at bounding box center [72, 607] width 31 height 25
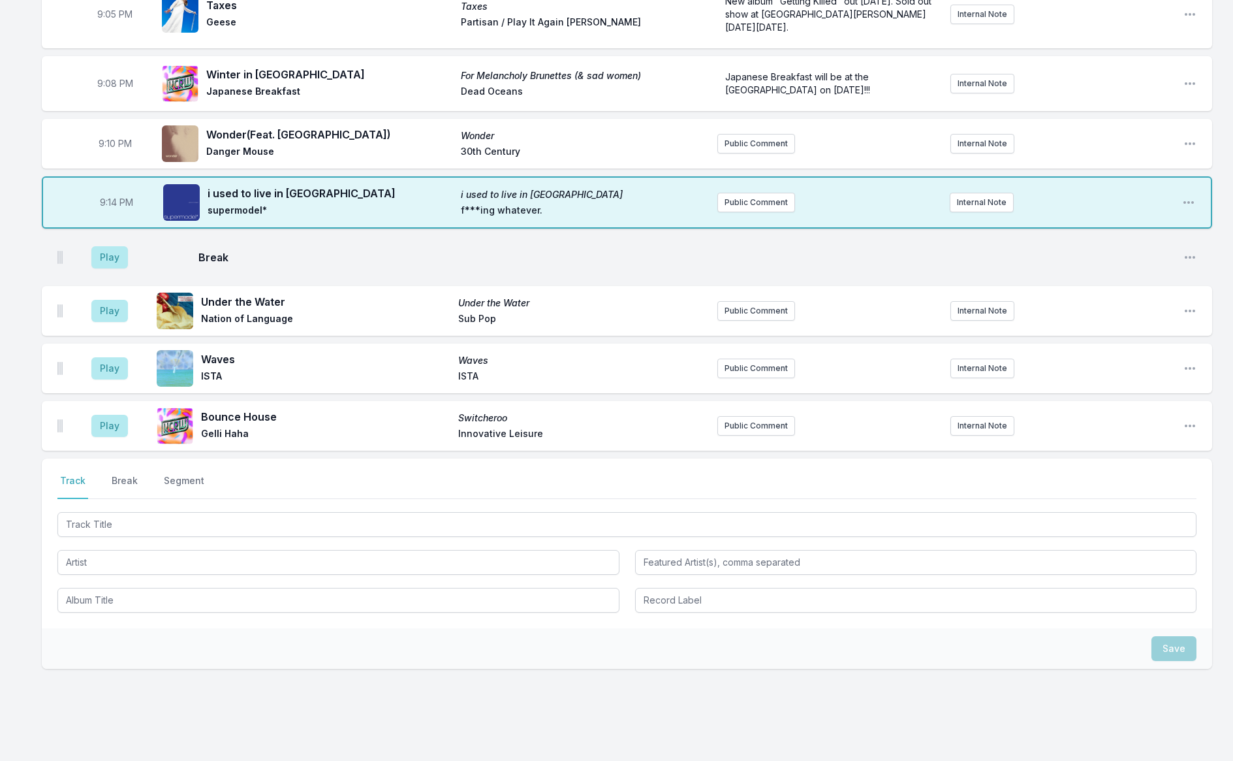
scroll to position [1327, 0]
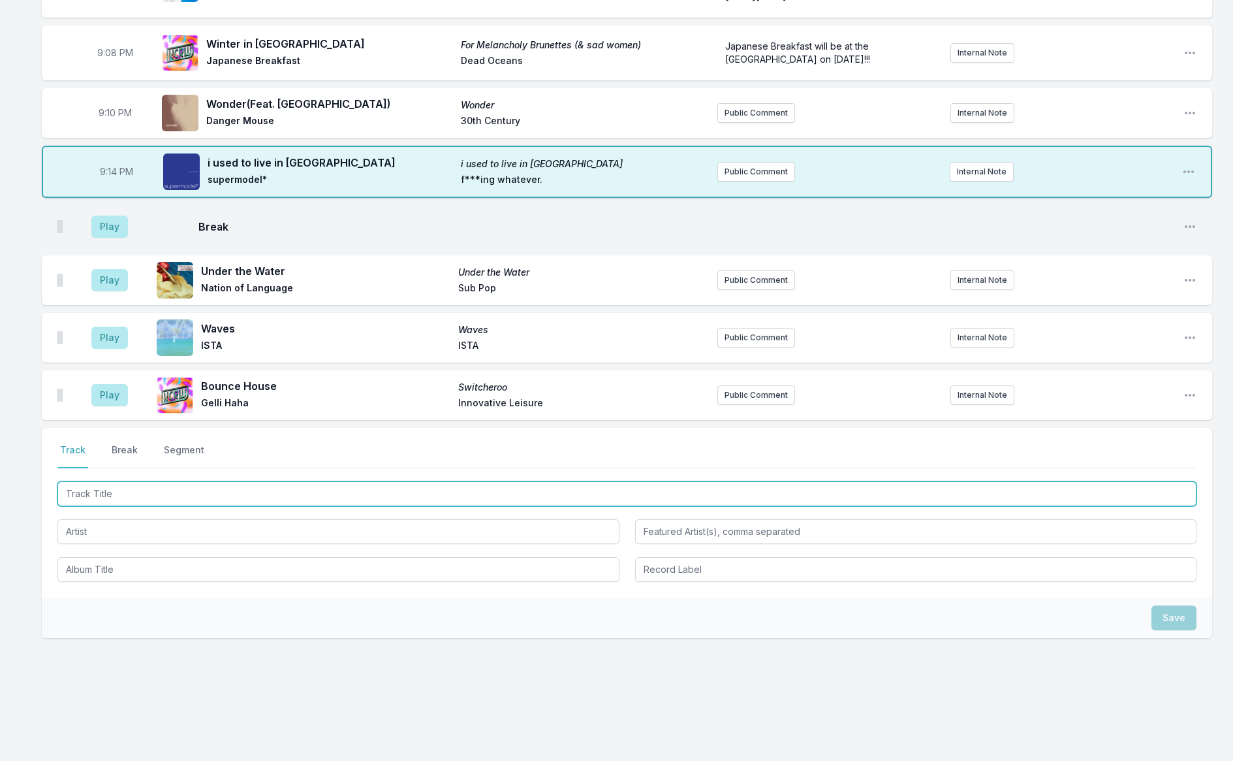
click at [99, 492] on input "Track Title" at bounding box center [626, 493] width 1139 height 25
type input "Out Of Time"
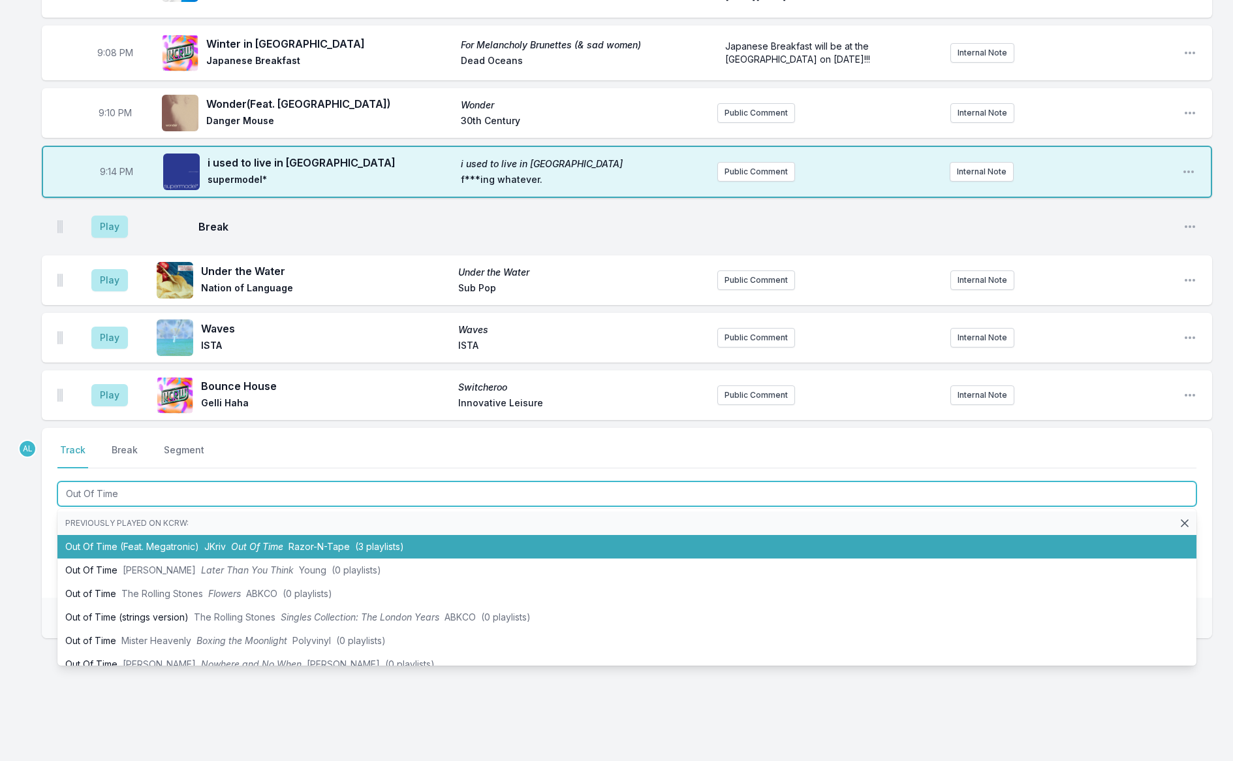
click at [203, 545] on li "Out Of Time (Feat. Megatronic) JKriv Out Of Time Razor-N-Tape (3 playlists)" at bounding box center [626, 547] width 1139 height 24
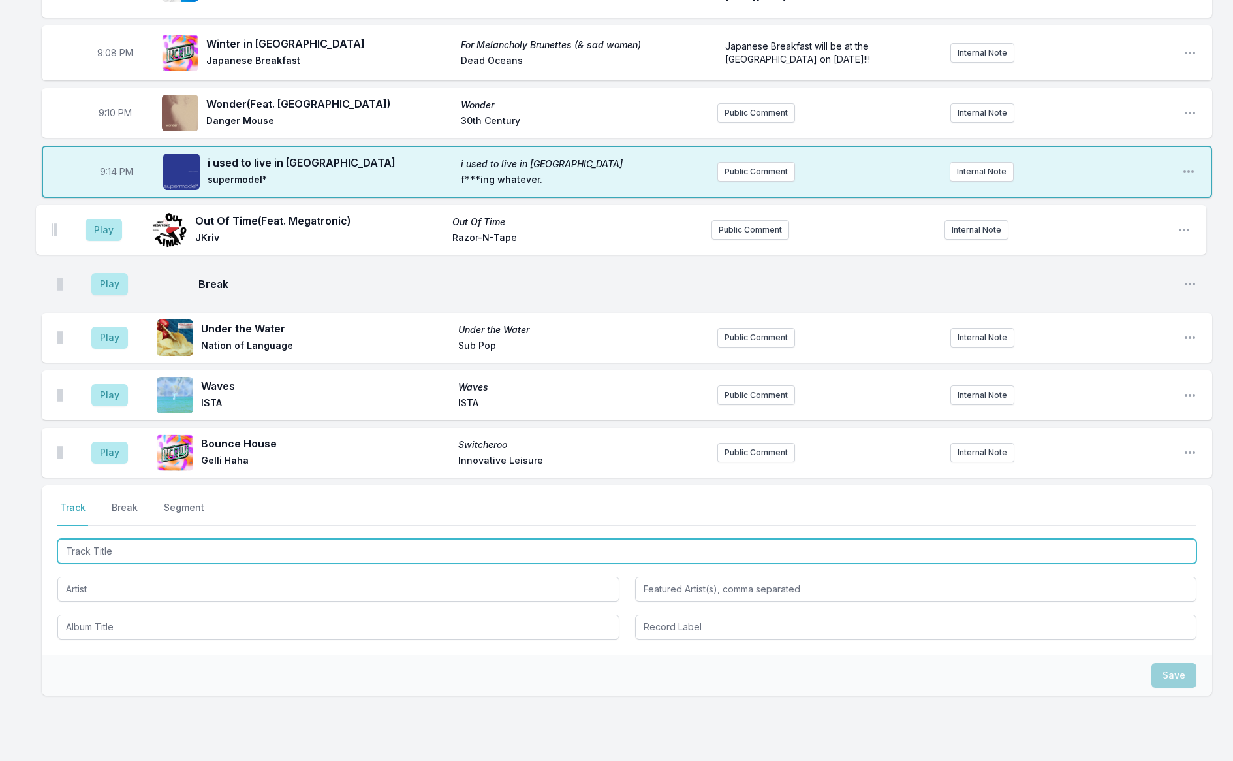
drag, startPoint x: 60, startPoint y: 451, endPoint x: 54, endPoint y: 227, distance: 224.7
click at [54, 227] on ul "Play Break Open playlist item options Play Under the Water Under the Water Nati…" at bounding box center [627, 342] width 1170 height 272
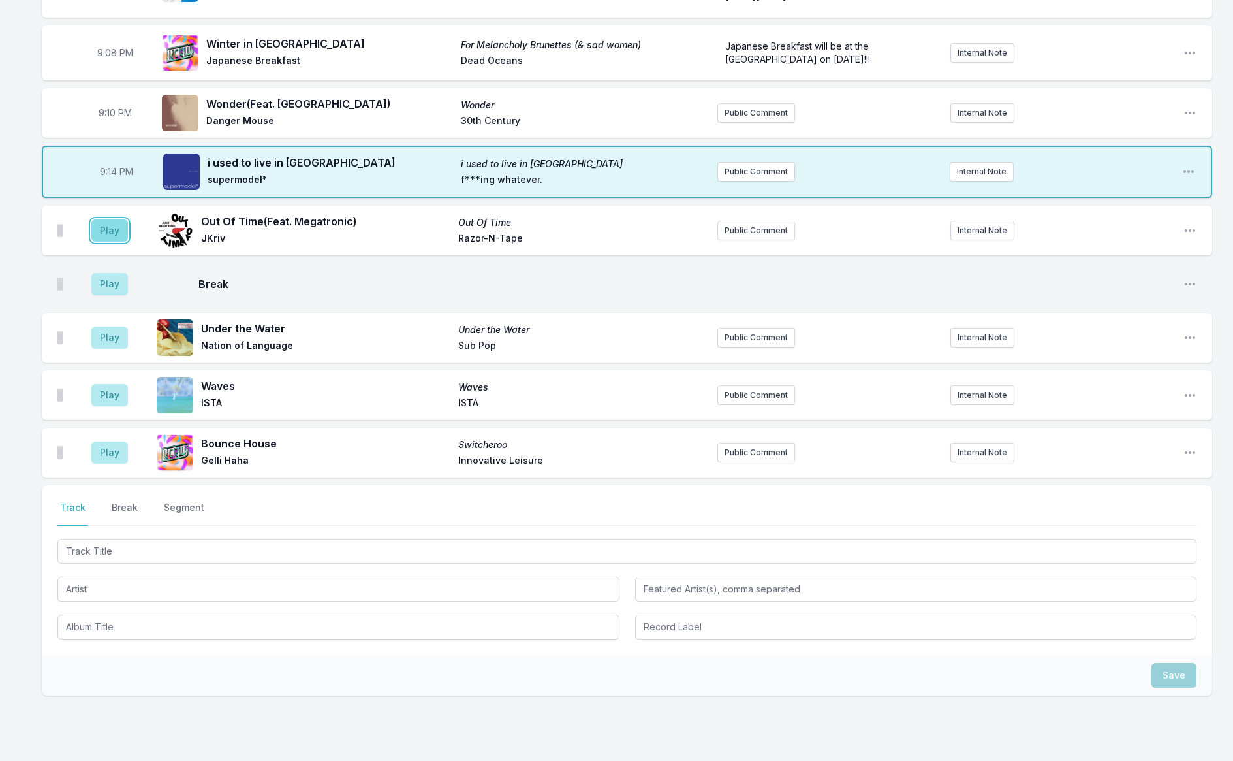
click at [102, 232] on button "Play" at bounding box center [109, 230] width 37 height 22
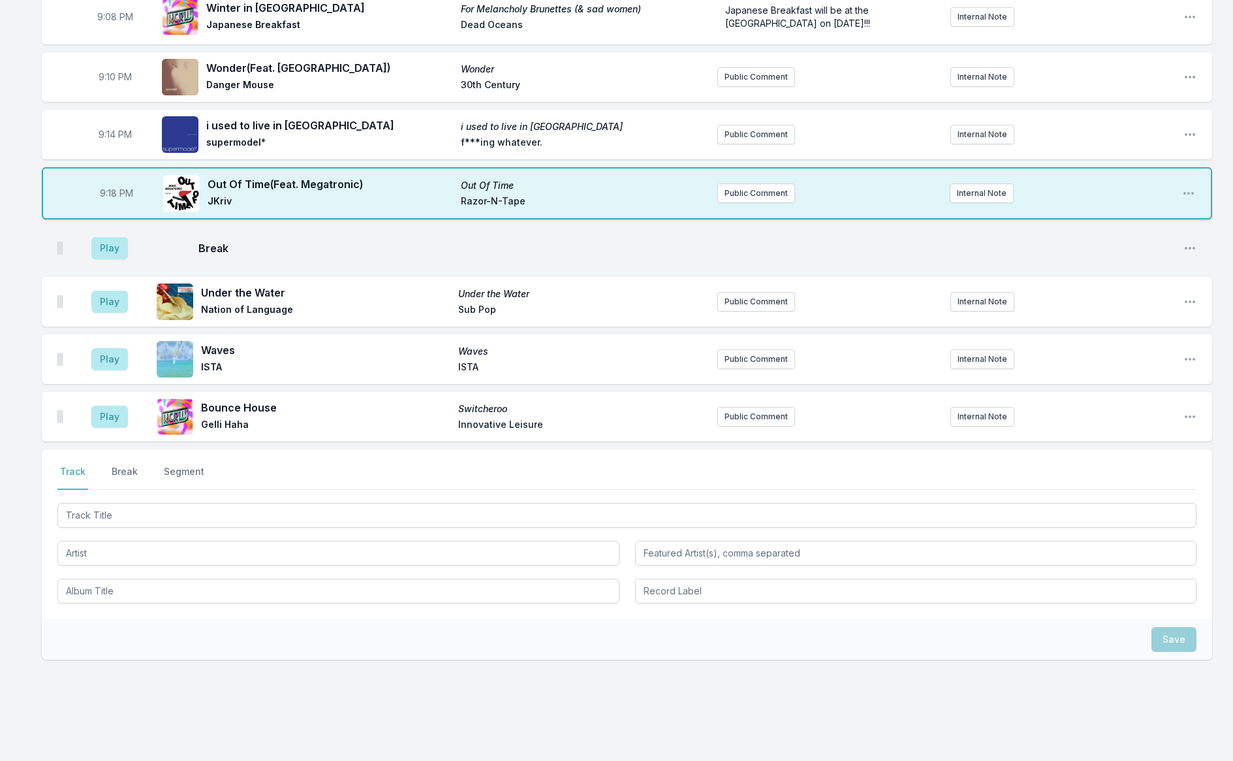
scroll to position [1362, 0]
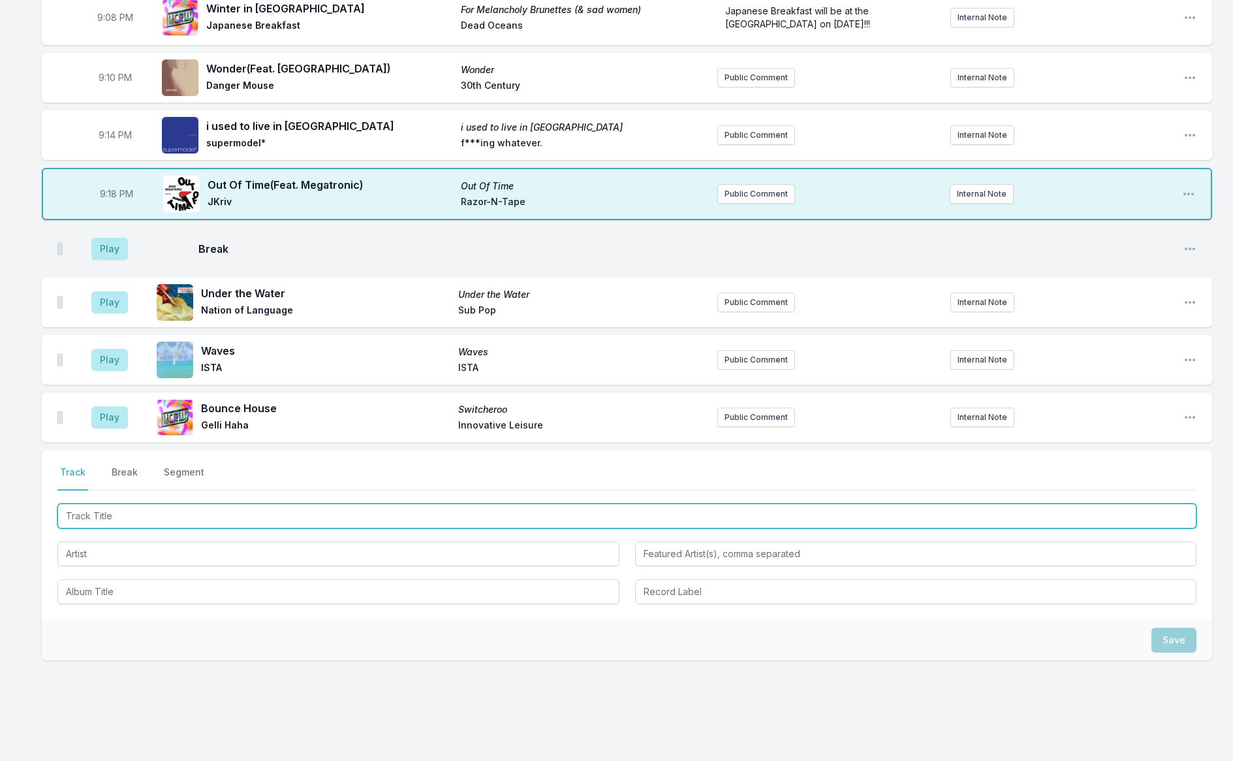
click at [143, 520] on input "Track Title" at bounding box center [626, 515] width 1139 height 25
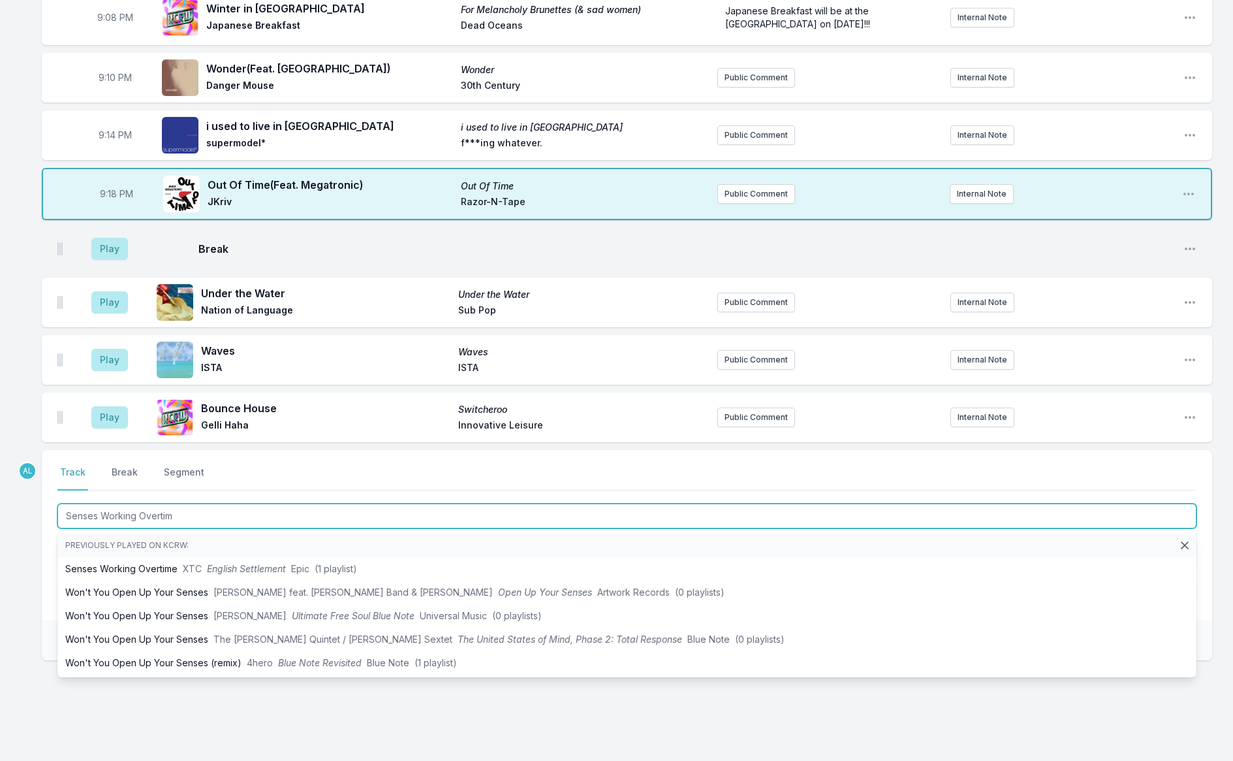
type input "Senses Working Overtime"
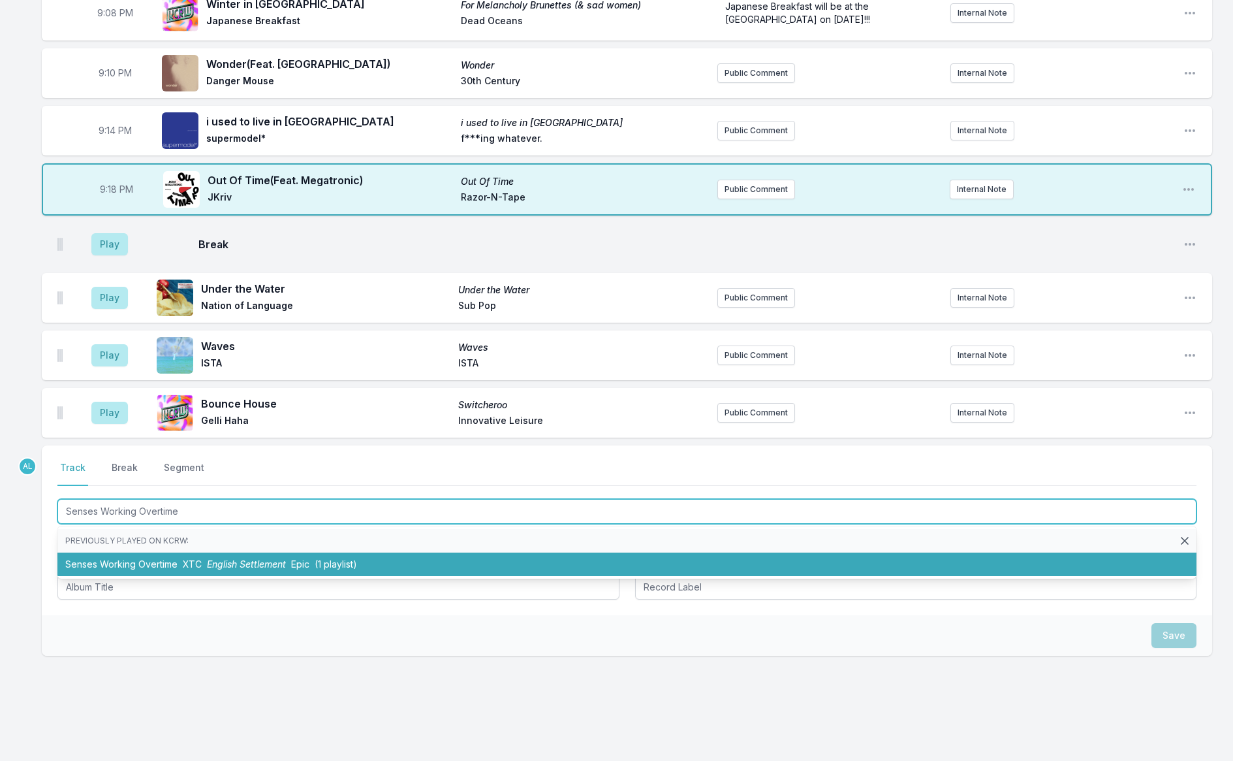
scroll to position [1369, 0]
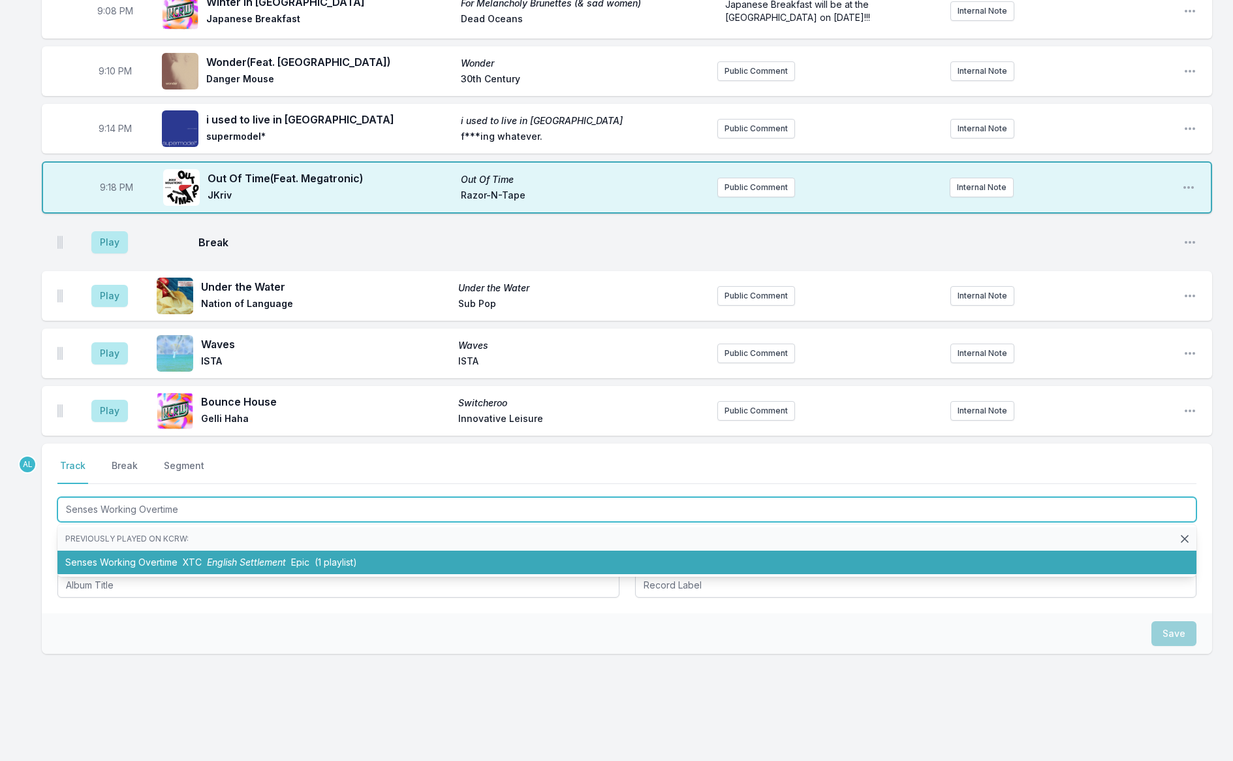
click at [159, 562] on li "Senses Working Overtime XTC English Settlement Epic (1 playlist)" at bounding box center [626, 562] width 1139 height 24
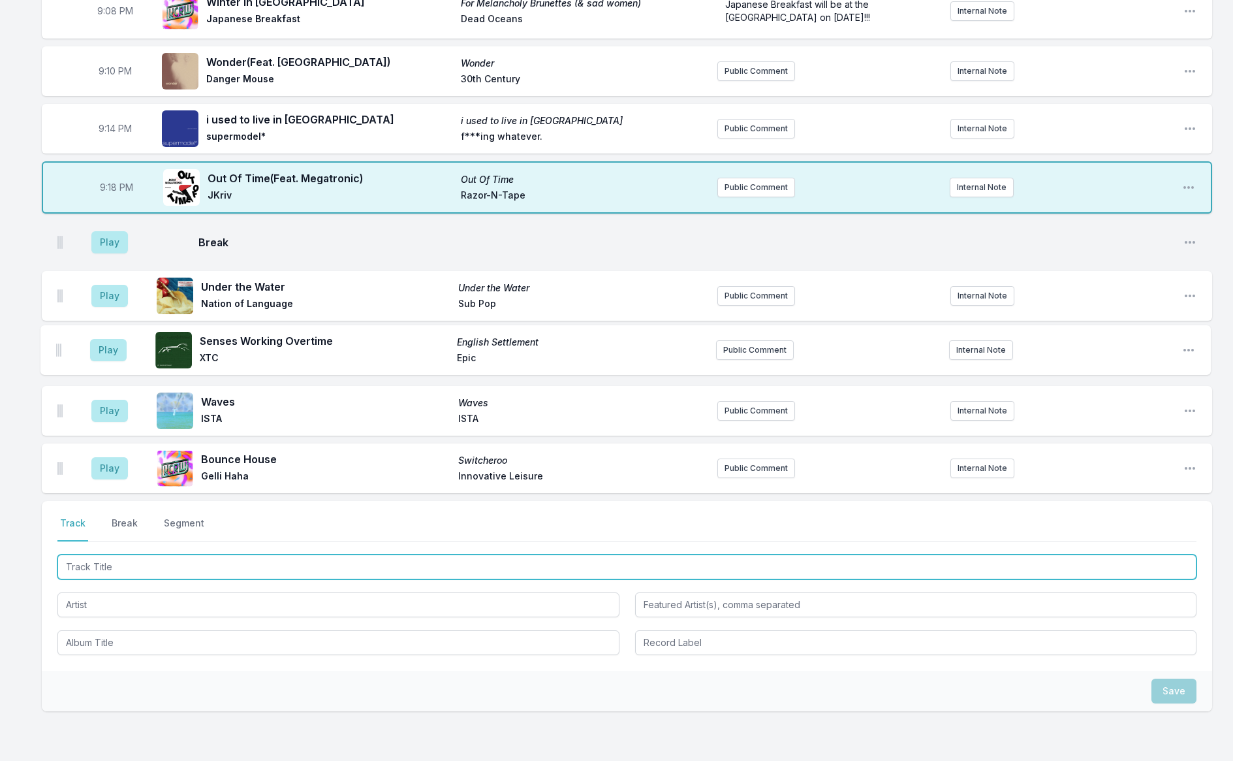
drag, startPoint x: 60, startPoint y: 467, endPoint x: 59, endPoint y: 347, distance: 119.5
click at [60, 348] on ul "Play Break Open playlist item options Play Under the Water Under the Water Nati…" at bounding box center [627, 357] width 1170 height 272
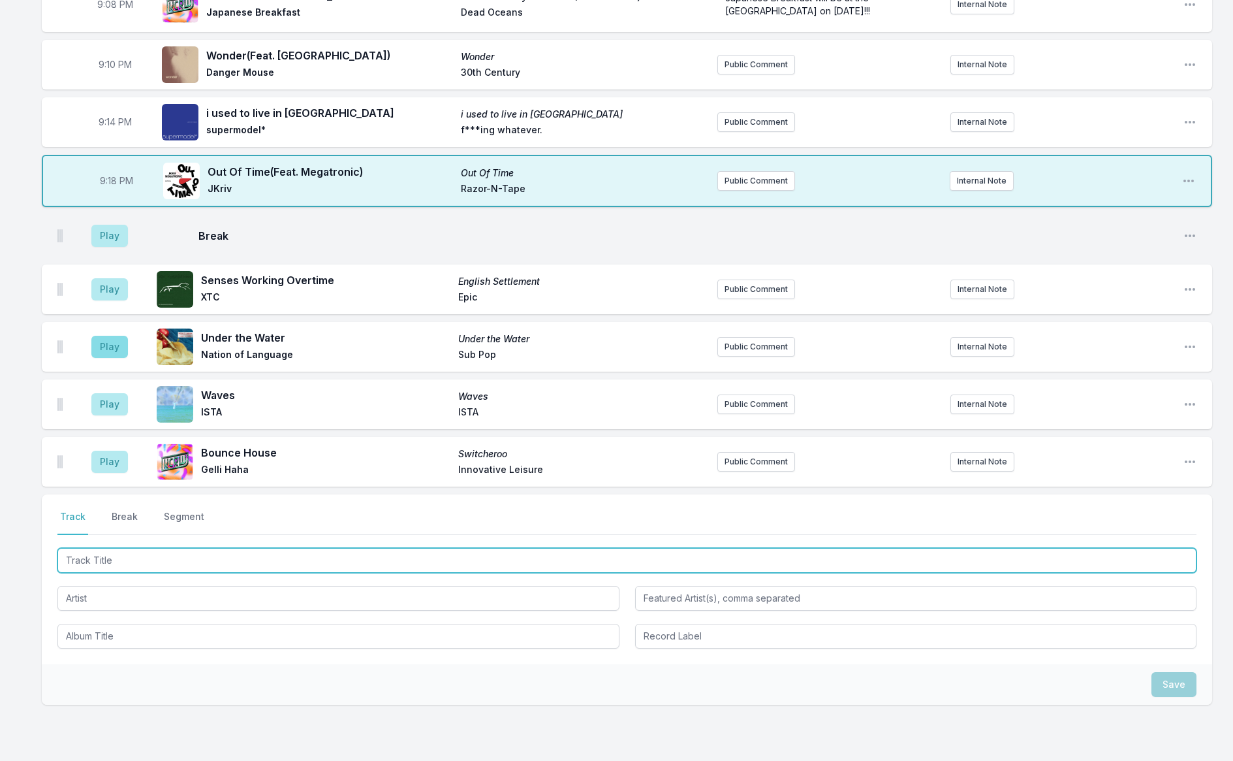
scroll to position [1376, 0]
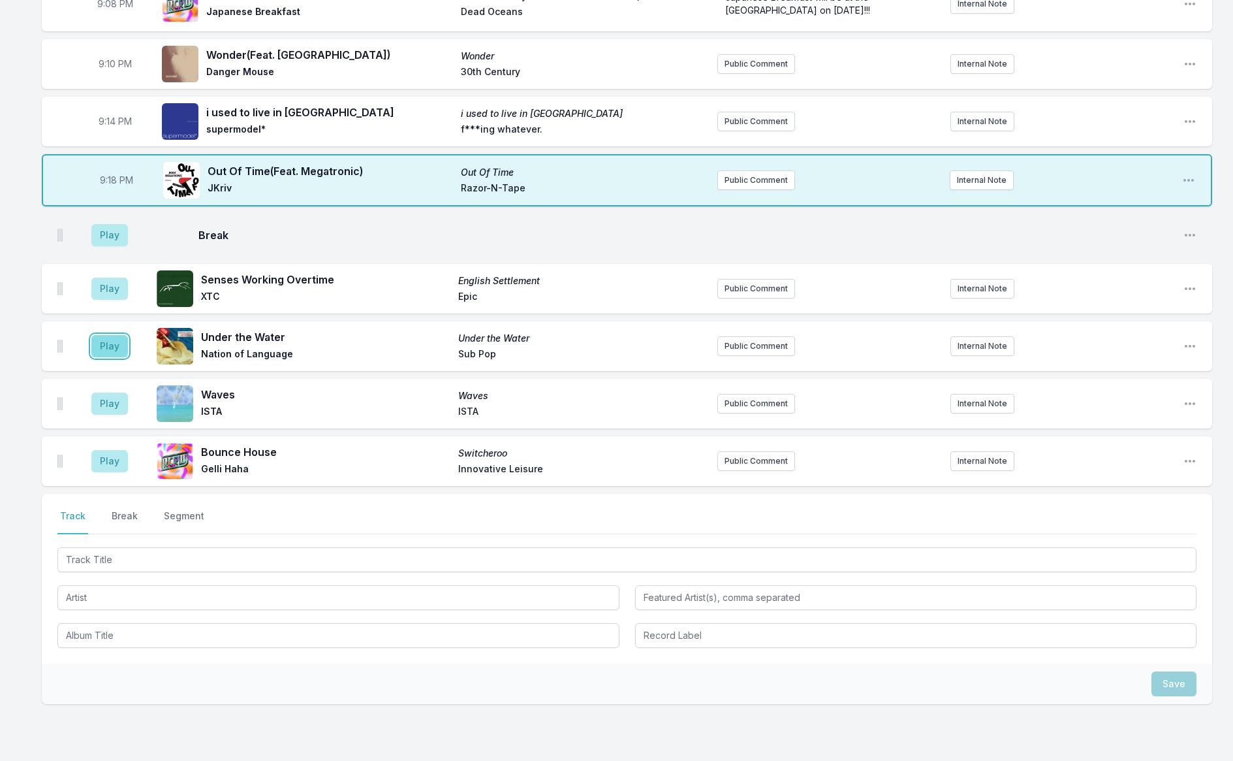
click at [104, 342] on button "Play" at bounding box center [109, 346] width 37 height 22
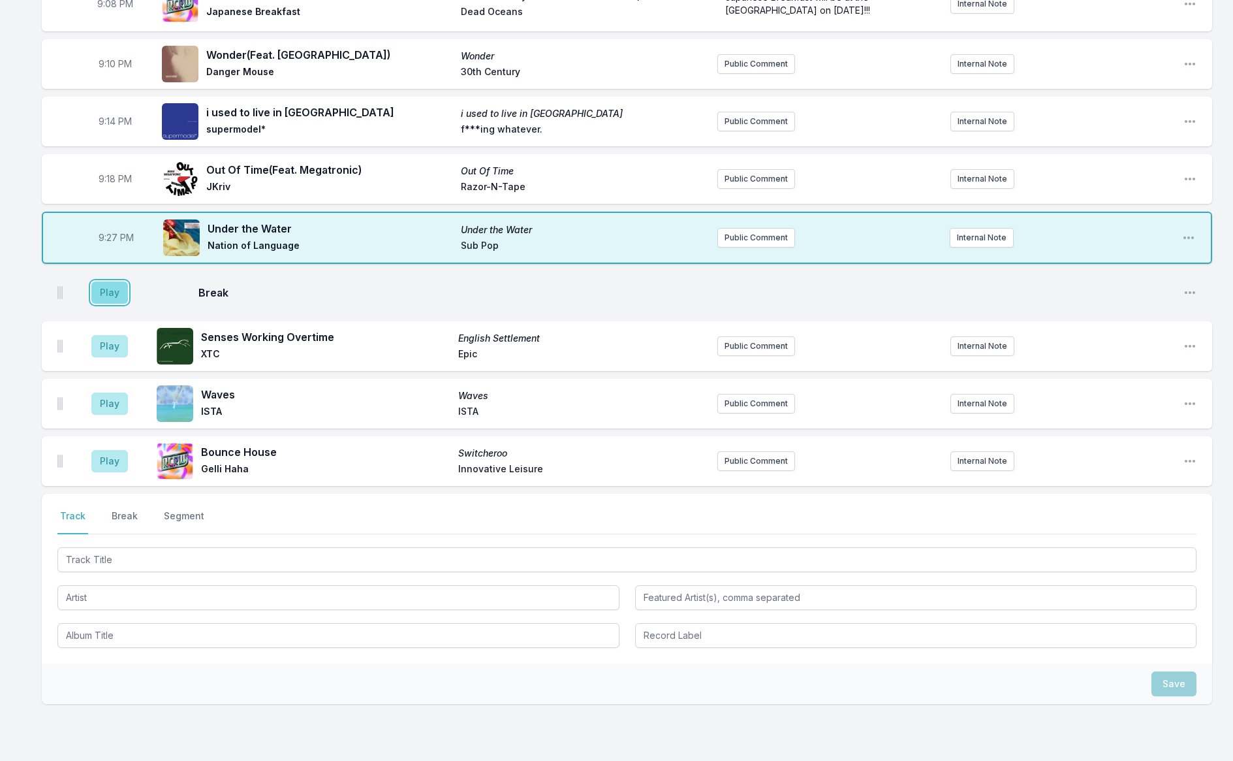
click at [107, 297] on button "Play" at bounding box center [109, 292] width 37 height 22
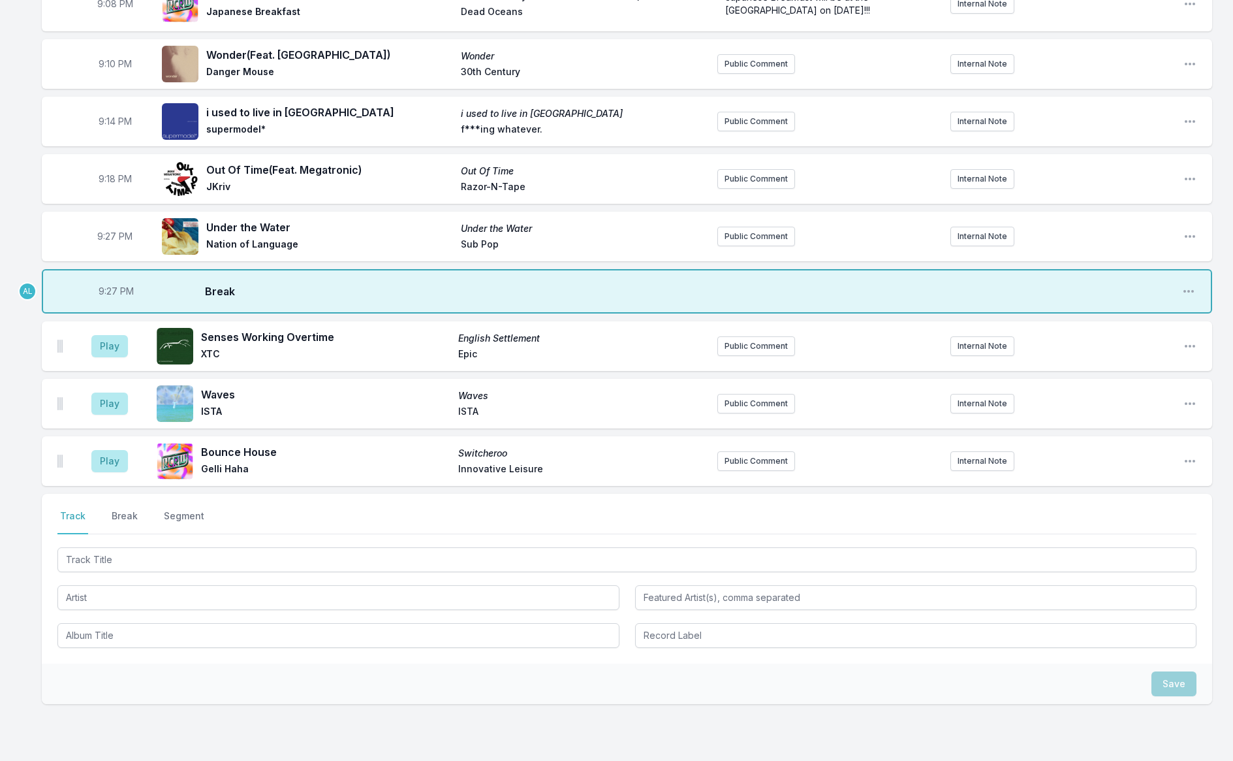
click at [100, 286] on span "9:27 PM" at bounding box center [116, 291] width 35 height 13
type input "21:25"
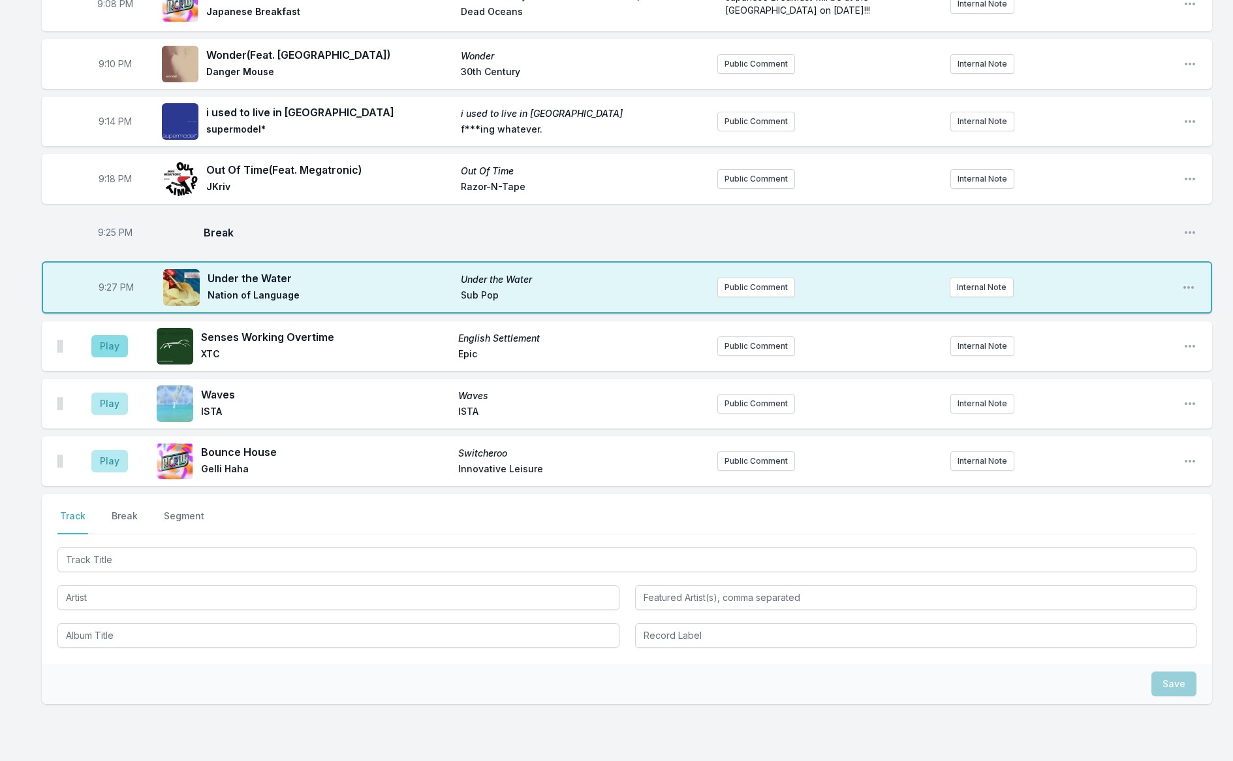
scroll to position [1377, 0]
click at [101, 230] on span "9:25 PM" at bounding box center [115, 231] width 35 height 13
type input "21:22"
click at [101, 286] on span "9:27 PM" at bounding box center [116, 285] width 35 height 13
type input "21:24"
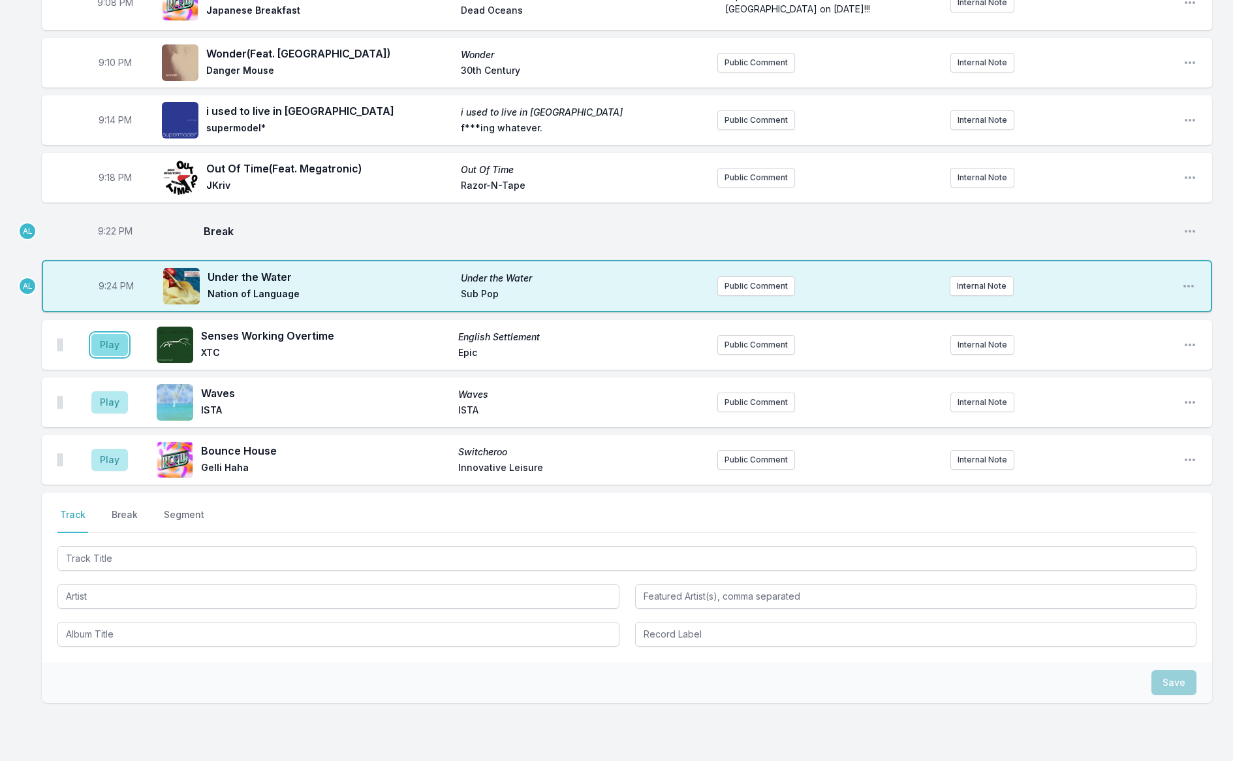
click at [104, 348] on button "Play" at bounding box center [109, 345] width 37 height 22
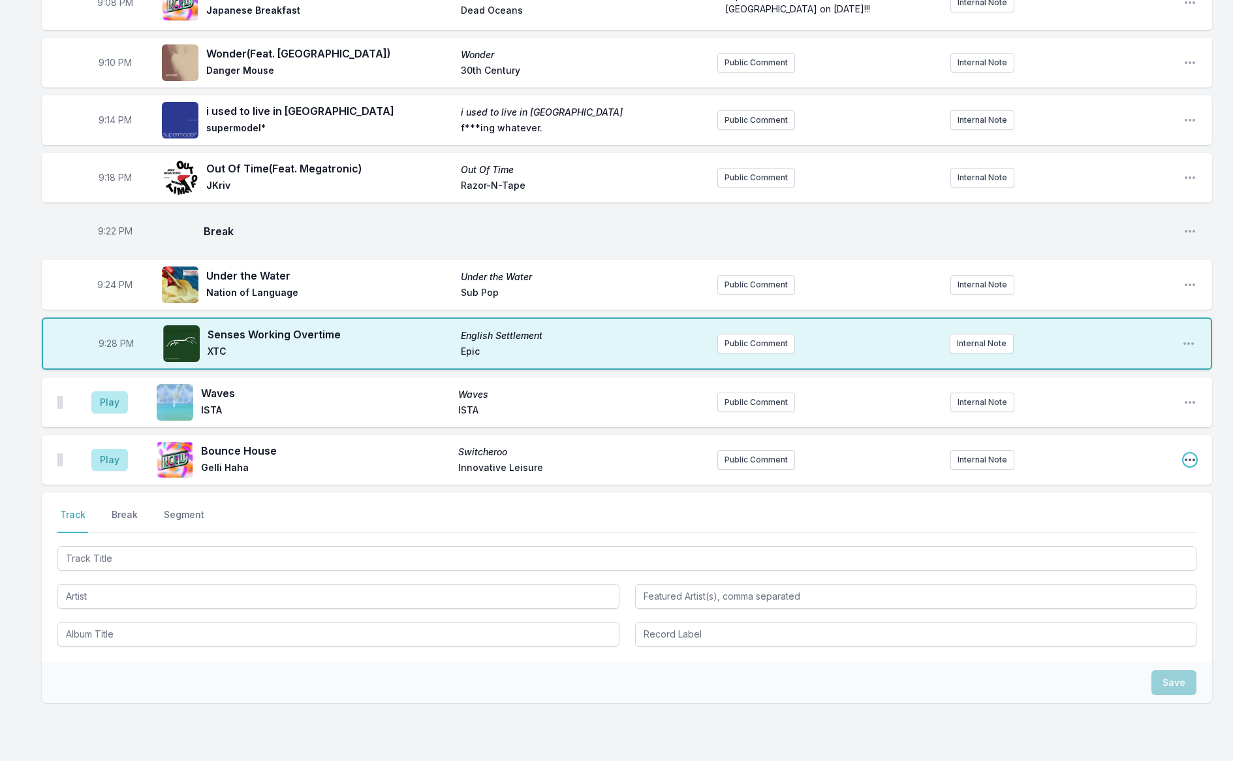
click at [1189, 455] on icon "Open playlist item options" at bounding box center [1190, 459] width 13 height 13
click at [1093, 500] on button "Edit Track Details" at bounding box center [1123, 509] width 146 height 24
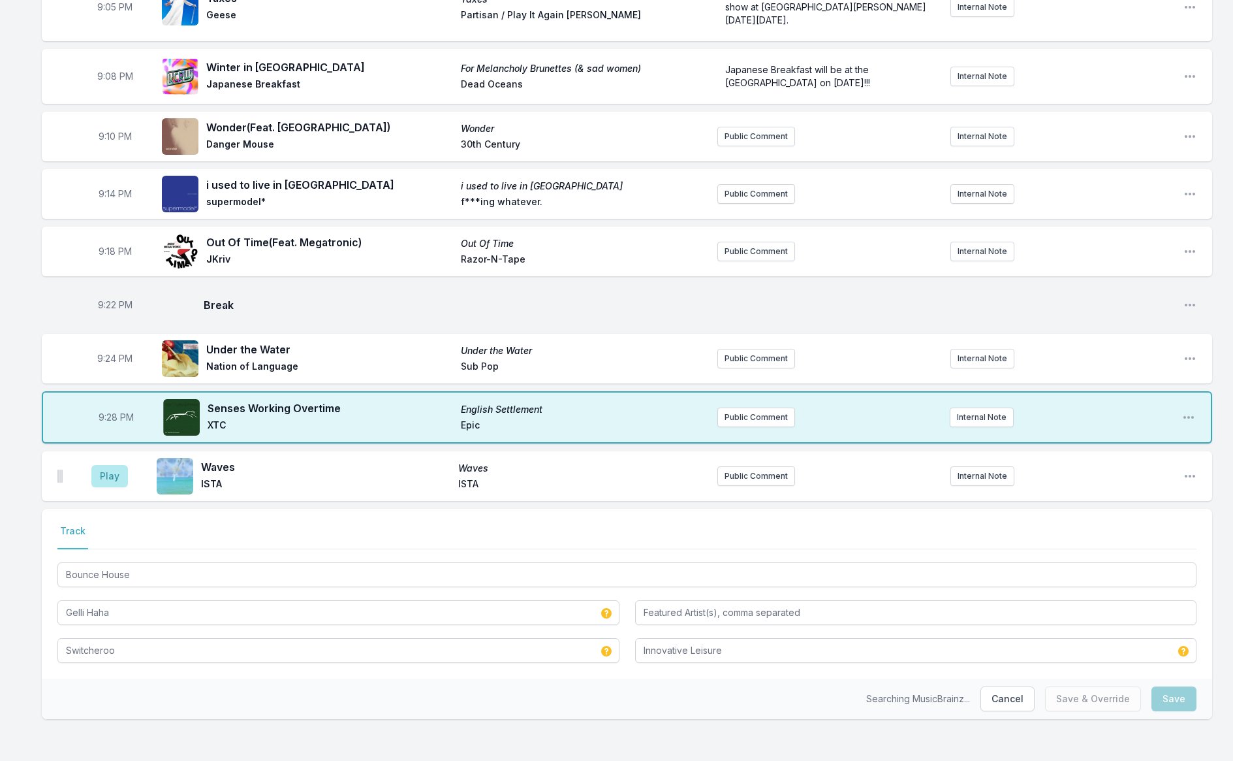
scroll to position [1301, 0]
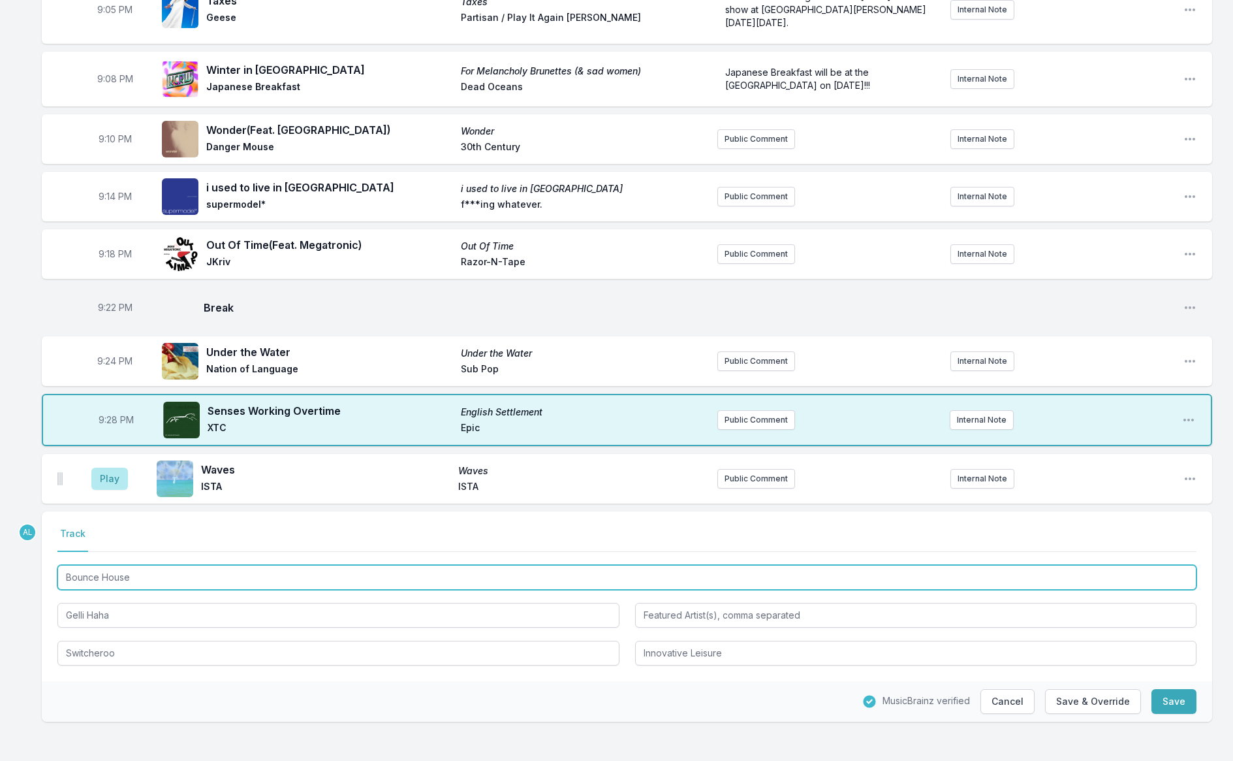
click at [166, 574] on input "Bounce House" at bounding box center [626, 577] width 1139 height 25
click at [166, 573] on input "Bounce House" at bounding box center [626, 577] width 1139 height 25
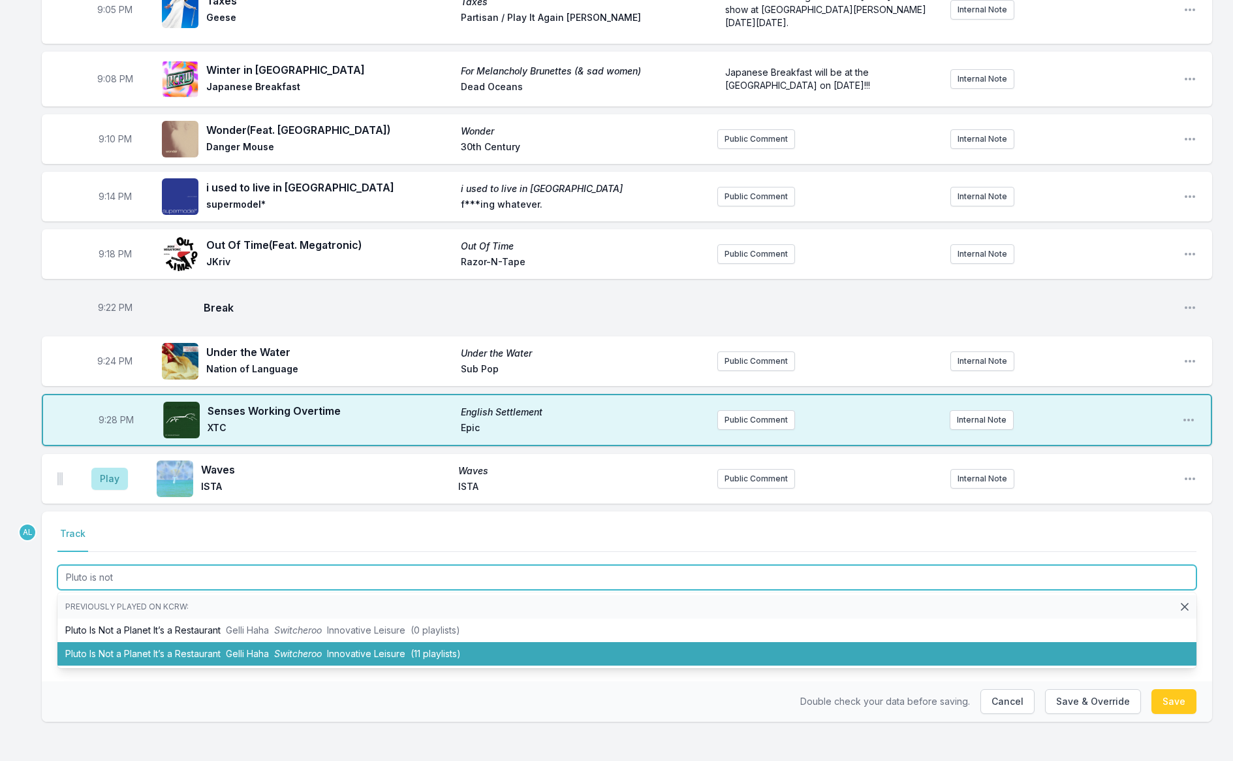
click at [176, 653] on li "Pluto Is Not a Planet It’s a Restaurant Gelli Haha Switcheroo Innovative Leisur…" at bounding box center [626, 654] width 1139 height 24
type input "Bounce House"
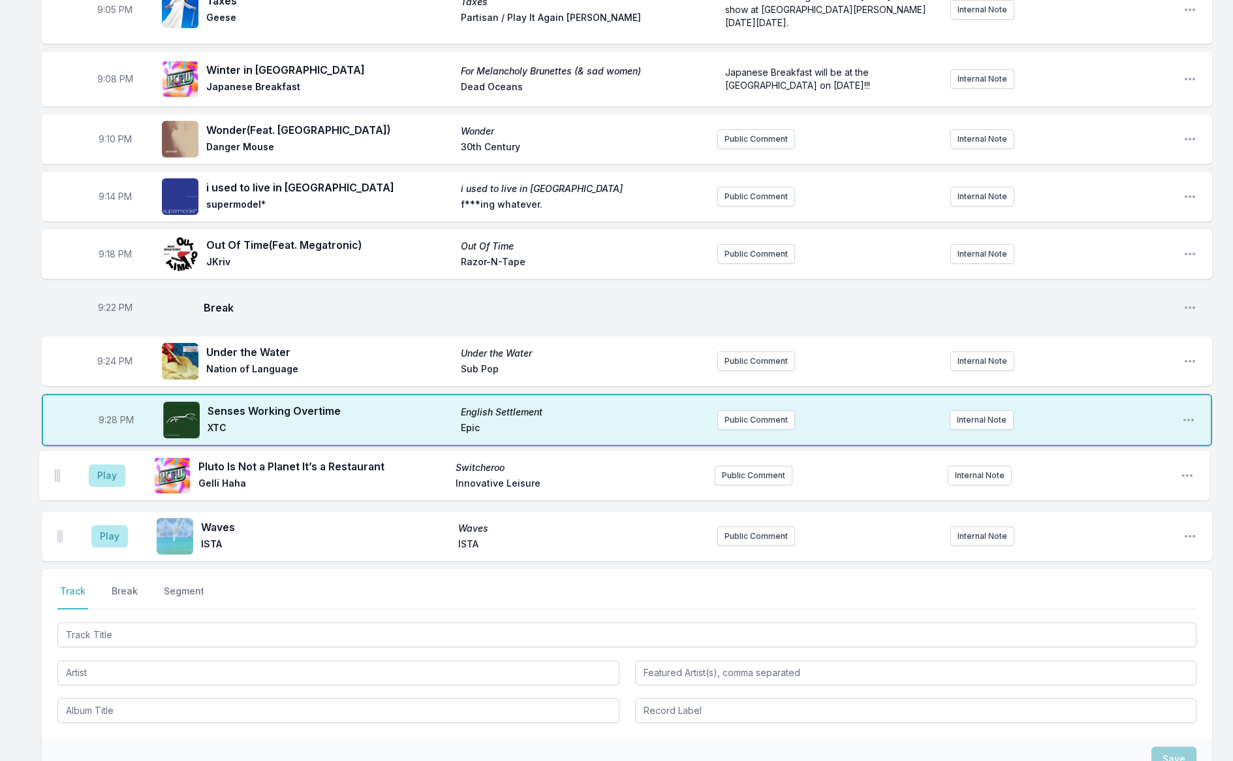
drag, startPoint x: 61, startPoint y: 533, endPoint x: 60, endPoint y: 473, distance: 60.7
click at [60, 473] on ul "Play Waves Waves ISTA ISTA Public Comment Internal Note Open playlist item opti…" at bounding box center [627, 507] width 1170 height 107
click at [104, 474] on button "Play" at bounding box center [109, 478] width 37 height 22
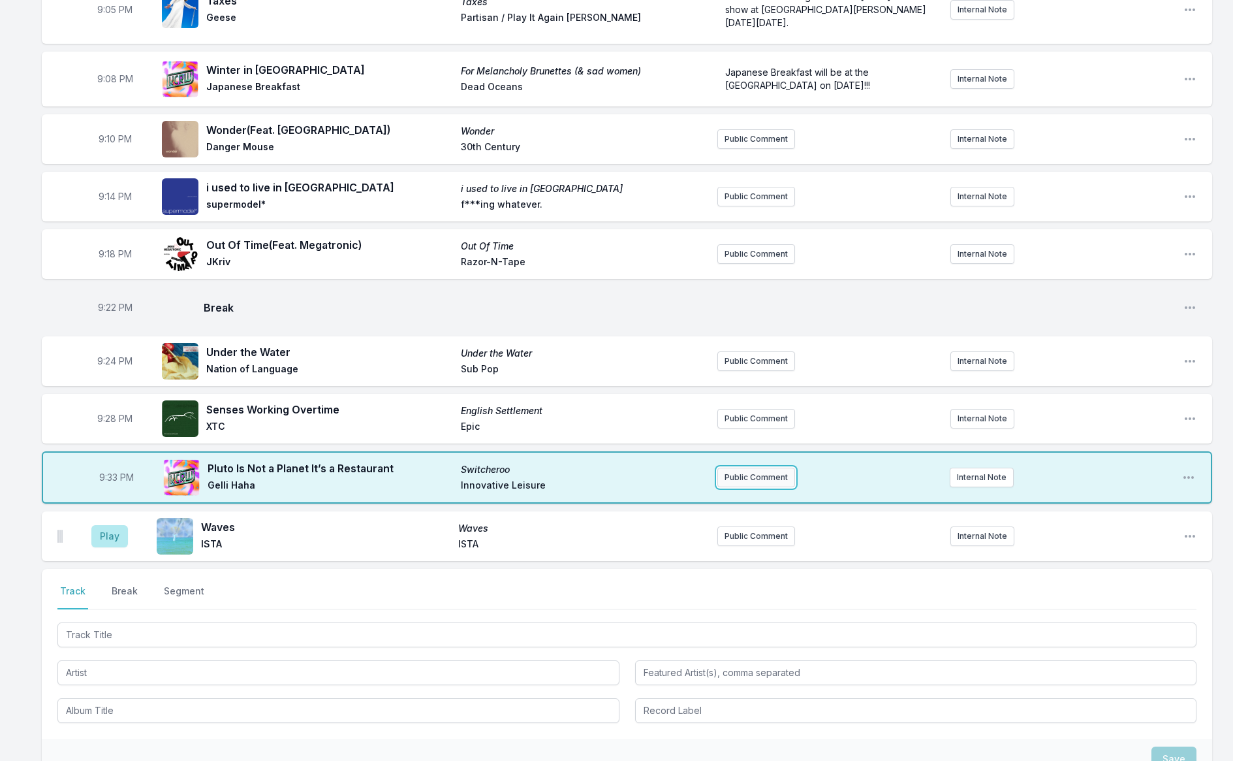
click at [757, 469] on button "Public Comment" at bounding box center [756, 477] width 78 height 20
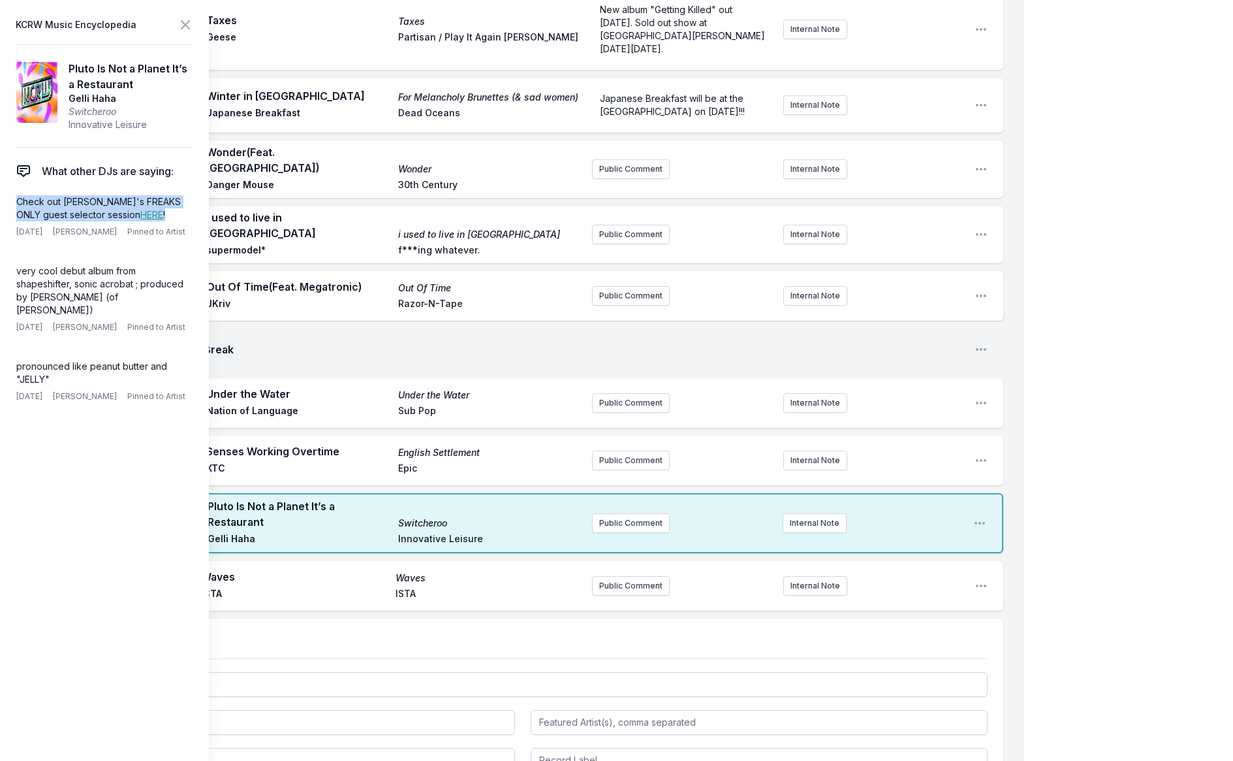
drag, startPoint x: 148, startPoint y: 215, endPoint x: 3, endPoint y: 202, distance: 144.9
click at [3, 202] on aside "KCRW Music Encyclopedia Pluto Is Not a Planet It’s a Restaurant Gelli Haha Swit…" at bounding box center [104, 380] width 209 height 761
copy p "Check out [PERSON_NAME]'s FREAKS ONLY guest selector session HERE !"
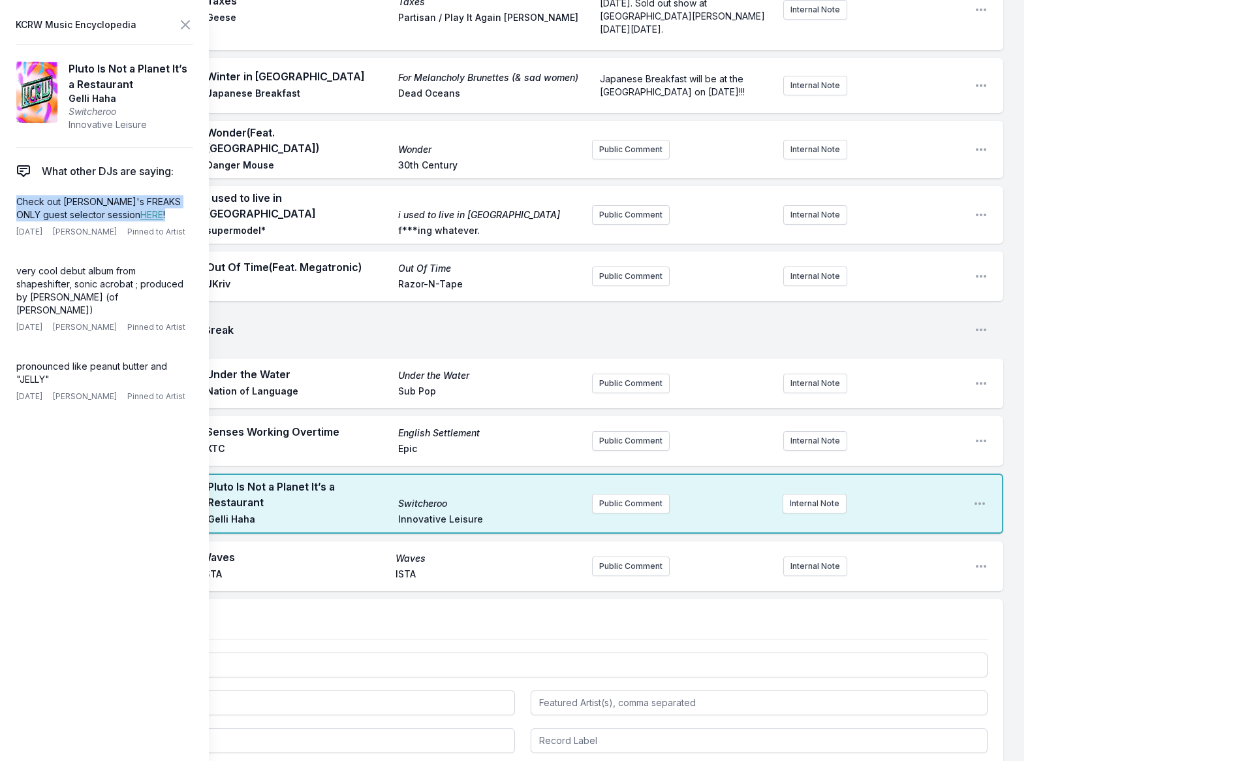
scroll to position [1319, 0]
click at [628, 495] on button "Public Comment" at bounding box center [631, 505] width 78 height 20
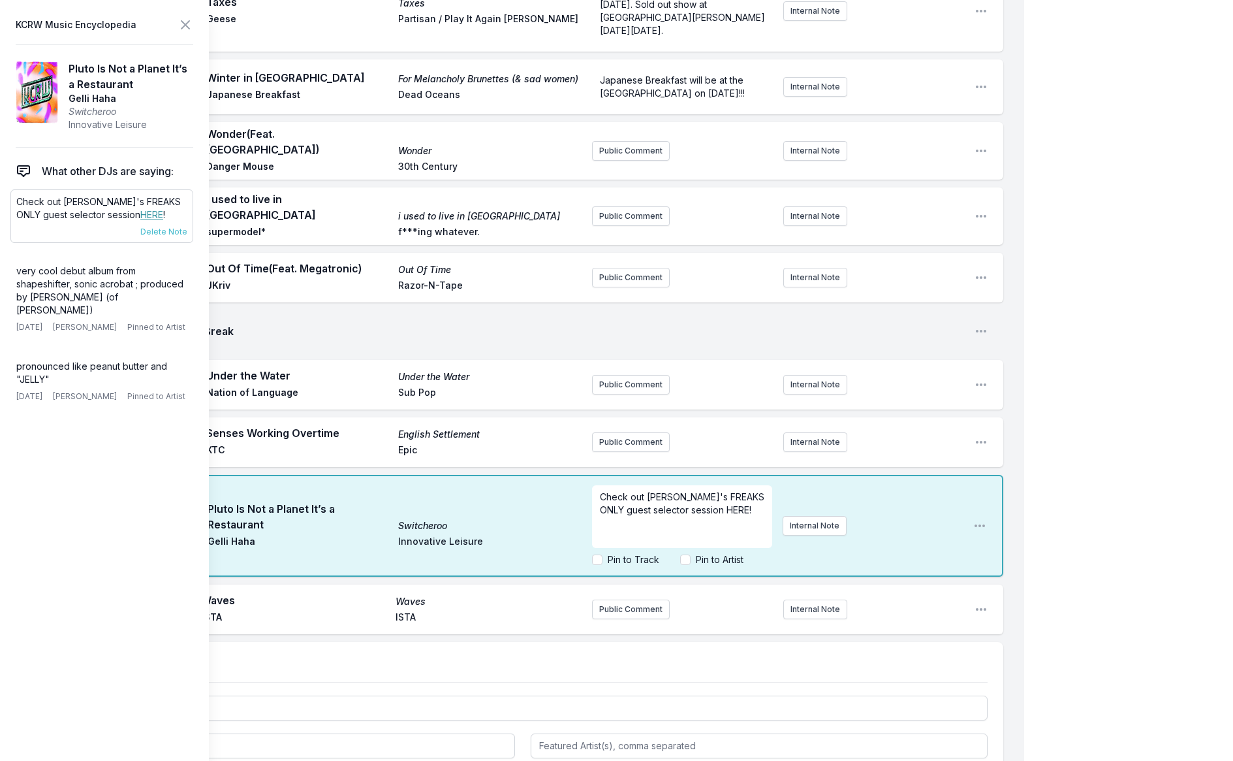
click at [140, 216] on link "HERE" at bounding box center [151, 214] width 23 height 11
click at [714, 491] on span "Check out [PERSON_NAME]'s FREAKS ONLY guest selector session HERE!" at bounding box center [683, 503] width 167 height 24
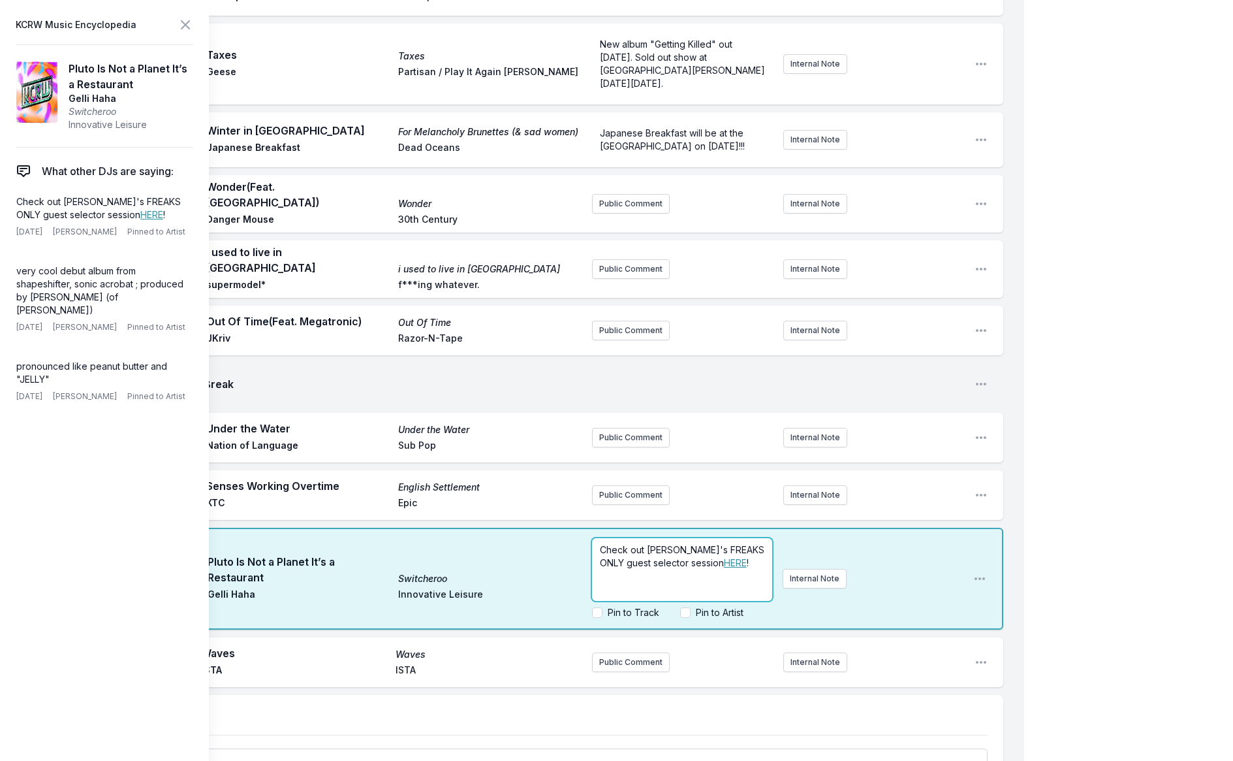
scroll to position [1266, 0]
click at [183, 24] on icon at bounding box center [186, 25] width 16 height 16
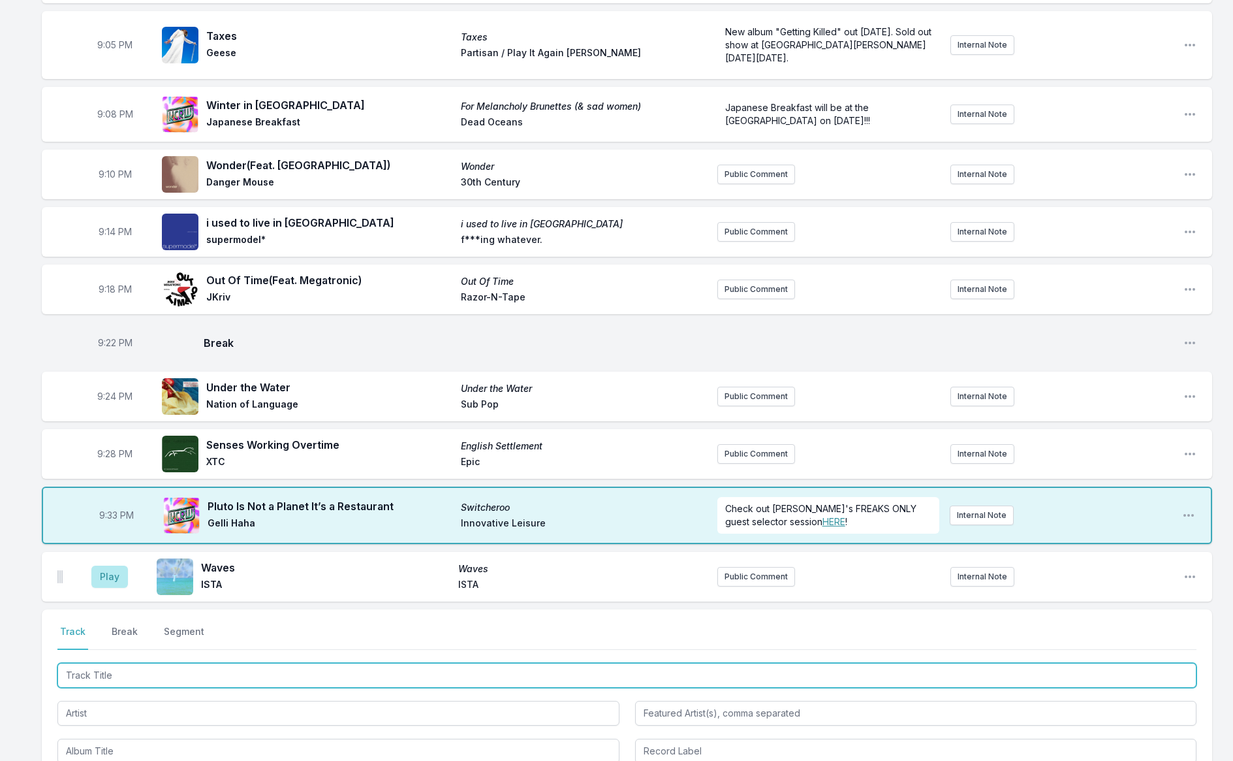
click at [126, 676] on input "Track Title" at bounding box center [626, 675] width 1139 height 25
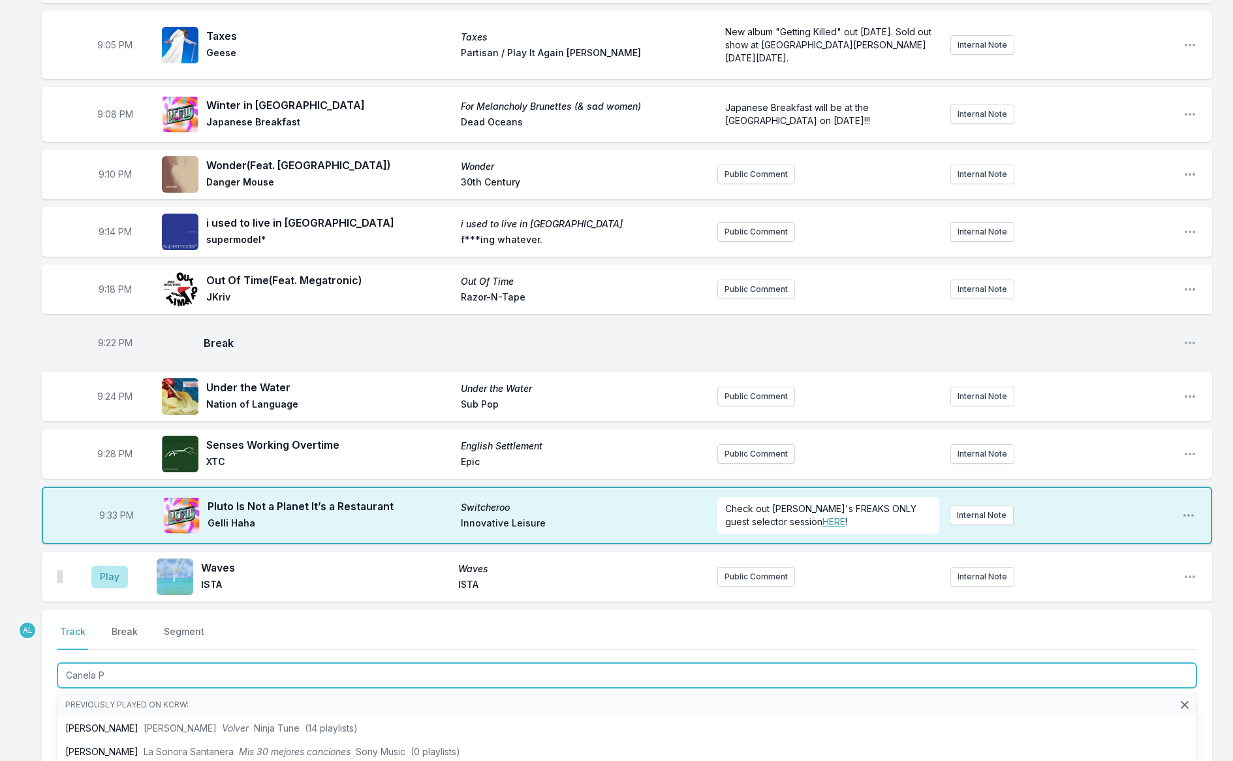
type input "Canela Pu"
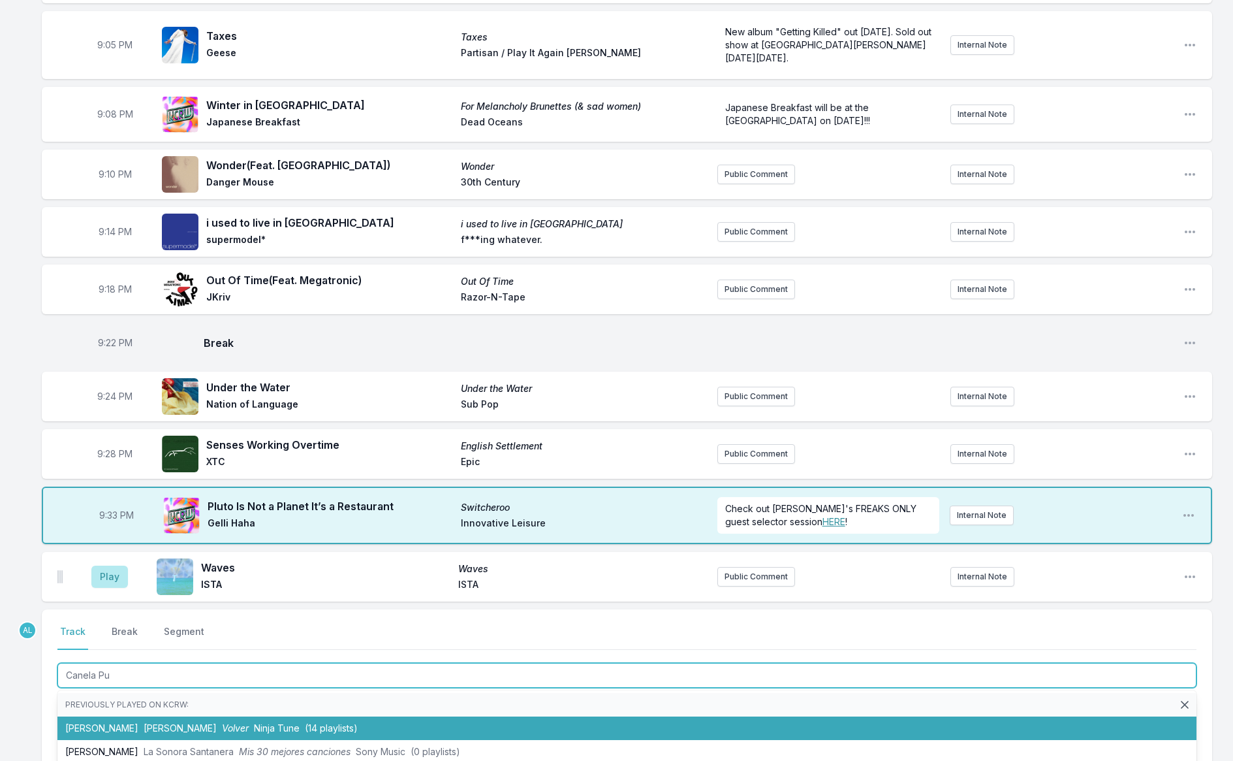
click at [144, 727] on span "[PERSON_NAME]" at bounding box center [180, 727] width 73 height 11
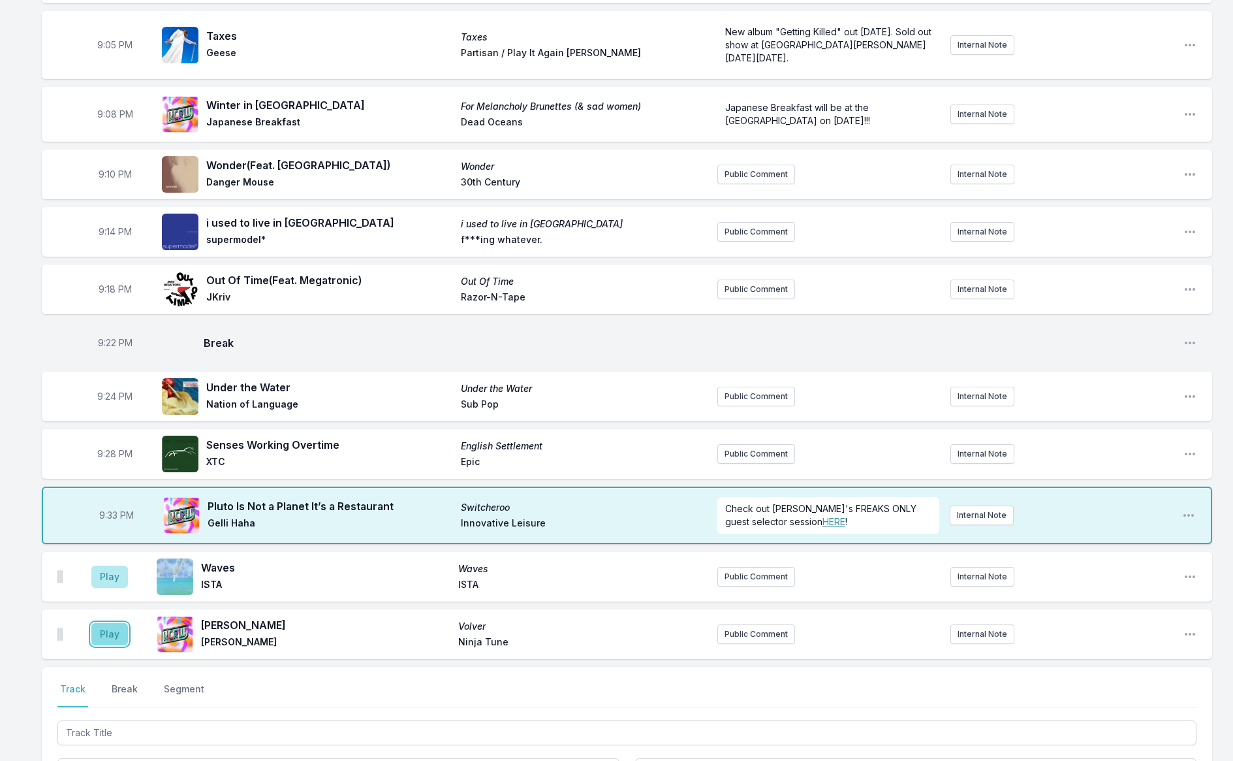
click at [101, 626] on button "Play" at bounding box center [109, 634] width 37 height 22
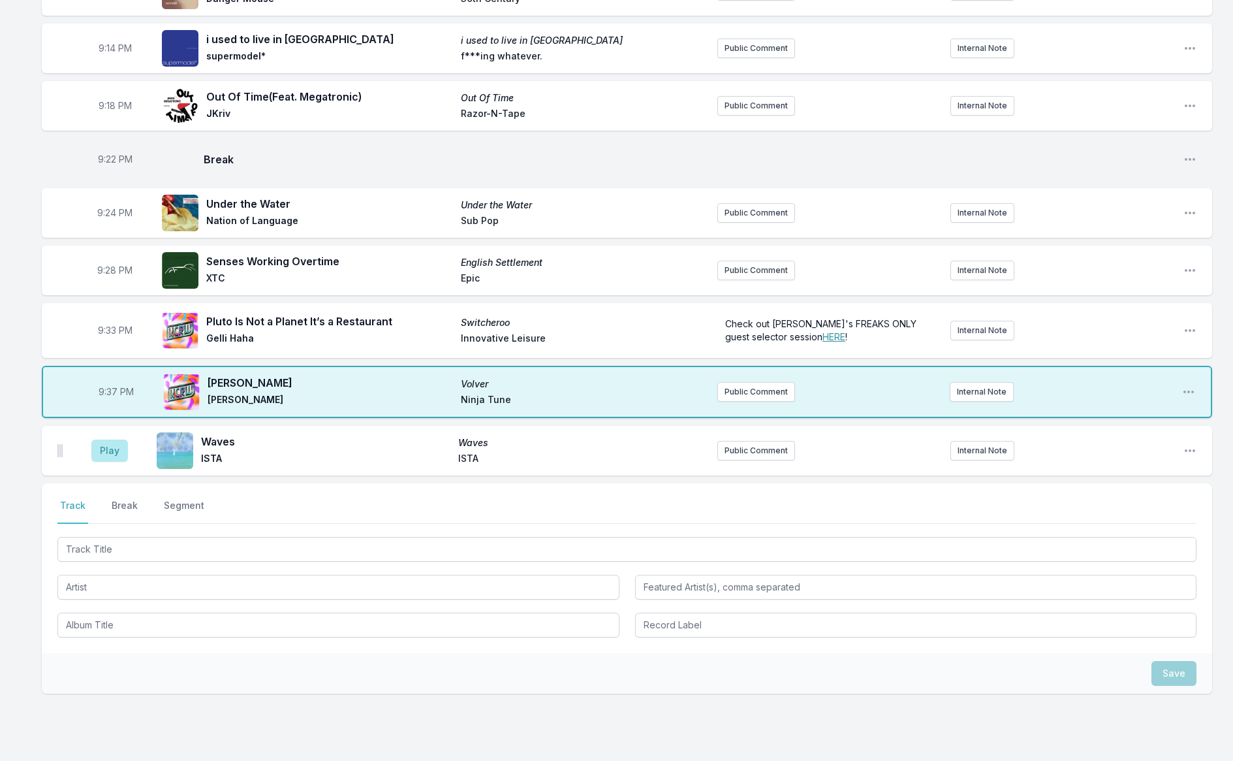
scroll to position [1505, 0]
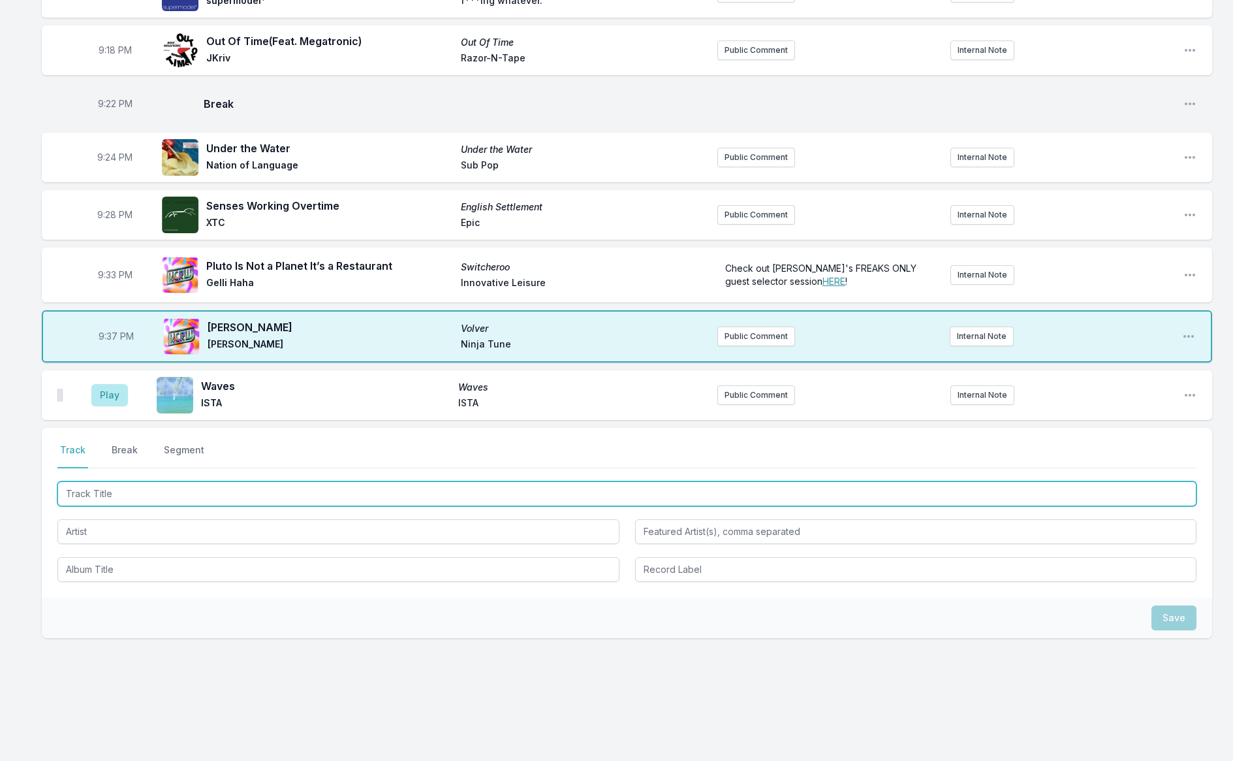
click at [130, 492] on input "Track Title" at bounding box center [626, 493] width 1139 height 25
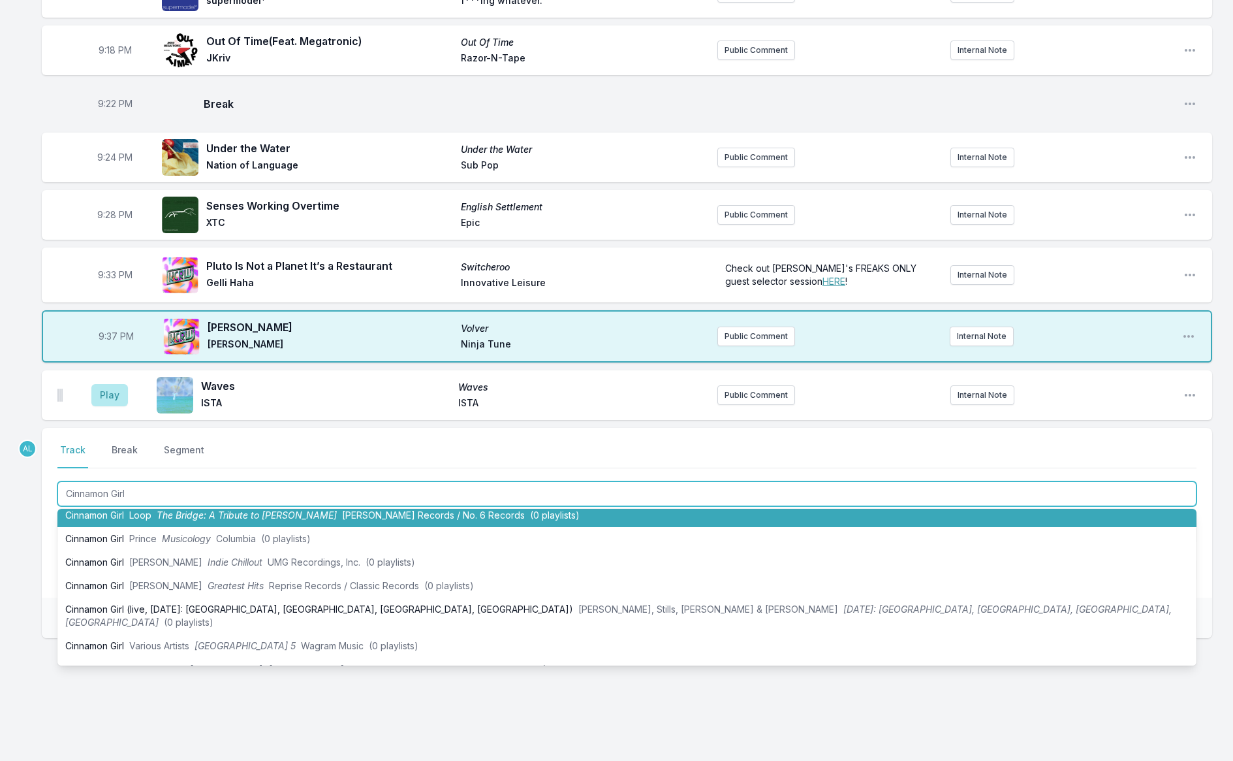
scroll to position [60, 0]
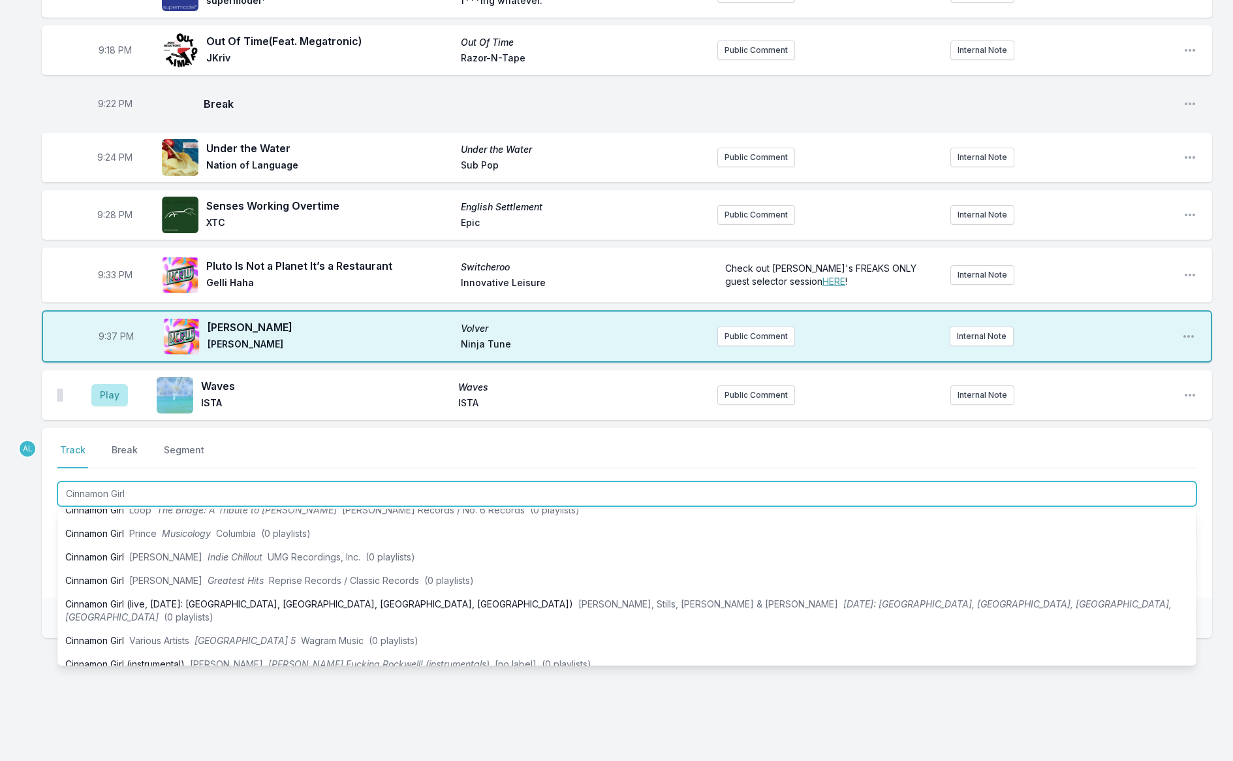
click at [155, 482] on input "Cinnamon Girl" at bounding box center [626, 493] width 1139 height 25
type input "Cinnamon Girl"
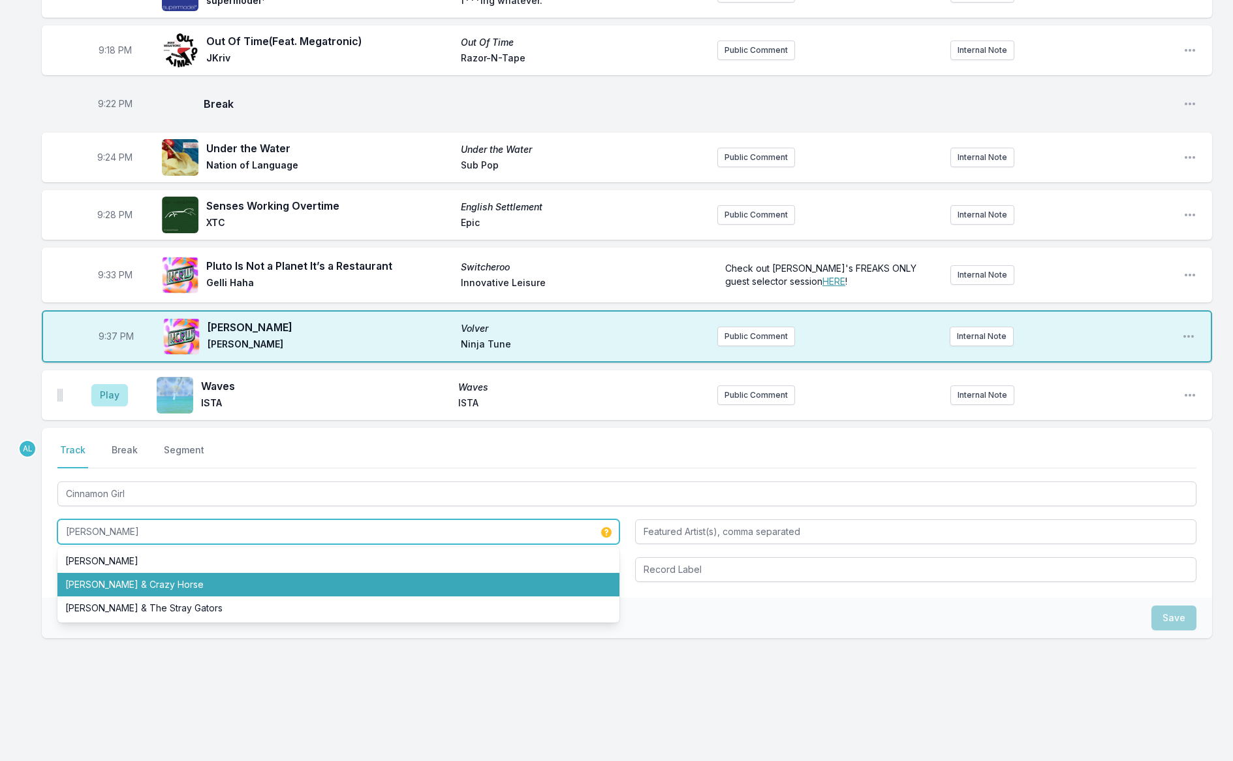
click at [140, 576] on li "[PERSON_NAME] & Crazy Horse" at bounding box center [338, 585] width 562 height 24
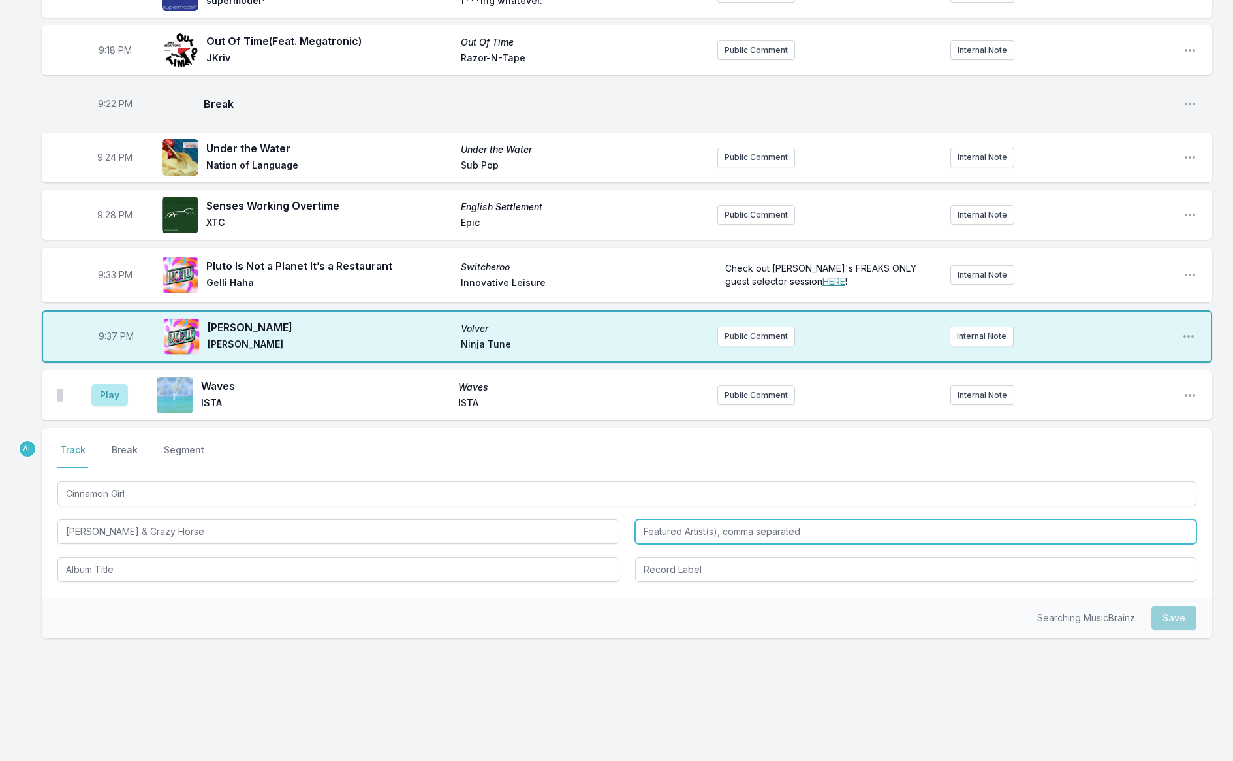
type input "[PERSON_NAME] & Crazy Horse"
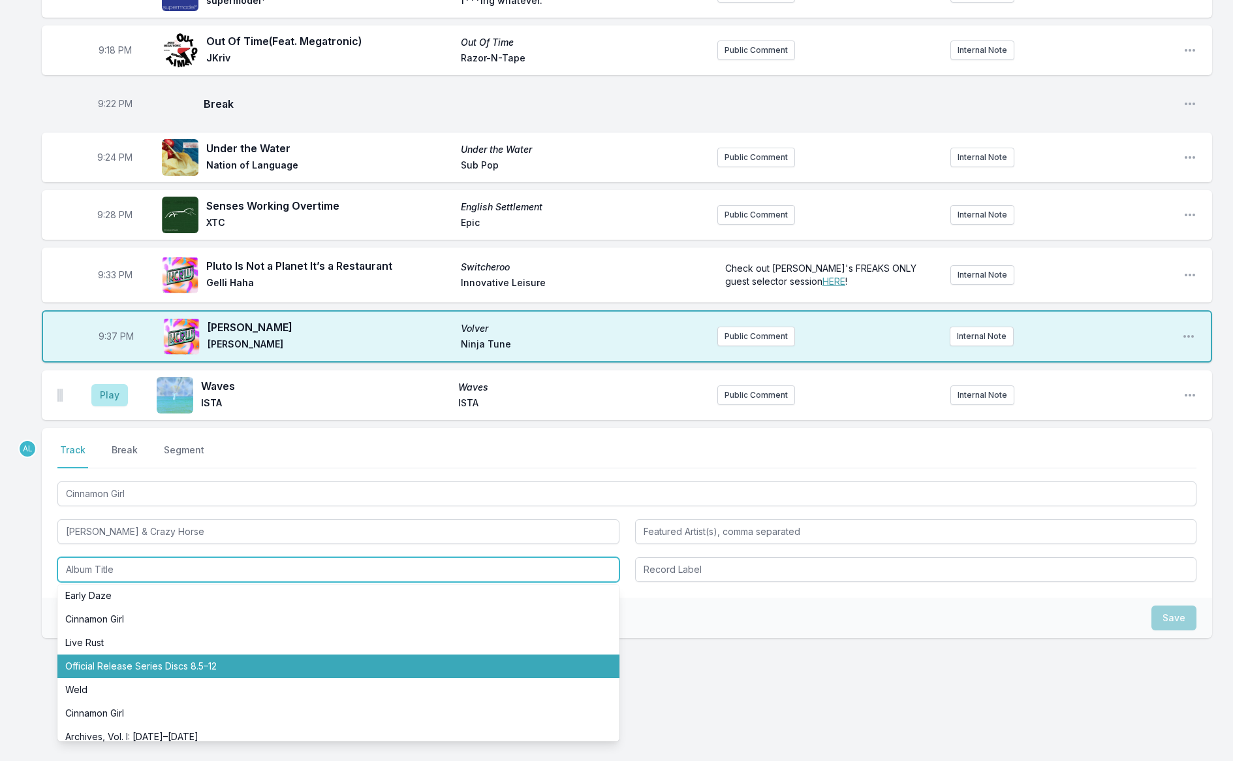
scroll to position [13, 0]
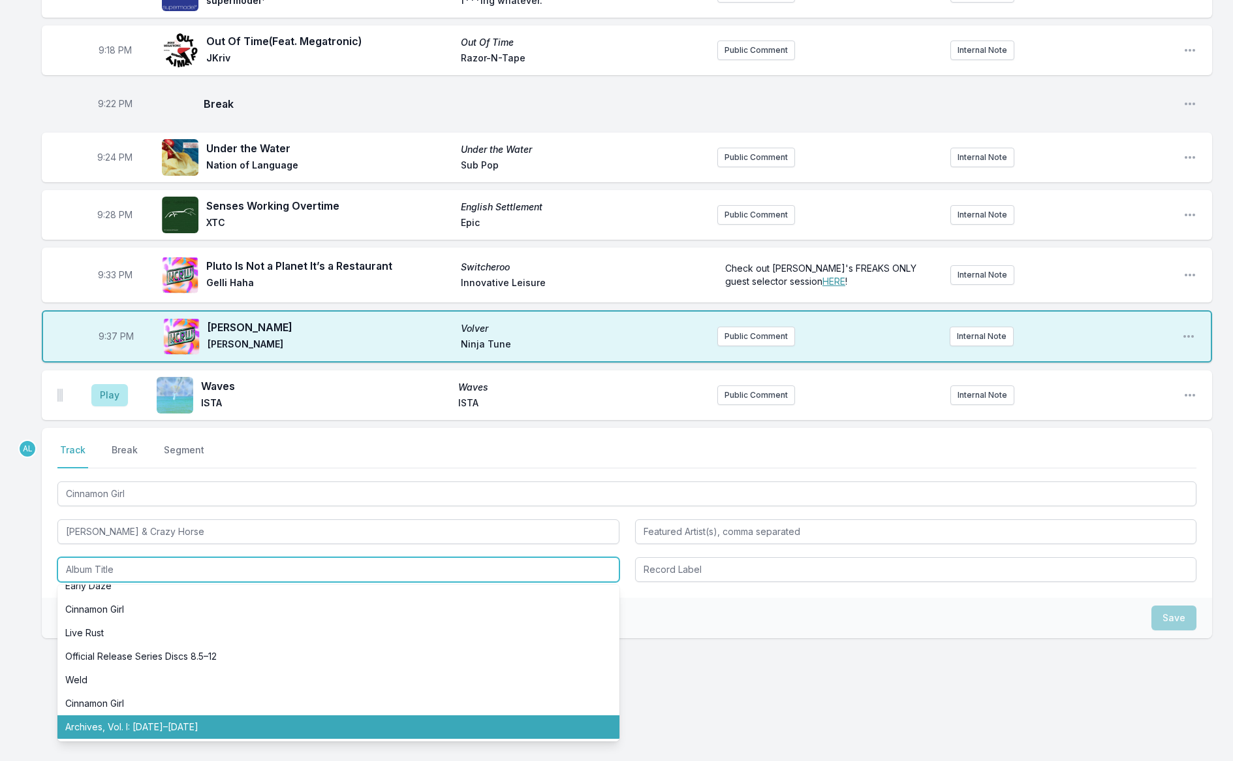
click at [196, 719] on li "Archives, Vol. I: [DATE]–[DATE]" at bounding box center [338, 727] width 562 height 24
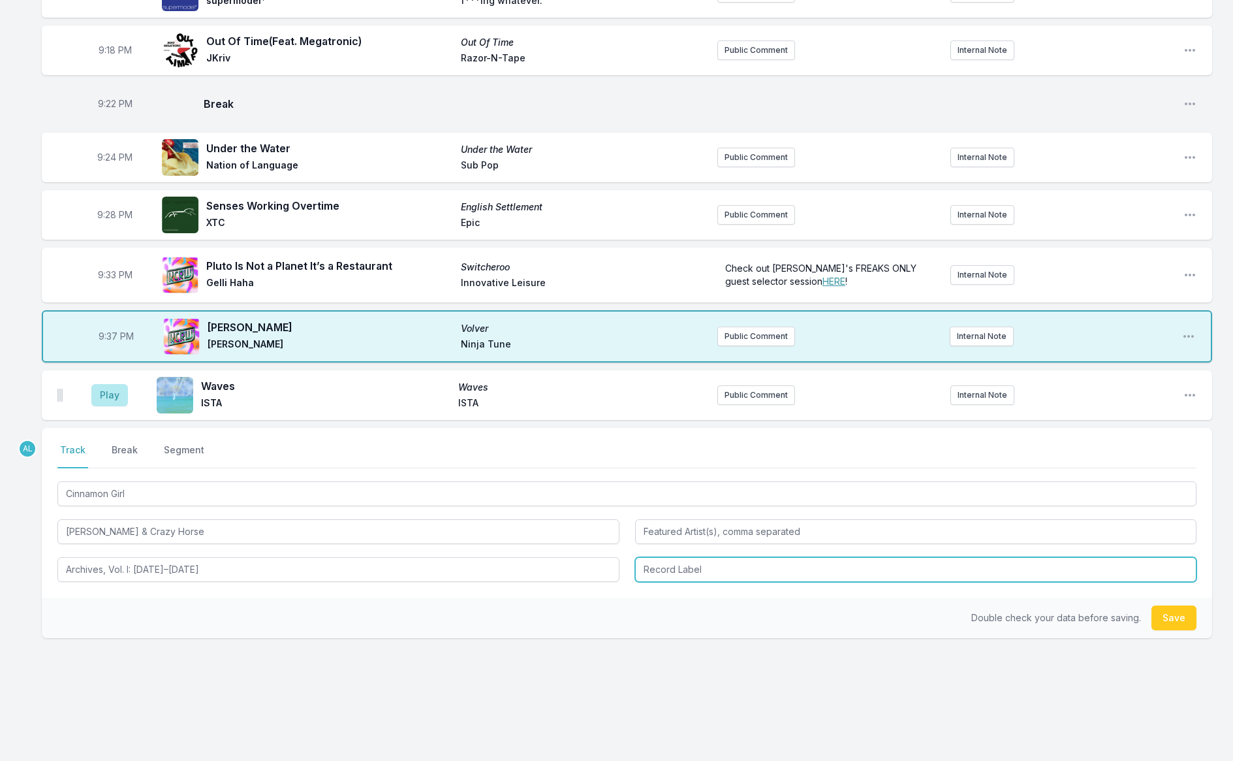
type input "Archives, Vol. I: [DATE]–[DATE]"
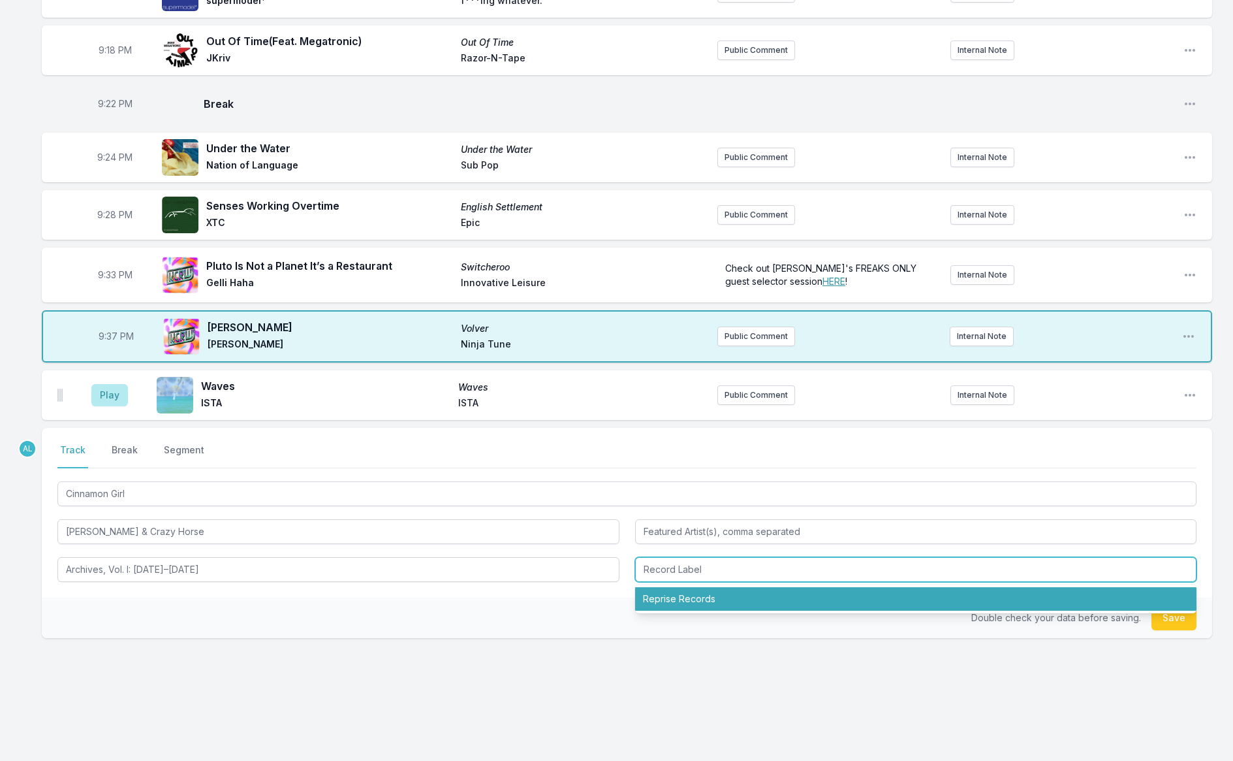
drag, startPoint x: 651, startPoint y: 600, endPoint x: 644, endPoint y: 606, distance: 8.8
click at [651, 600] on li "Reprise Records" at bounding box center [916, 599] width 562 height 24
type input "Reprise Records"
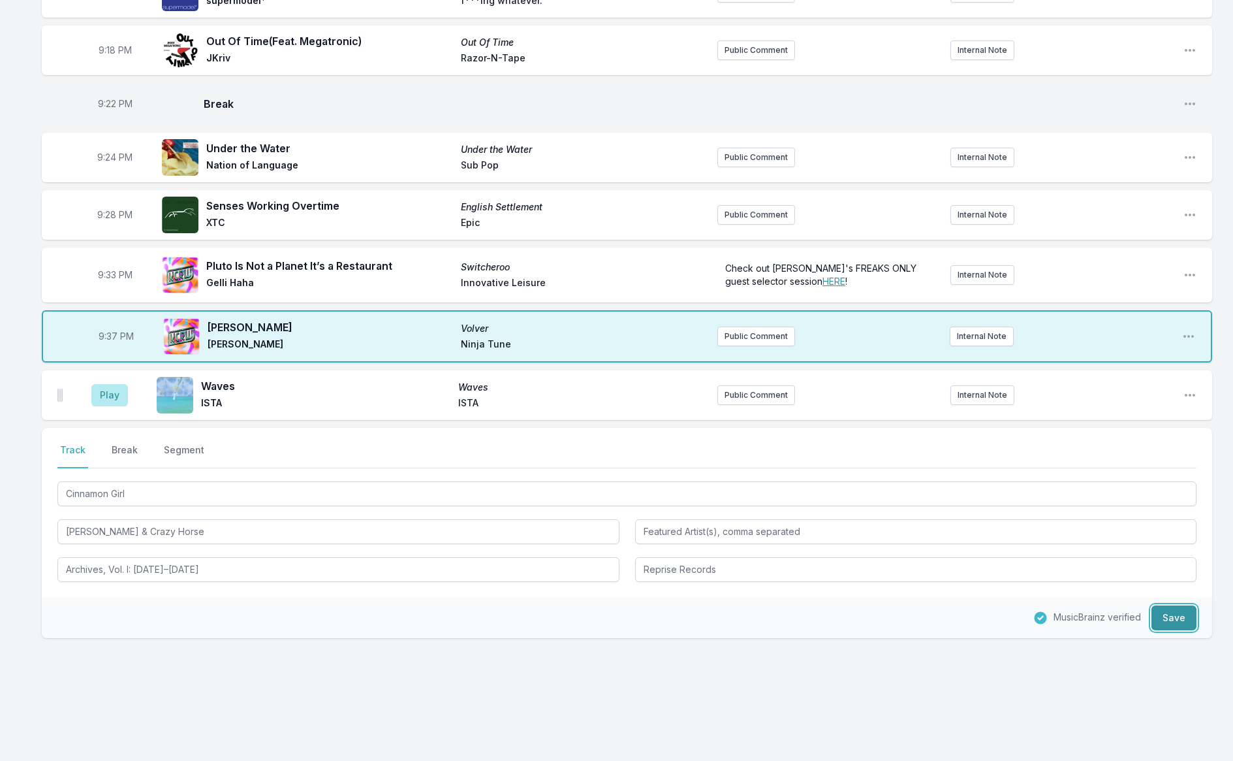
click at [1180, 610] on button "Save" at bounding box center [1174, 617] width 45 height 25
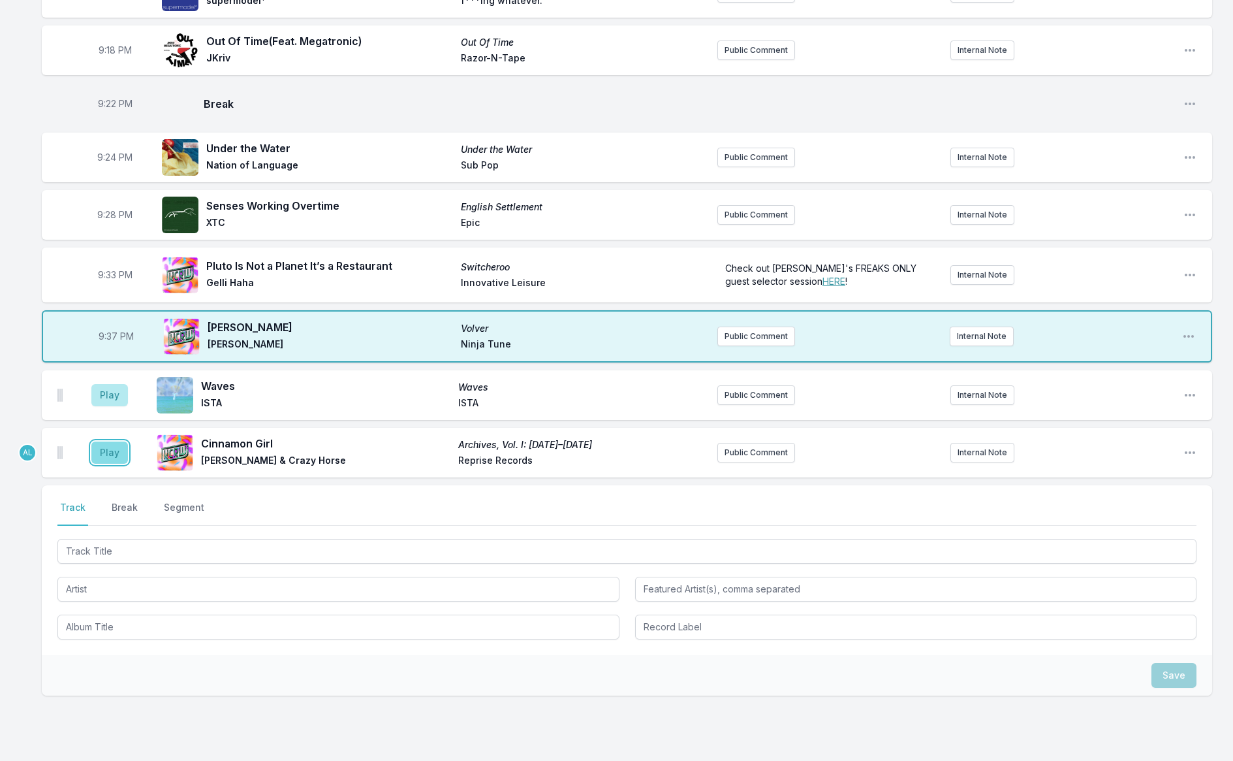
click at [93, 451] on button "Play" at bounding box center [109, 452] width 37 height 22
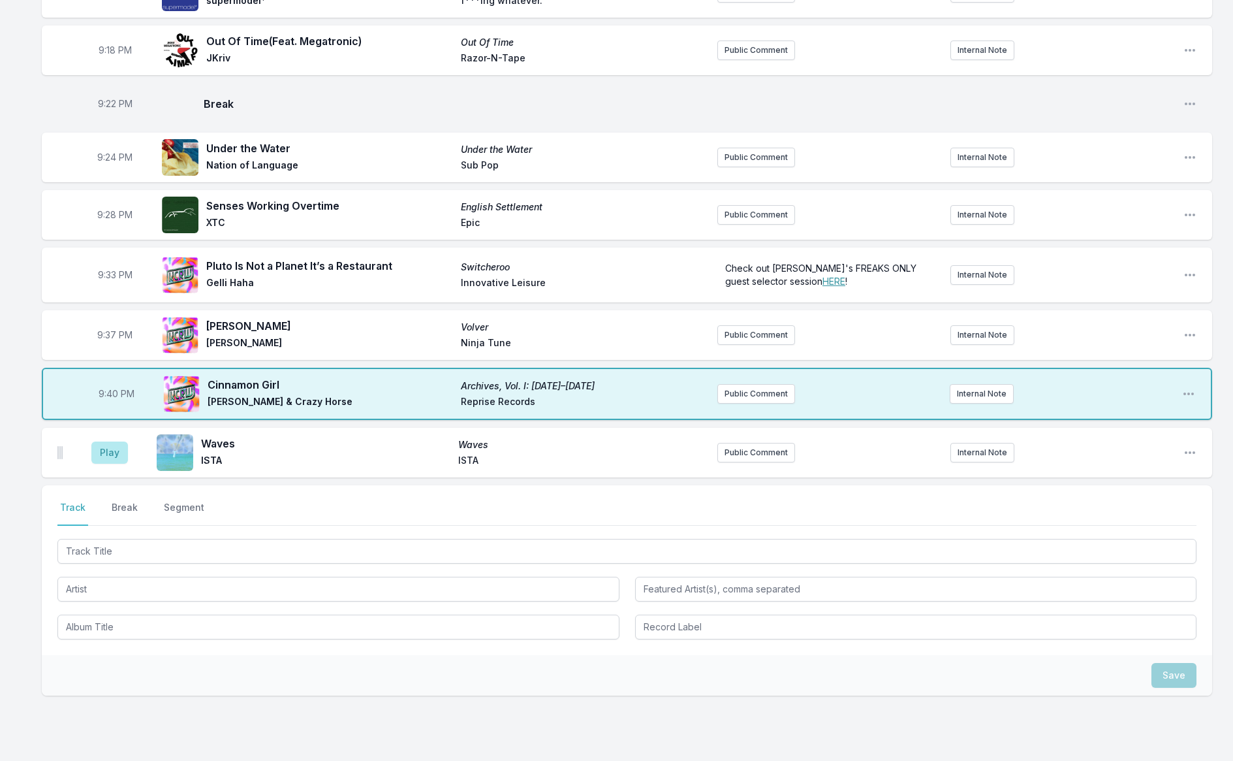
drag, startPoint x: 116, startPoint y: 505, endPoint x: 99, endPoint y: 503, distance: 17.1
click at [116, 503] on button "Break" at bounding box center [124, 513] width 31 height 25
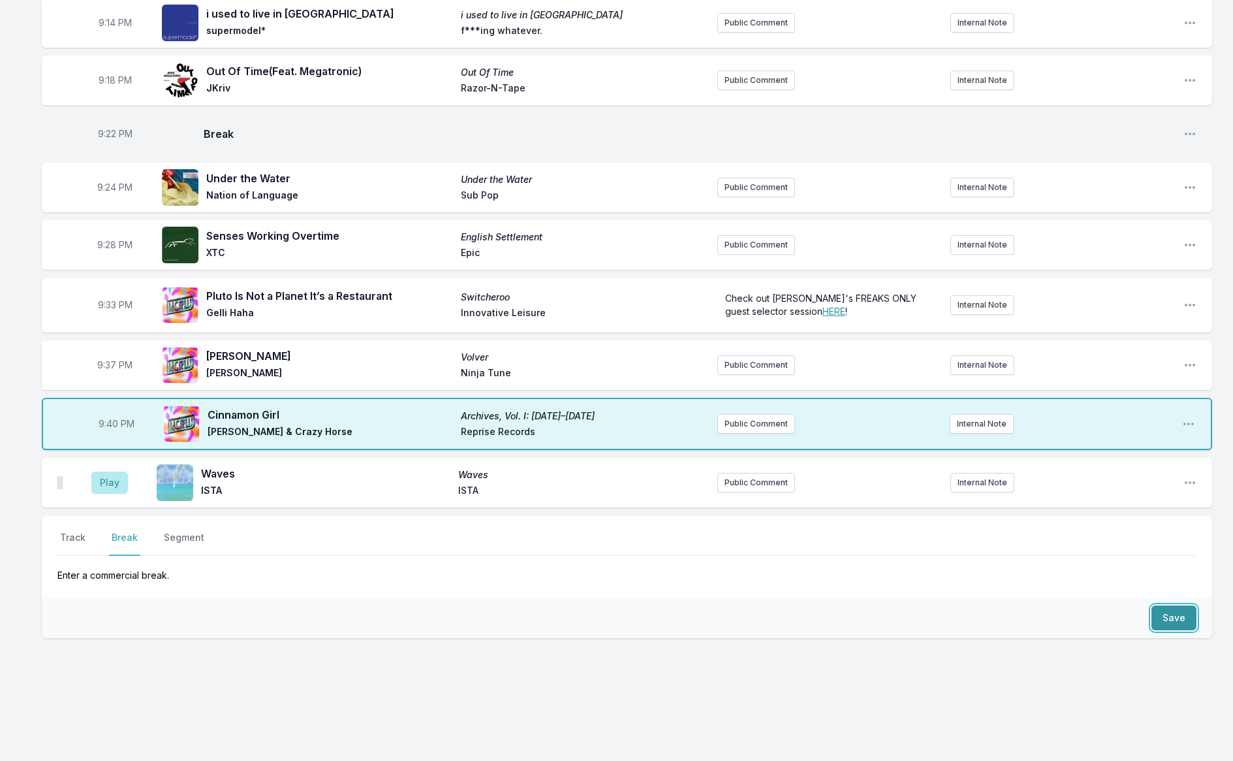
click at [1167, 613] on button "Save" at bounding box center [1174, 617] width 45 height 25
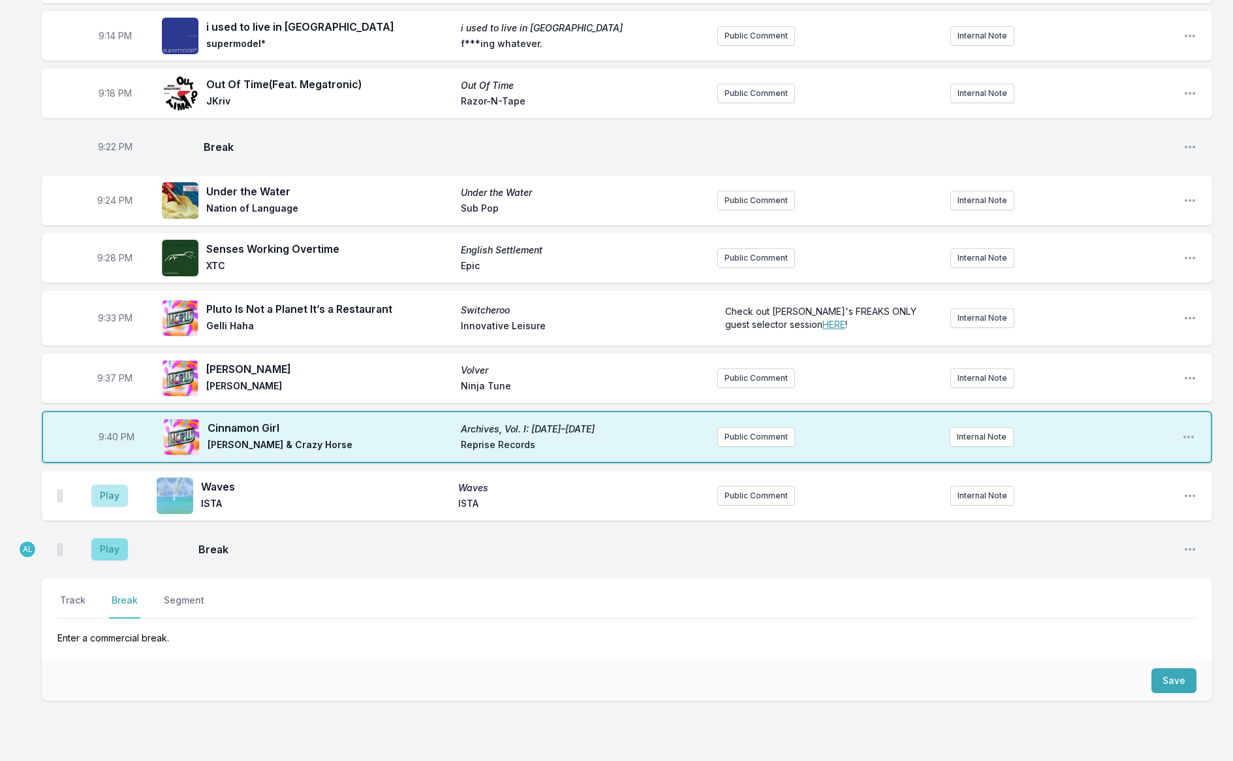
drag, startPoint x: 93, startPoint y: 560, endPoint x: 102, endPoint y: 552, distance: 12.0
click at [99, 555] on aside "Play" at bounding box center [109, 549] width 73 height 42
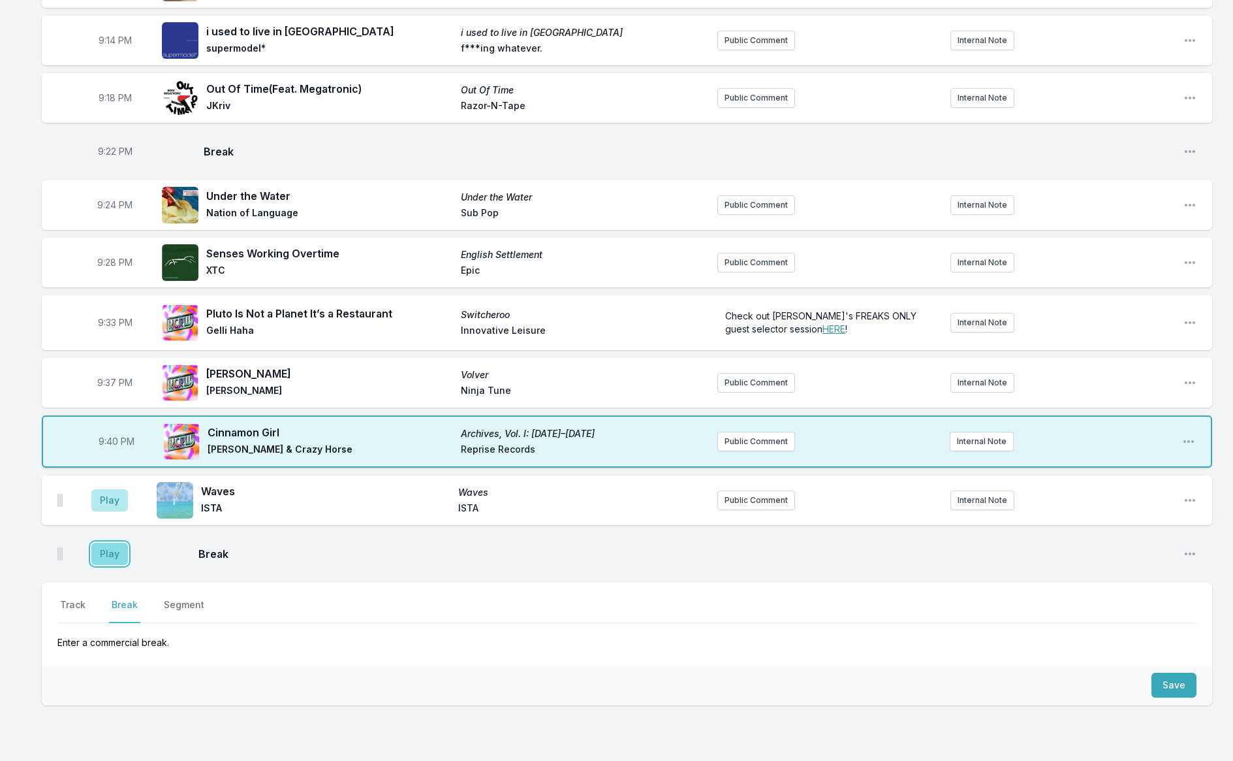
click at [104, 548] on button "Play" at bounding box center [109, 553] width 37 height 22
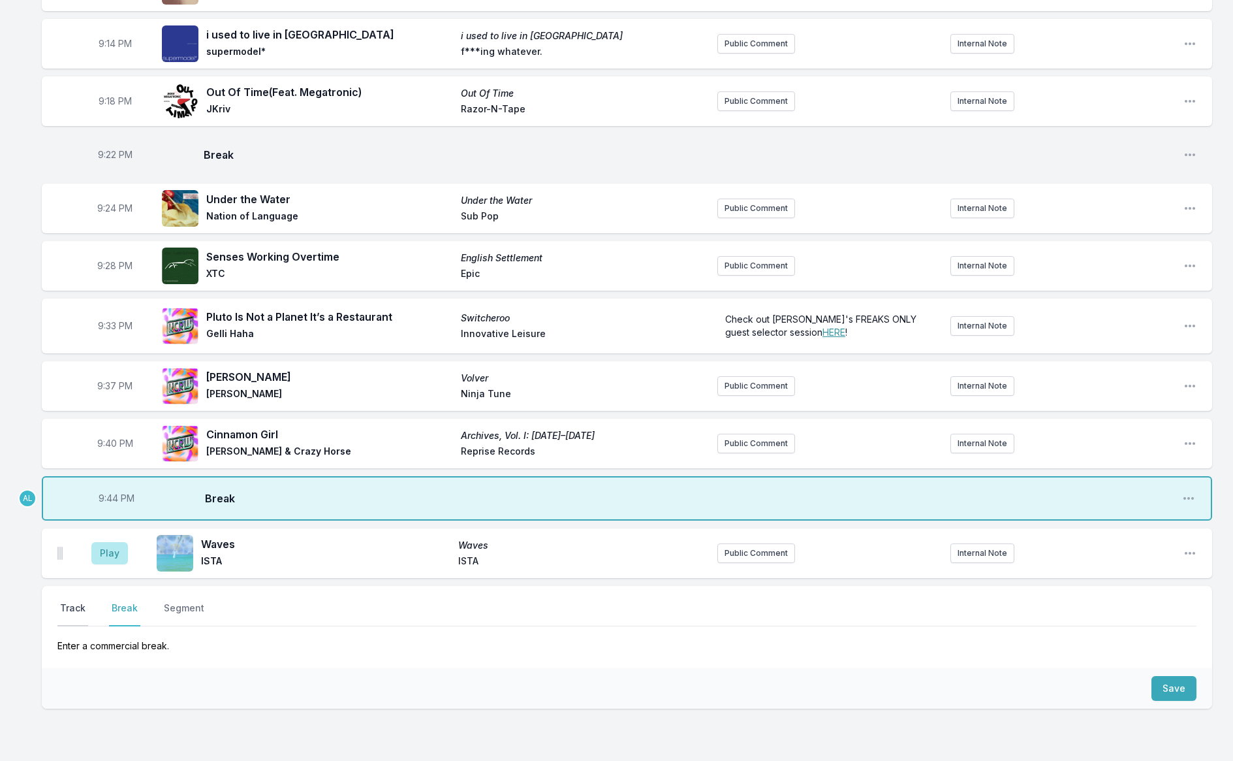
click at [63, 603] on button "Track" at bounding box center [72, 613] width 31 height 25
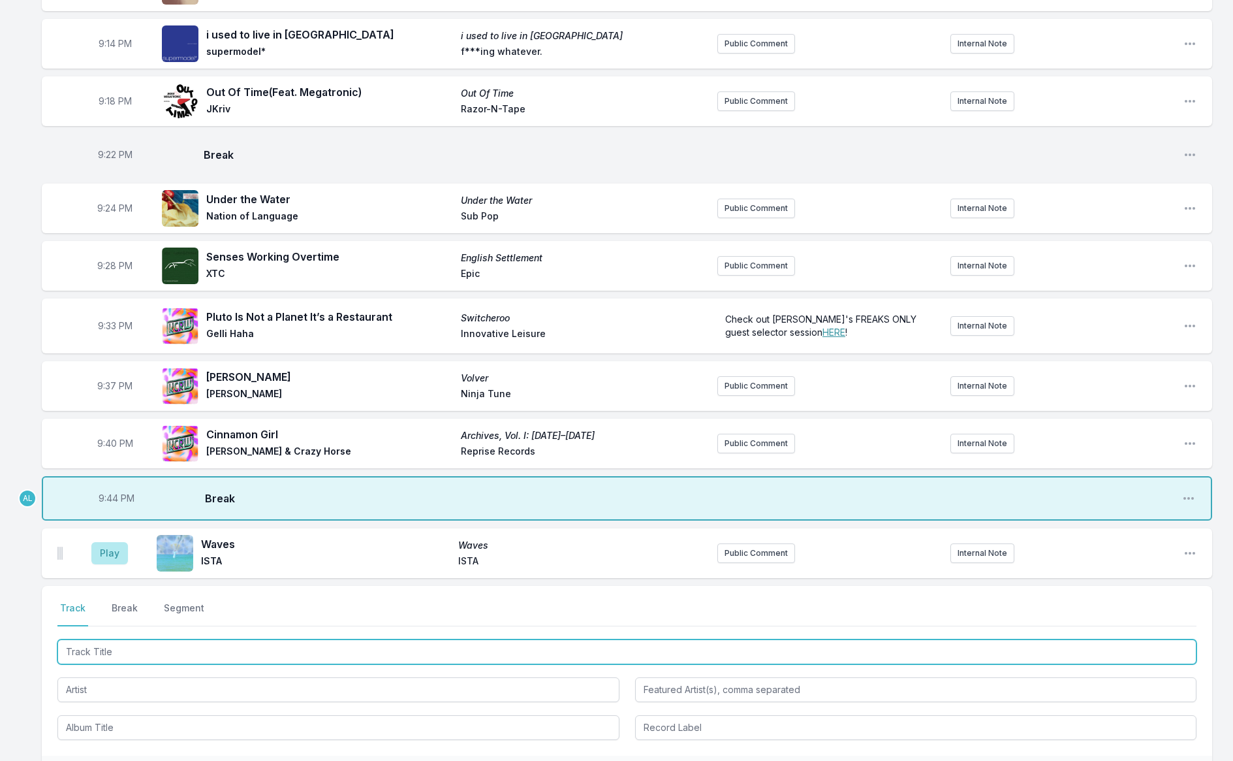
click at [104, 641] on input "Track Title" at bounding box center [626, 651] width 1139 height 25
type input "NO C"
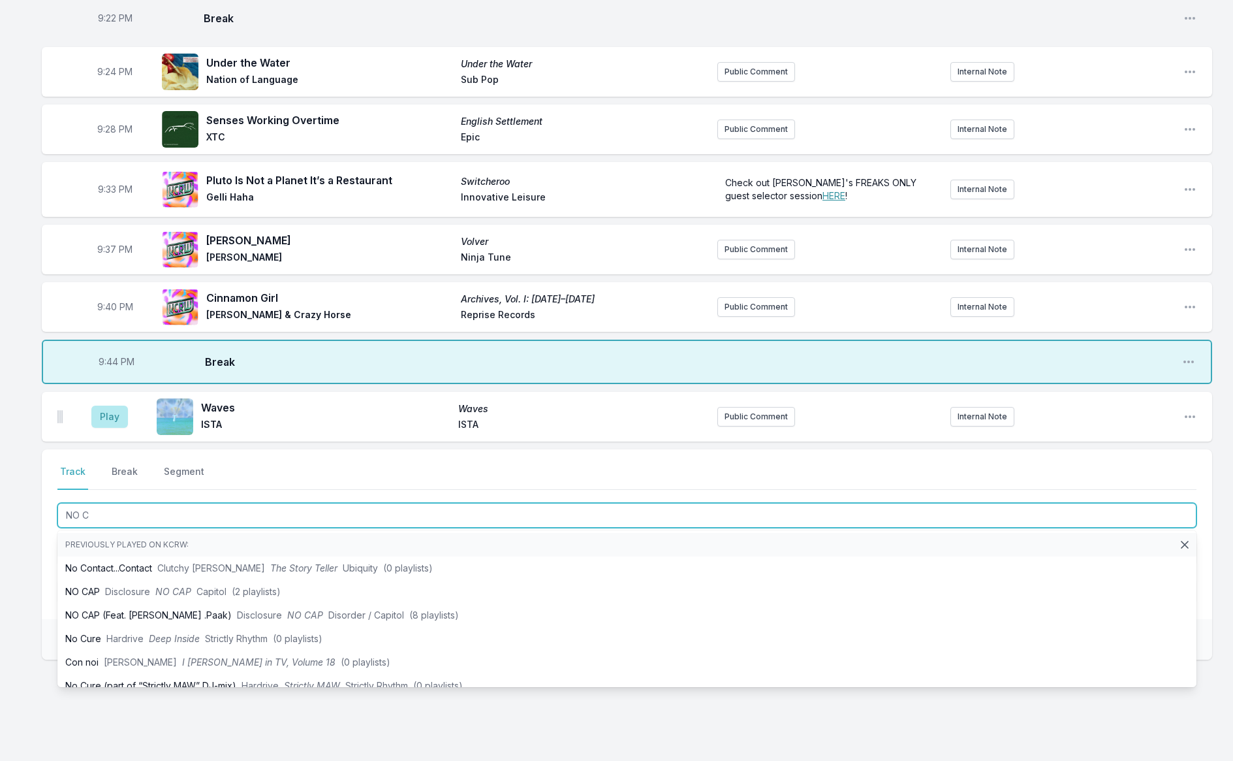
scroll to position [1612, 0]
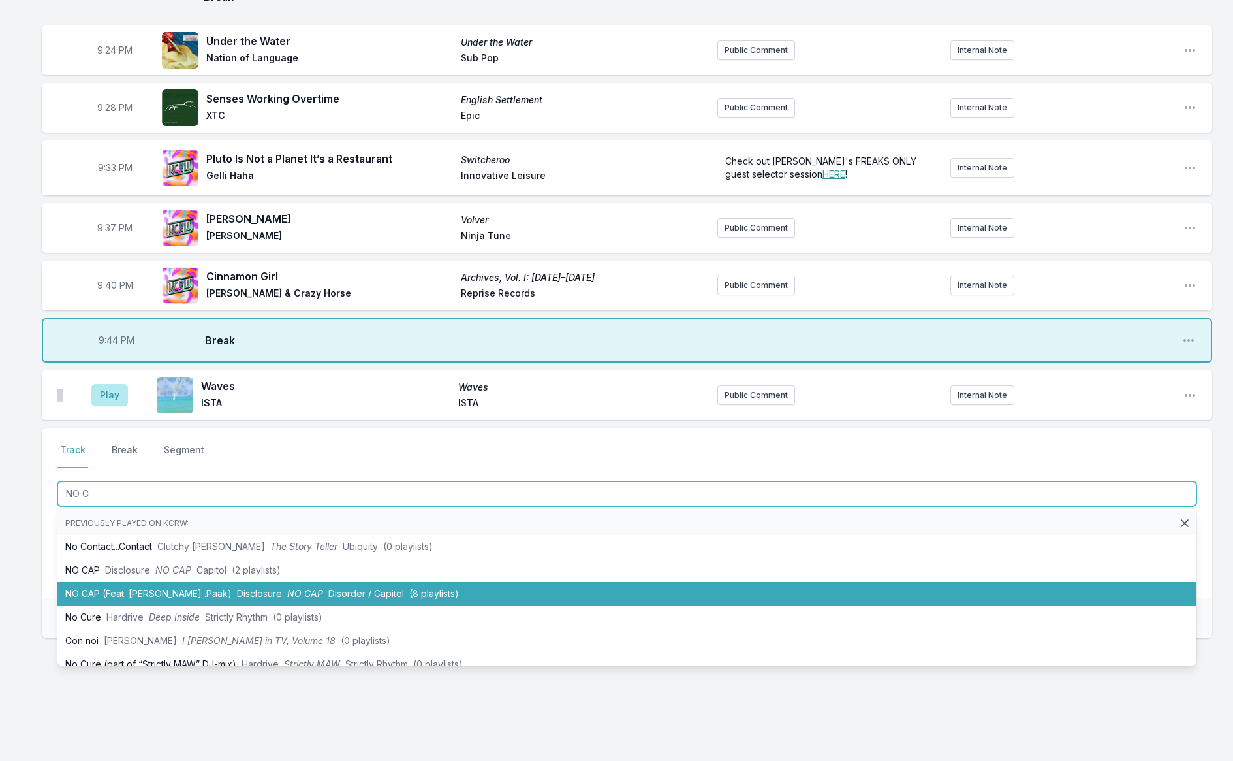
click at [127, 591] on li "NO CAP (Feat. [PERSON_NAME] .Paak) Disclosure NO CAP Disorder / Capitol (8 play…" at bounding box center [626, 594] width 1139 height 24
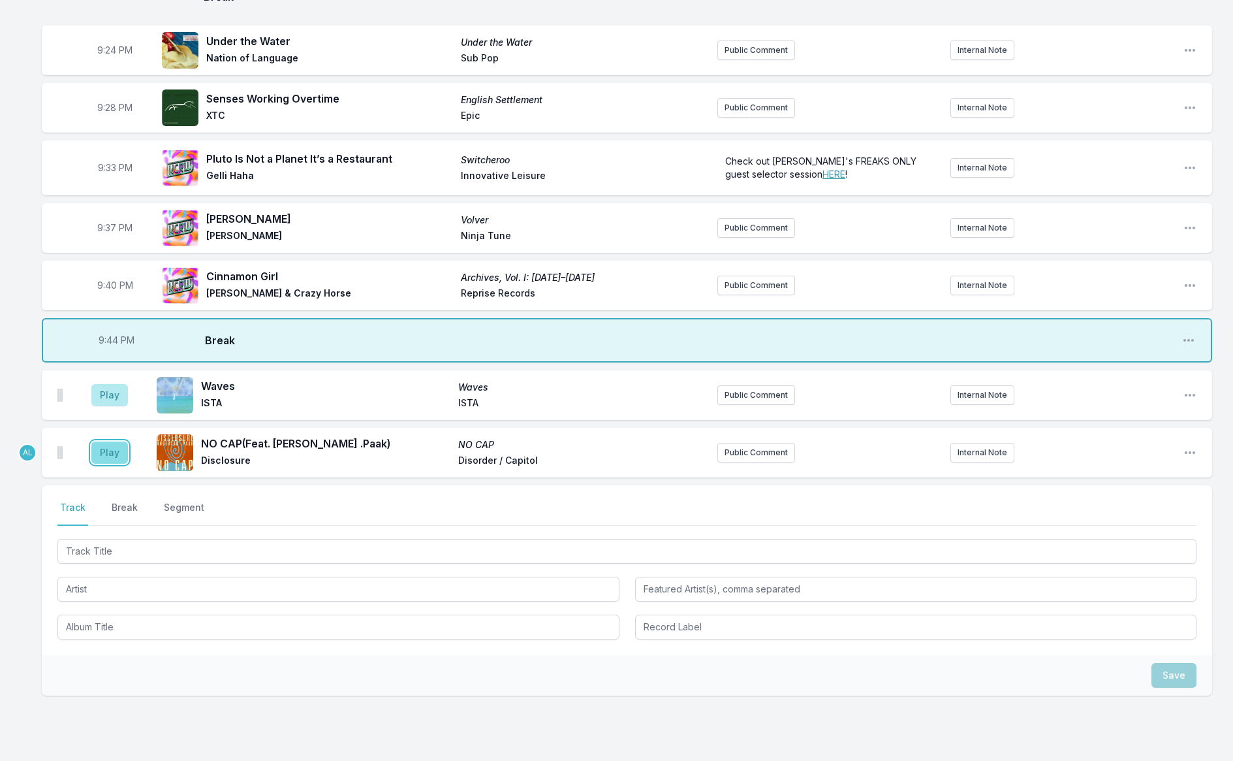
click at [102, 452] on button "Play" at bounding box center [109, 452] width 37 height 22
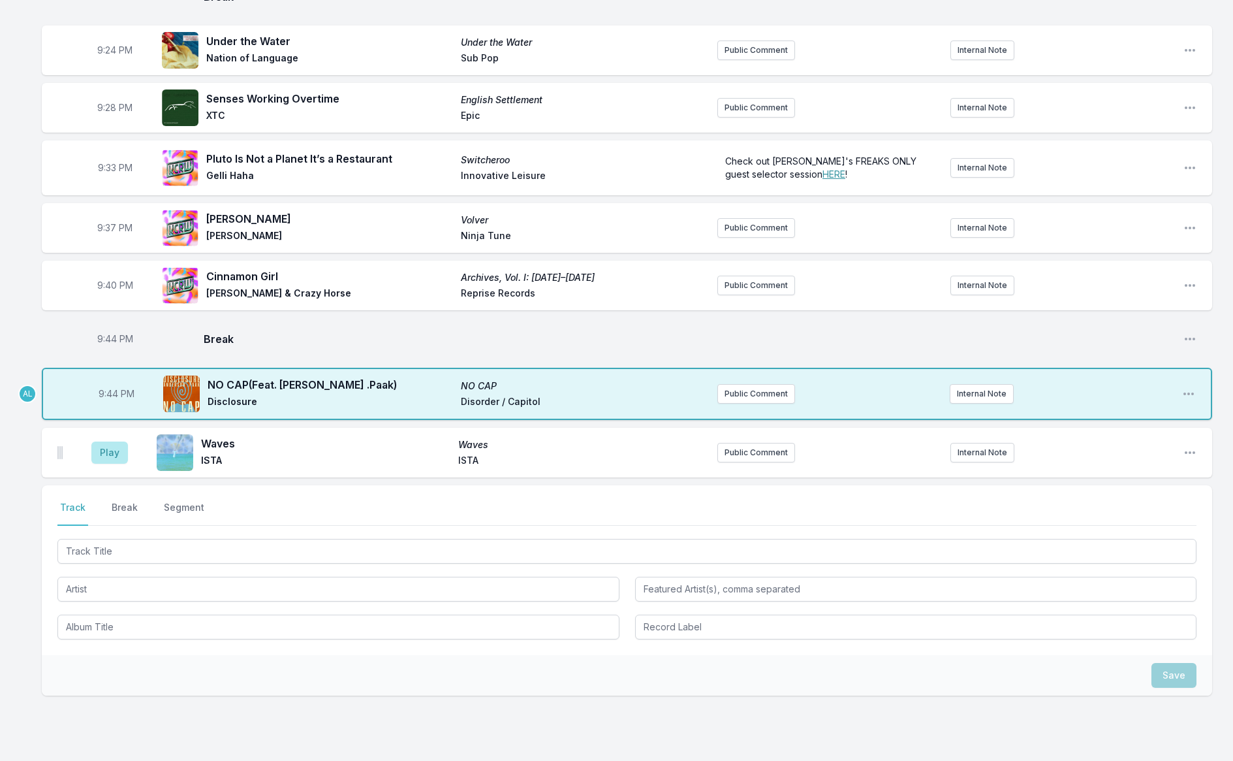
click at [102, 337] on span "9:44 PM" at bounding box center [115, 338] width 36 height 13
type input "21:33"
type input "21:43"
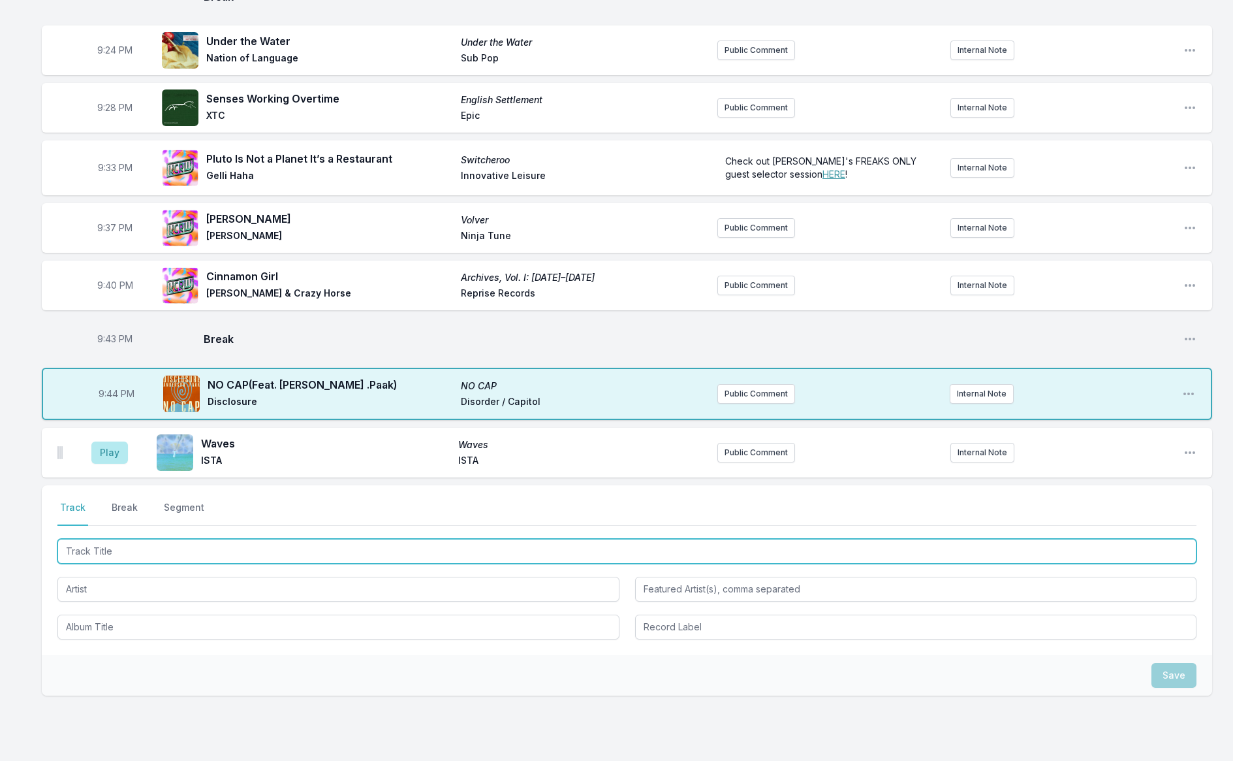
click at [155, 553] on input "Track Title" at bounding box center [626, 551] width 1139 height 25
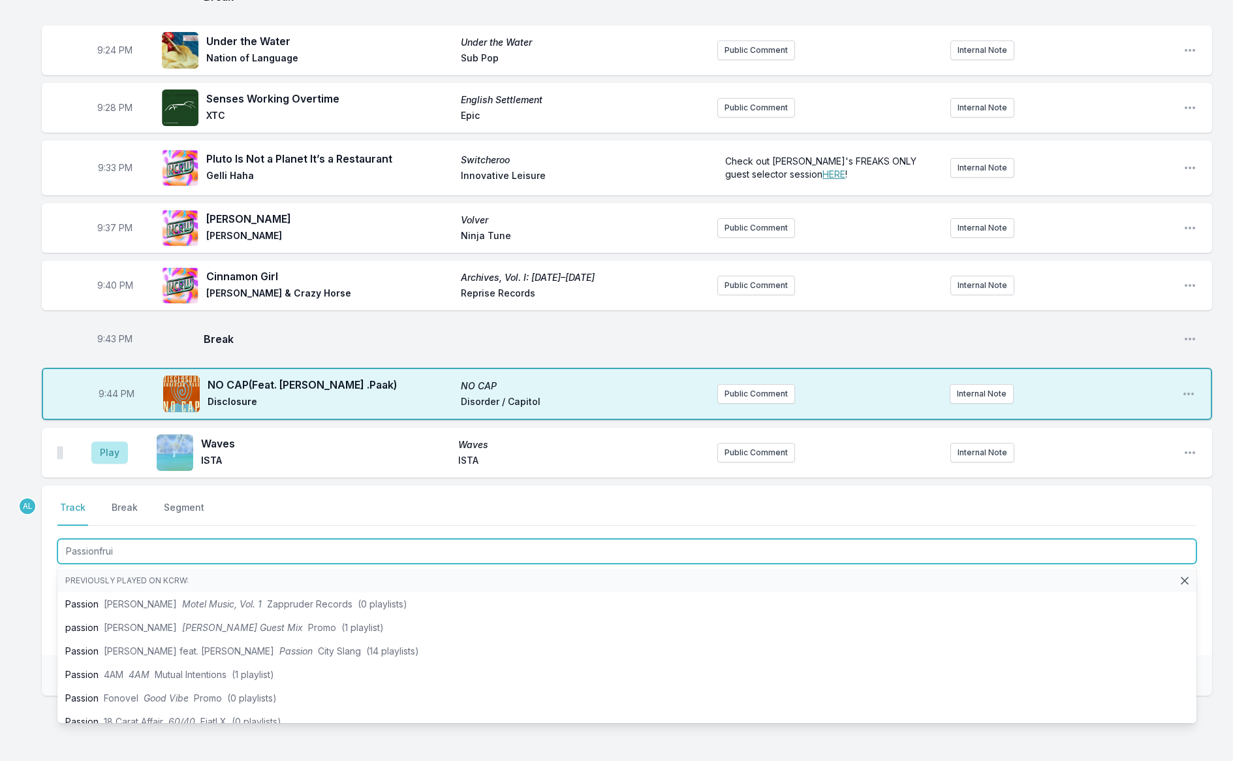
type input "Passionfruit"
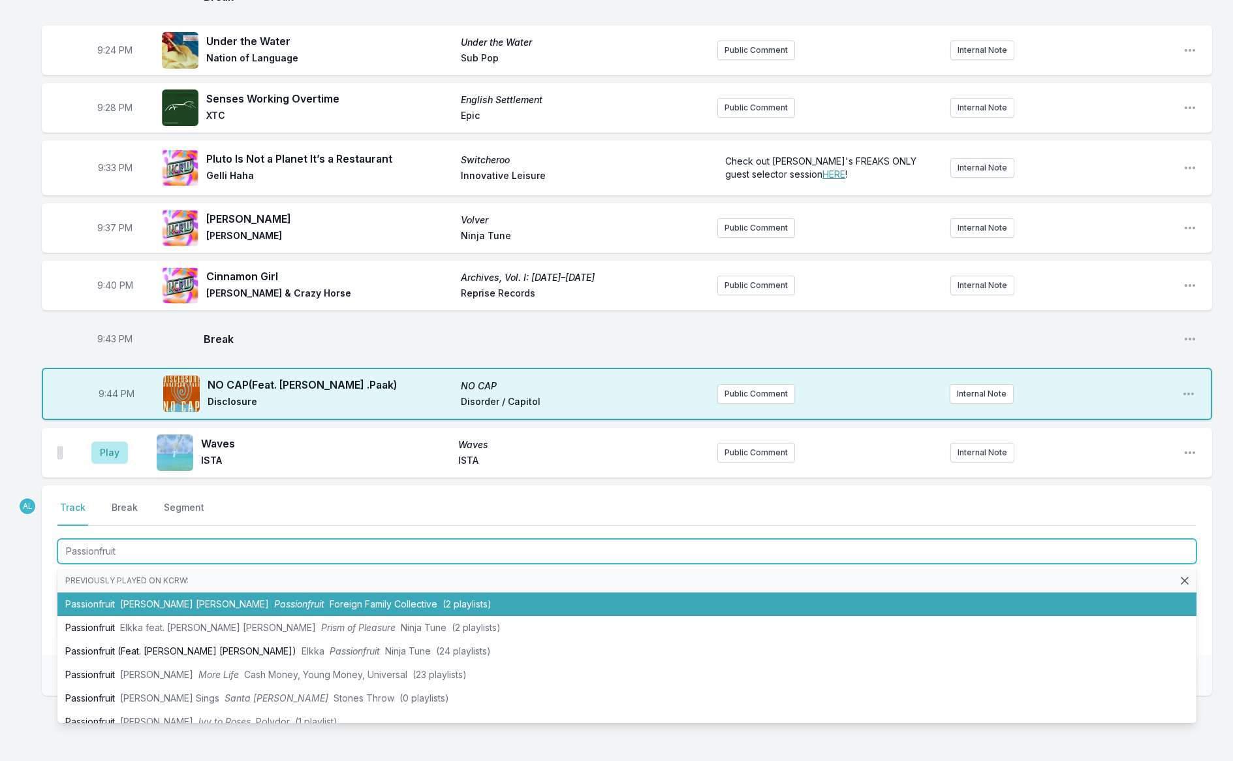
click at [168, 600] on span "[PERSON_NAME] [PERSON_NAME]" at bounding box center [194, 603] width 149 height 11
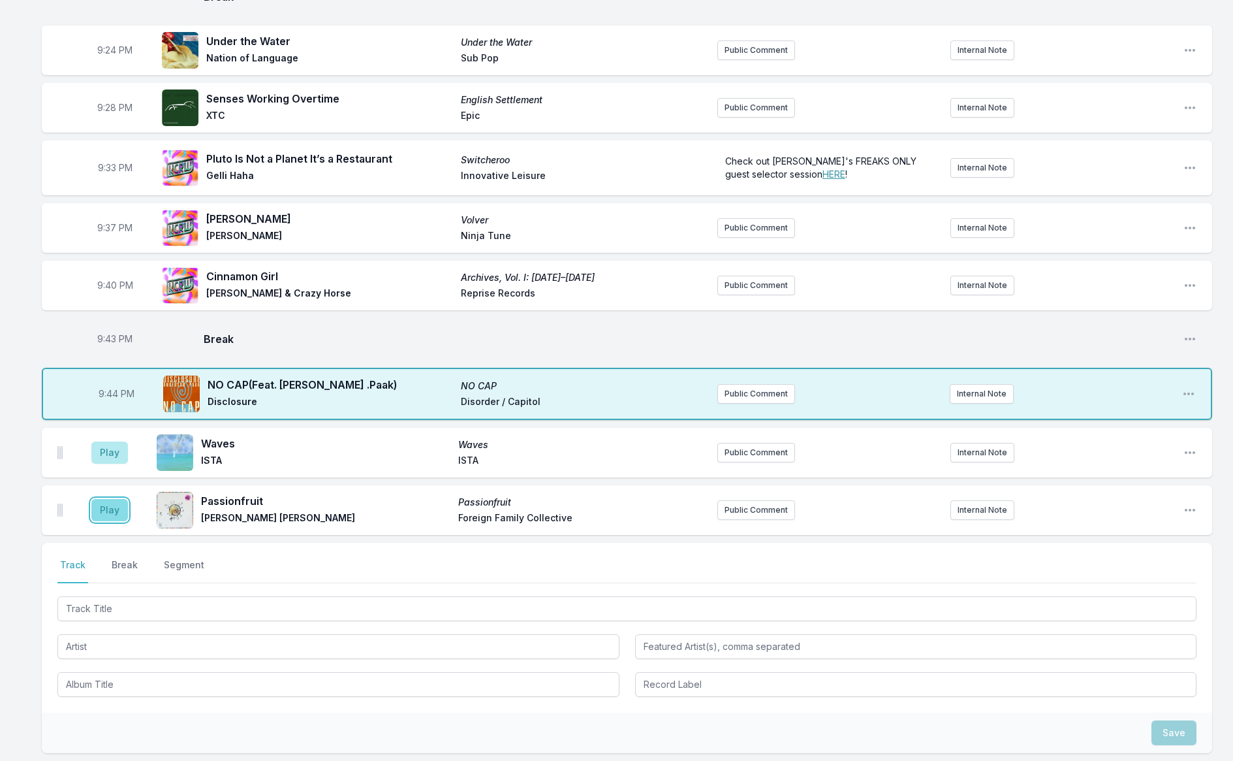
click at [103, 509] on button "Play" at bounding box center [109, 510] width 37 height 22
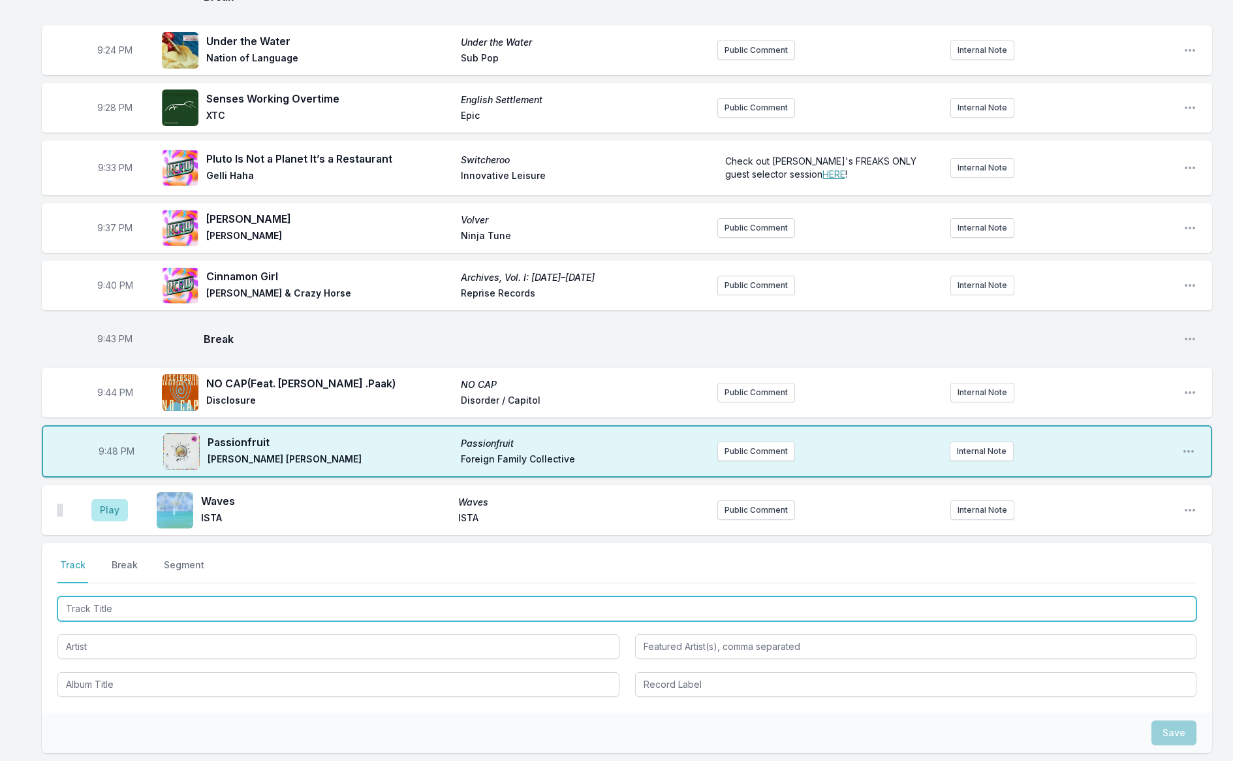
click at [180, 599] on input "Track Title" at bounding box center [626, 608] width 1139 height 25
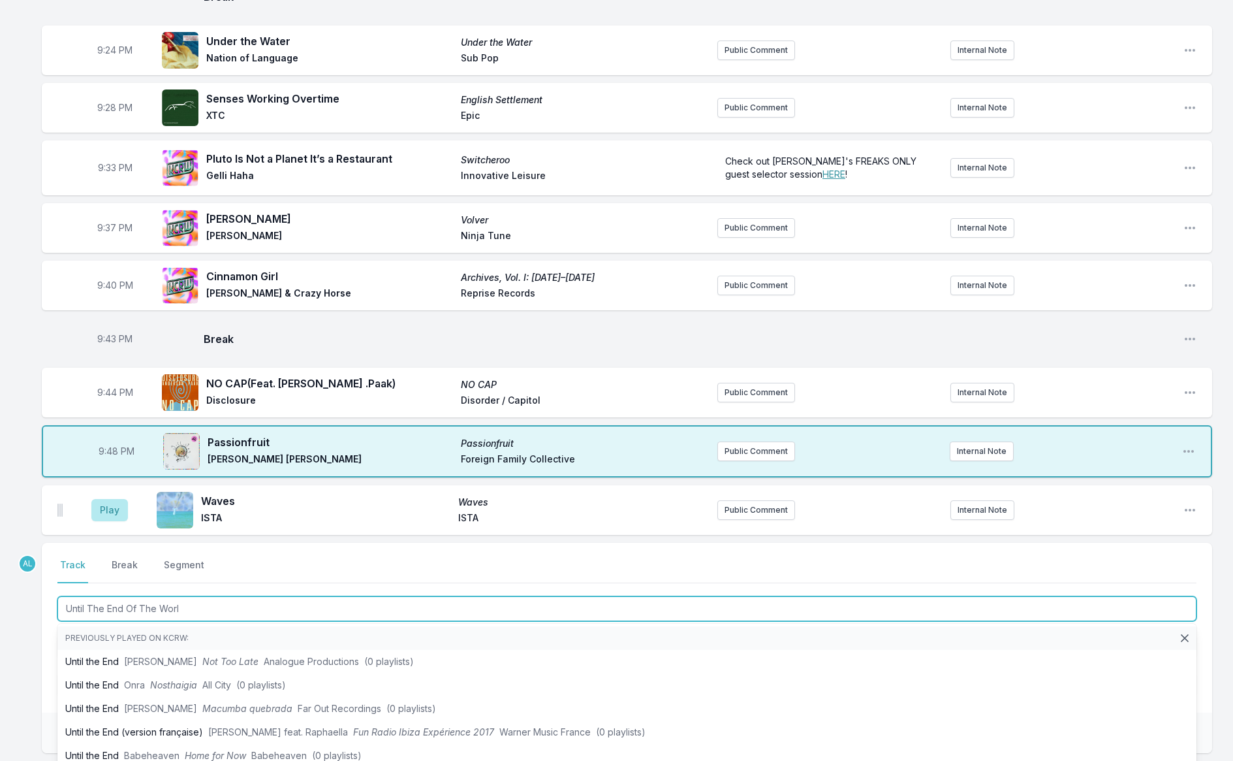
type input "Until The End Of The World"
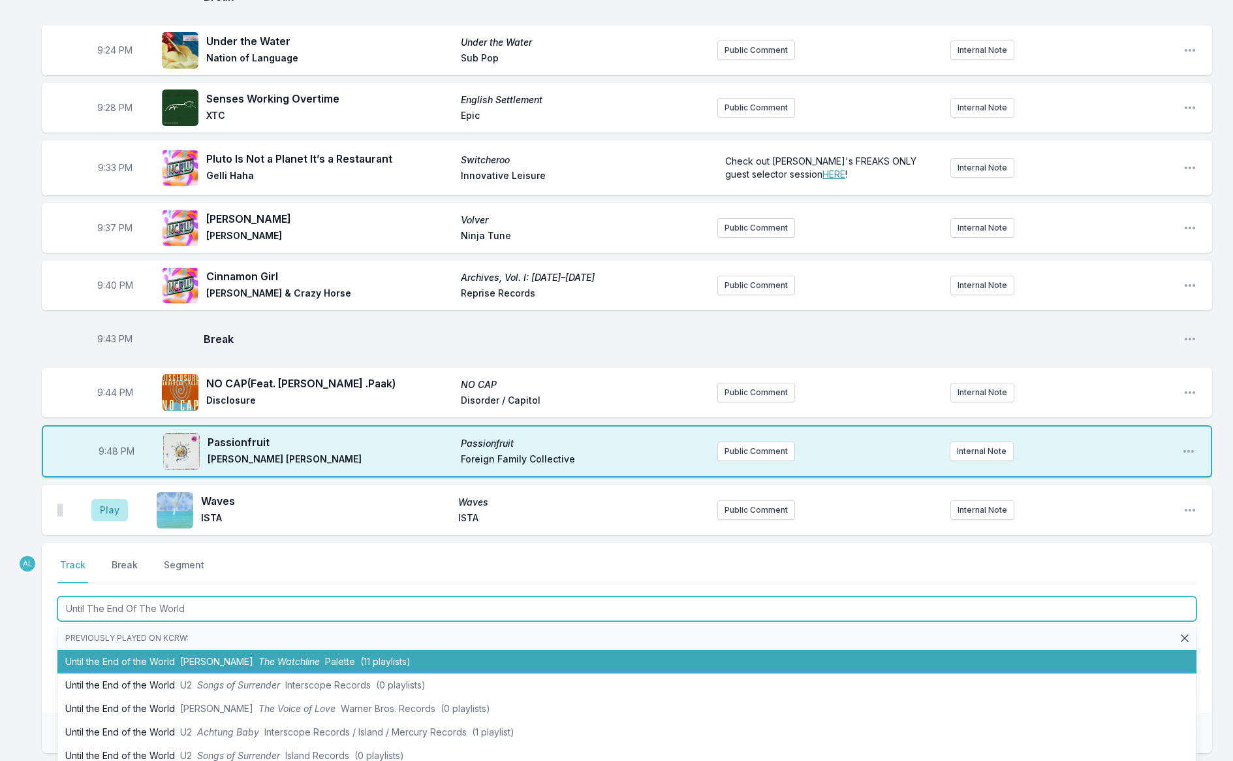
click at [168, 660] on li "Until the End of the World [PERSON_NAME] The Watchline Palette (11 playlists)" at bounding box center [626, 662] width 1139 height 24
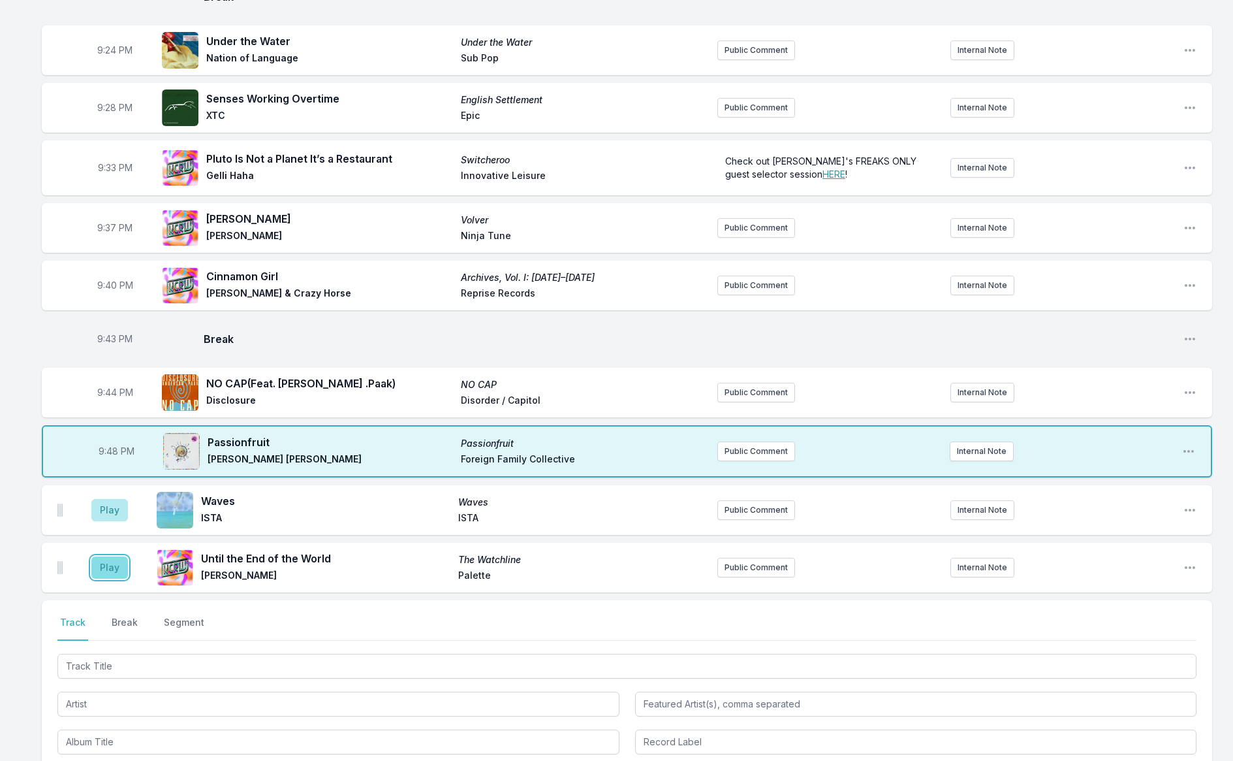
click at [105, 559] on button "Play" at bounding box center [109, 567] width 37 height 22
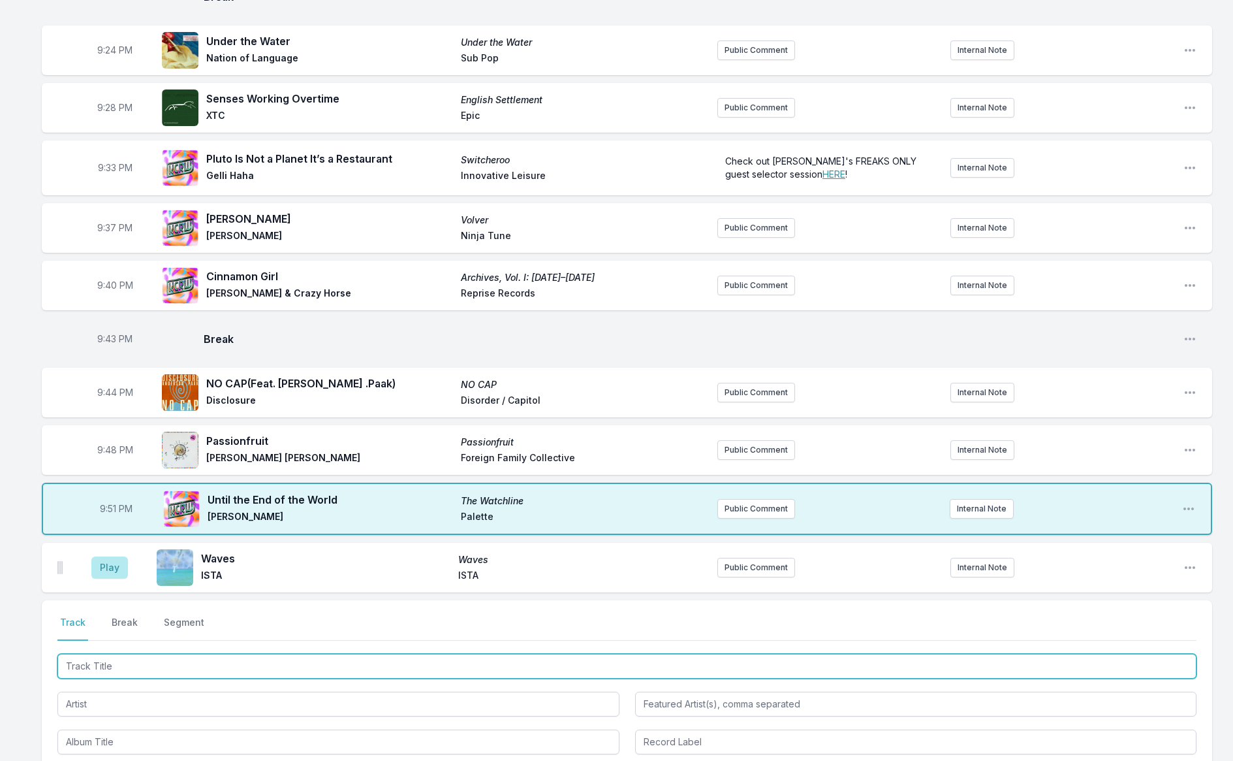
click at [218, 674] on input "Track Title" at bounding box center [626, 665] width 1139 height 25
type input "The Big Ship"
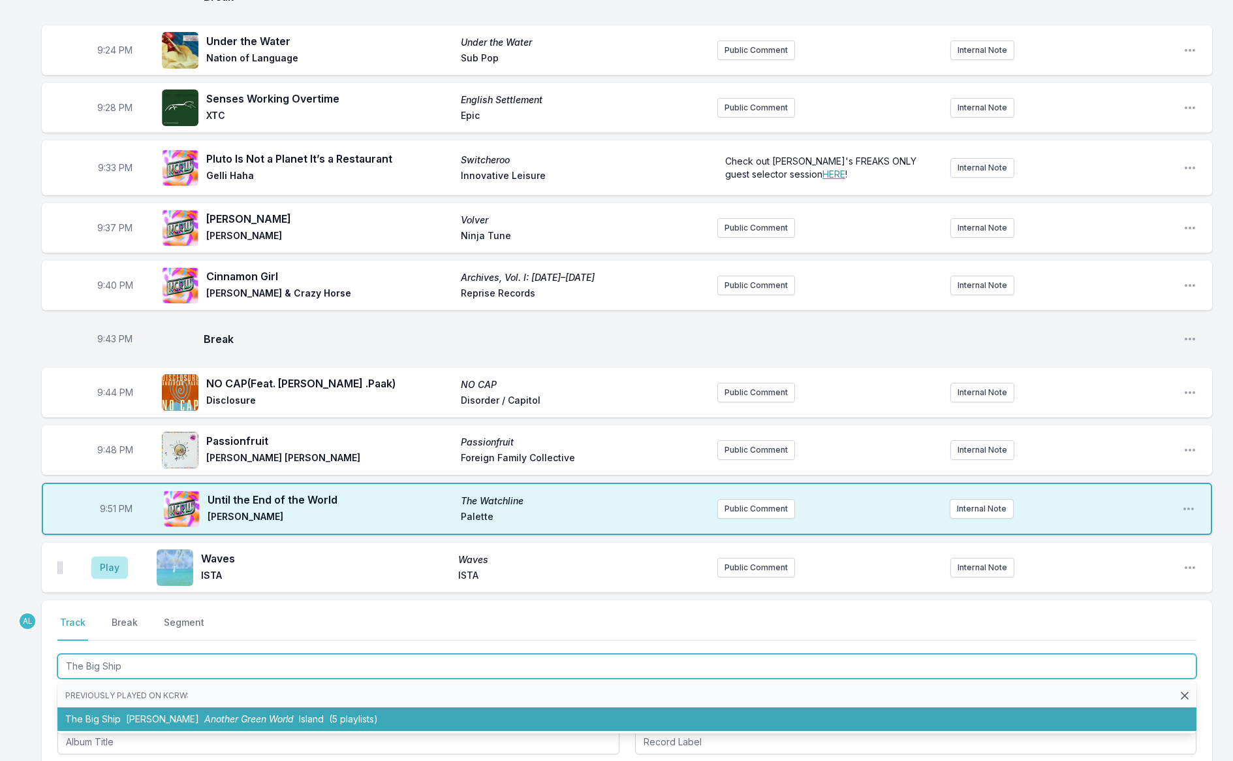
click at [246, 707] on li "The Big Ship [PERSON_NAME] Another Green World Island (5 playlists)" at bounding box center [626, 719] width 1139 height 24
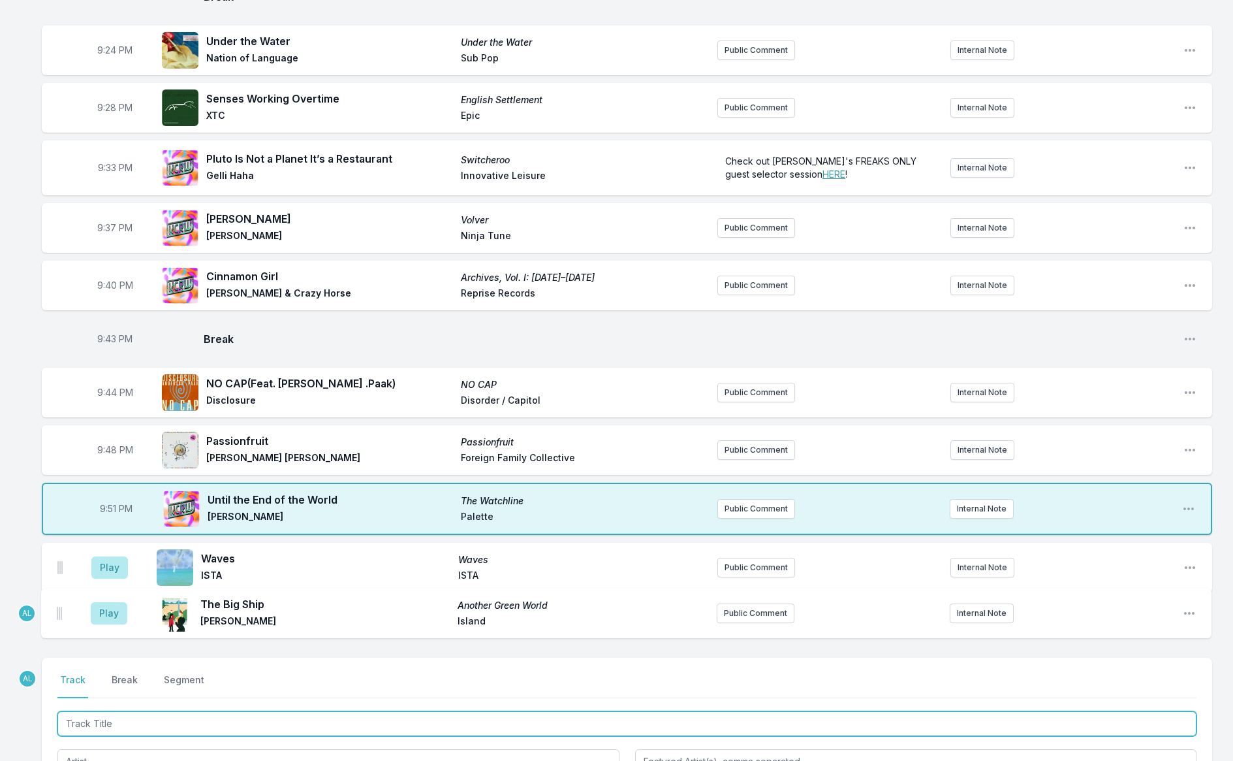
scroll to position [1620, 0]
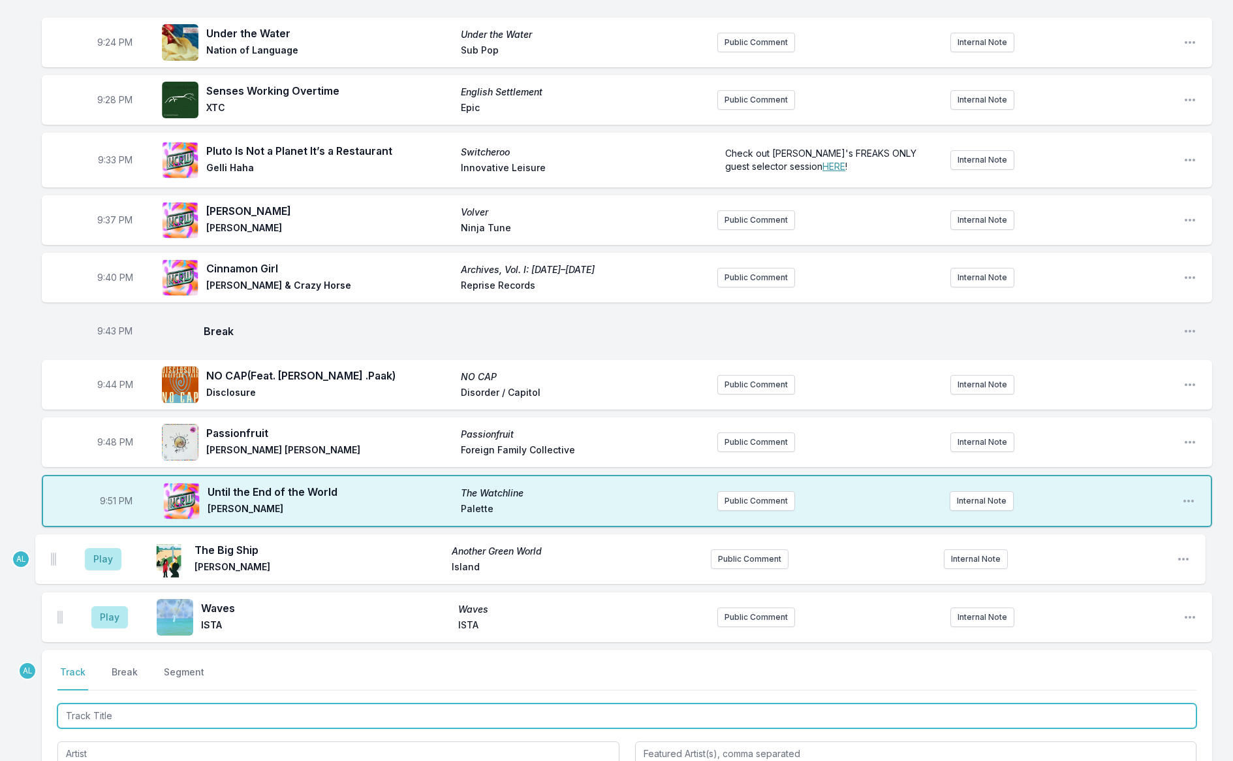
drag, startPoint x: 60, startPoint y: 622, endPoint x: 54, endPoint y: 556, distance: 66.8
click at [53, 556] on ul "Play Waves Waves ISTA ISTA Public Comment Internal Note Open playlist item opti…" at bounding box center [627, 588] width 1170 height 107
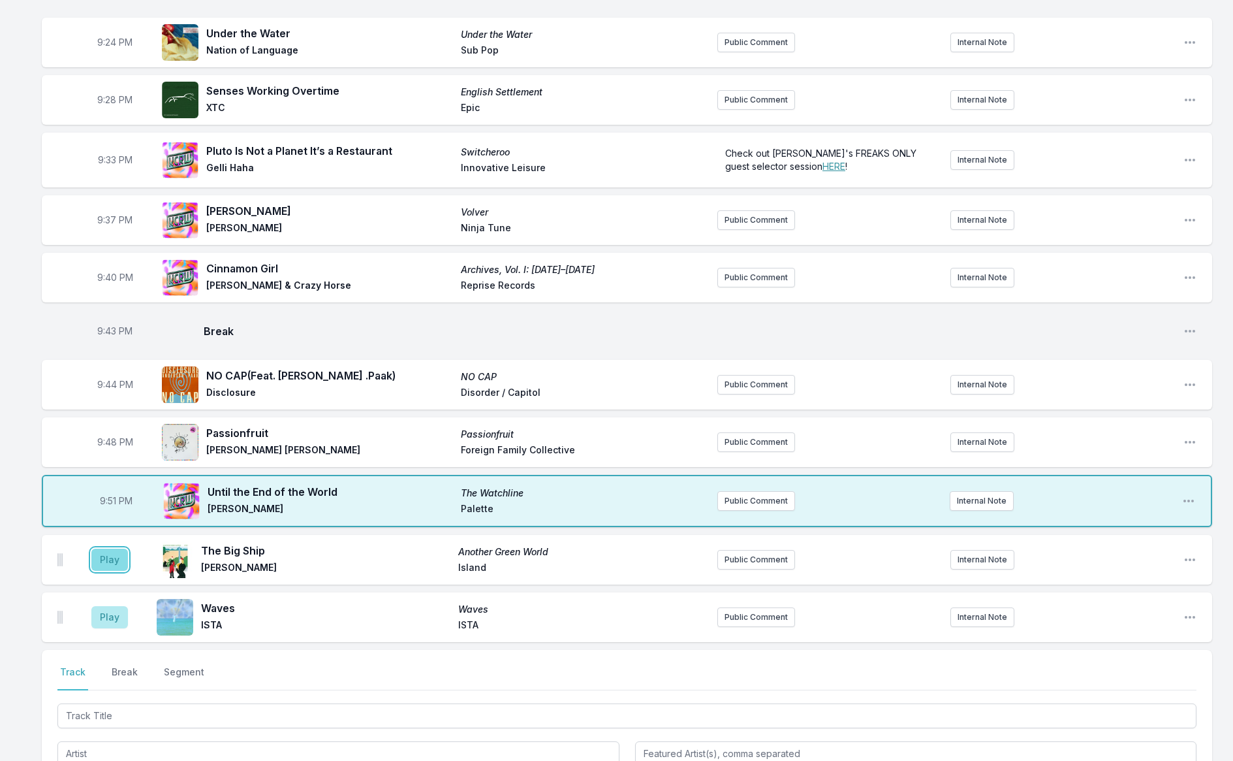
click at [119, 563] on button "Play" at bounding box center [109, 559] width 37 height 22
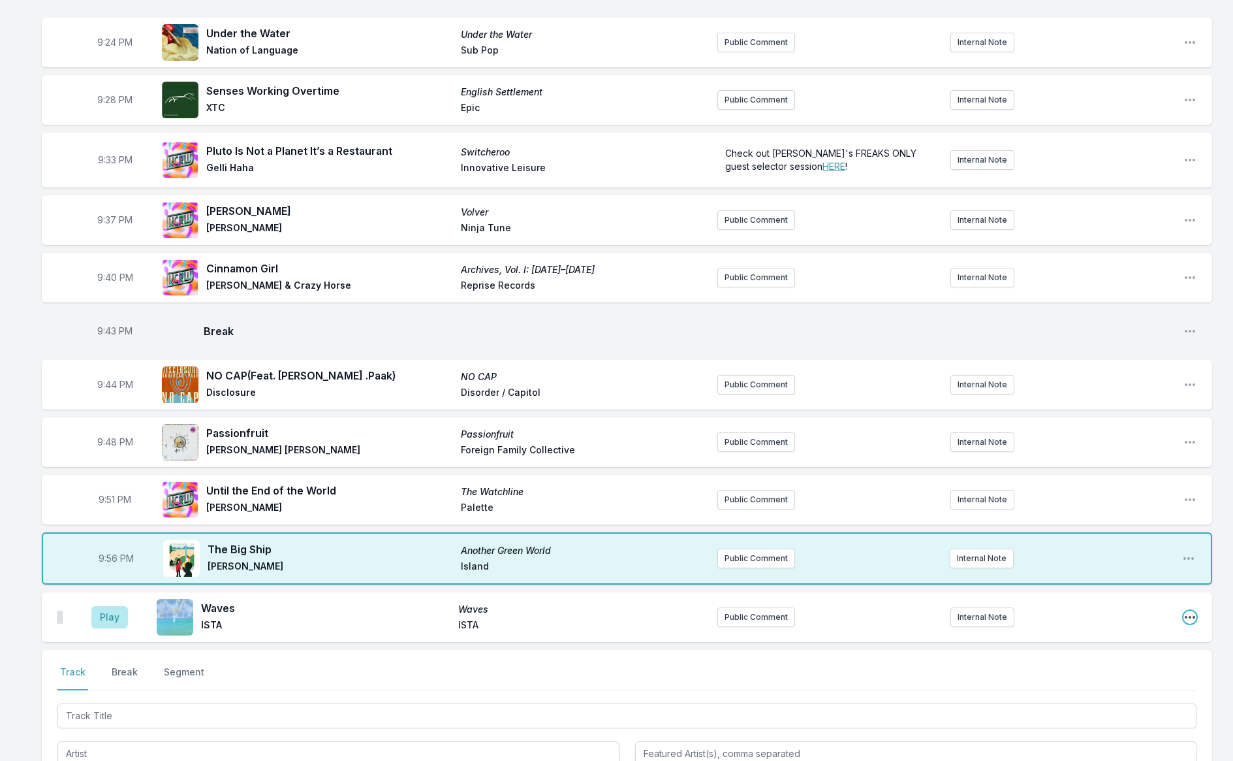
click at [1193, 616] on icon "Open playlist item options" at bounding box center [1190, 617] width 10 height 3
click at [1130, 683] on button "Delete Entry" at bounding box center [1123, 690] width 146 height 24
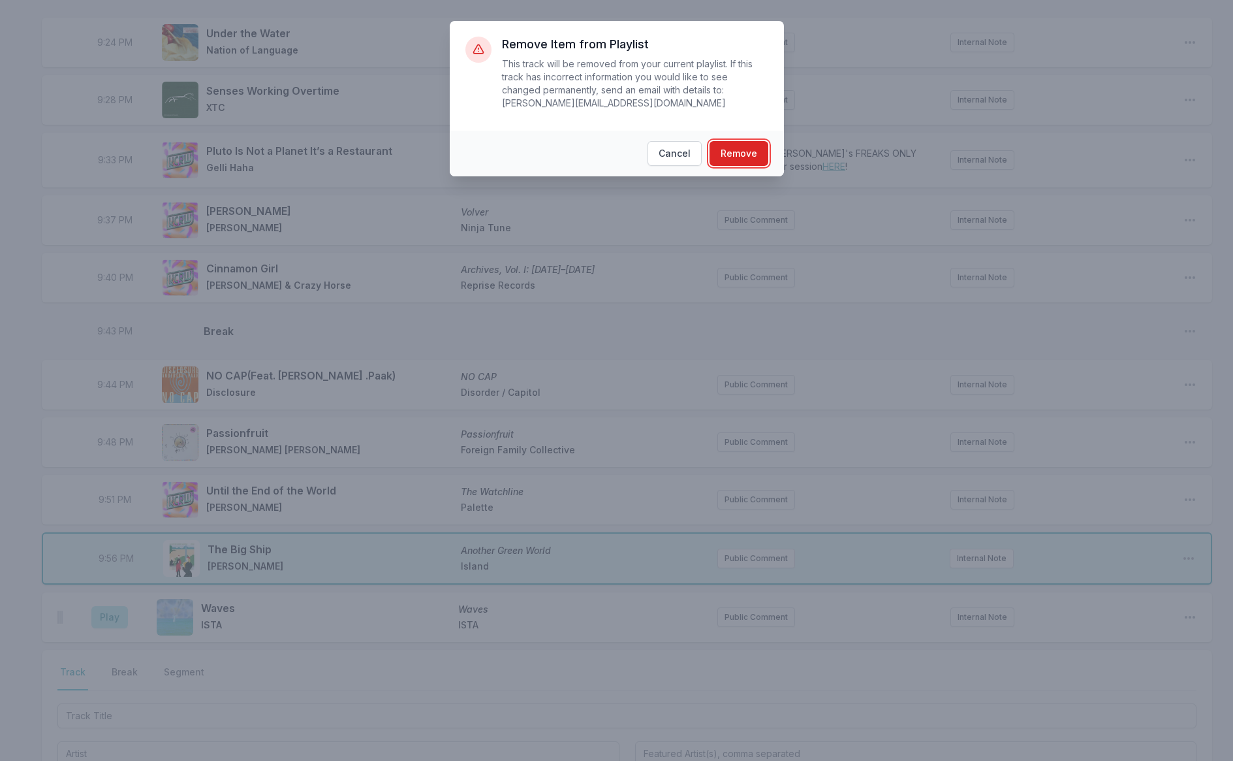
click at [759, 161] on button "Remove" at bounding box center [739, 153] width 59 height 25
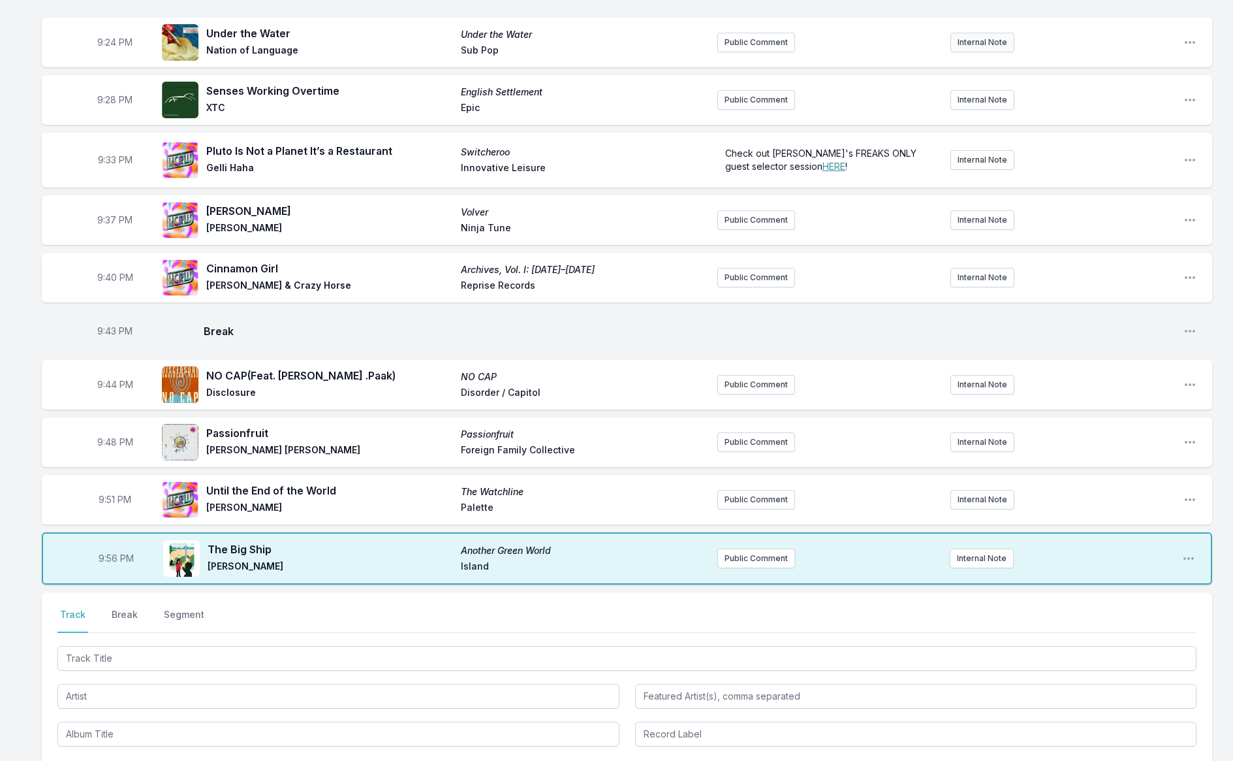
scroll to position [1625, 0]
